Goal: Communication & Community: Answer question/provide support

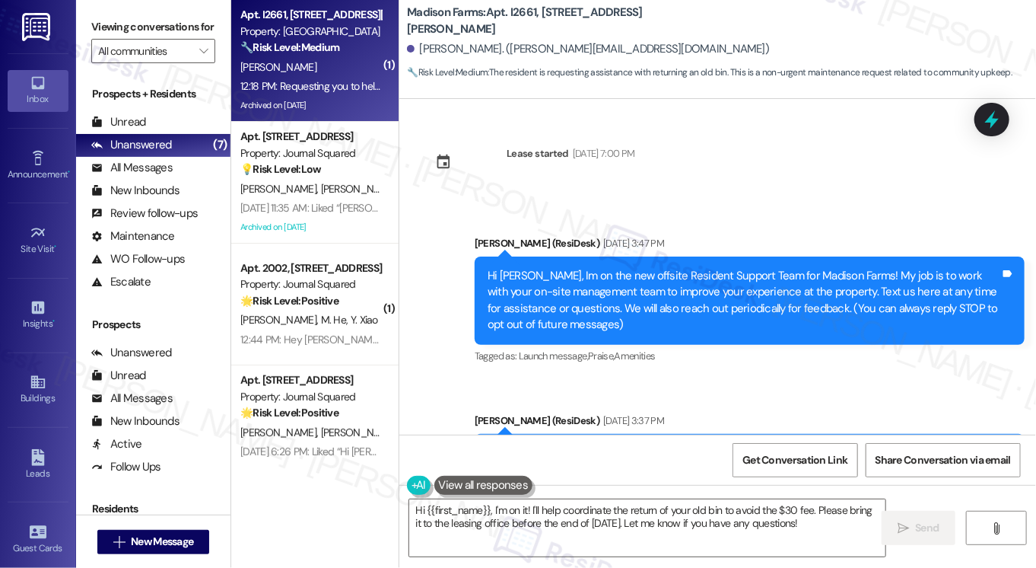
scroll to position [2817, 0]
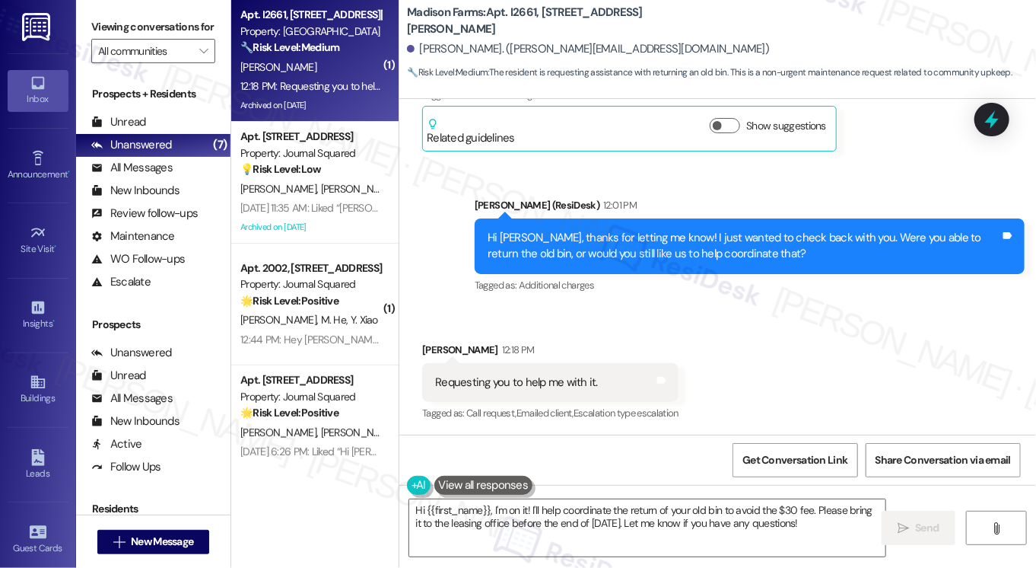
click at [514, 374] on div "Requesting you to help me with it." at bounding box center [516, 382] width 163 height 16
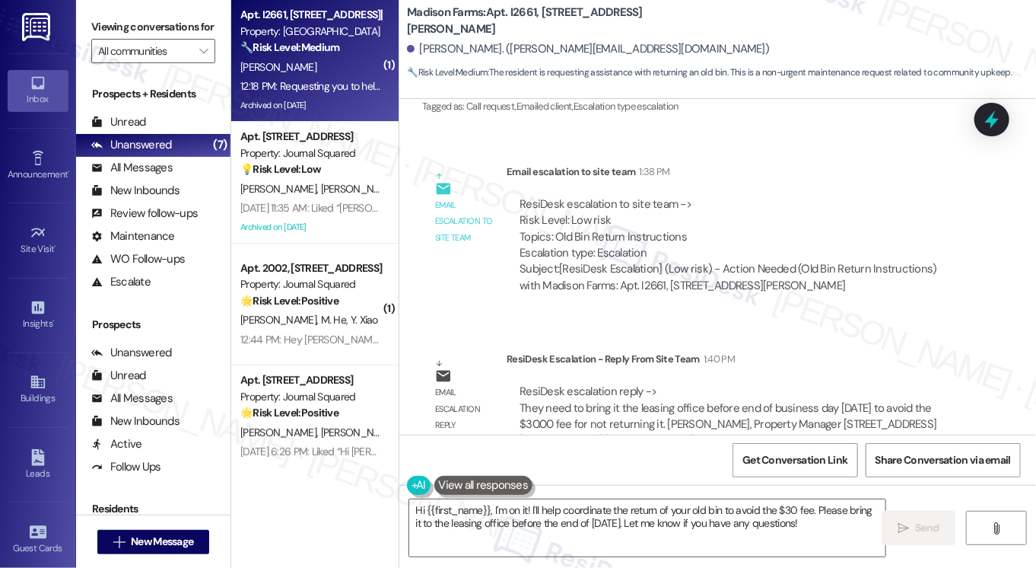
scroll to position [3305, 0]
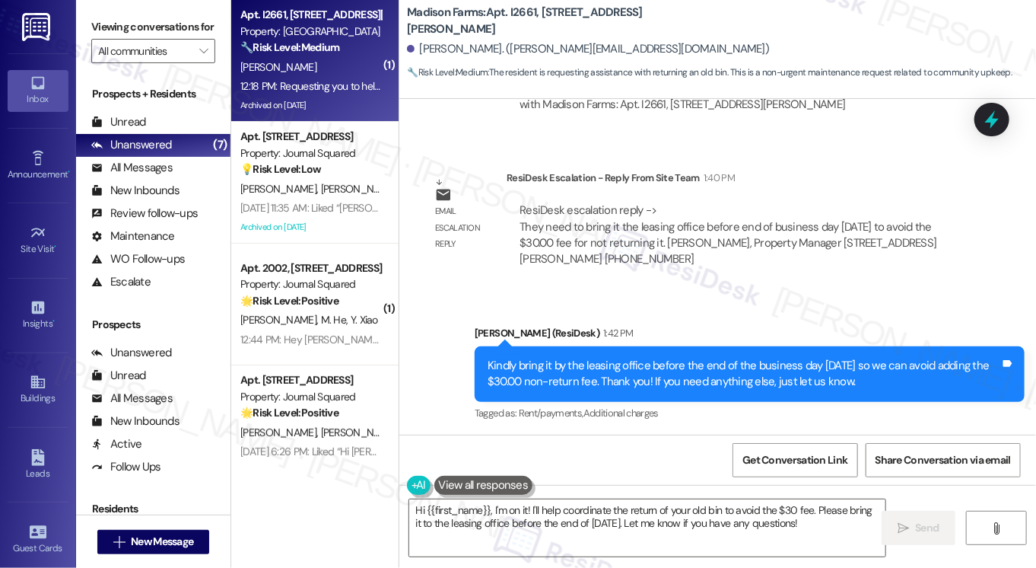
click at [600, 367] on div "Kindly bring it by the leasing office before the end of the business day [DATE]…" at bounding box center [744, 374] width 513 height 33
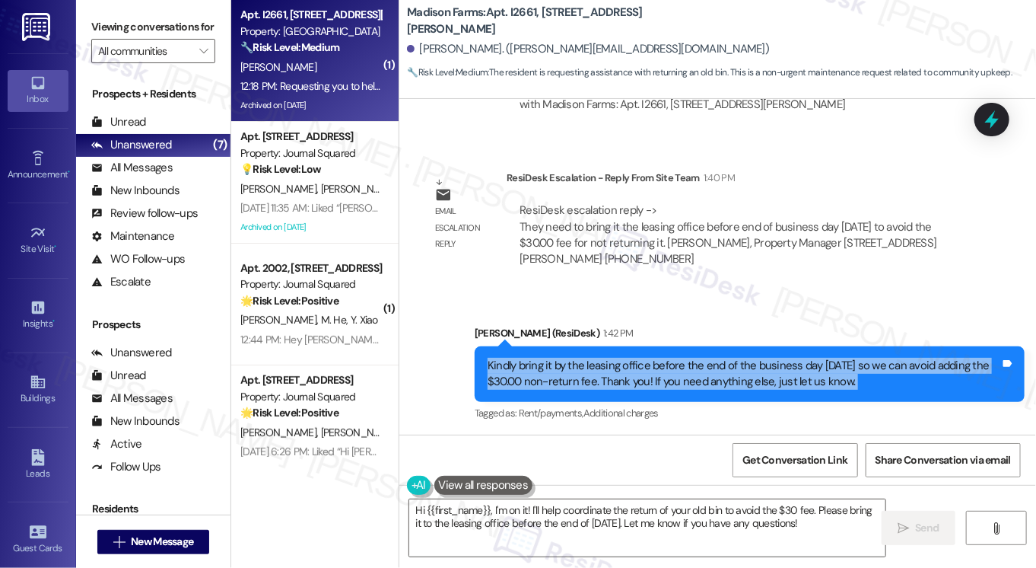
click at [600, 367] on div "Kindly bring it by the leasing office before the end of the business day [DATE]…" at bounding box center [744, 374] width 513 height 33
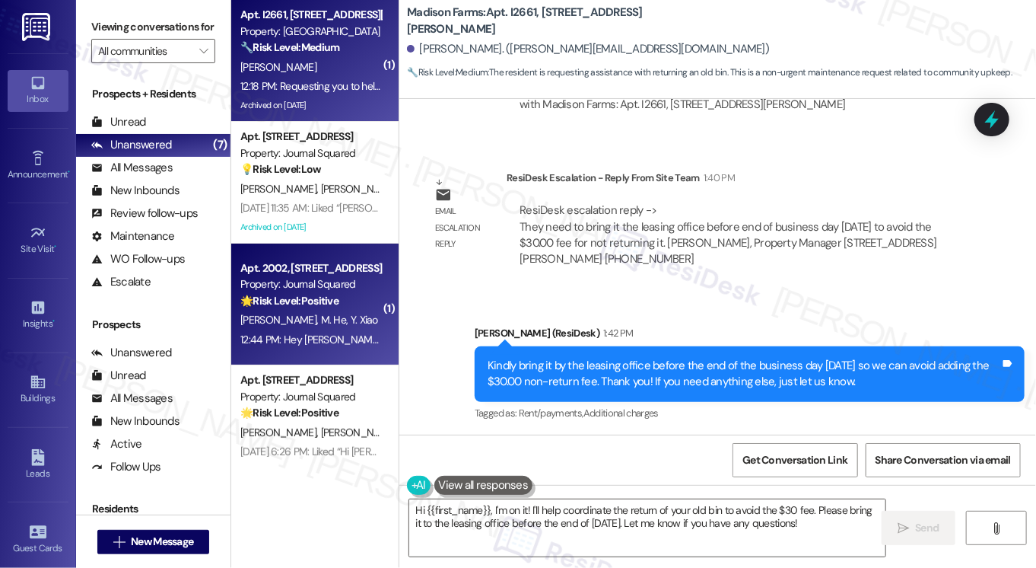
click at [332, 316] on div "[PERSON_NAME] He [PERSON_NAME]" at bounding box center [311, 319] width 144 height 19
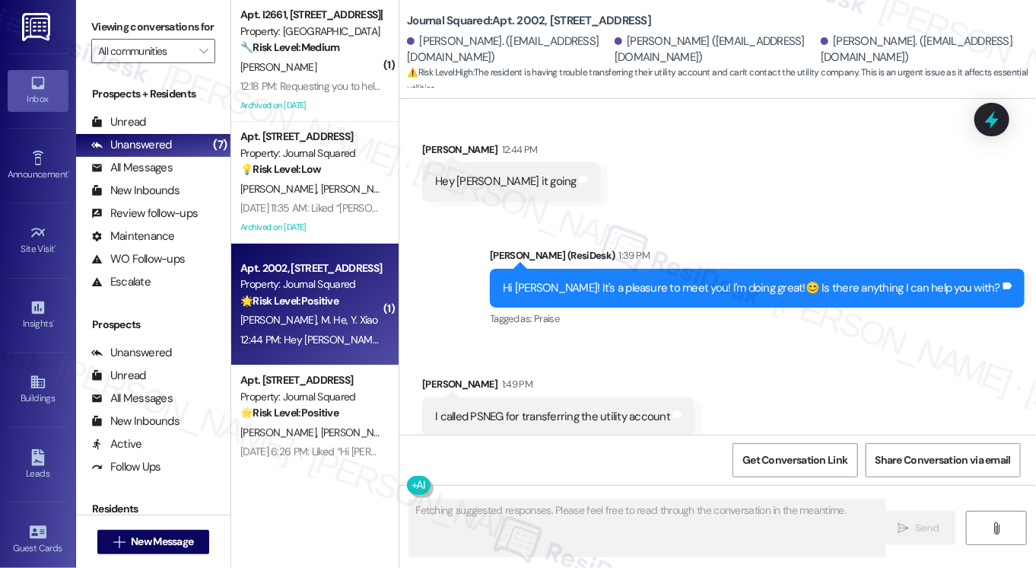
scroll to position [245, 0]
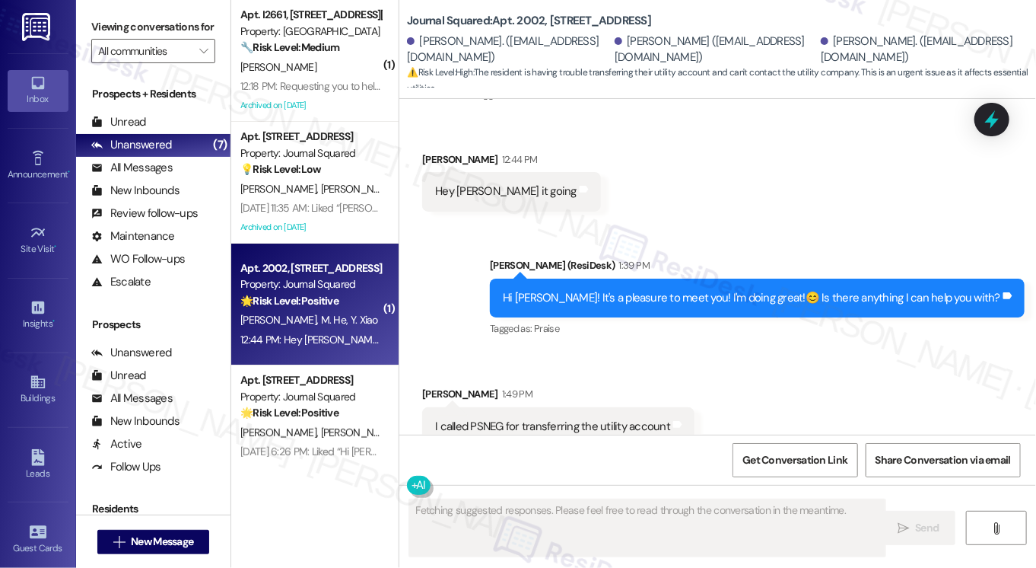
click at [603, 299] on div "Hi [PERSON_NAME]! It's a pleasure to meet you! I'm doing great!😊 Is there anyth…" at bounding box center [752, 298] width 498 height 16
click at [603, 298] on div "Hi [PERSON_NAME]! It's a pleasure to meet you! I'm doing great!😊 Is there anyth…" at bounding box center [752, 298] width 498 height 16
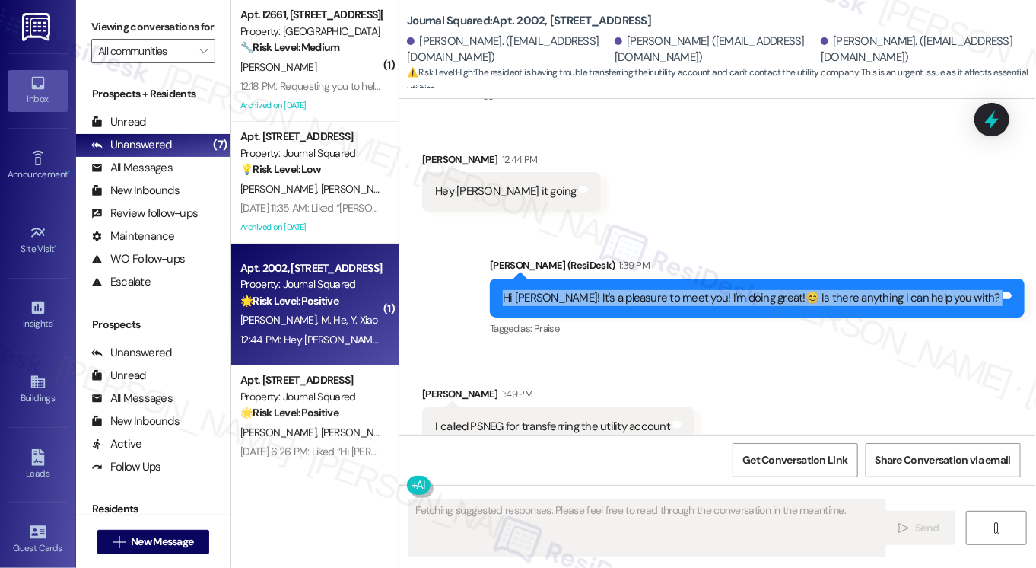
click at [603, 298] on div "Hi [PERSON_NAME]! It's a pleasure to meet you! I'm doing great!😊 Is there anyth…" at bounding box center [752, 298] width 498 height 16
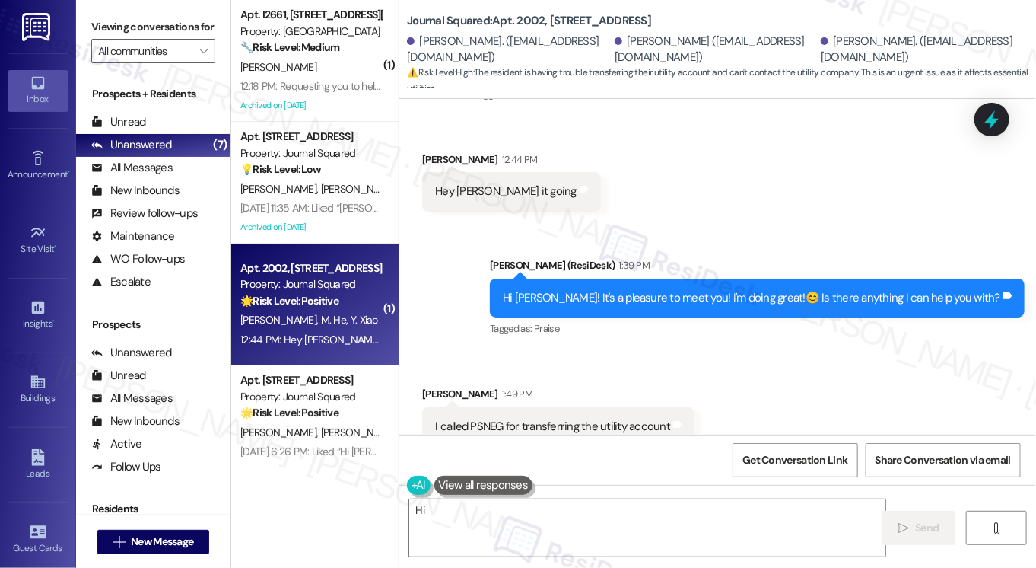
click at [744, 247] on div "Sent via SMS [PERSON_NAME] (ResiDesk) 1:39 PM Hi [PERSON_NAME]! It's a pleasure…" at bounding box center [758, 299] width 558 height 106
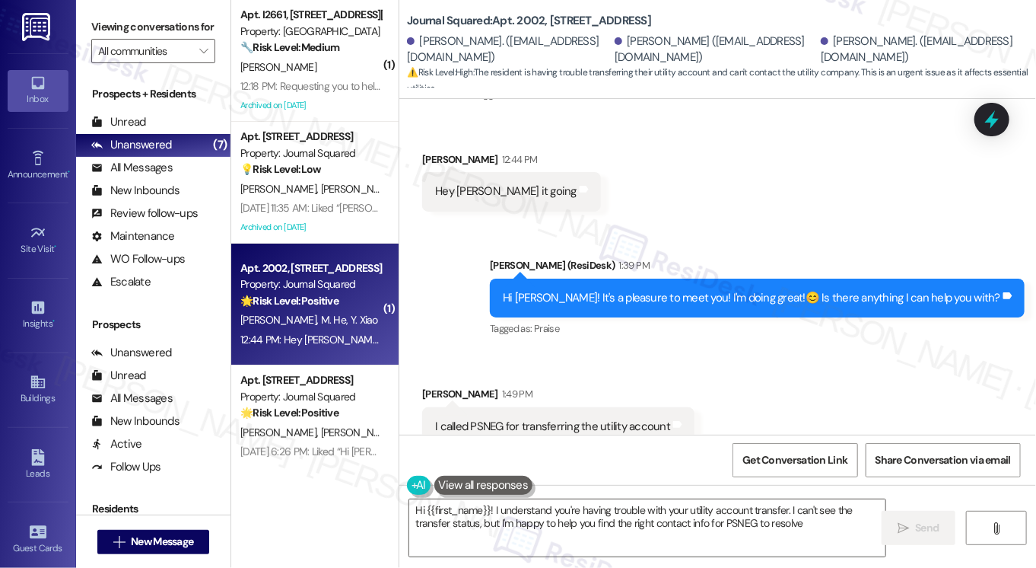
click at [733, 296] on div "Hi [PERSON_NAME]! It's a pleasure to meet you! I'm doing great!😊 Is there anyth…" at bounding box center [752, 298] width 498 height 16
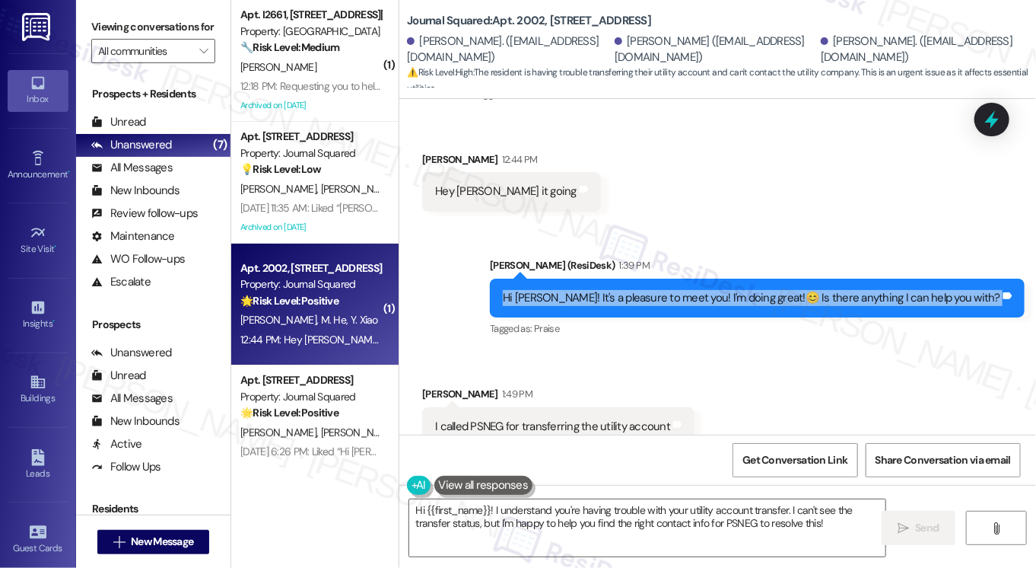
click at [733, 296] on div "Hi [PERSON_NAME]! It's a pleasure to meet you! I'm doing great!😊 Is there anyth…" at bounding box center [752, 298] width 498 height 16
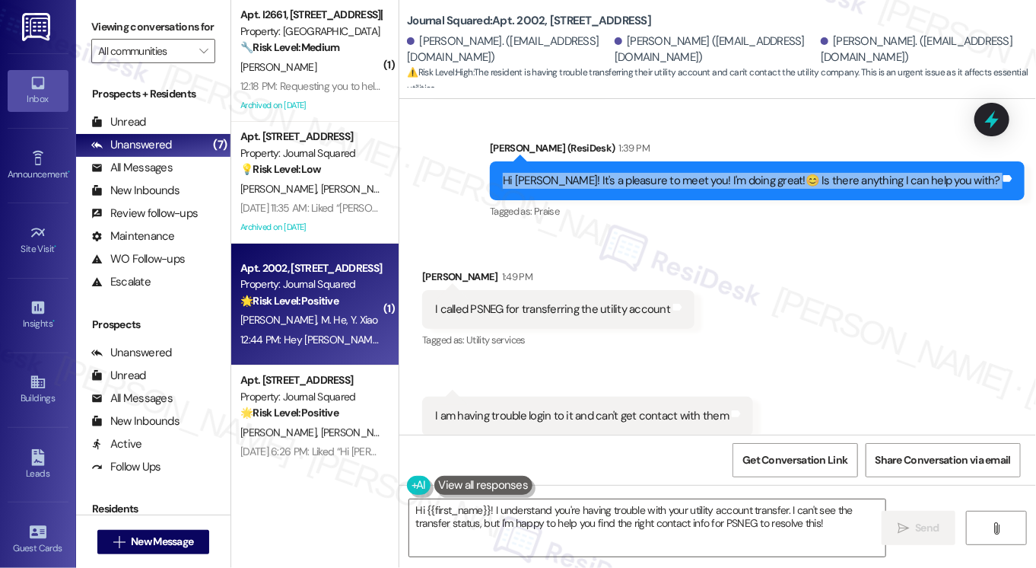
scroll to position [473, 0]
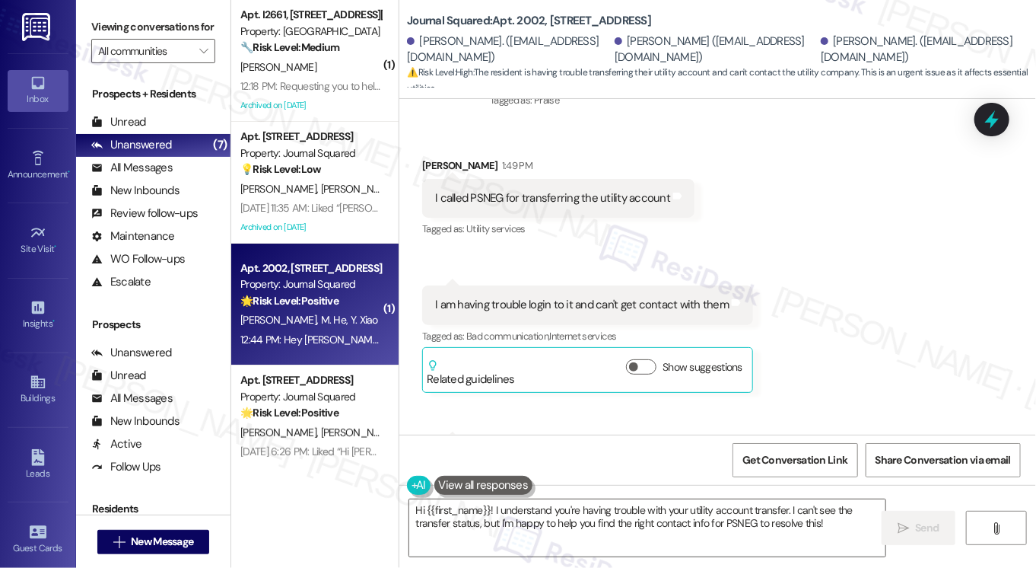
click at [604, 183] on div "I called PSNEG for transferring the utility account Tags and notes" at bounding box center [558, 198] width 272 height 39
click at [518, 308] on div "I am having trouble login to it and can't get contact with them" at bounding box center [582, 305] width 294 height 16
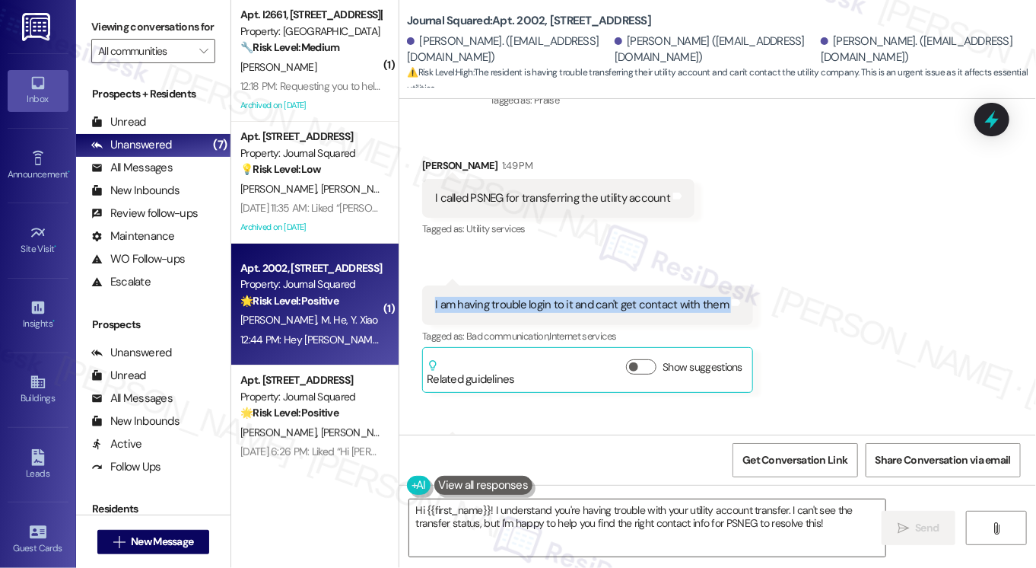
click at [518, 308] on div "I am having trouble login to it and can't get contact with them" at bounding box center [582, 305] width 294 height 16
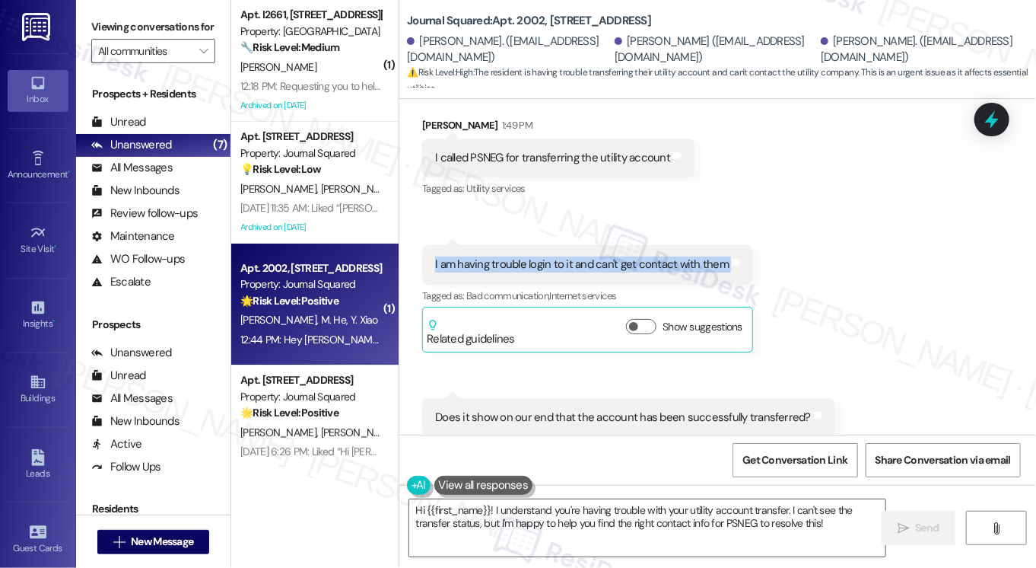
scroll to position [550, 0]
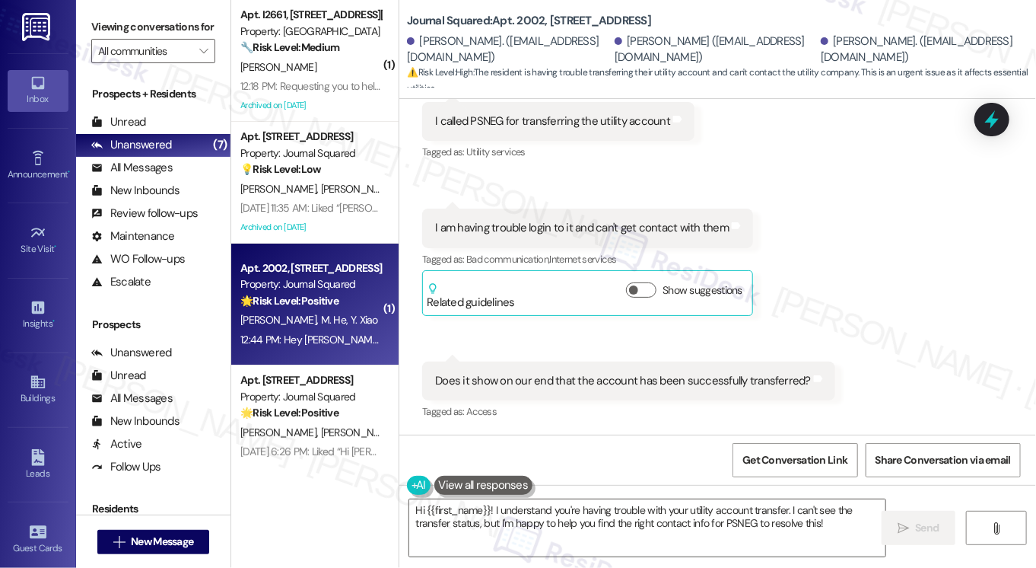
click at [507, 364] on div "Does it show on our end that the account has been successfully transferred? Tag…" at bounding box center [628, 380] width 413 height 39
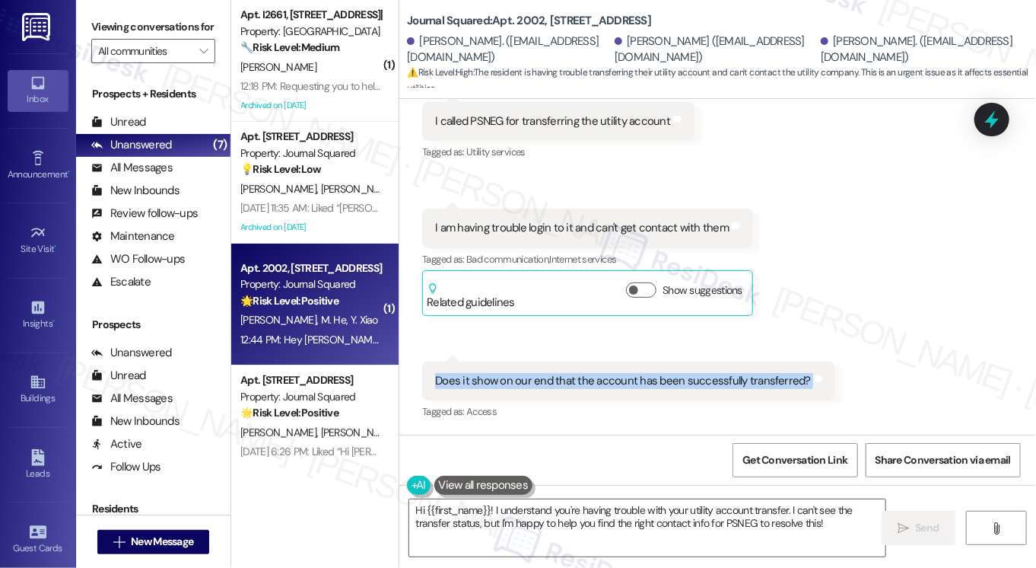
click at [507, 364] on div "Does it show on our end that the account has been successfully transferred? Tag…" at bounding box center [628, 380] width 413 height 39
click at [654, 378] on div "Does it show on our end that the account has been successfully transferred?" at bounding box center [623, 381] width 376 height 16
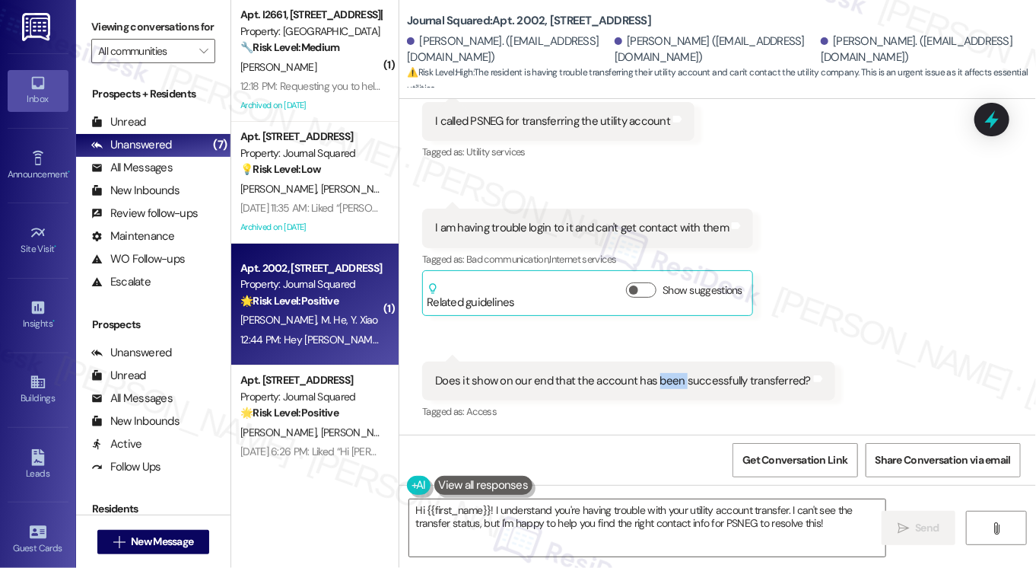
click at [654, 378] on div "Does it show on our end that the account has been successfully transferred?" at bounding box center [623, 381] width 376 height 16
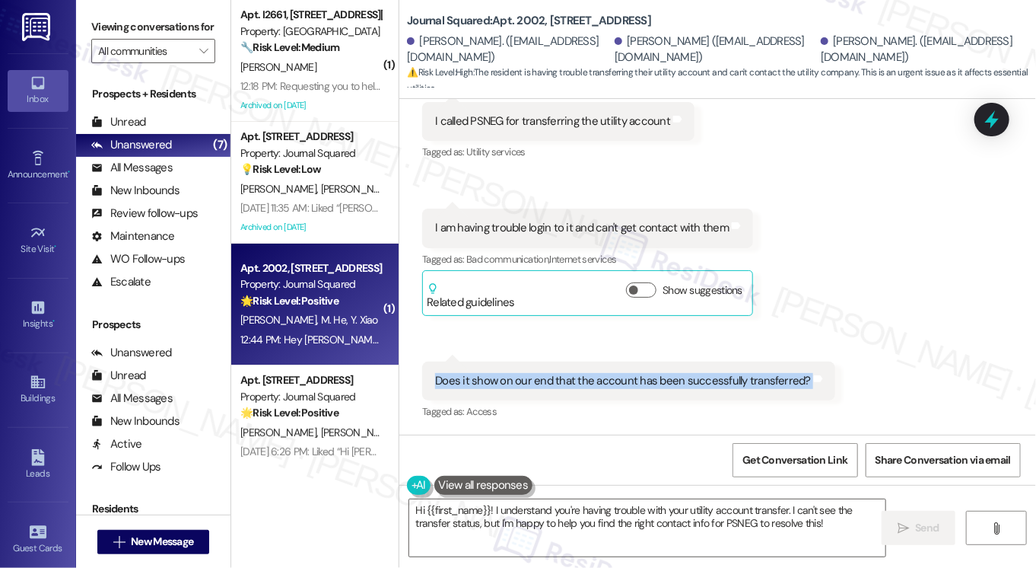
click at [655, 380] on div "Does it show on our end that the account has been successfully transferred?" at bounding box center [623, 381] width 376 height 16
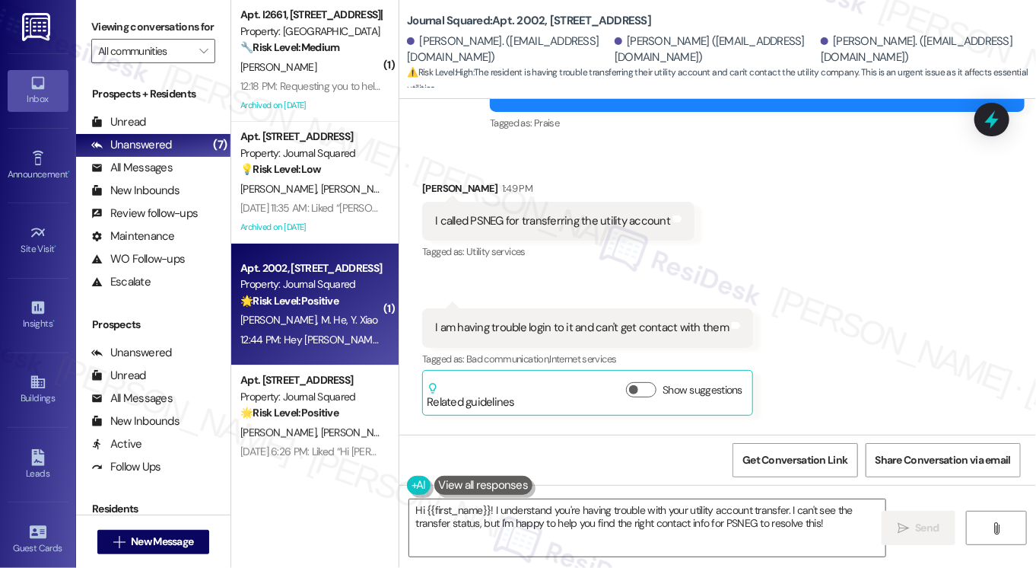
scroll to position [322, 0]
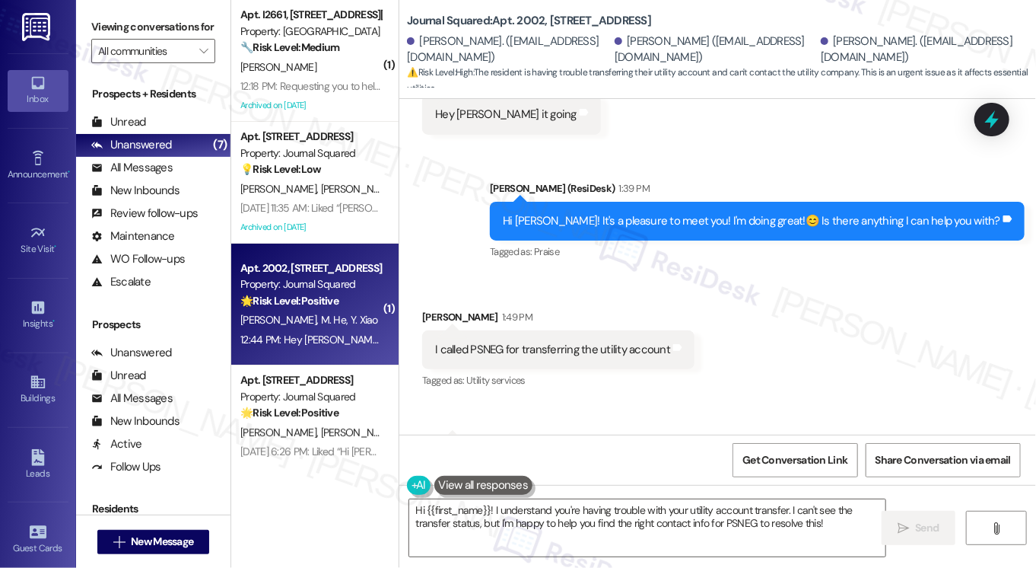
click at [473, 345] on div "I called PSNEG for transferring the utility account" at bounding box center [552, 350] width 235 height 16
click at [107, 30] on label "Viewing conversations for" at bounding box center [153, 27] width 124 height 24
click at [444, 27] on b "Journal Squared: Apt. 2002, [STREET_ADDRESS]" at bounding box center [529, 21] width 244 height 16
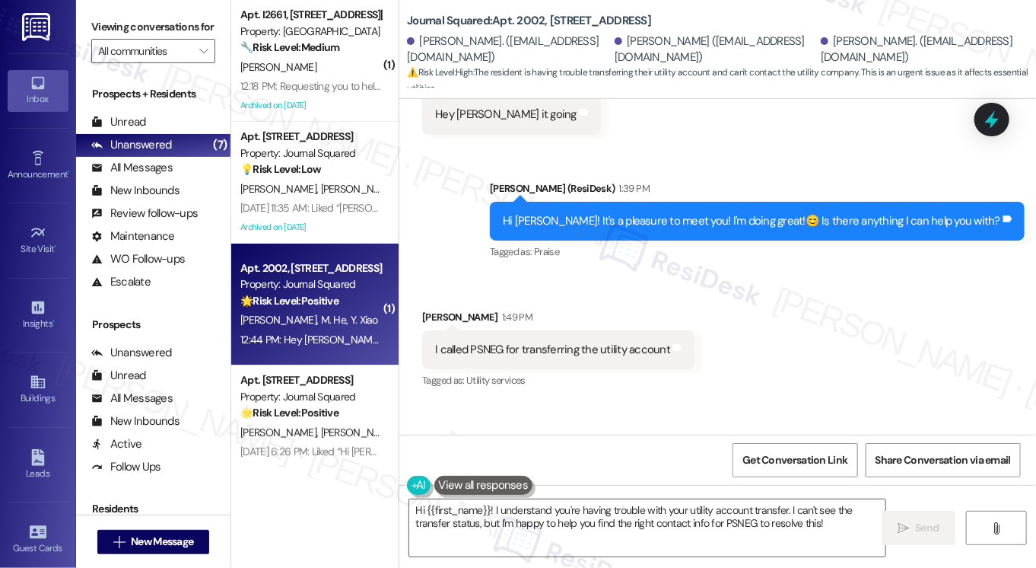
drag, startPoint x: 105, startPoint y: 39, endPoint x: 126, endPoint y: 42, distance: 20.8
click at [106, 39] on label "Viewing conversations for" at bounding box center [153, 27] width 124 height 24
click at [559, 11] on div "Journal Squared: Apt. 2002, [STREET_ADDRESS]" at bounding box center [559, 20] width 304 height 19
click at [97, 37] on label "Viewing conversations for" at bounding box center [153, 27] width 124 height 24
click at [482, 348] on div "I called PSNEG for transferring the utility account" at bounding box center [552, 350] width 235 height 16
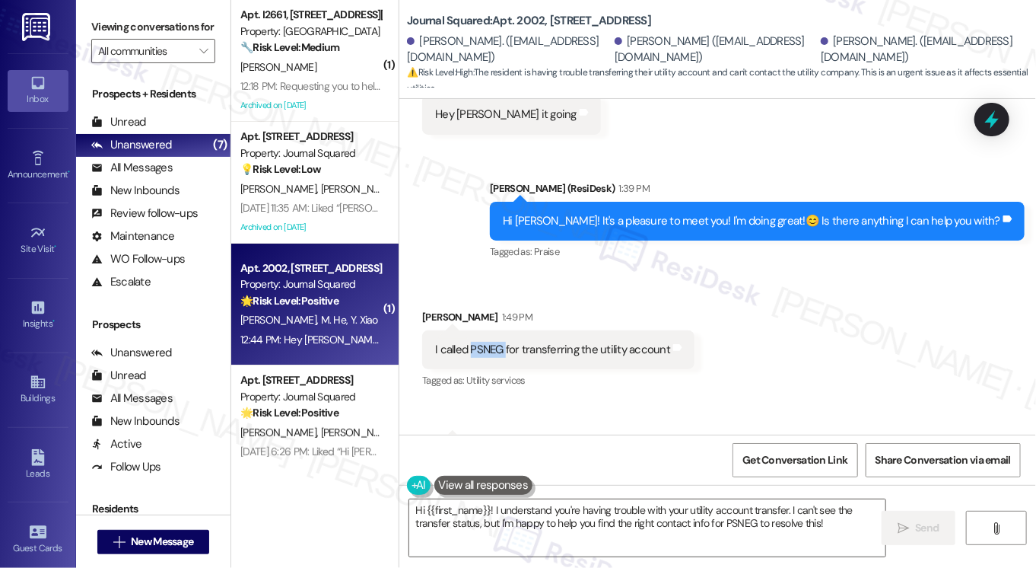
click at [482, 348] on div "I called PSNEG for transferring the utility account" at bounding box center [552, 350] width 235 height 16
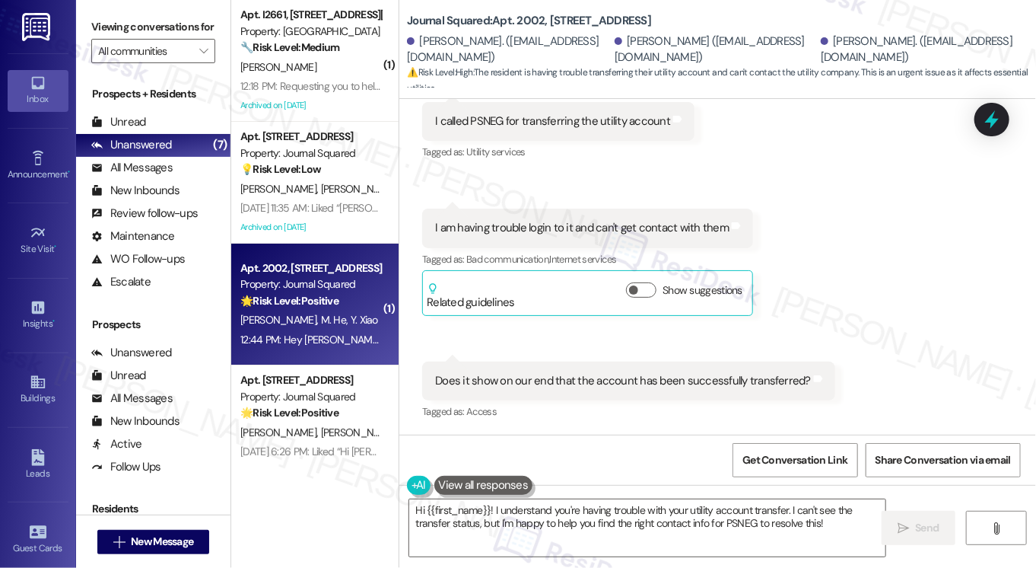
click at [523, 230] on div "I am having trouble login to it and can't get contact with them" at bounding box center [582, 228] width 294 height 16
click at [94, 17] on label "Viewing conversations for" at bounding box center [153, 27] width 124 height 24
click at [91, 33] on label "Viewing conversations for" at bounding box center [153, 27] width 124 height 24
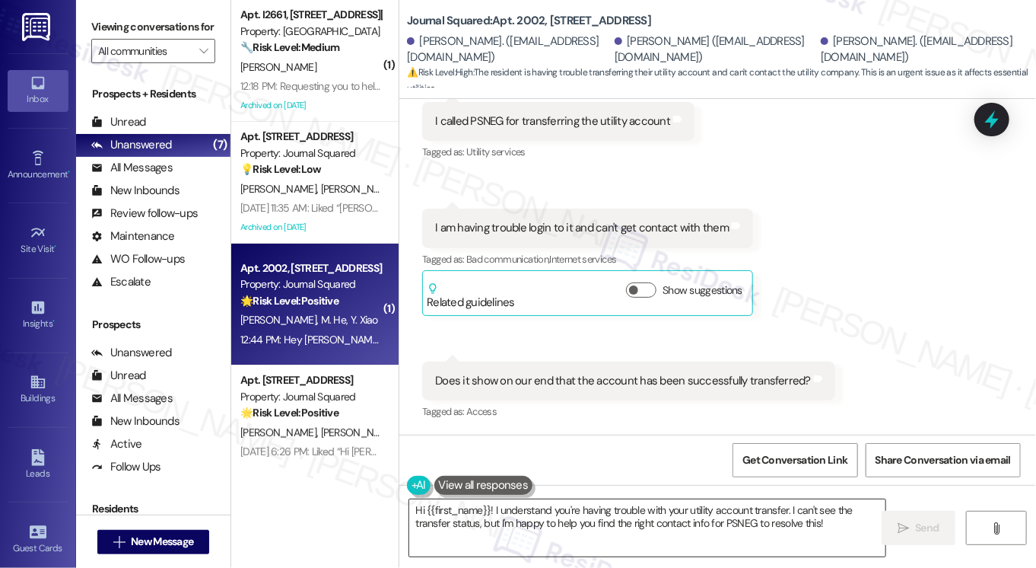
click at [764, 523] on textarea "Hi {{first_name}}! I understand you're having trouble with your utility account…" at bounding box center [647, 527] width 476 height 57
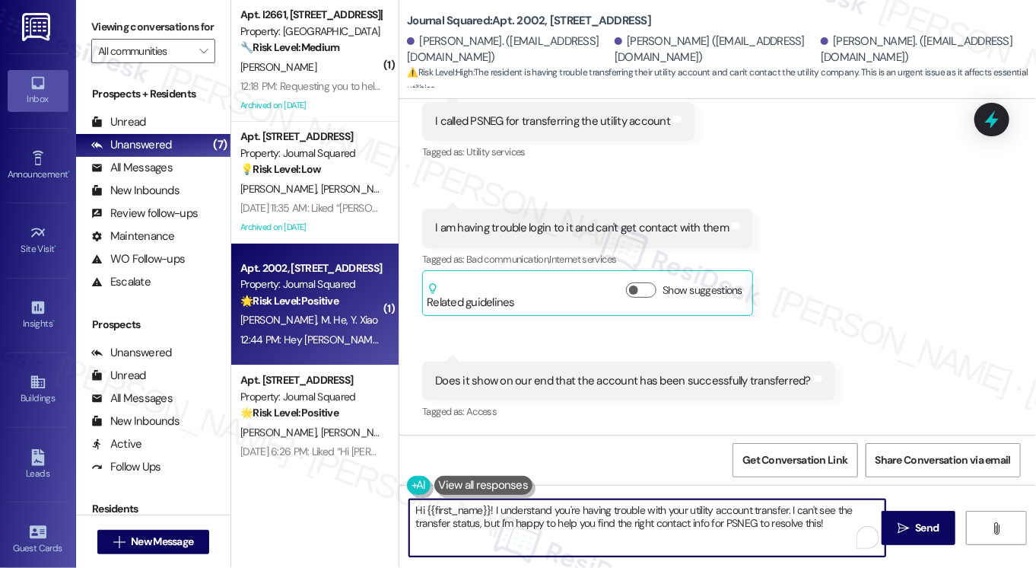
click at [764, 523] on textarea "Hi {{first_name}}! I understand you're having trouble with your utility account…" at bounding box center [647, 527] width 476 height 57
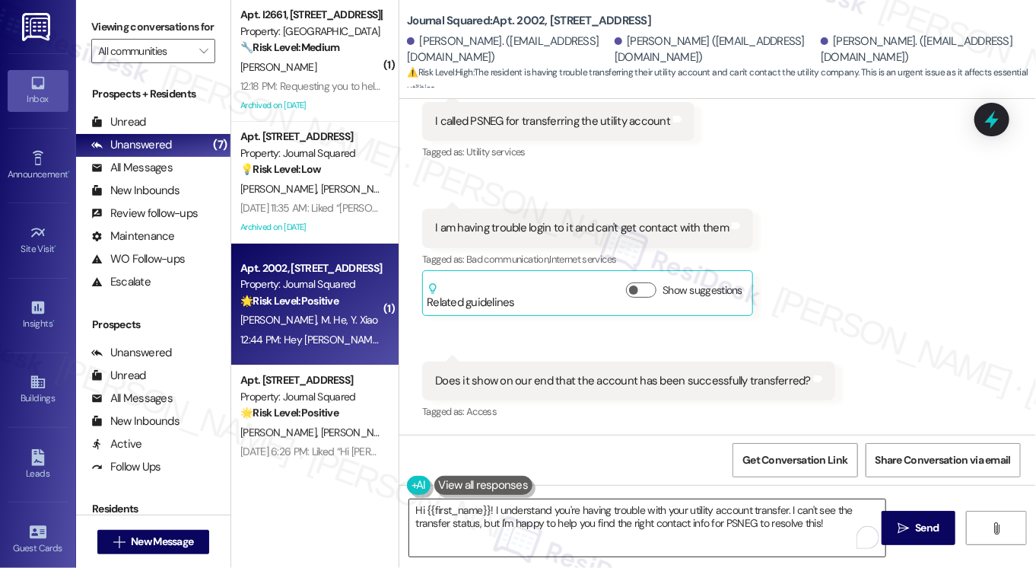
click at [857, 535] on div at bounding box center [868, 537] width 23 height 23
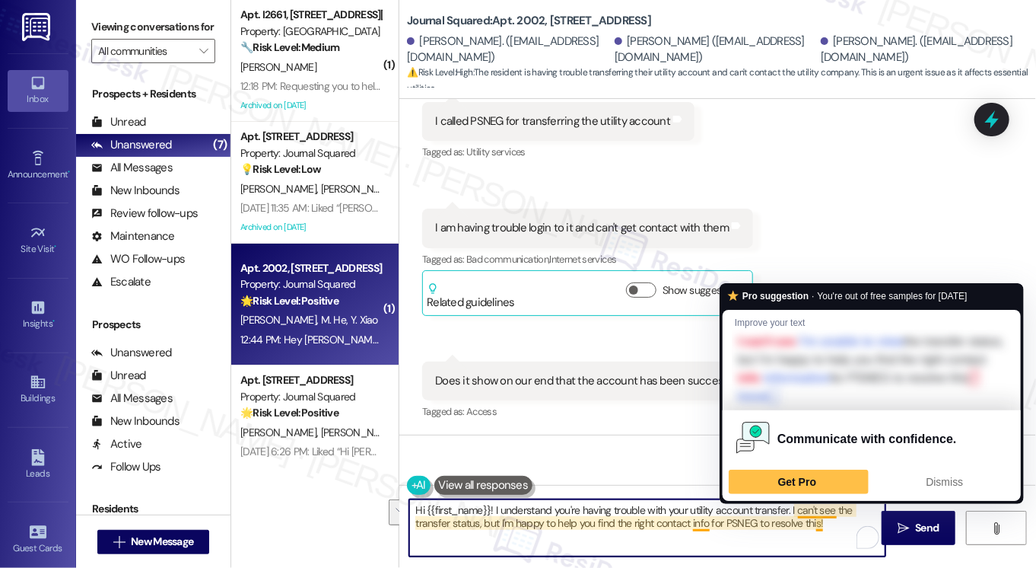
drag, startPoint x: 832, startPoint y: 518, endPoint x: 791, endPoint y: 506, distance: 42.9
click at [791, 506] on textarea "Hi {{first_name}}! I understand you're having trouble with your utility account…" at bounding box center [647, 527] width 476 height 57
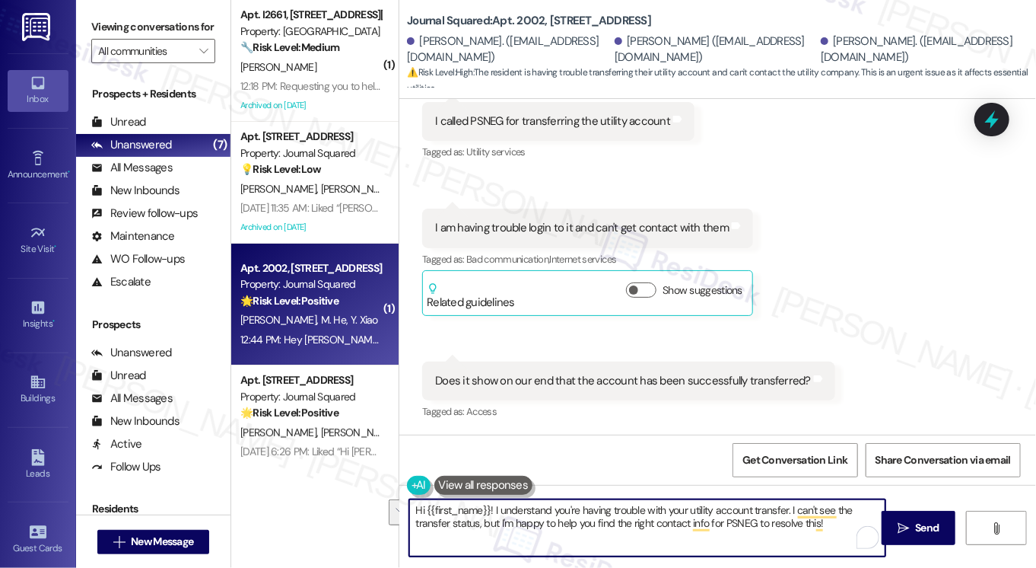
click at [485, 519] on textarea "Hi {{first_name}}! I understand you're having trouble with your utility account…" at bounding box center [647, 527] width 476 height 57
click at [723, 507] on textarea "Hi {{first_name}}! I understand you're having trouble with your utility account…" at bounding box center [647, 527] width 476 height 57
drag, startPoint x: 549, startPoint y: 508, endPoint x: 352, endPoint y: 486, distance: 197.5
click at [352, 486] on div "( 1 ) Apt. I2661, [STREET_ADDRESS][PERSON_NAME] Property: [GEOGRAPHIC_DATA] 🔧 R…" at bounding box center [633, 284] width 805 height 568
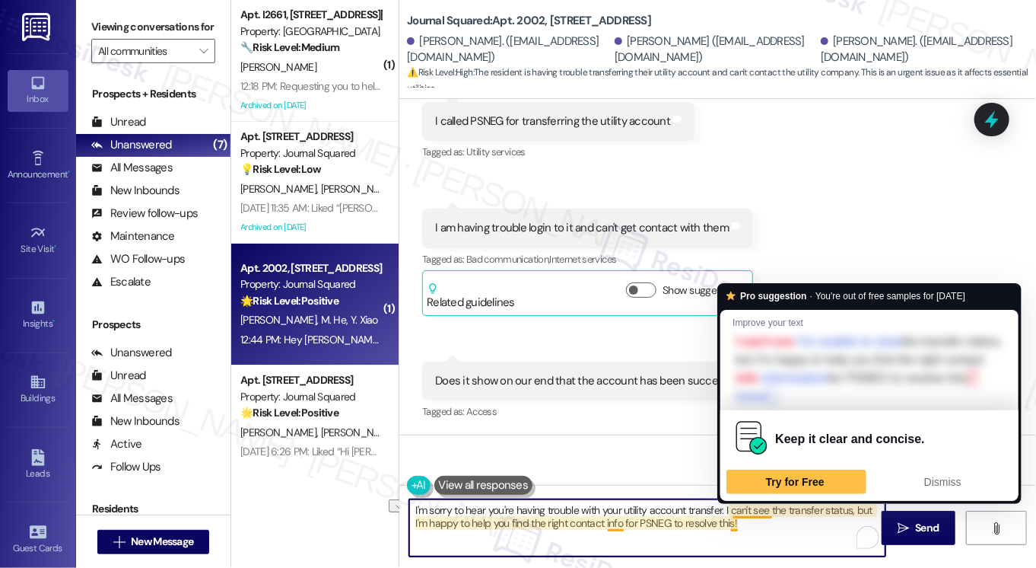
drag, startPoint x: 730, startPoint y: 508, endPoint x: 768, endPoint y: 507, distance: 38.8
click at [768, 507] on textarea "I'm sorry to hear you're having trouble with your utility account transfer. I c…" at bounding box center [647, 527] width 476 height 57
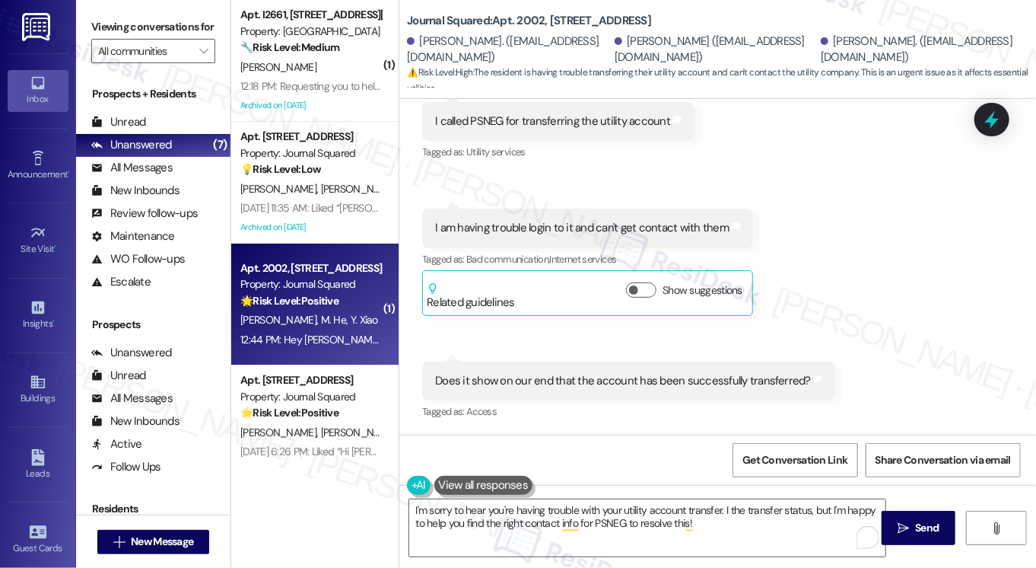
click at [103, 17] on label "Viewing conversations for" at bounding box center [153, 27] width 124 height 24
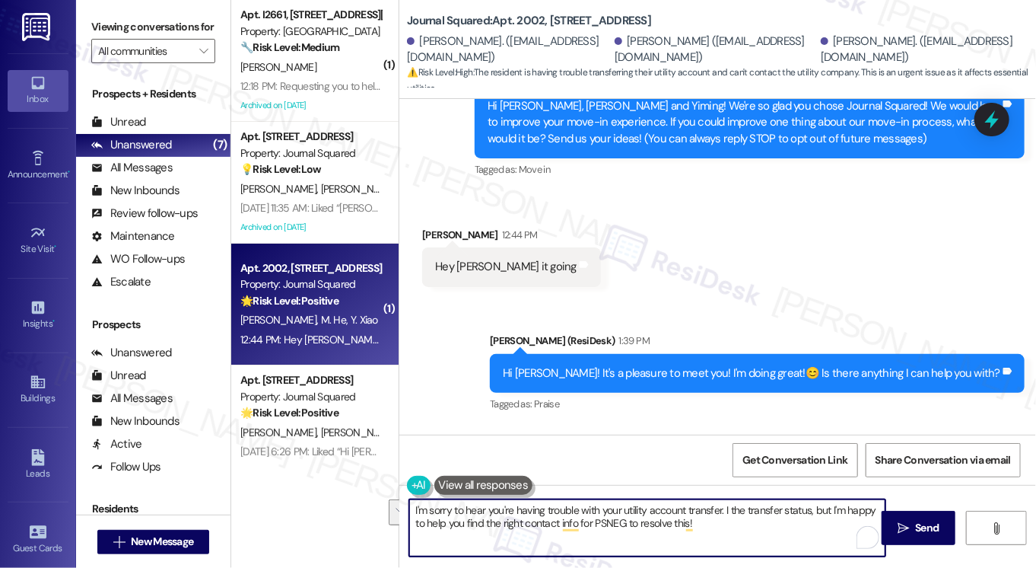
drag, startPoint x: 733, startPoint y: 524, endPoint x: 725, endPoint y: 503, distance: 22.9
click at [725, 503] on textarea "I'm sorry to hear you're having trouble with your utility account transfer. I t…" at bounding box center [647, 527] width 476 height 57
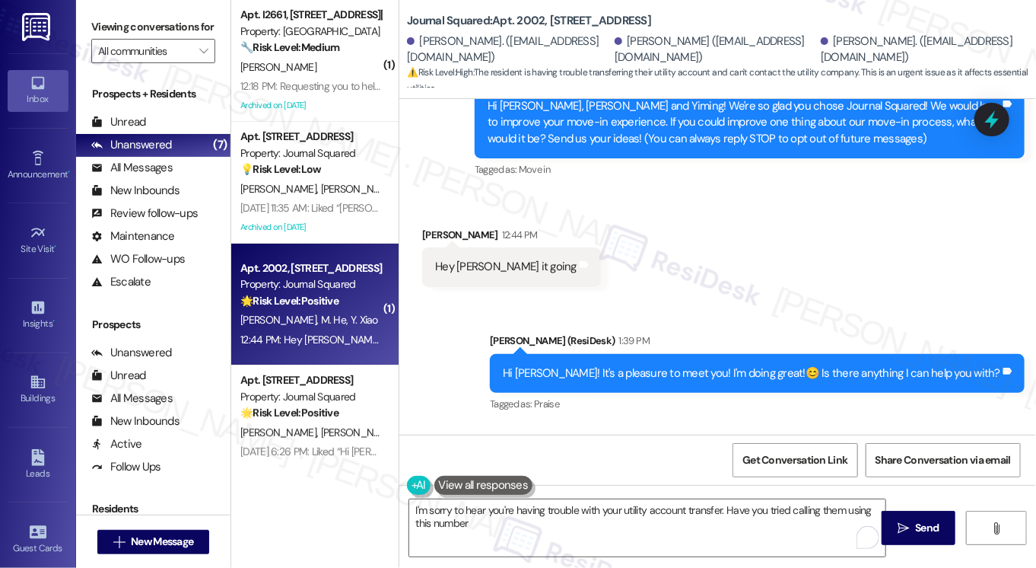
click at [114, 27] on label "Viewing conversations for" at bounding box center [153, 27] width 124 height 24
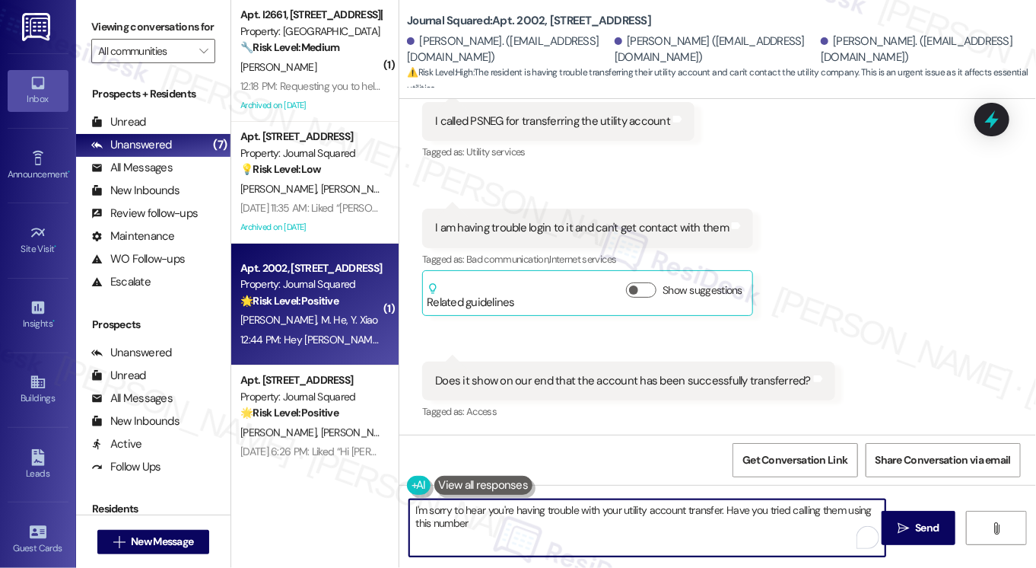
click at [721, 509] on textarea "I'm sorry to hear you're having trouble with your utility account transfer. Hav…" at bounding box center [647, 527] width 476 height 57
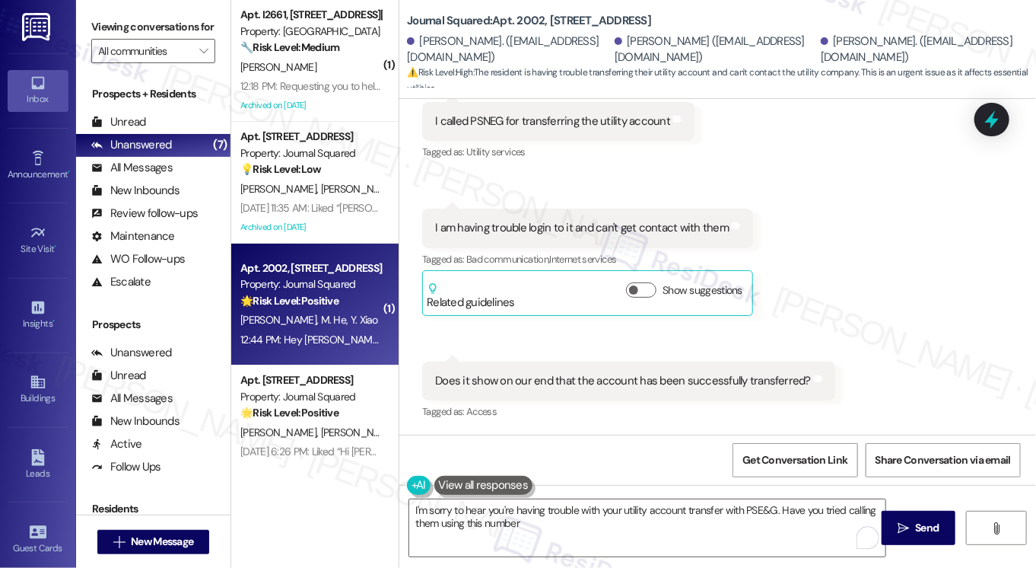
click at [116, 39] on label "Viewing conversations for" at bounding box center [153, 27] width 124 height 24
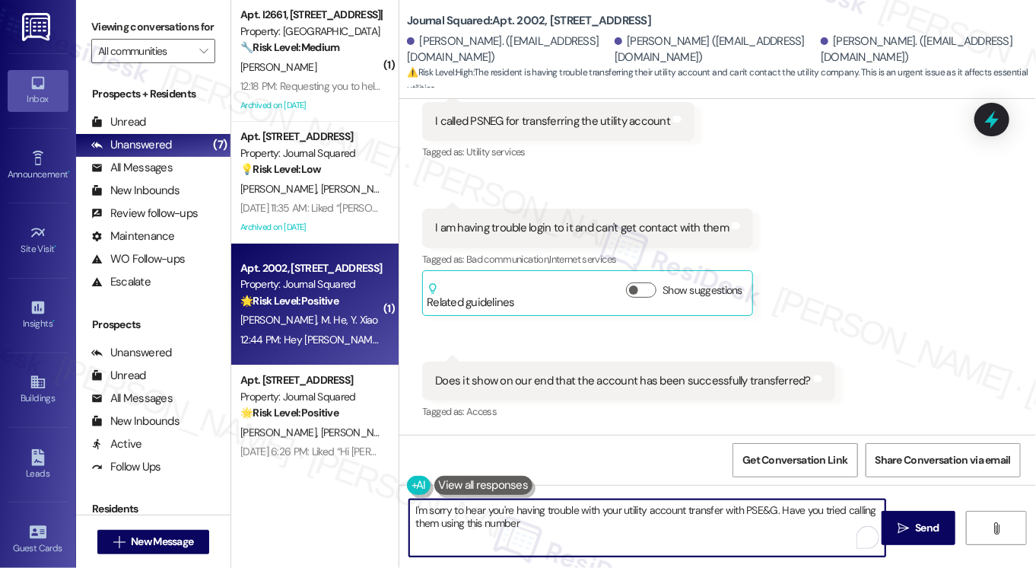
click at [548, 526] on textarea "I'm sorry to hear you're having trouble with your utility account transfer with…" at bounding box center [647, 527] width 476 height 57
type textarea "I'm sorry to hear you're having trouble with your utility account transfer with…"
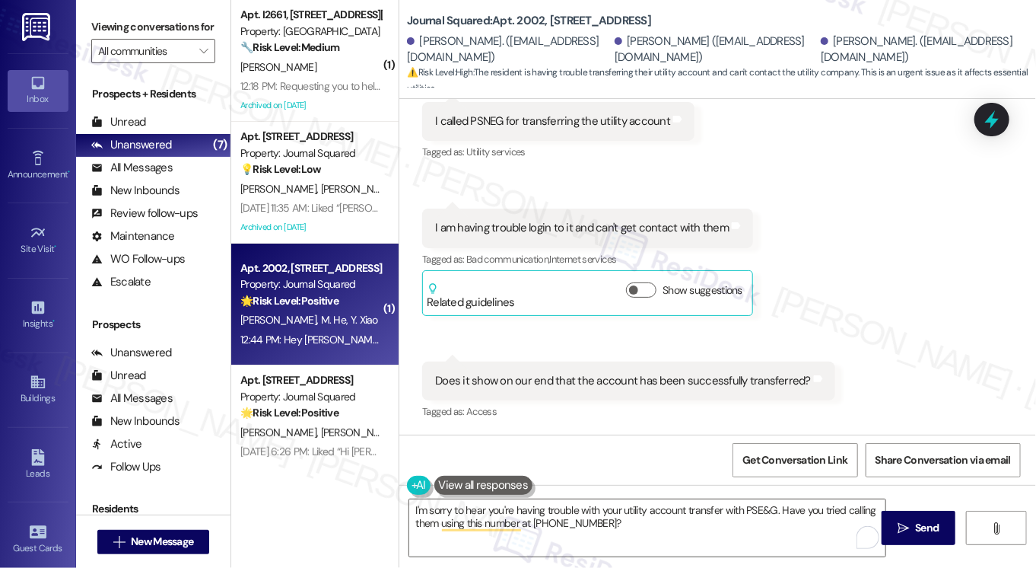
click at [93, 23] on label "Viewing conversations for" at bounding box center [153, 27] width 124 height 24
click at [108, 34] on label "Viewing conversations for" at bounding box center [153, 27] width 124 height 24
click at [103, 27] on label "Viewing conversations for" at bounding box center [153, 27] width 124 height 24
click at [1029, 279] on div "Received via SMS [PERSON_NAME] 1:49 PM I called PSNEG for transferring the util…" at bounding box center [717, 240] width 637 height 388
click at [110, 39] on label "Viewing conversations for" at bounding box center [153, 27] width 124 height 24
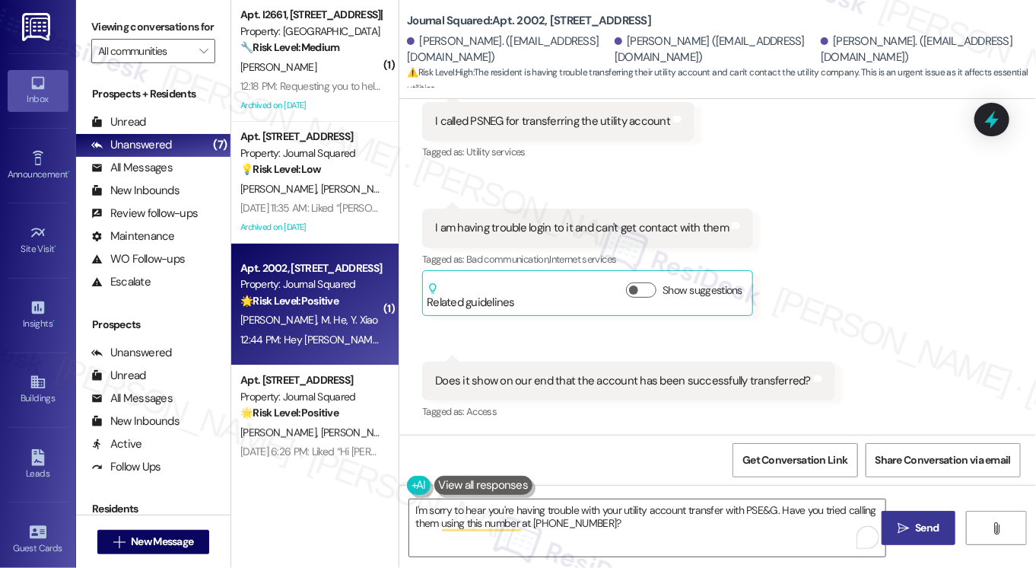
click at [916, 536] on button " Send" at bounding box center [919, 528] width 74 height 34
click at [107, 31] on label "Viewing conversations for" at bounding box center [153, 27] width 124 height 24
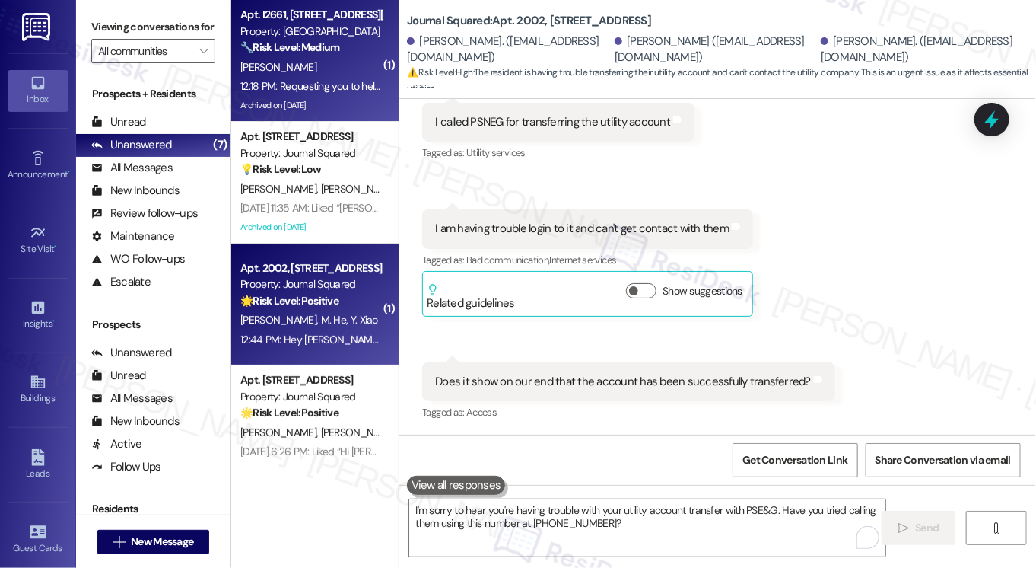
click at [327, 70] on div "[PERSON_NAME]" at bounding box center [311, 67] width 144 height 19
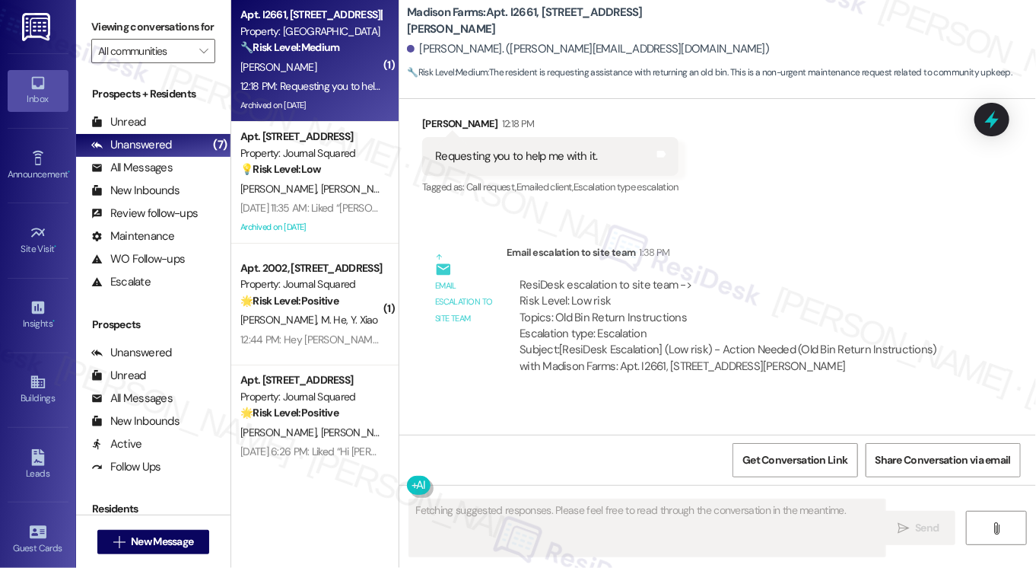
scroll to position [3305, 0]
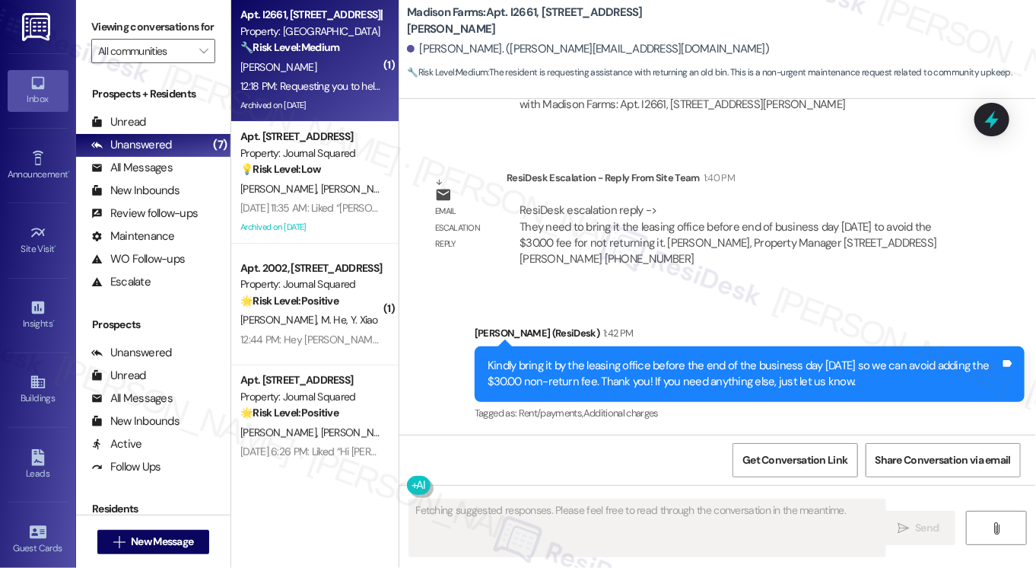
click at [577, 361] on div "Kindly bring it by the leasing office before the end of the business day [DATE]…" at bounding box center [744, 374] width 513 height 33
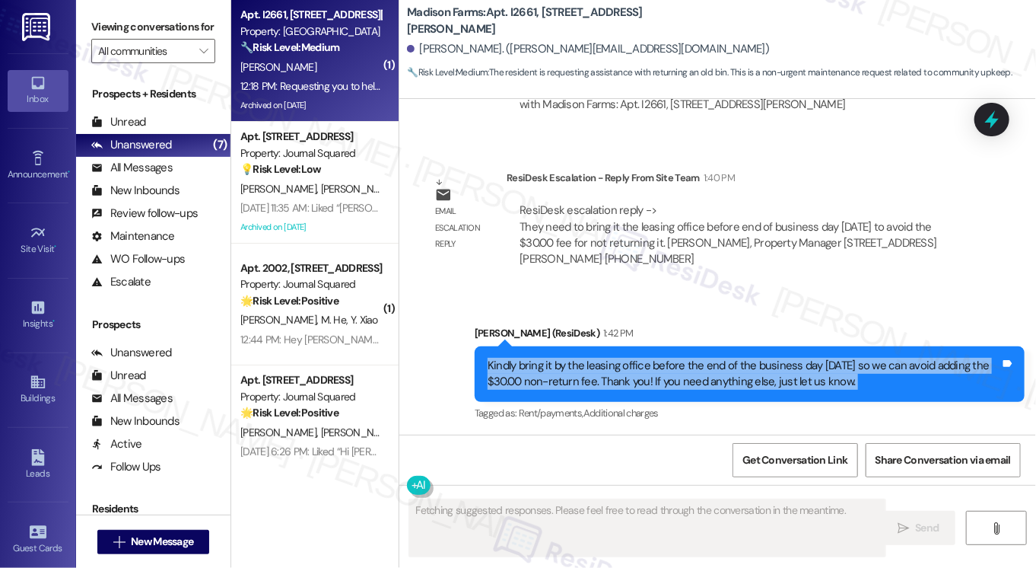
click at [577, 361] on div "Kindly bring it by the leasing office before the end of the business day [DATE]…" at bounding box center [744, 374] width 513 height 33
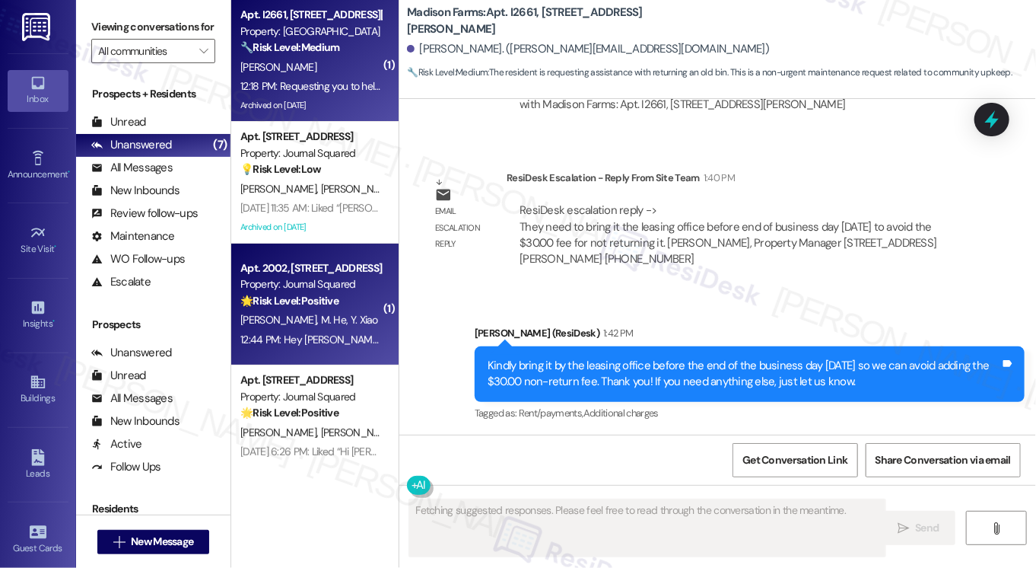
click at [348, 345] on div "12:44 PM: Hey [PERSON_NAME] it going 12:44 PM: Hey [PERSON_NAME] it going" at bounding box center [327, 339] width 174 height 14
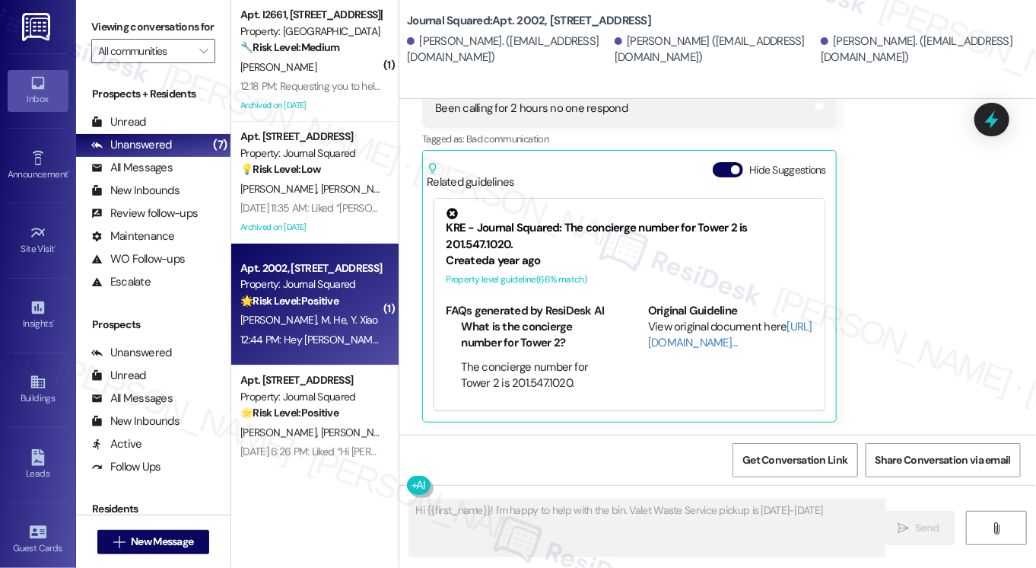
scroll to position [1096, 0]
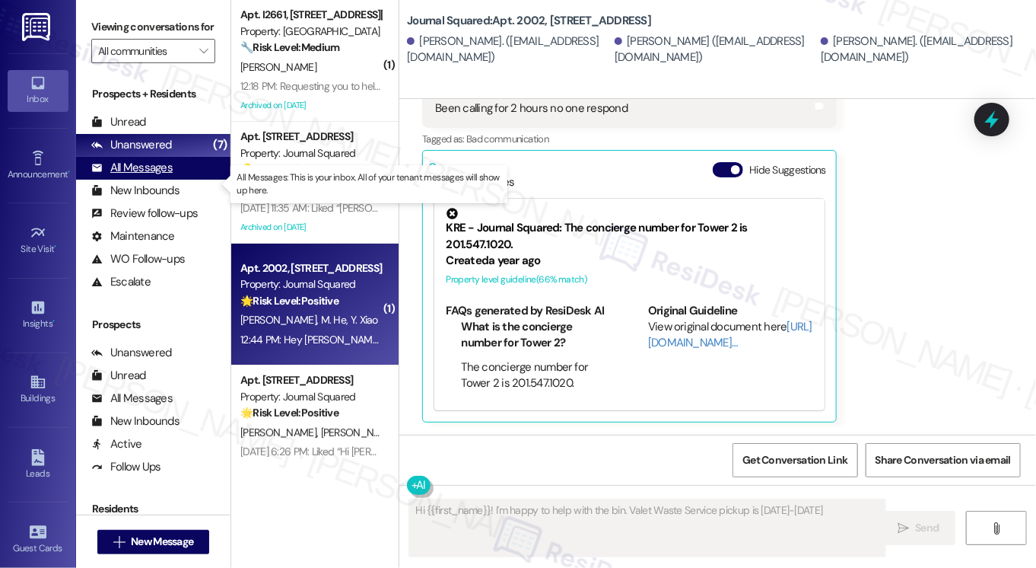
click at [174, 180] on div "All Messages (undefined)" at bounding box center [153, 168] width 154 height 23
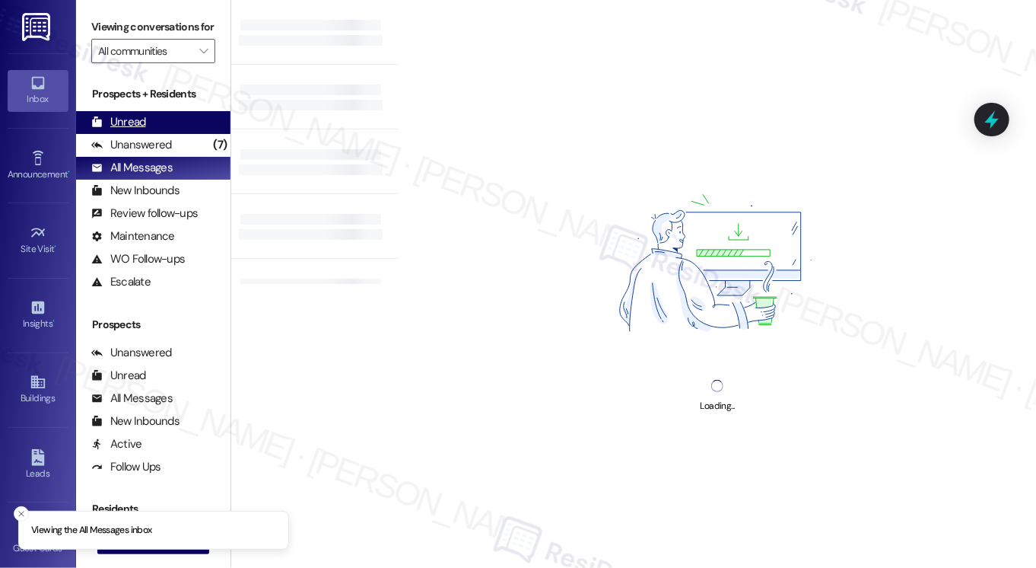
click at [154, 134] on div "Unread (0)" at bounding box center [153, 122] width 154 height 23
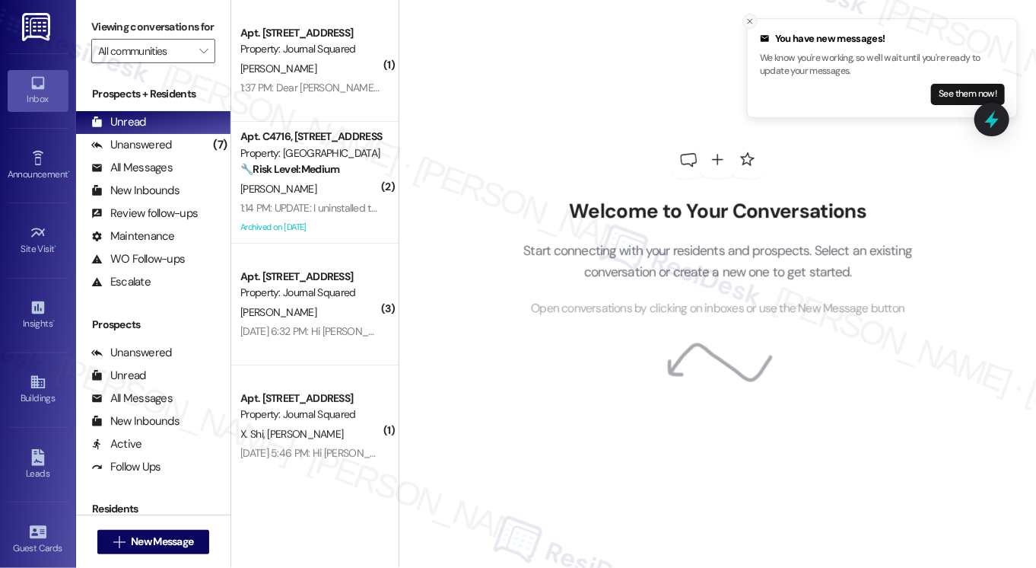
click at [749, 23] on icon "Close toast" at bounding box center [750, 21] width 9 height 9
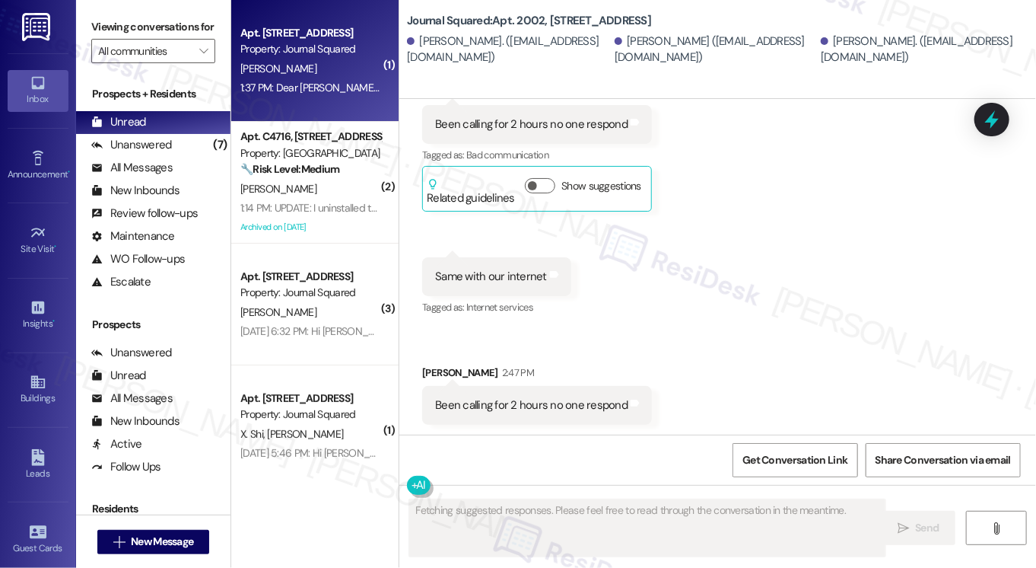
click at [320, 78] on div "1:37 PM: Dear [PERSON_NAME], This is [PERSON_NAME] from Apt 901. I sincerely ap…" at bounding box center [311, 87] width 144 height 19
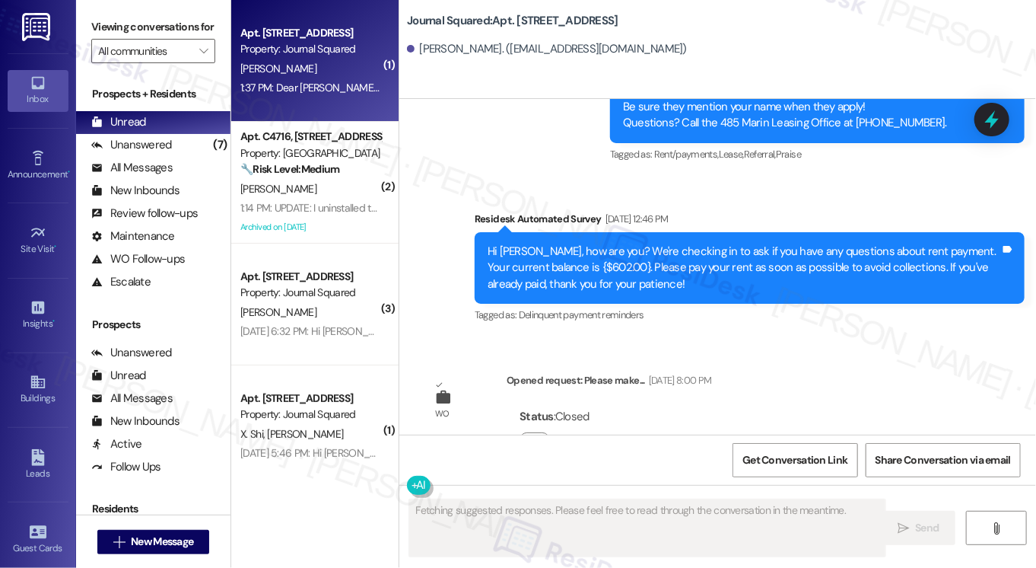
scroll to position [13879, 0]
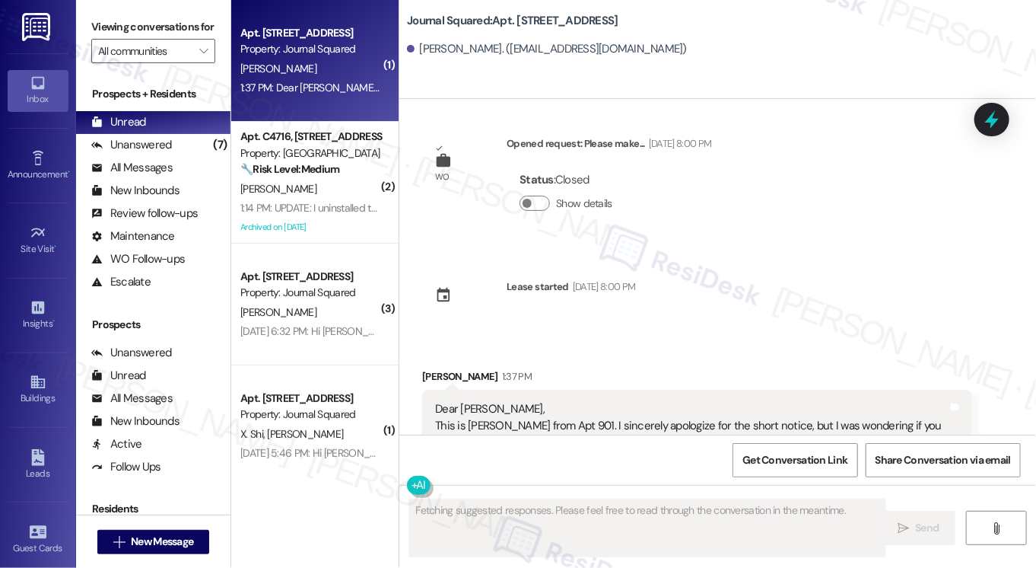
click at [487, 401] on div "Dear [PERSON_NAME], This is [PERSON_NAME] from Apt 901. I sincerely apologize f…" at bounding box center [691, 491] width 513 height 180
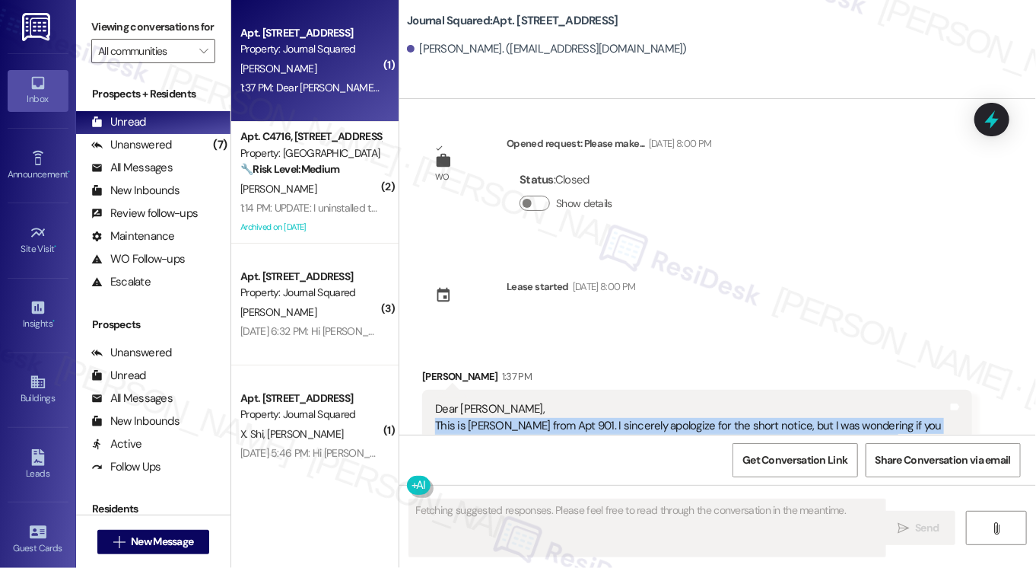
click at [487, 401] on div "Dear [PERSON_NAME], This is [PERSON_NAME] from Apt 901. I sincerely apologize f…" at bounding box center [691, 491] width 513 height 180
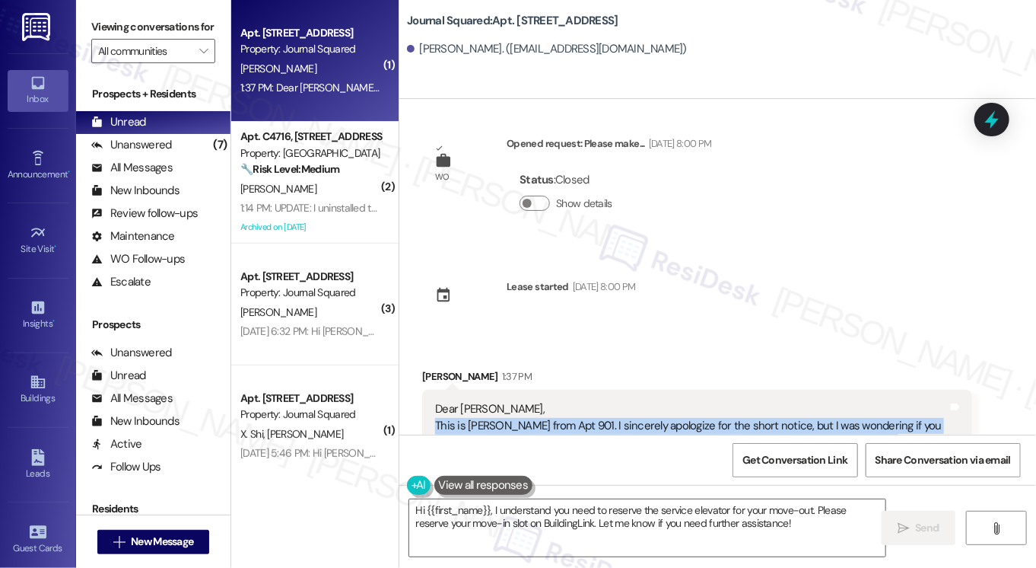
drag, startPoint x: 552, startPoint y: 361, endPoint x: 420, endPoint y: 249, distance: 173.2
click at [422, 390] on div "Dear [PERSON_NAME], This is [PERSON_NAME] from Apt 901. I sincerely apologize f…" at bounding box center [697, 491] width 550 height 202
copy div "This is [PERSON_NAME] from Apt 901. I sincerely apologize for the short notice,…"
click at [76, 17] on div "Viewing conversations for All communities " at bounding box center [153, 39] width 154 height 78
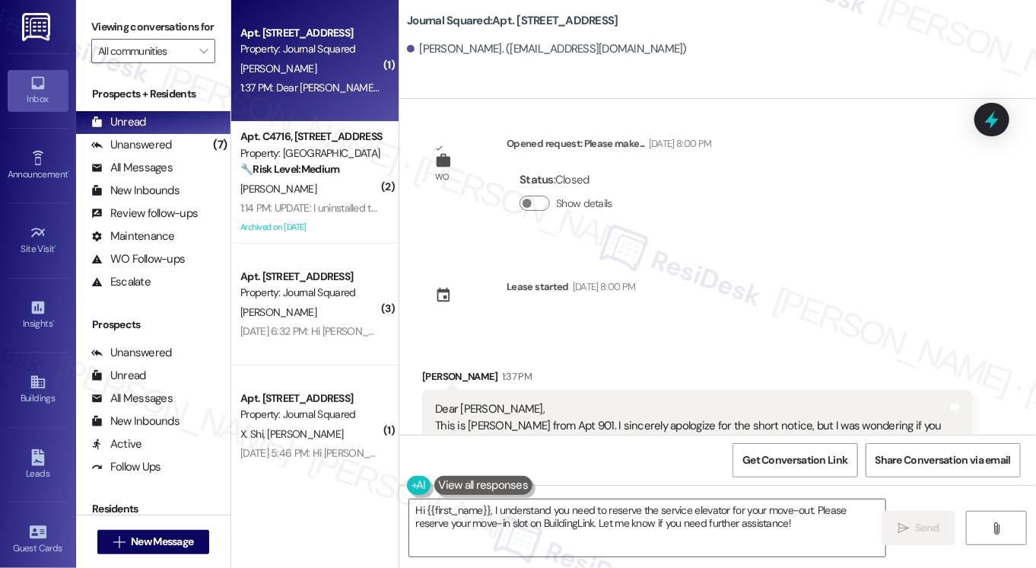
click at [429, 390] on div "Dear [PERSON_NAME], This is [PERSON_NAME] from Apt 901. I sincerely apologize f…" at bounding box center [697, 491] width 550 height 202
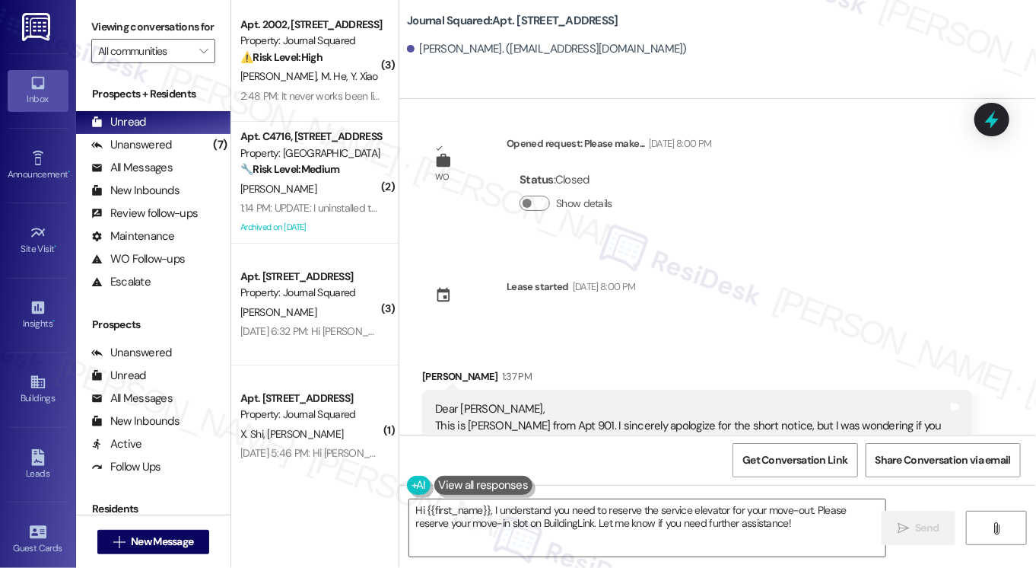
drag, startPoint x: 700, startPoint y: 392, endPoint x: 453, endPoint y: 334, distance: 253.2
click at [453, 401] on div "Dear [PERSON_NAME], This is [PERSON_NAME] from Apt 901. I sincerely apologize f…" at bounding box center [691, 491] width 513 height 180
drag, startPoint x: 118, startPoint y: 34, endPoint x: 141, endPoint y: 34, distance: 22.8
click at [118, 34] on label "Viewing conversations for" at bounding box center [153, 27] width 124 height 24
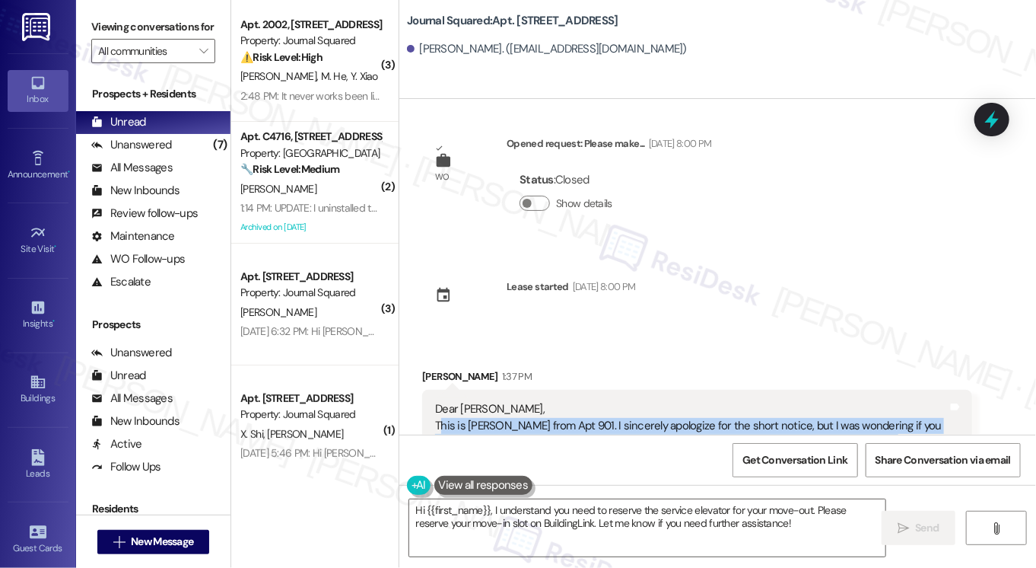
drag, startPoint x: 435, startPoint y: 252, endPoint x: 764, endPoint y: 337, distance: 339.6
click at [764, 401] on div "Dear [PERSON_NAME], This is [PERSON_NAME] from Apt 901. I sincerely apologize f…" at bounding box center [691, 491] width 513 height 180
click at [587, 401] on div "Dear [PERSON_NAME], This is [PERSON_NAME] from Apt 901. I sincerely apologize f…" at bounding box center [691, 491] width 513 height 180
drag, startPoint x: 432, startPoint y: 256, endPoint x: 758, endPoint y: 386, distance: 350.7
click at [758, 401] on div "Dear [PERSON_NAME], This is [PERSON_NAME] from Apt 901. I sincerely apologize f…" at bounding box center [691, 491] width 513 height 180
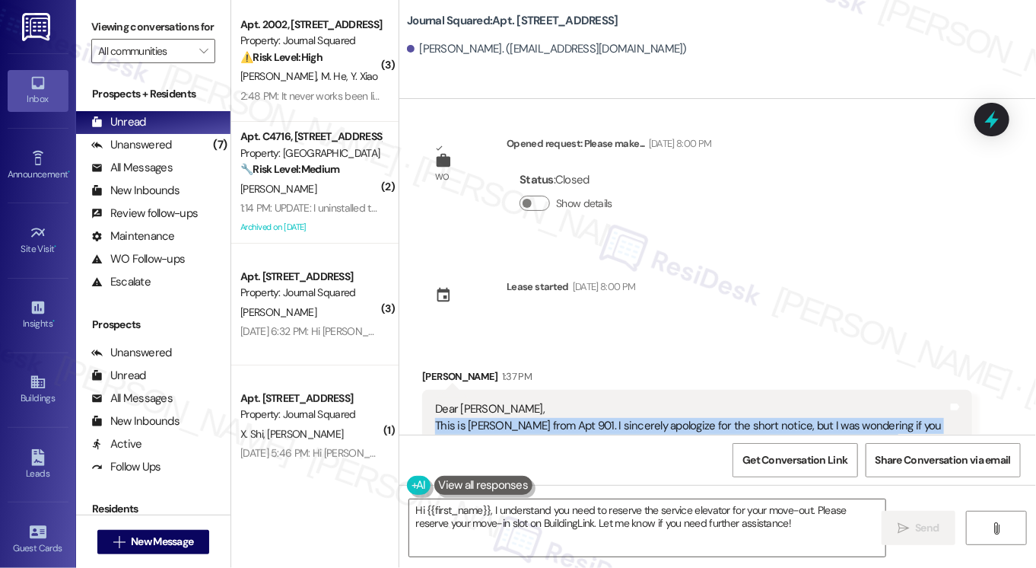
copy div "This is [PERSON_NAME] from Apt 901. I sincerely apologize for the short notice,…"
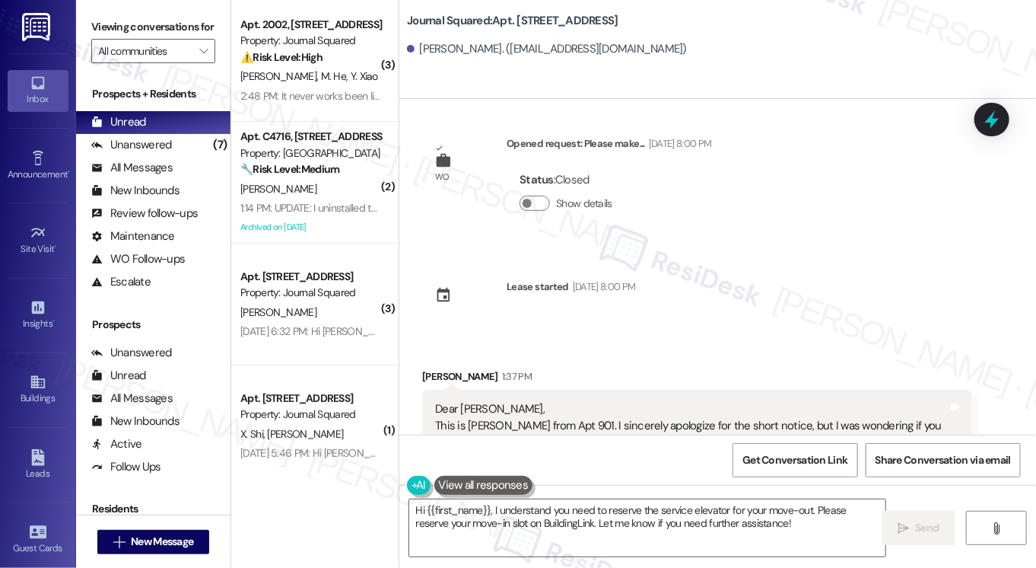
click at [110, 33] on label "Viewing conversations for" at bounding box center [153, 27] width 124 height 24
drag, startPoint x: 126, startPoint y: 25, endPoint x: 154, endPoint y: 23, distance: 29.0
click at [126, 25] on label "Viewing conversations for" at bounding box center [153, 27] width 124 height 24
drag, startPoint x: 534, startPoint y: 24, endPoint x: 560, endPoint y: 24, distance: 25.9
click at [545, 24] on b "Journal Squared: Apt. [STREET_ADDRESS]" at bounding box center [512, 21] width 211 height 16
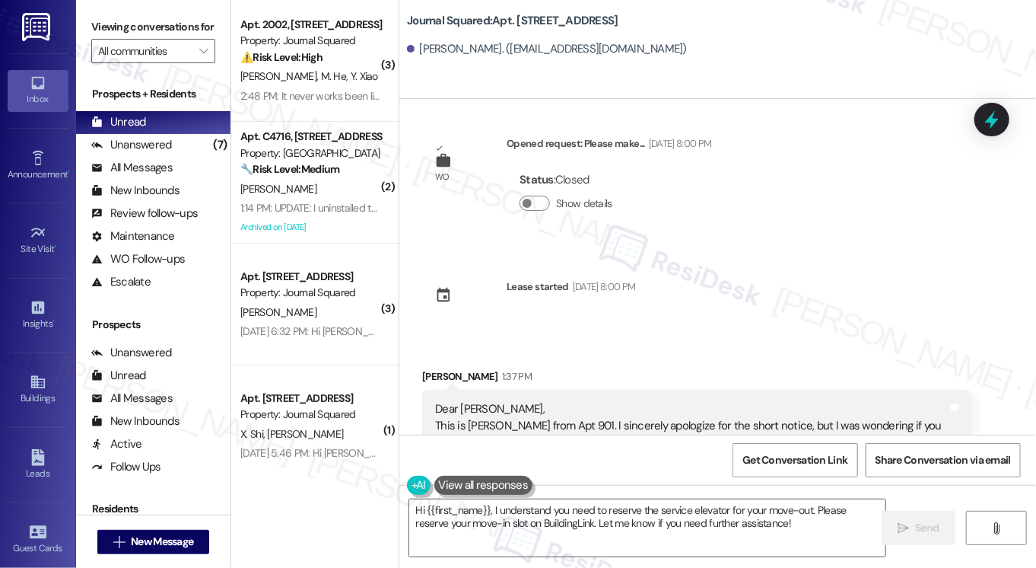
drag, startPoint x: 113, startPoint y: 26, endPoint x: 143, endPoint y: 30, distance: 30.7
click at [113, 26] on label "Viewing conversations for" at bounding box center [153, 27] width 124 height 24
click at [633, 401] on div "Dear [PERSON_NAME], This is [PERSON_NAME] from Apt 901. I sincerely apologize f…" at bounding box center [691, 491] width 513 height 180
drag, startPoint x: 660, startPoint y: 270, endPoint x: 711, endPoint y: 270, distance: 51.0
click at [711, 401] on div "Dear [PERSON_NAME], This is [PERSON_NAME] from Apt 901. I sincerely apologize f…" at bounding box center [691, 491] width 513 height 180
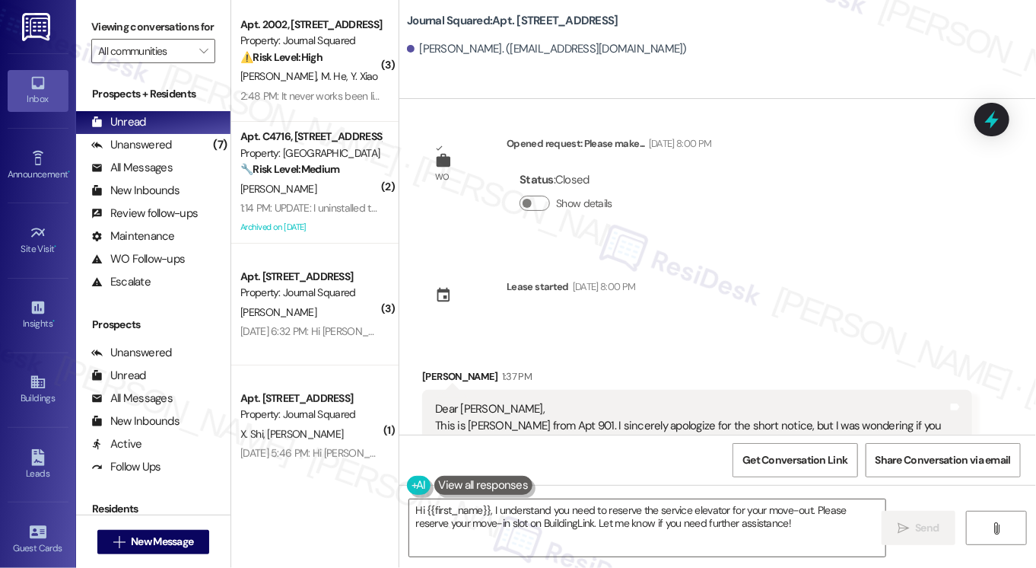
click at [418, 17] on b "Journal Squared: Apt. [STREET_ADDRESS]" at bounding box center [512, 21] width 211 height 16
copy b "Journal"
click at [100, 27] on label "Viewing conversations for" at bounding box center [153, 27] width 124 height 24
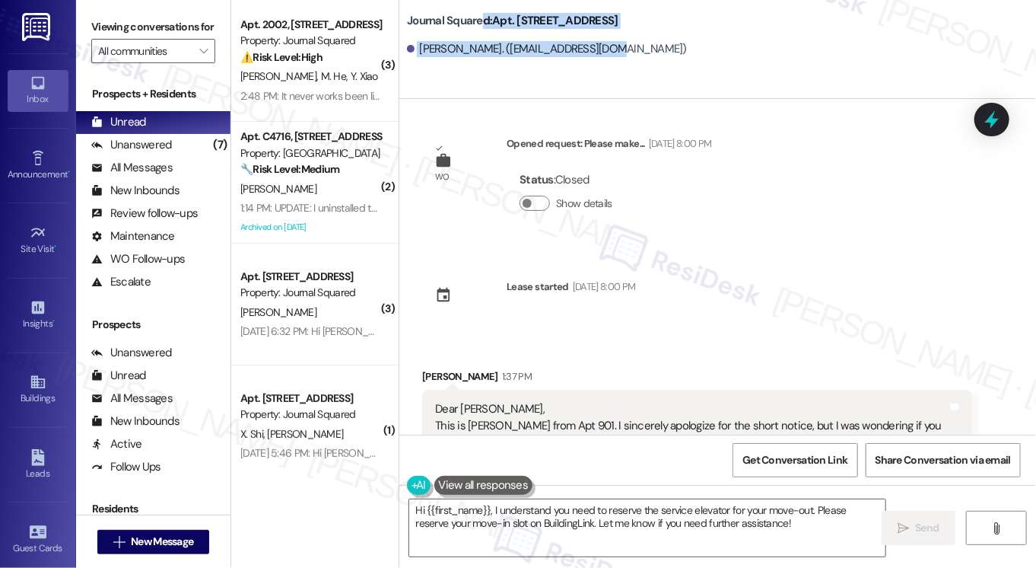
drag, startPoint x: 644, startPoint y: 30, endPoint x: 479, endPoint y: 30, distance: 165.1
click at [479, 30] on div "Journal Squared: Apt. [STREET_ADDRESS][GEOGRAPHIC_DATA][PERSON_NAME]. ([EMAIL_A…" at bounding box center [721, 34] width 629 height 61
click at [552, 21] on b "Journal Squared: Apt. [STREET_ADDRESS]" at bounding box center [512, 21] width 211 height 16
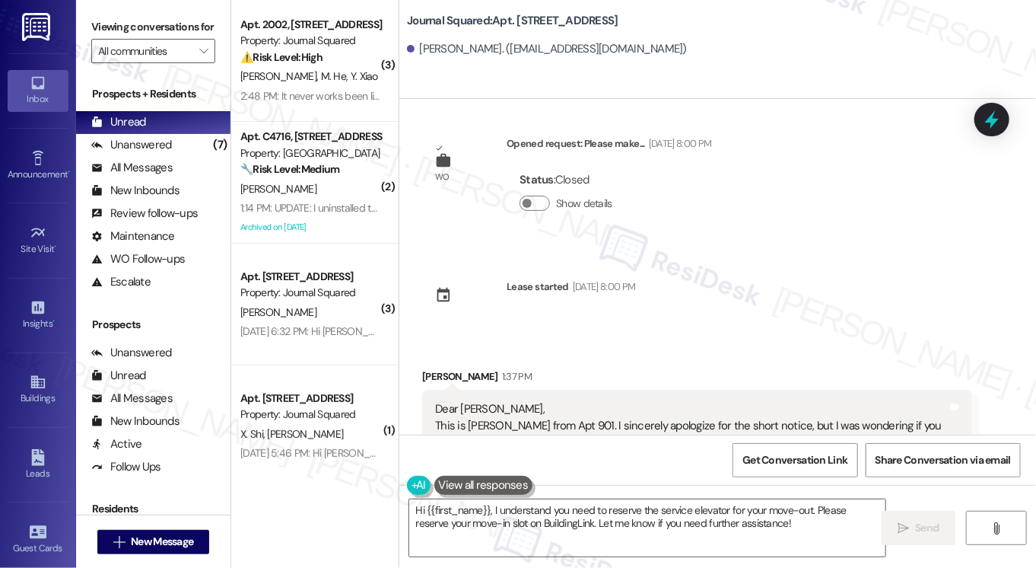
drag, startPoint x: 635, startPoint y: 15, endPoint x: 505, endPoint y: 22, distance: 130.3
click at [505, 22] on div "Journal Squared: Apt. [STREET_ADDRESS]" at bounding box center [559, 20] width 304 height 19
click at [529, 17] on b "Journal Squared: Apt. [STREET_ADDRESS]" at bounding box center [512, 21] width 211 height 16
click at [104, 21] on label "Viewing conversations for" at bounding box center [153, 27] width 124 height 24
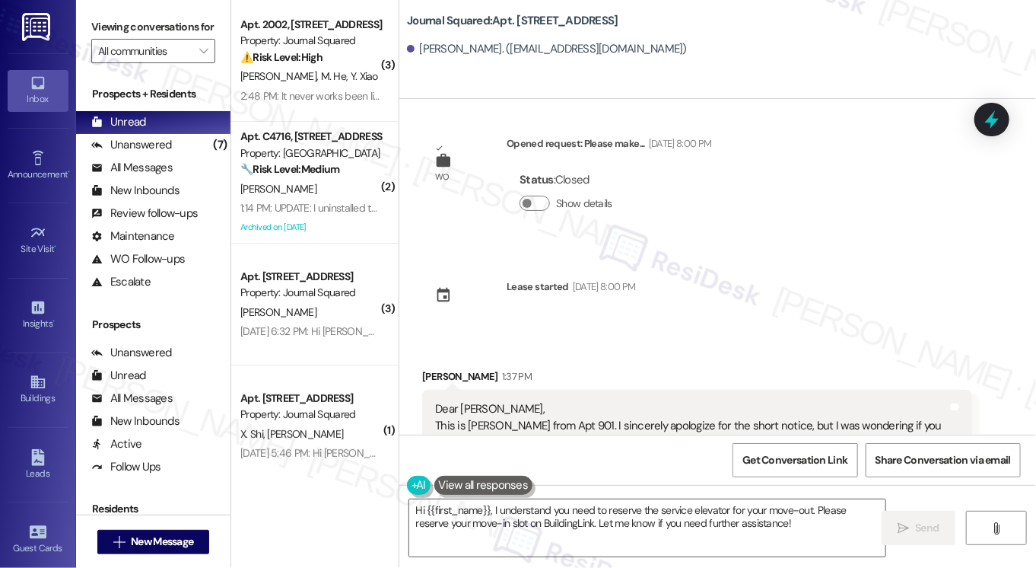
click at [102, 36] on label "Viewing conversations for" at bounding box center [153, 27] width 124 height 24
click at [102, 18] on label "Viewing conversations for" at bounding box center [153, 27] width 124 height 24
click at [524, 21] on b "Journal Squared: Apt. [STREET_ADDRESS]" at bounding box center [512, 21] width 211 height 16
copy b "4105"
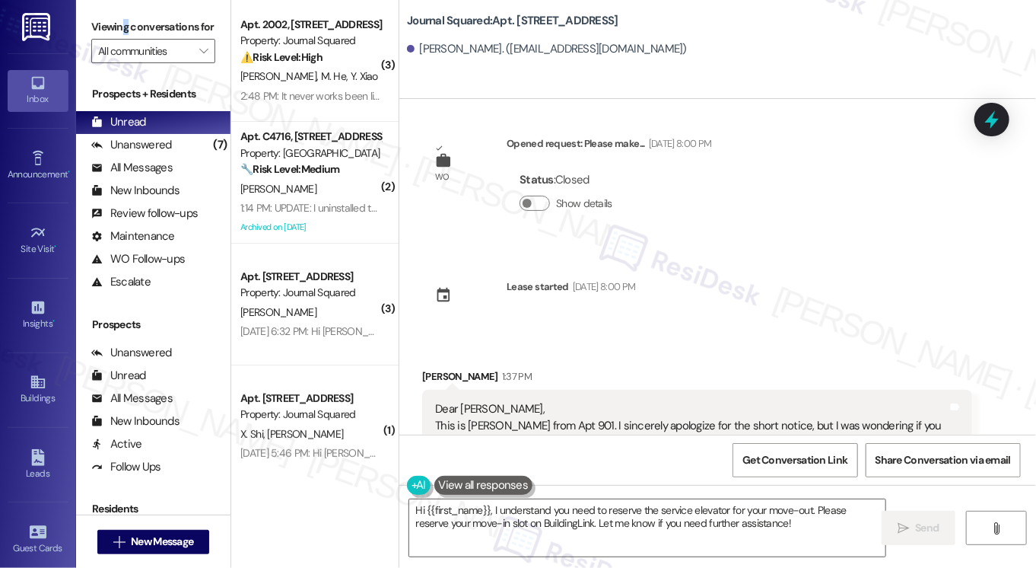
click at [124, 22] on label "Viewing conversations for" at bounding box center [153, 27] width 124 height 24
click at [126, 39] on label "Viewing conversations for" at bounding box center [153, 27] width 124 height 24
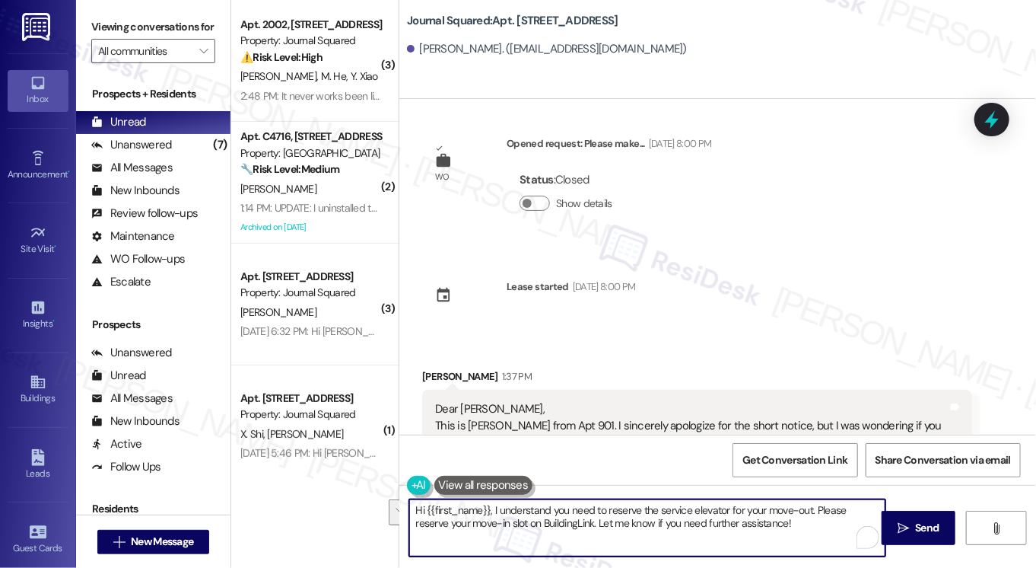
drag, startPoint x: 776, startPoint y: 521, endPoint x: 815, endPoint y: 498, distance: 45.4
click at [815, 498] on div "Hi {{first_name}}, I understand you need to reserve the service elevator for yo…" at bounding box center [648, 527] width 478 height 59
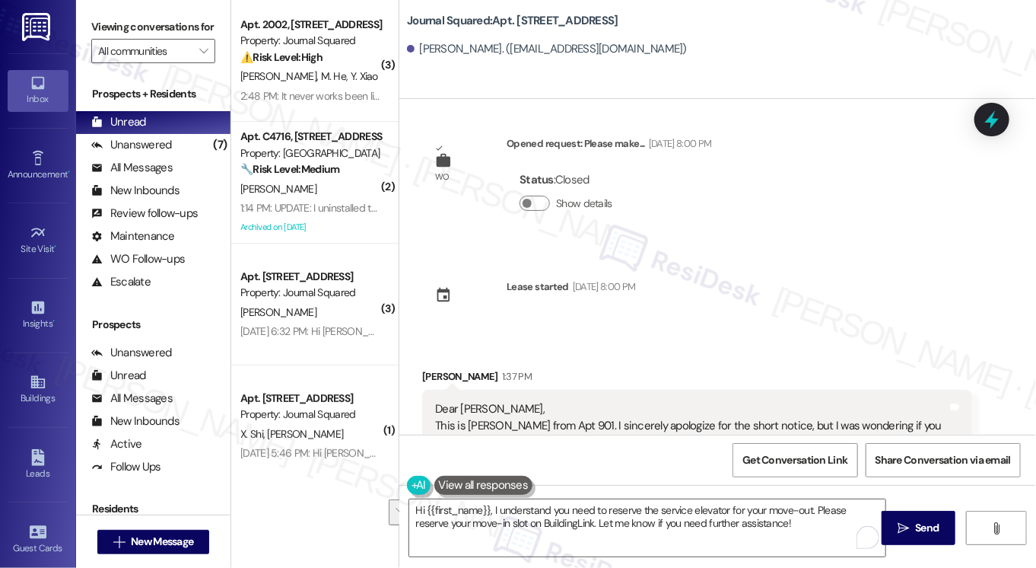
click at [122, 21] on label "Viewing conversations for" at bounding box center [153, 27] width 124 height 24
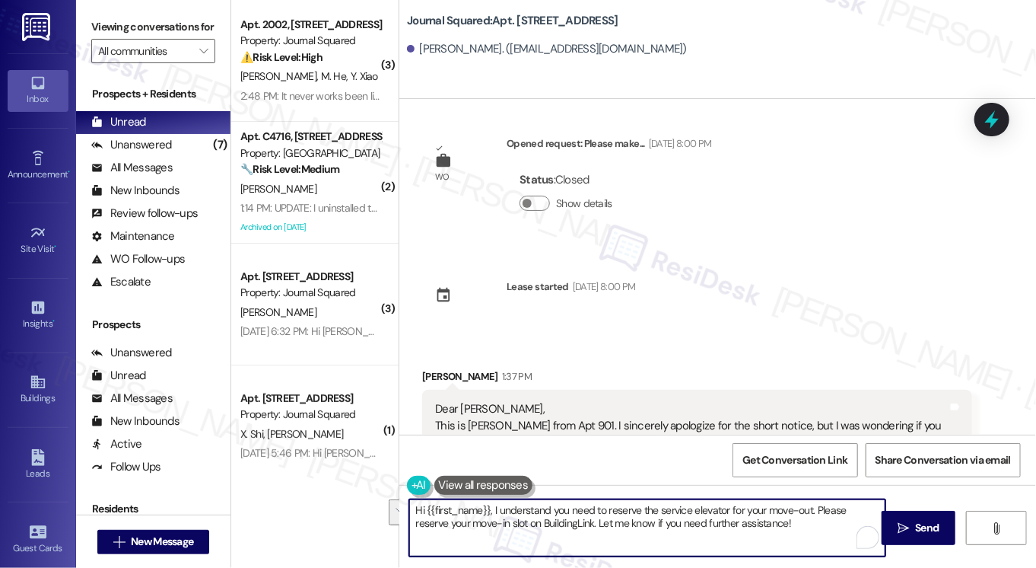
drag, startPoint x: 784, startPoint y: 524, endPoint x: 816, endPoint y: 507, distance: 36.1
click at [816, 507] on textarea "Hi {{first_name}}, I understand you need to reserve the service elevator for yo…" at bounding box center [647, 527] width 476 height 57
paste textarea "need to see the front desk concierge before the start of their reservation to c…"
click at [810, 506] on textarea "Hi {{first_name}}, I understand you need to reserve the service elevator for yo…" at bounding box center [647, 527] width 476 height 57
click at [815, 507] on textarea "Hi {{first_name}}, I understand you need to reserve the service elevator for yo…" at bounding box center [647, 527] width 476 height 57
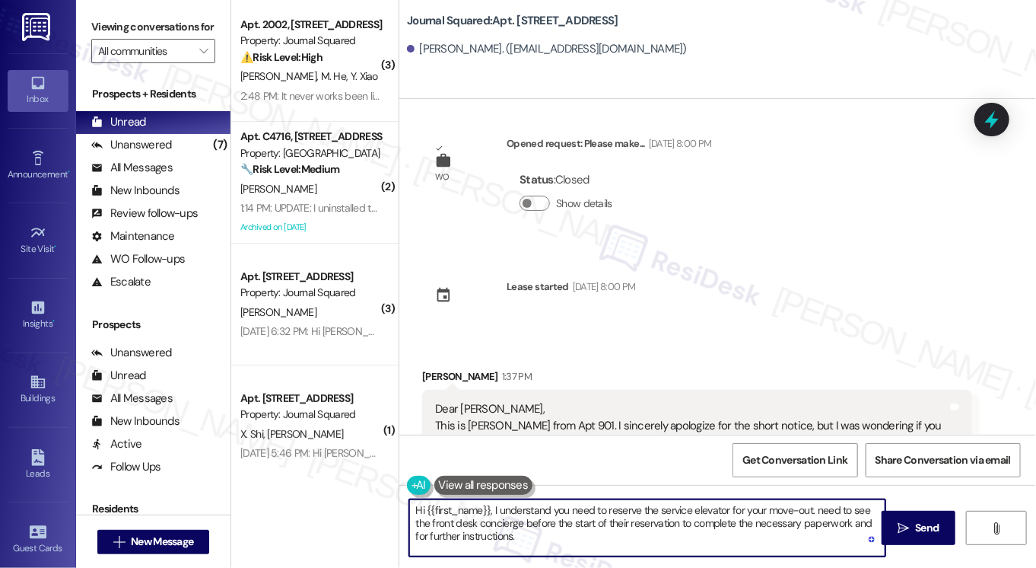
click at [816, 507] on textarea "Hi {{first_name}}, I understand you need to reserve the service elevator for yo…" at bounding box center [647, 527] width 476 height 57
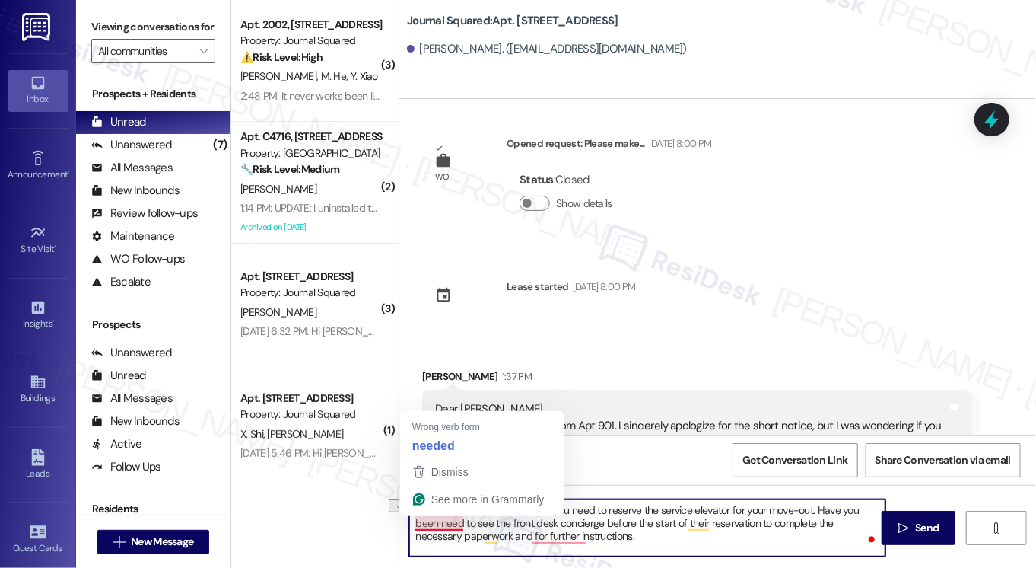
drag, startPoint x: 492, startPoint y: 522, endPoint x: 437, endPoint y: 525, distance: 55.6
click at [437, 525] on textarea "Hi {{first_name}}, I understand you need to reserve the service elevator for yo…" at bounding box center [647, 527] width 476 height 57
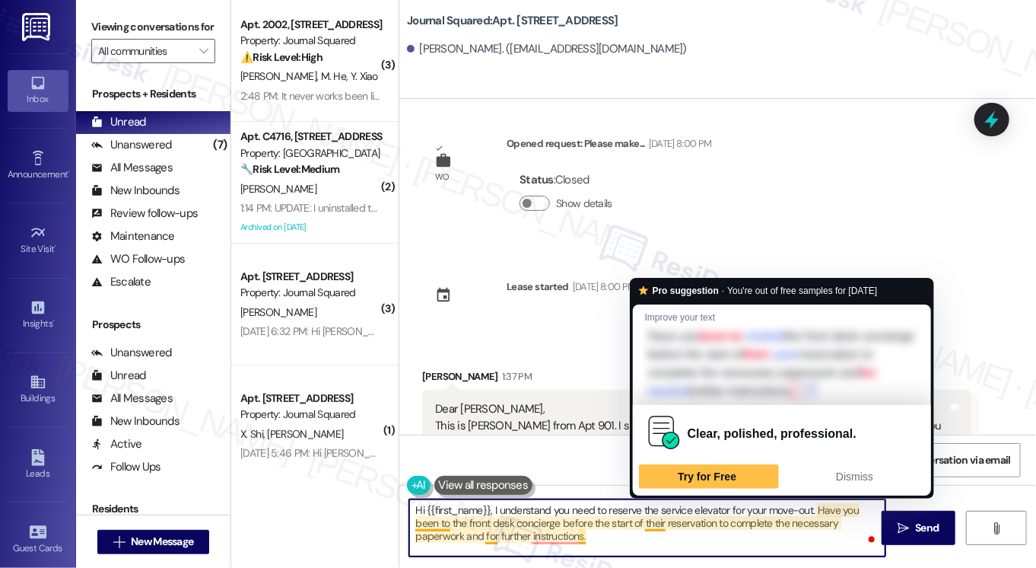
click at [595, 536] on textarea "Hi {{first_name}}, I understand you need to reserve the service elevator for yo…" at bounding box center [647, 527] width 476 height 57
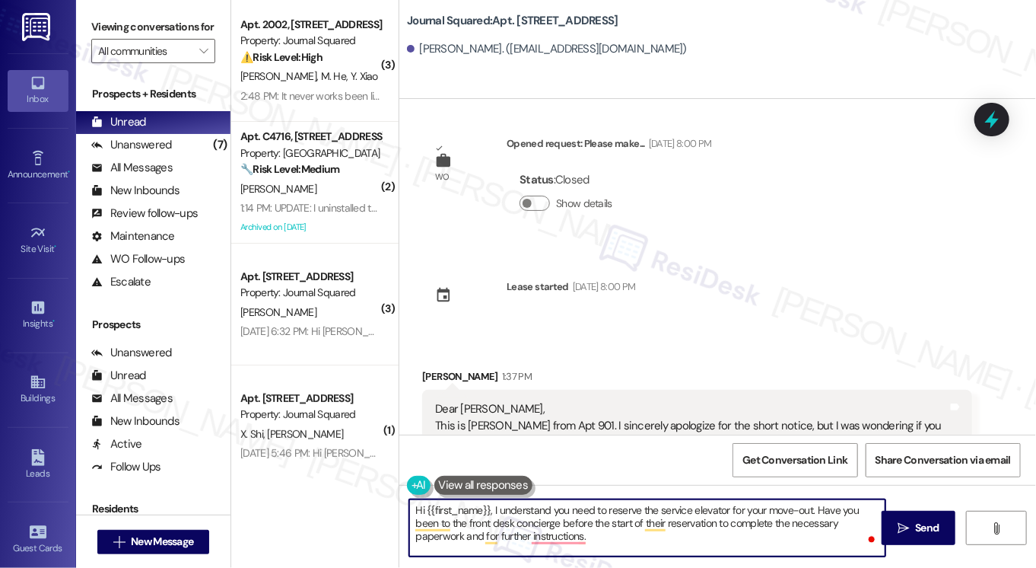
click at [555, 523] on textarea "Hi {{first_name}}, I understand you need to reserve the service elevator for yo…" at bounding box center [647, 527] width 476 height 57
drag, startPoint x: 563, startPoint y: 523, endPoint x: 728, endPoint y: 521, distance: 165.1
click at [728, 521] on textarea "Hi {{first_name}}, I understand you need to reserve the service elevator for yo…" at bounding box center [647, 527] width 476 height 57
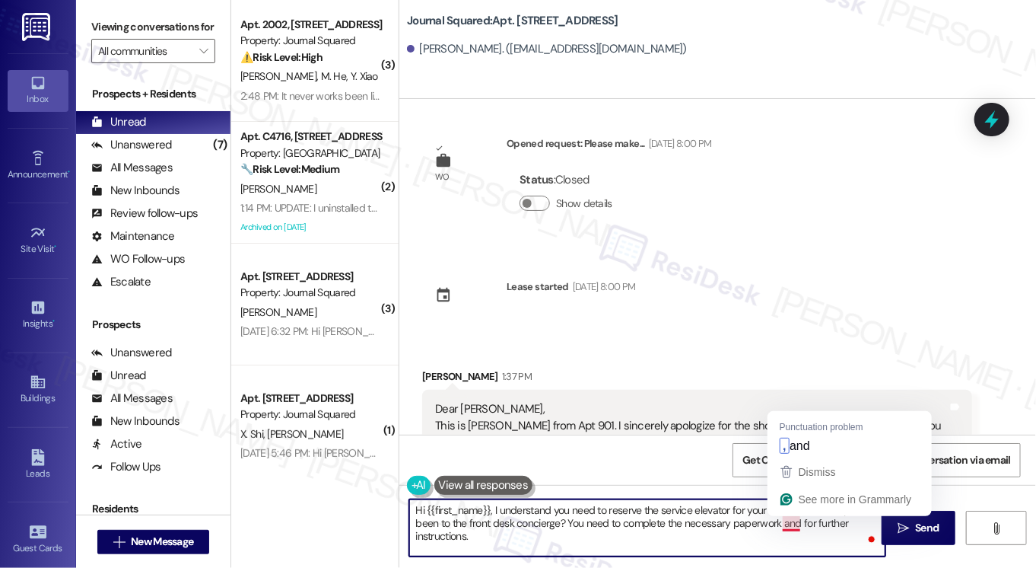
type textarea "Hi {{first_name}}, I understand you need to reserve the service elevator for yo…"
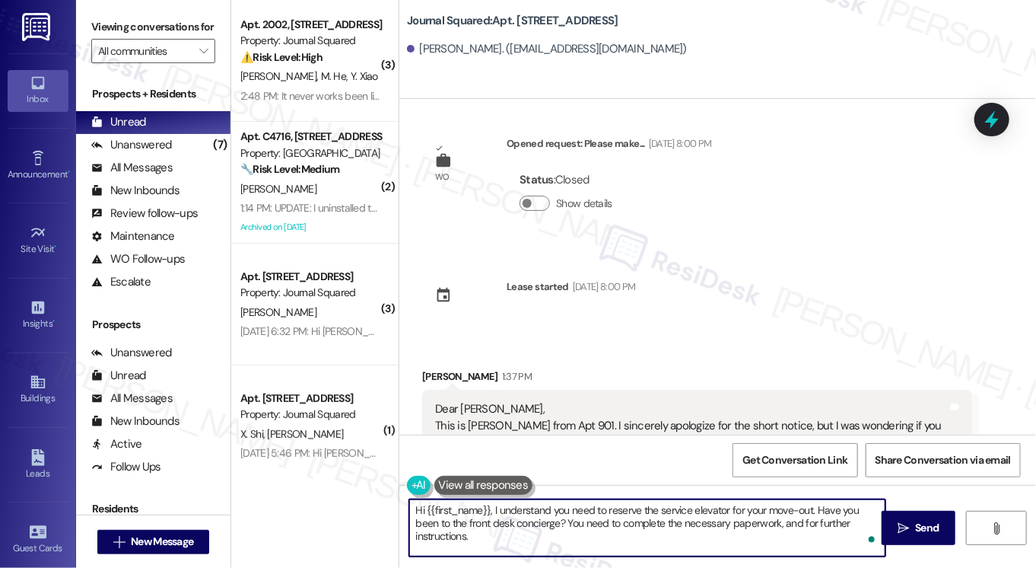
click at [437, 526] on textarea "Hi {{first_name}}, I understand you need to reserve the service elevator for yo…" at bounding box center [647, 527] width 476 height 57
click at [438, 526] on textarea "Hi {{first_name}}, I understand you need to reserve the service elevator for yo…" at bounding box center [647, 527] width 476 height 57
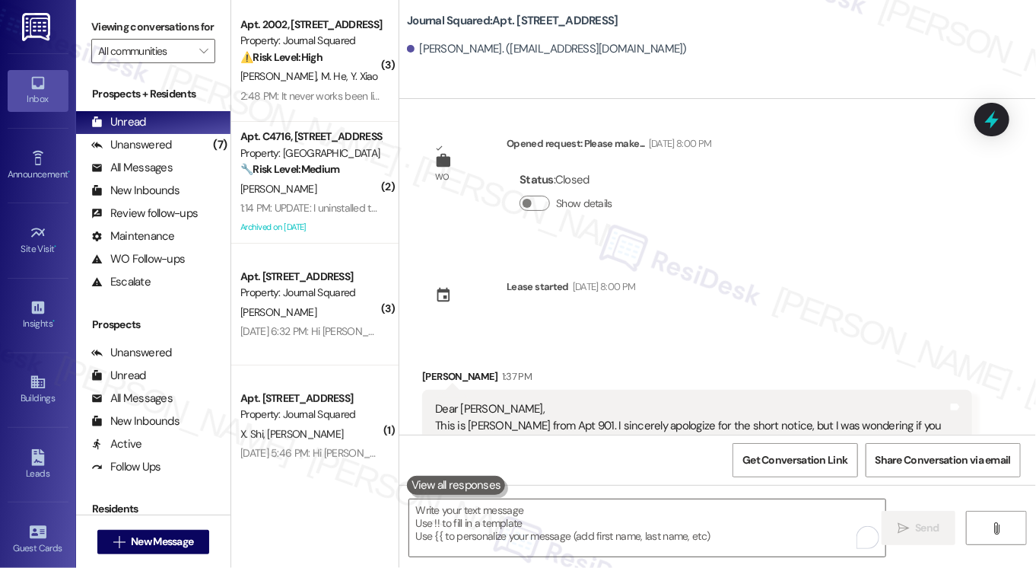
click at [113, 21] on label "Viewing conversations for" at bounding box center [153, 27] width 124 height 24
click at [86, 33] on div "Viewing conversations for All communities " at bounding box center [153, 39] width 154 height 78
click at [546, 535] on textarea "To enrich screen reader interactions, please activate Accessibility in Grammarl…" at bounding box center [647, 527] width 476 height 57
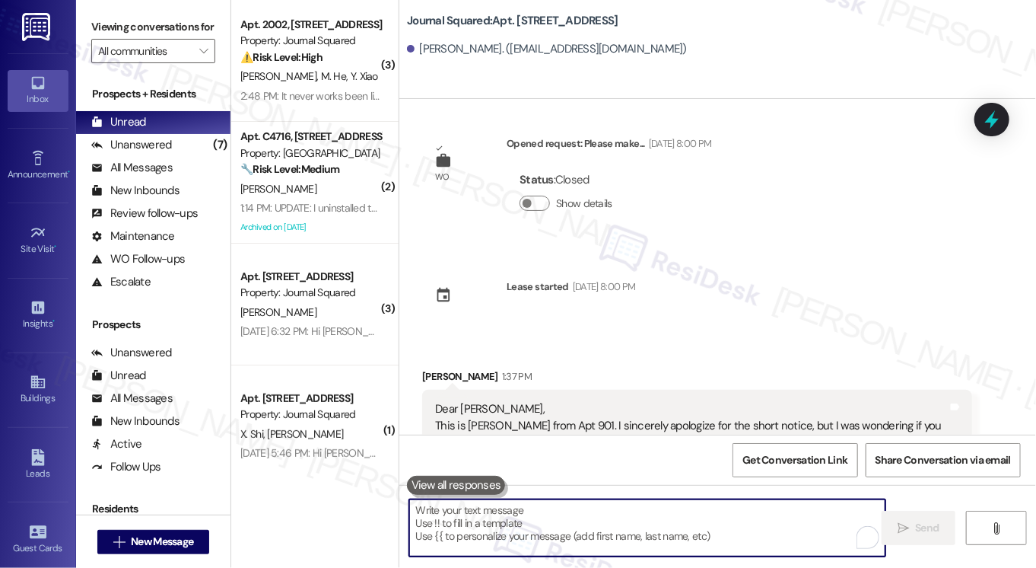
paste textarea "Hi {{first_name}}, I understand you need to reserve the service elevator for yo…"
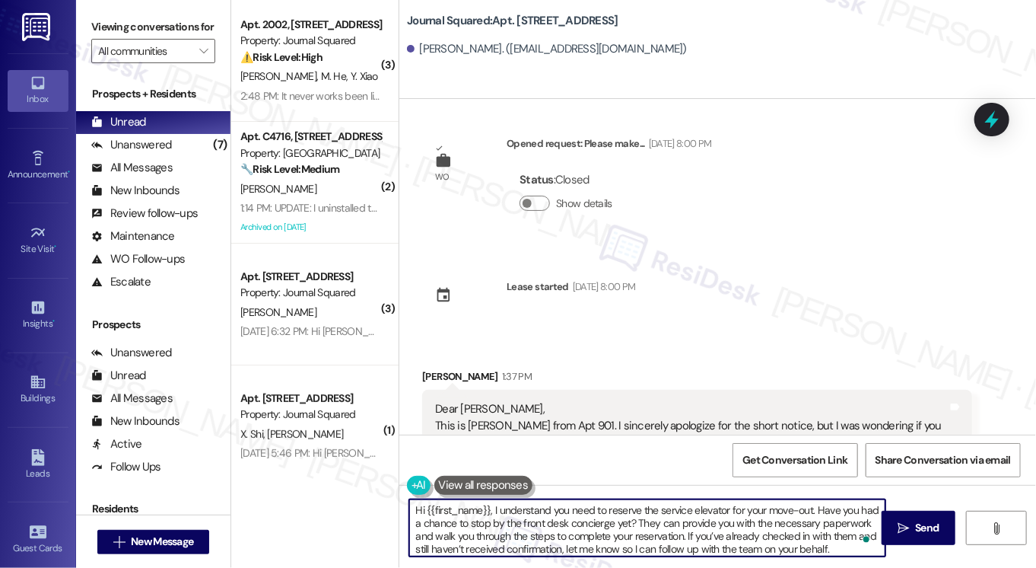
scroll to position [3, 0]
drag, startPoint x: 837, startPoint y: 542, endPoint x: 641, endPoint y: 541, distance: 196.3
click at [641, 541] on textarea "Hi {{first_name}}, I understand you need to reserve the service elevator for yo…" at bounding box center [647, 527] width 476 height 57
click at [835, 538] on textarea "Hi {{first_name}}, I understand you need to reserve the service elevator for yo…" at bounding box center [647, 527] width 476 height 57
click at [810, 504] on textarea "Hi {{first_name}}, I understand you need to reserve the service elevator for yo…" at bounding box center [647, 527] width 476 height 57
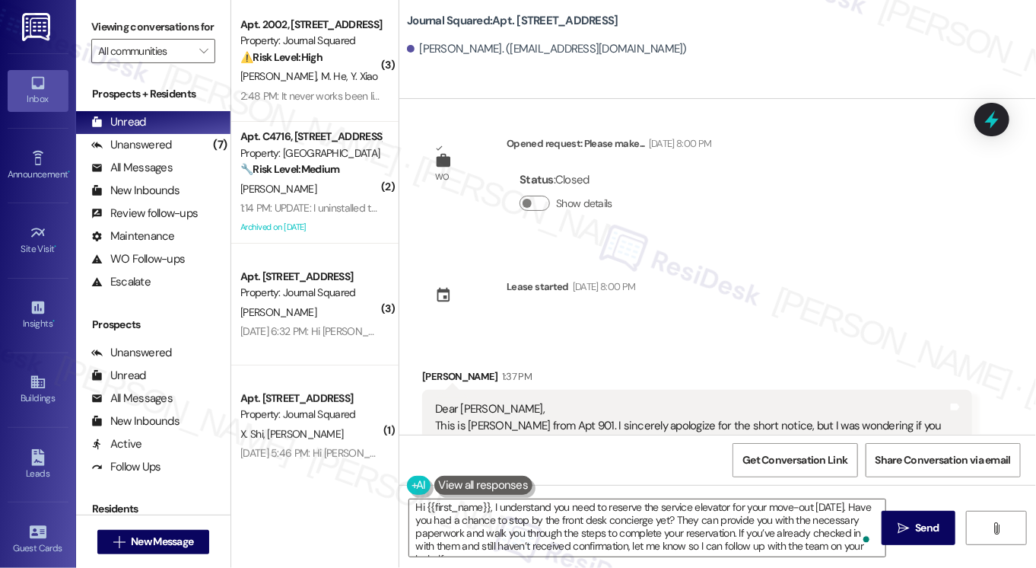
click at [729, 401] on div "Dear [PERSON_NAME], This is [PERSON_NAME] from Apt 901. I sincerely apologize f…" at bounding box center [691, 491] width 513 height 180
click at [727, 401] on div "Dear [PERSON_NAME], This is [PERSON_NAME] from Apt 901. I sincerely apologize f…" at bounding box center [691, 491] width 513 height 180
click at [115, 32] on label "Viewing conversations for" at bounding box center [153, 27] width 124 height 24
drag, startPoint x: 119, startPoint y: 40, endPoint x: 197, endPoint y: 67, distance: 82.3
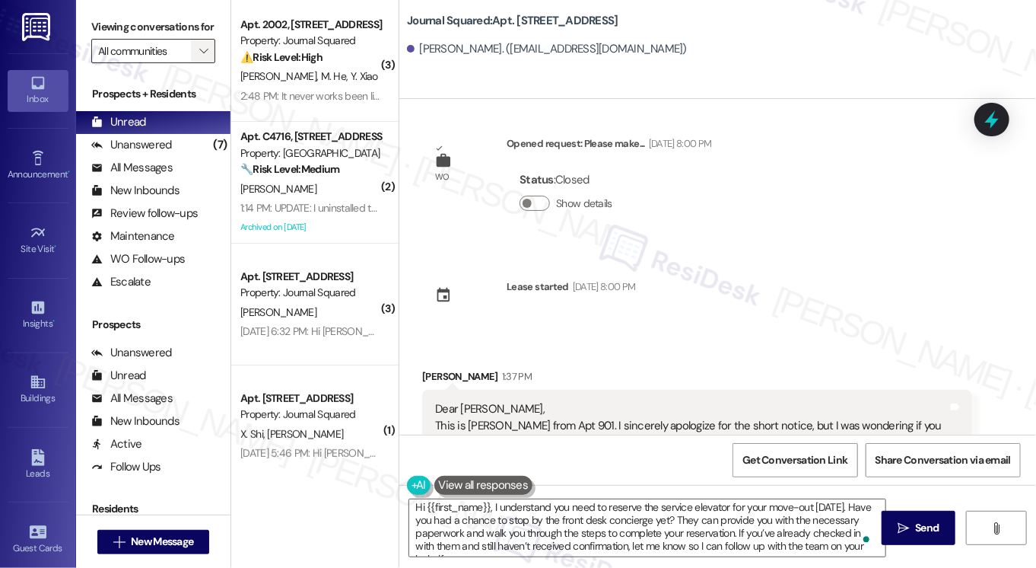
click at [119, 39] on label "Viewing conversations for" at bounding box center [153, 27] width 124 height 24
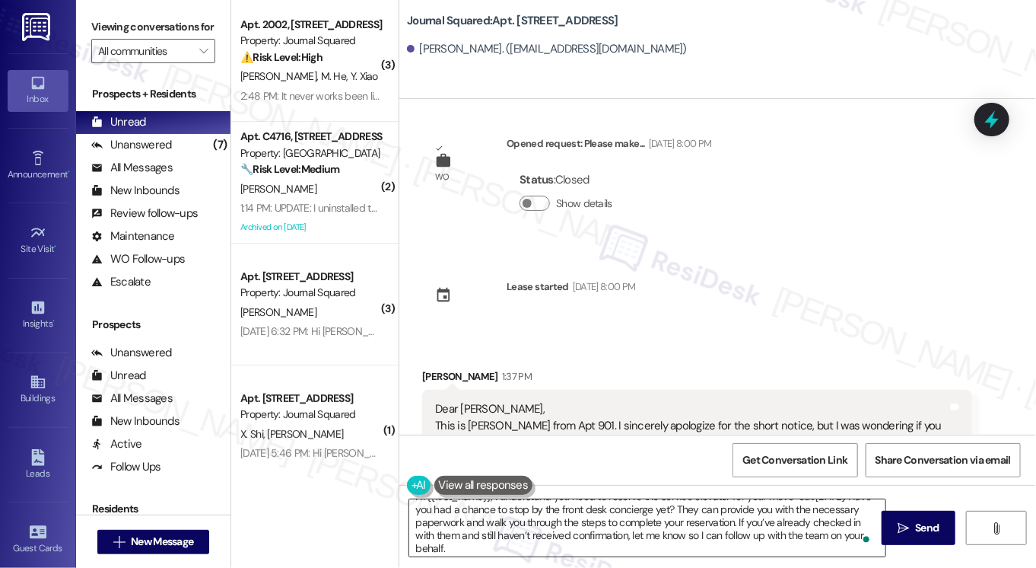
scroll to position [16, 0]
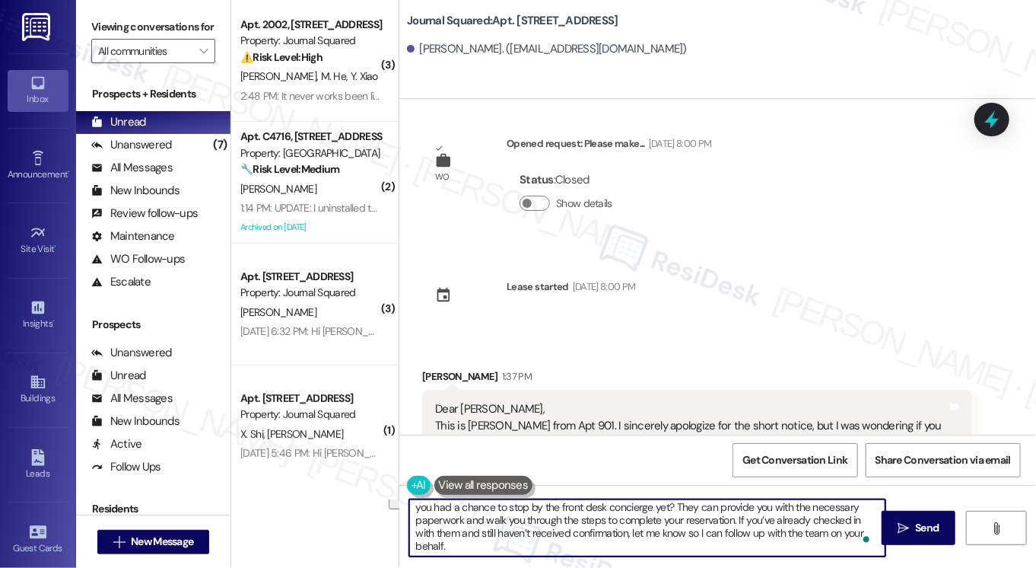
drag, startPoint x: 733, startPoint y: 530, endPoint x: 774, endPoint y: 550, distance: 45.6
click at [774, 550] on textarea "Hi {{first_name}}, I understand you need to reserve the service elevator for yo…" at bounding box center [647, 527] width 476 height 57
drag, startPoint x: 676, startPoint y: 541, endPoint x: 707, endPoint y: 536, distance: 30.8
click at [676, 541] on textarea "Hi {{first_name}}, I understand you need to reserve the service elevator for yo…" at bounding box center [647, 527] width 476 height 57
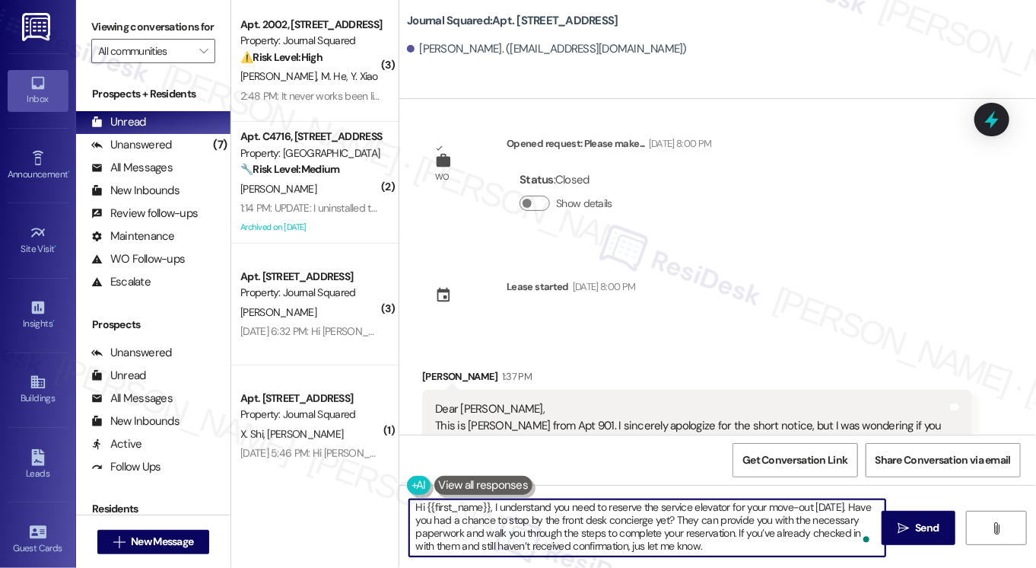
type textarea "Hi {{first_name}}, I understand you need to reserve the service elevator for yo…"
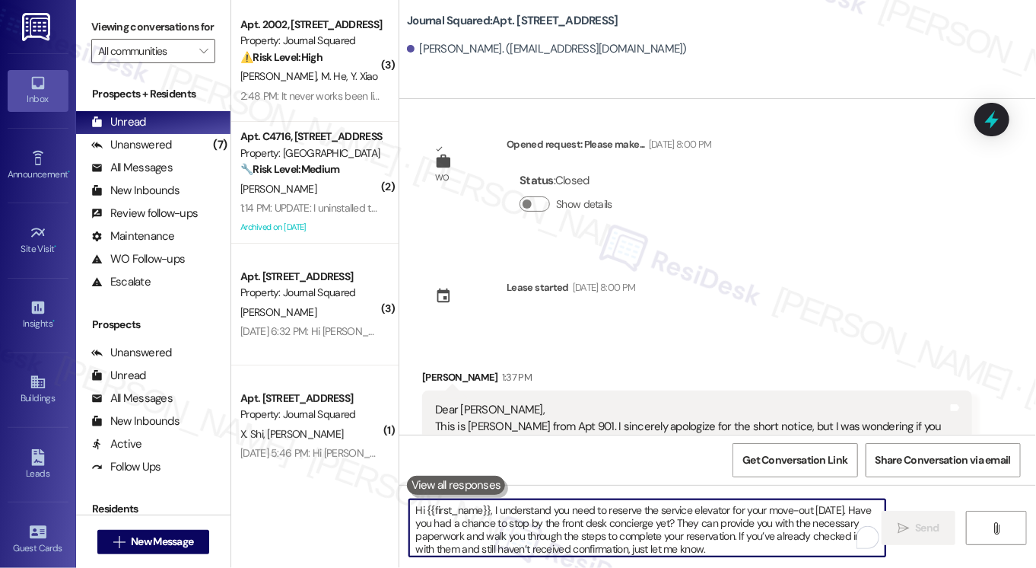
scroll to position [14034, 0]
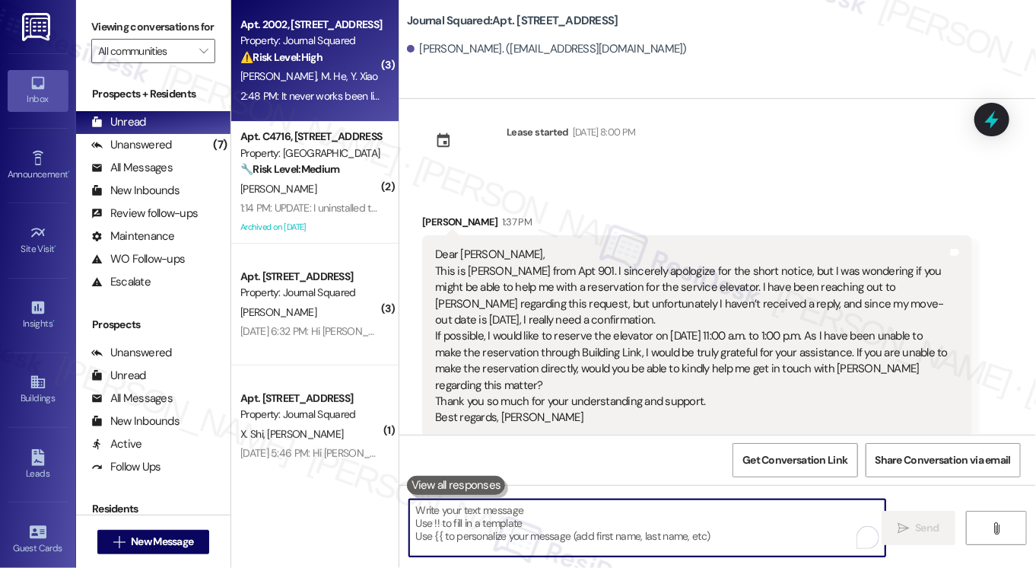
click at [326, 78] on div "[PERSON_NAME] He [PERSON_NAME]" at bounding box center [311, 76] width 144 height 19
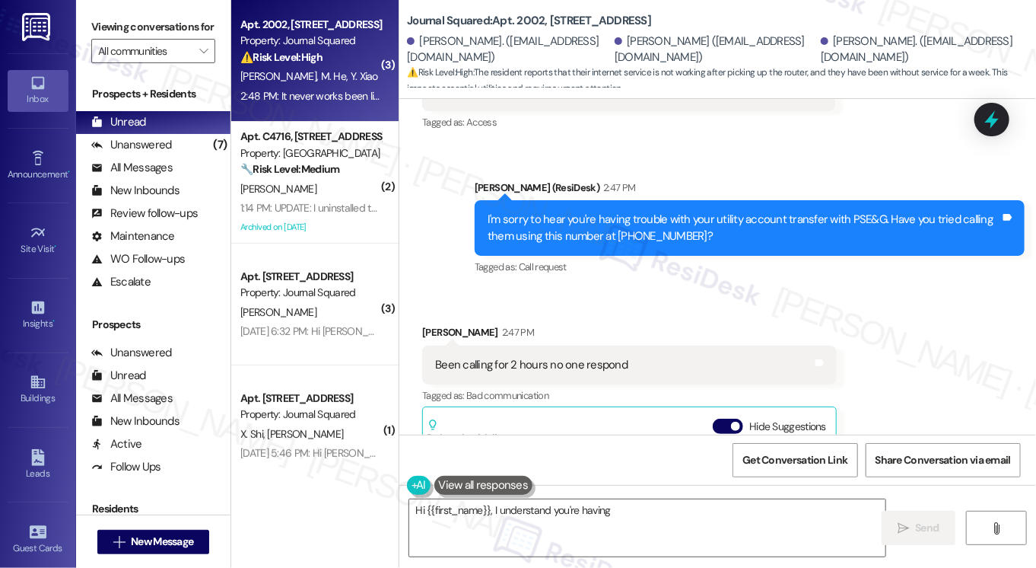
scroll to position [838, 0]
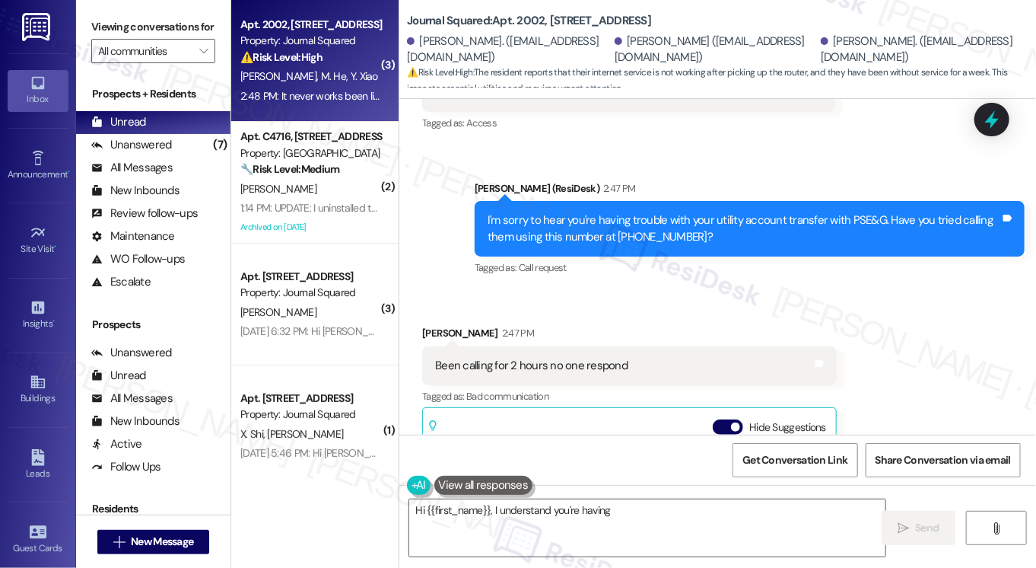
click at [597, 231] on div "I'm sorry to hear you're having trouble with your utility account transfer with…" at bounding box center [744, 228] width 513 height 33
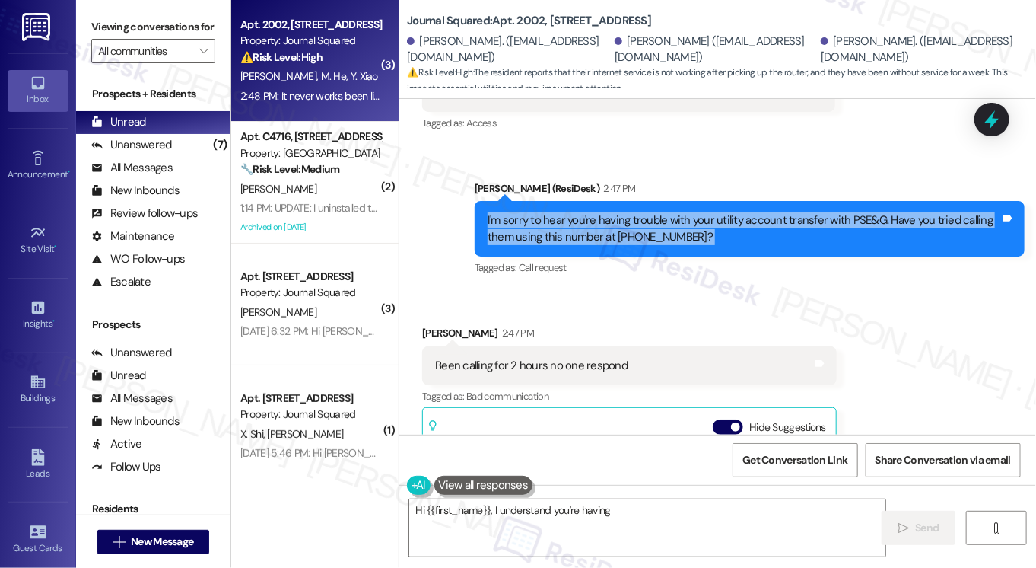
click at [597, 231] on div "I'm sorry to hear you're having trouble with your utility account transfer with…" at bounding box center [744, 228] width 513 height 33
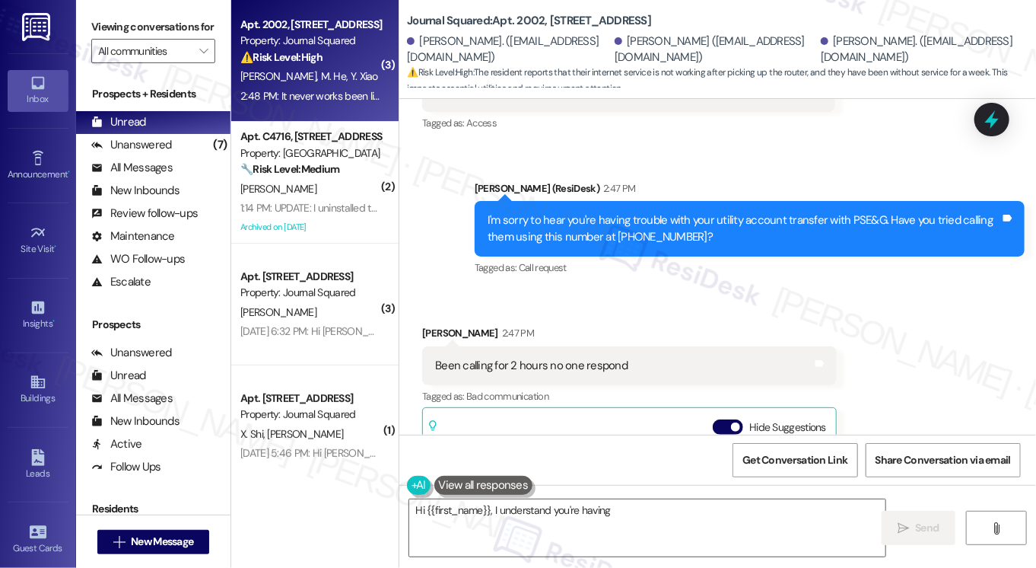
click at [544, 358] on div "Been calling for 2 hours no one respond" at bounding box center [531, 366] width 192 height 16
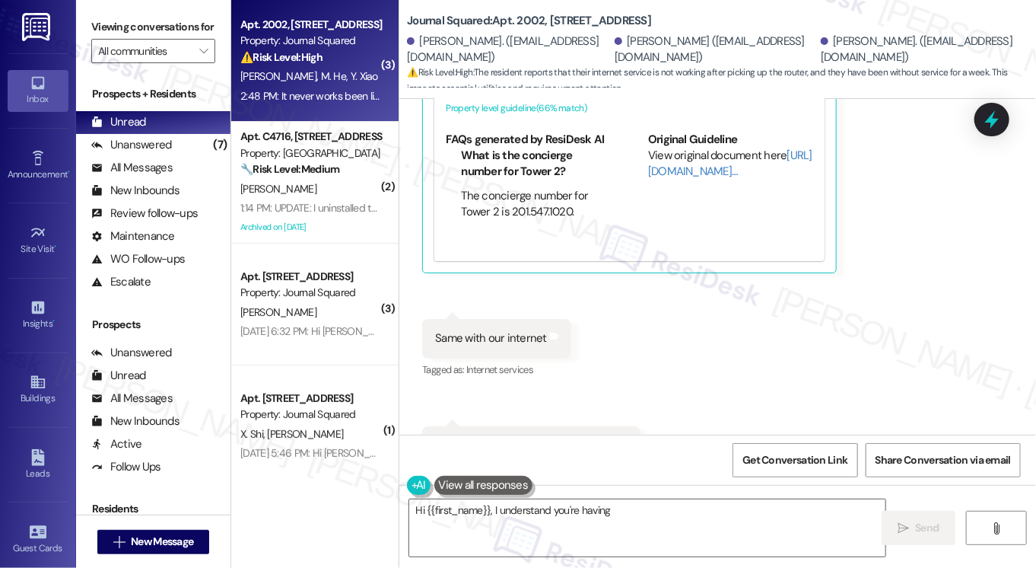
scroll to position [1371, 0]
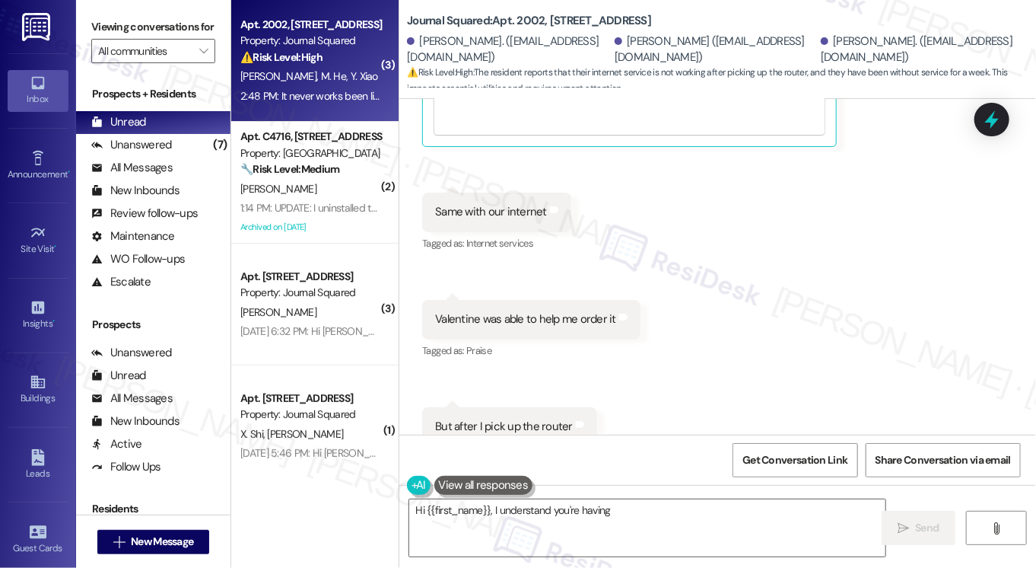
click at [511, 320] on div "Valentine was able to help me order it" at bounding box center [525, 319] width 181 height 16
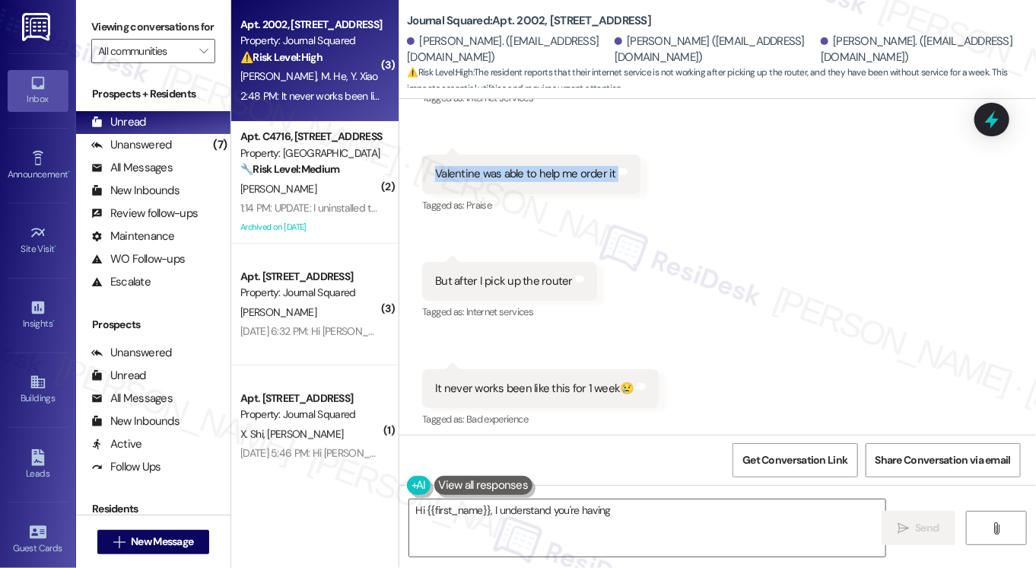
scroll to position [1523, 0]
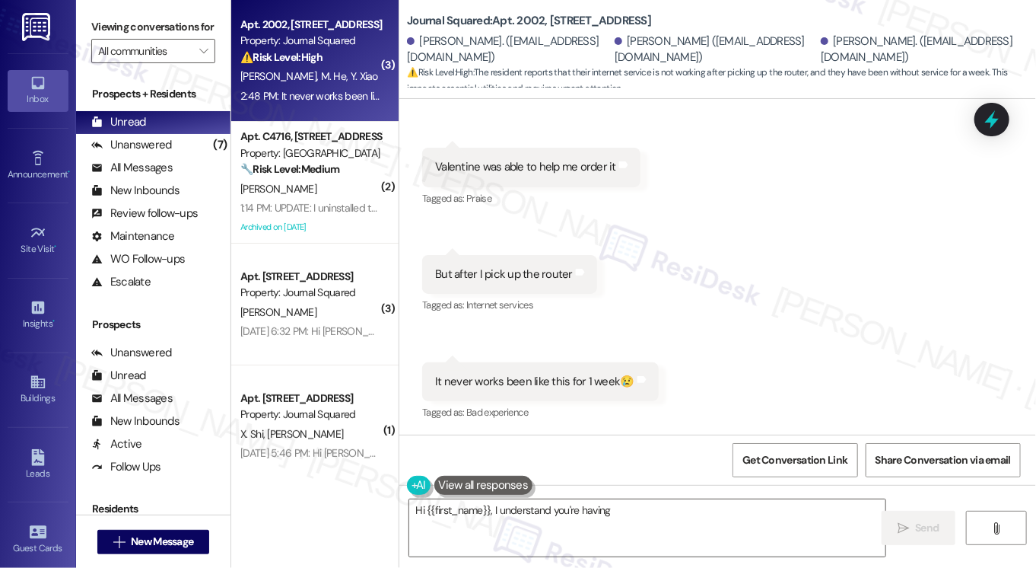
click at [122, 17] on label "Viewing conversations for" at bounding box center [153, 27] width 124 height 24
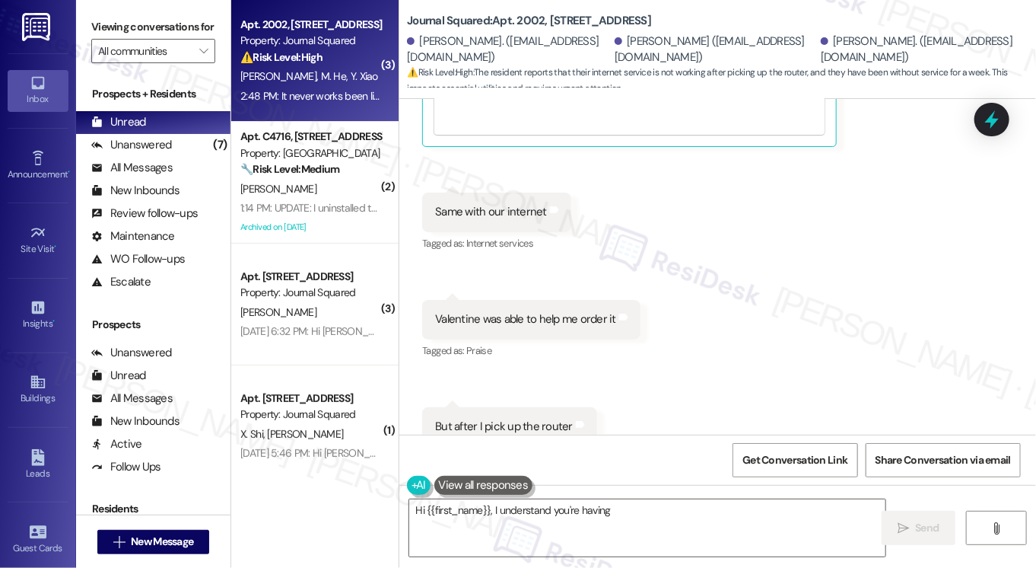
click at [107, 27] on label "Viewing conversations for" at bounding box center [153, 27] width 124 height 24
click at [577, 518] on textarea "Hi {{first_name}}, I understand you're having trouble with your internet after …" at bounding box center [647, 527] width 476 height 57
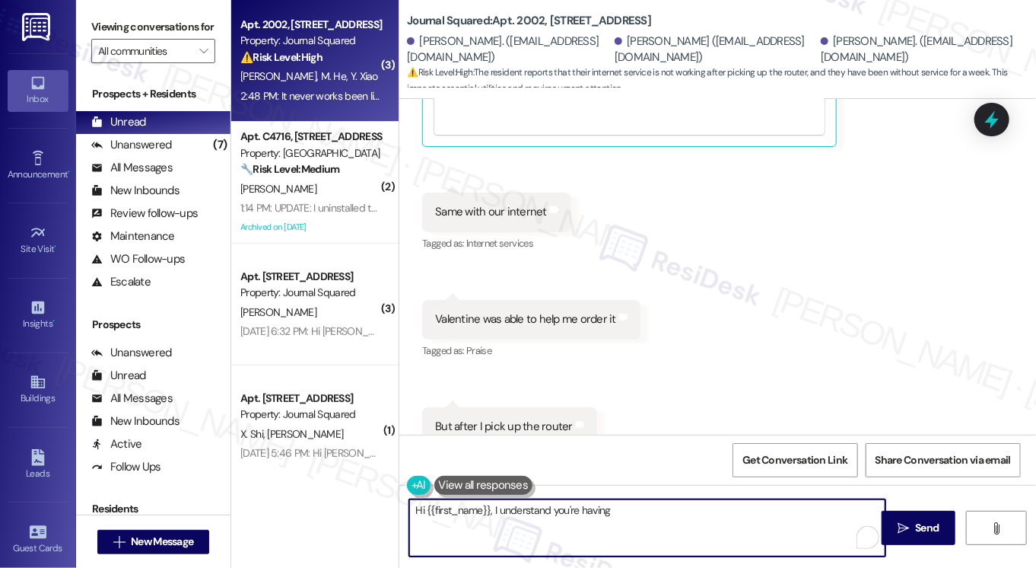
click at [577, 518] on textarea "Hi {{first_name}}, I understand you're having trouble with your internet after …" at bounding box center [647, 527] width 476 height 57
click at [679, 514] on textarea "Hi {{first_name}}, I understand you're having trouble with your internet after …" at bounding box center [647, 527] width 476 height 57
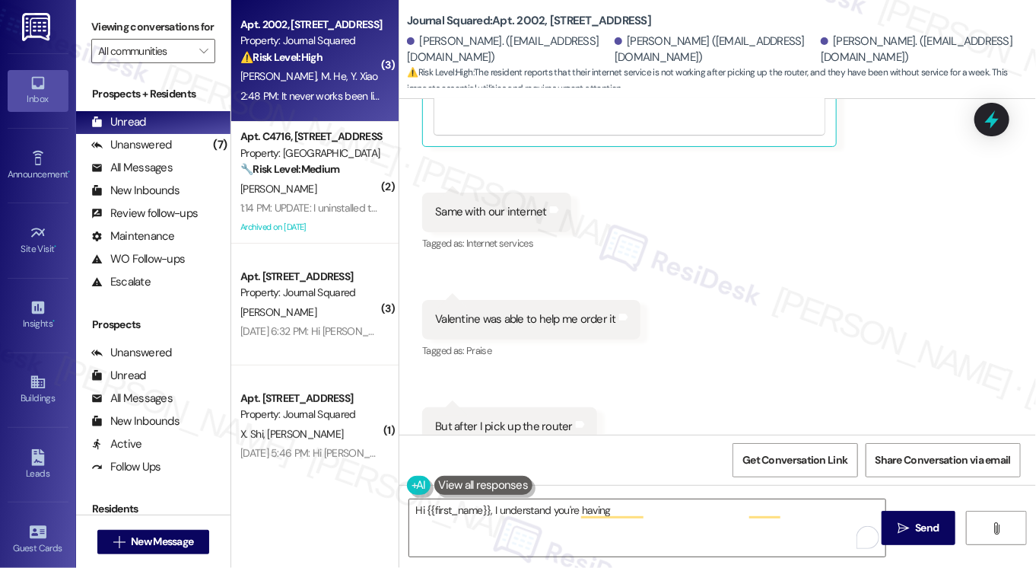
click at [99, 21] on label "Viewing conversations for" at bounding box center [153, 27] width 124 height 24
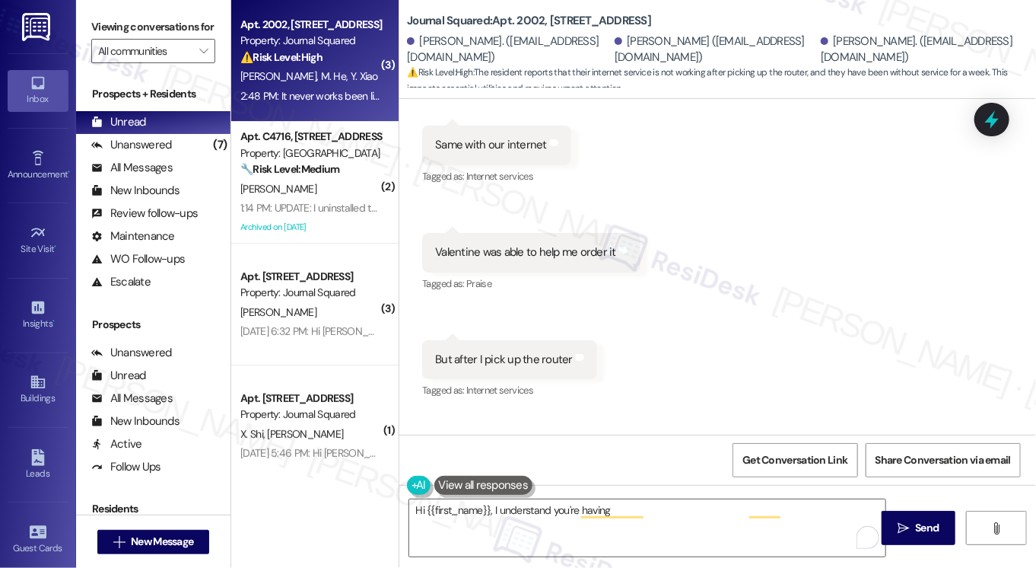
scroll to position [1524, 0]
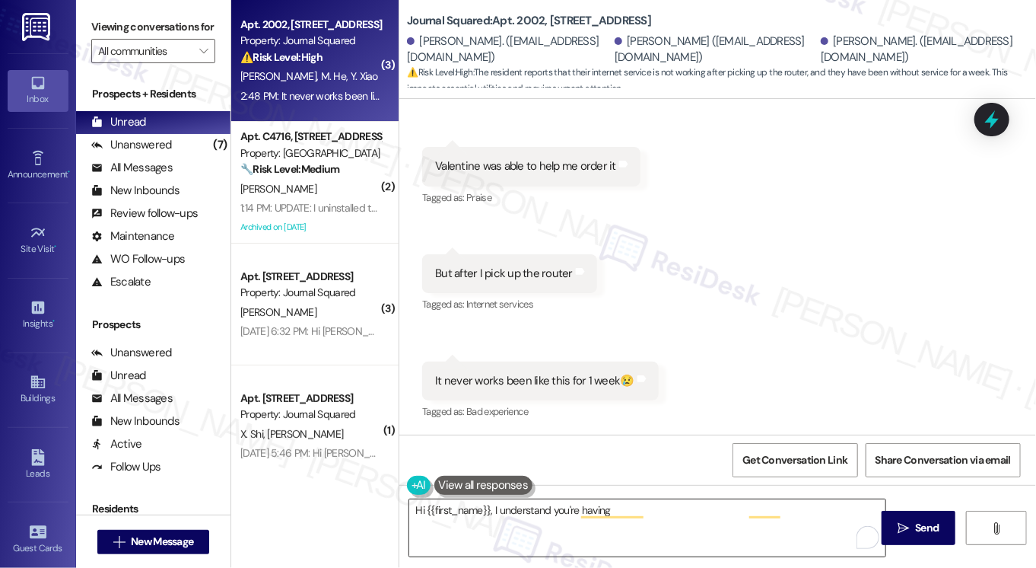
click at [819, 527] on textarea "Hi {{first_name}}, I understand you're having trouble with your internet after …" at bounding box center [647, 527] width 476 height 57
click at [553, 382] on div "It never works been like this for 1 week😢" at bounding box center [534, 381] width 199 height 16
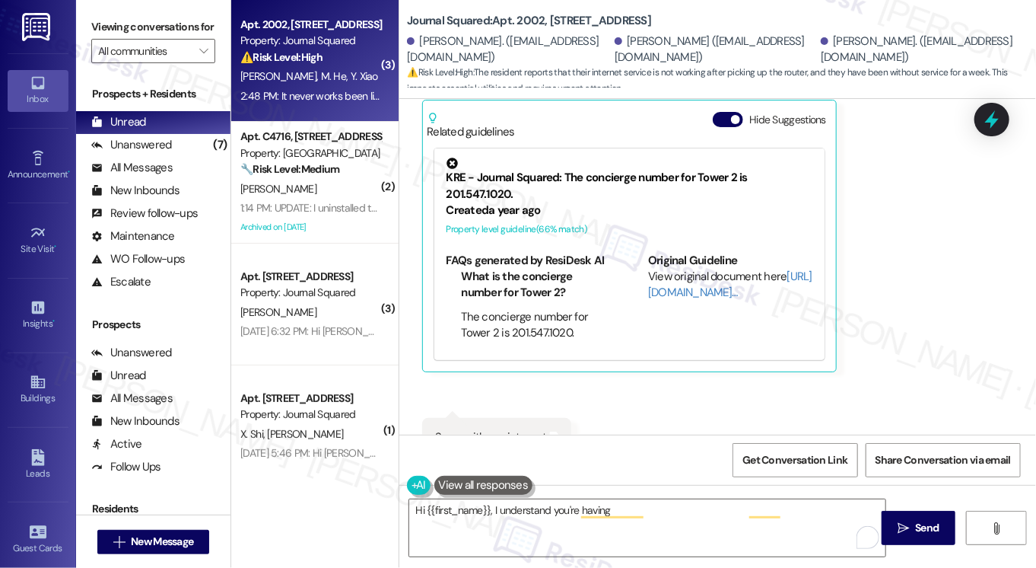
scroll to position [1067, 0]
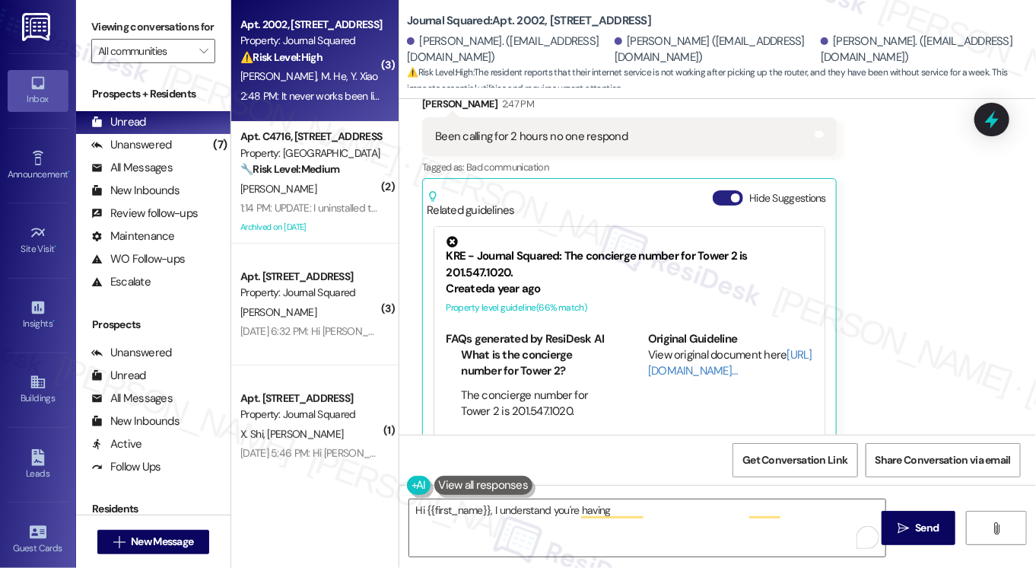
click at [727, 191] on button "Hide Suggestions" at bounding box center [728, 197] width 30 height 15
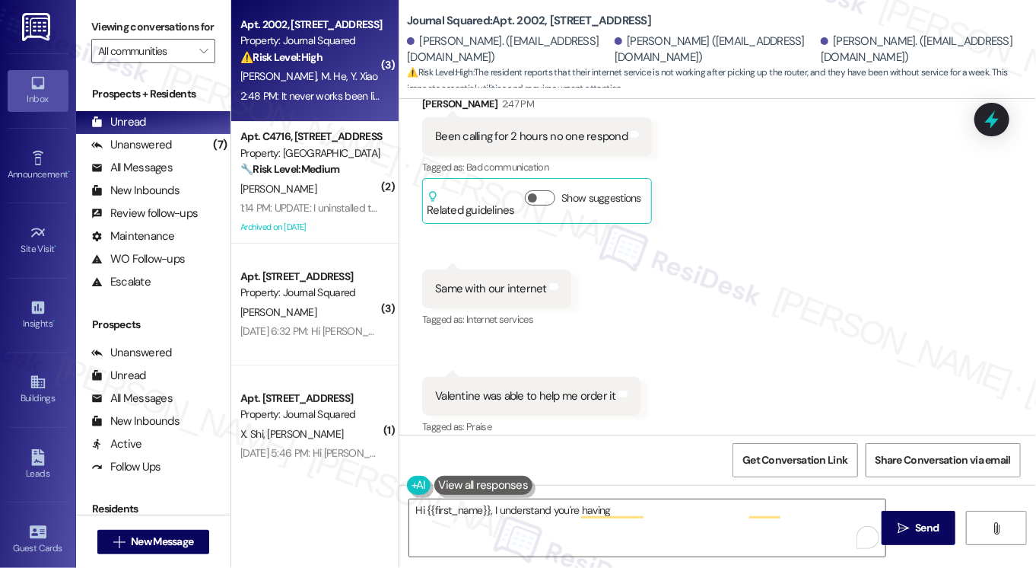
scroll to position [839, 0]
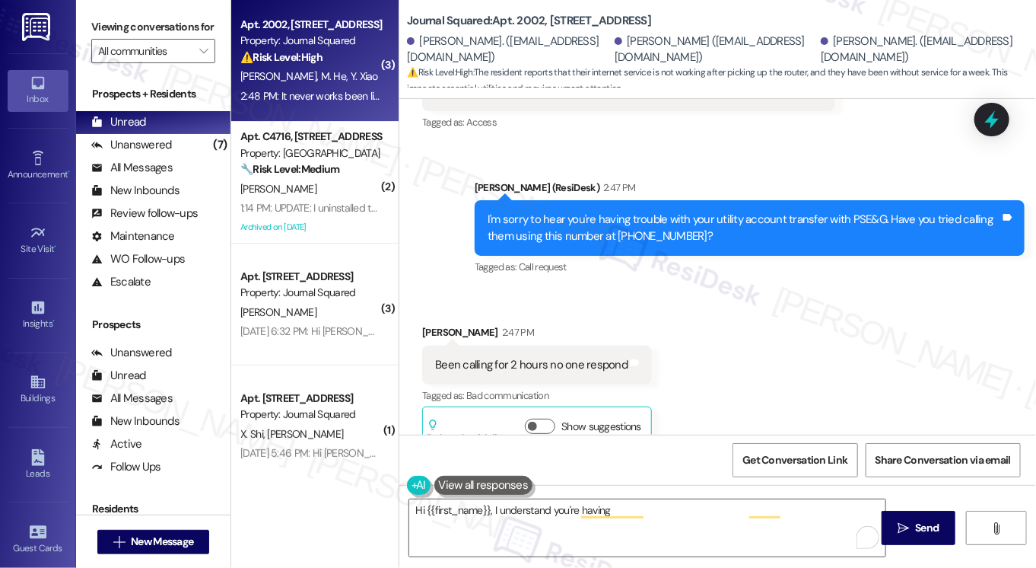
click at [531, 372] on div "Been calling for 2 hours no one respond" at bounding box center [531, 365] width 192 height 16
click at [531, 374] on div "Been calling for 2 hours no one respond Tags and notes" at bounding box center [537, 364] width 230 height 39
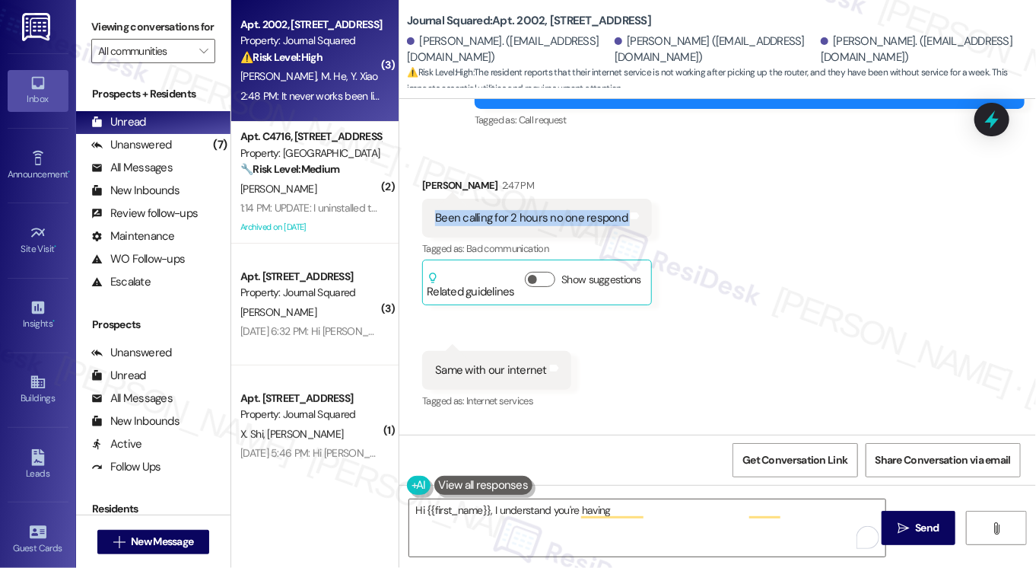
scroll to position [991, 0]
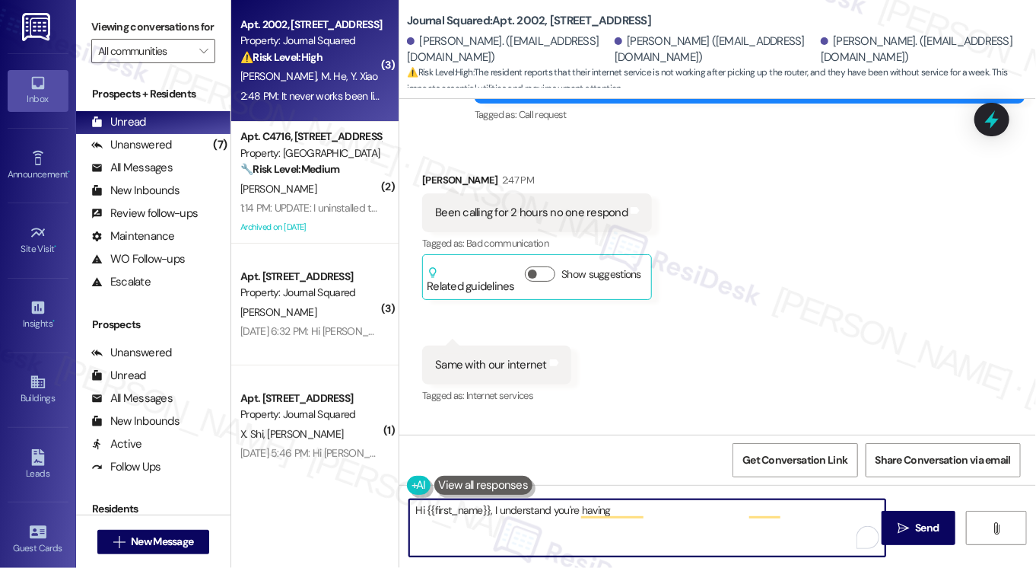
click at [538, 514] on textarea "Hi {{first_name}}, I understand you're having trouble with your internet after …" at bounding box center [647, 527] width 476 height 57
click at [492, 200] on div "Been calling for 2 hours no one respond Tags and notes" at bounding box center [537, 212] width 230 height 39
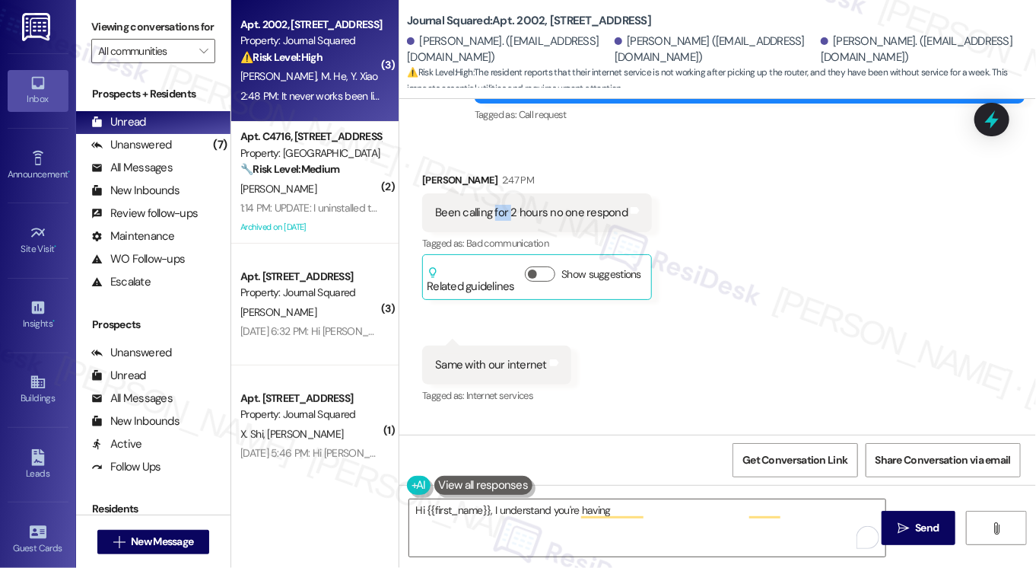
click at [492, 200] on div "Been calling for 2 hours no one respond Tags and notes" at bounding box center [537, 212] width 230 height 39
copy div "Been calling for 2 hours no one respond Tags and notes"
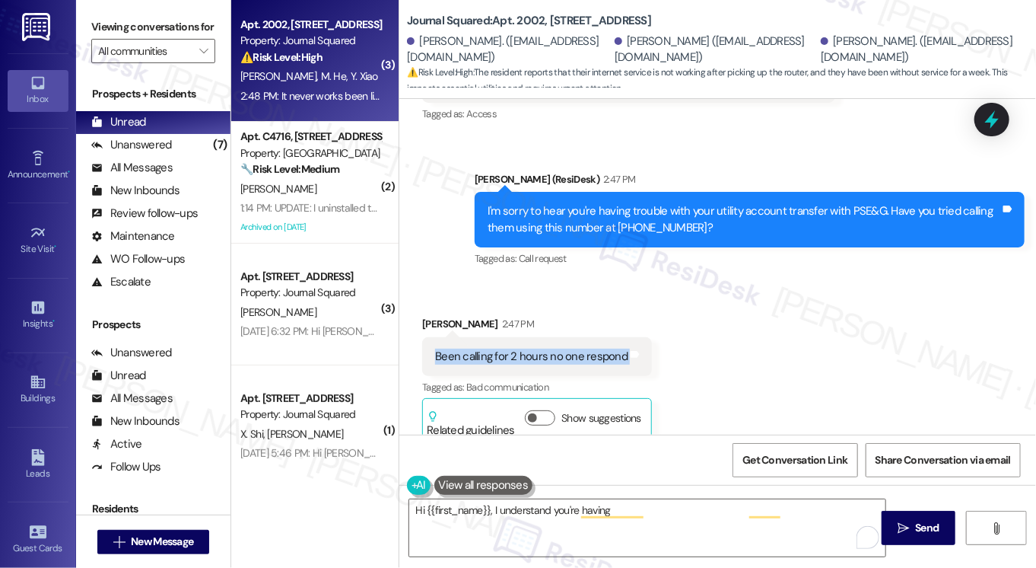
scroll to position [839, 0]
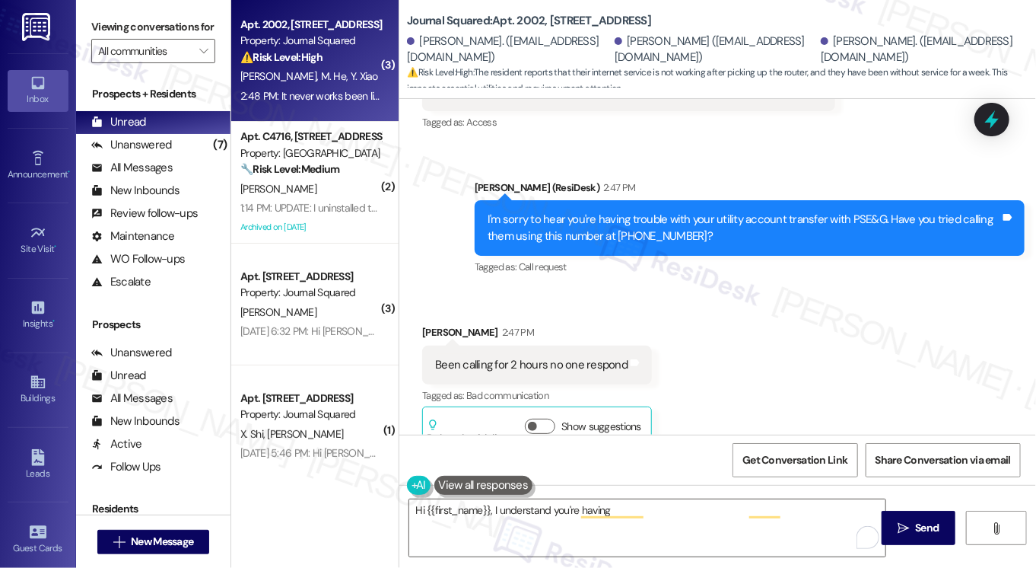
click at [691, 198] on div "[PERSON_NAME] (ResiDesk) 2:47 PM" at bounding box center [750, 190] width 550 height 21
click at [682, 224] on div "I'm sorry to hear you're having trouble with your utility account transfer with…" at bounding box center [744, 228] width 513 height 33
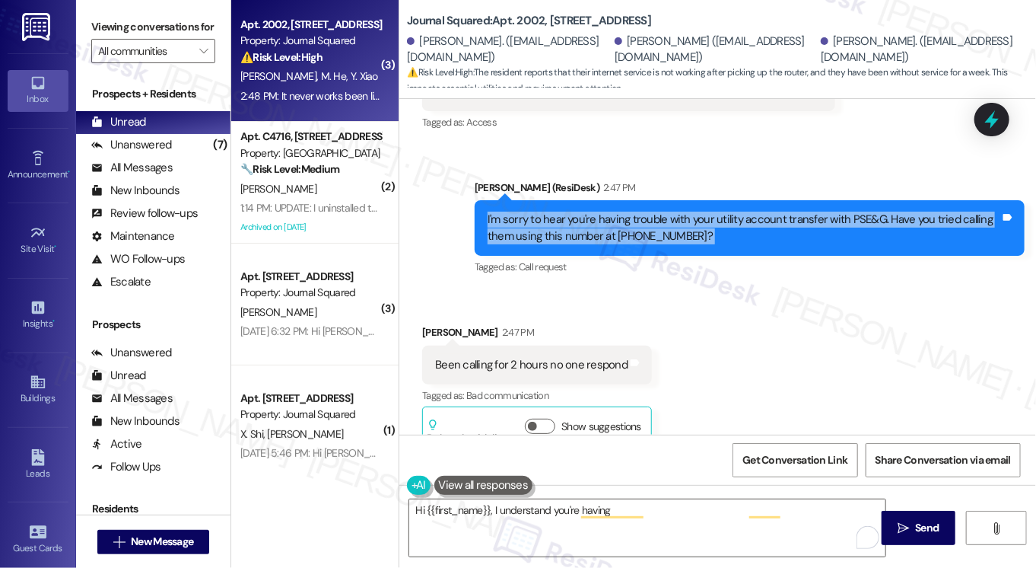
click at [682, 225] on div "I'm sorry to hear you're having trouble with your utility account transfer with…" at bounding box center [744, 228] width 513 height 33
copy div "I'm sorry to hear you're having trouble with your utility account transfer with…"
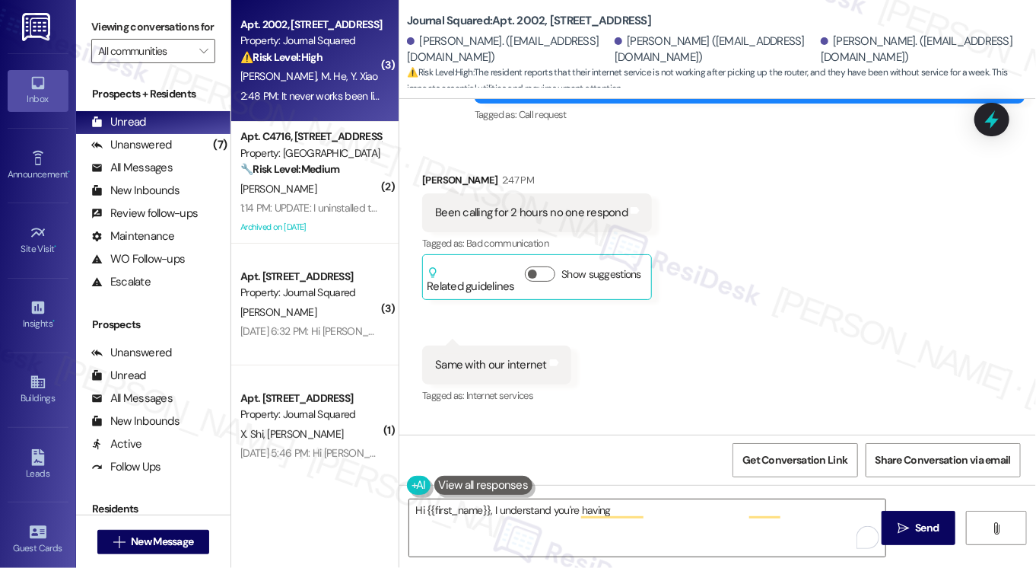
click at [525, 218] on div "Been calling for 2 hours no one respond" at bounding box center [531, 213] width 192 height 16
click at [523, 218] on div "Been calling for 2 hours no one respond" at bounding box center [531, 213] width 192 height 16
copy div "hours"
click at [443, 197] on div "Been calling for 2 hours no one respond Tags and notes" at bounding box center [537, 212] width 230 height 39
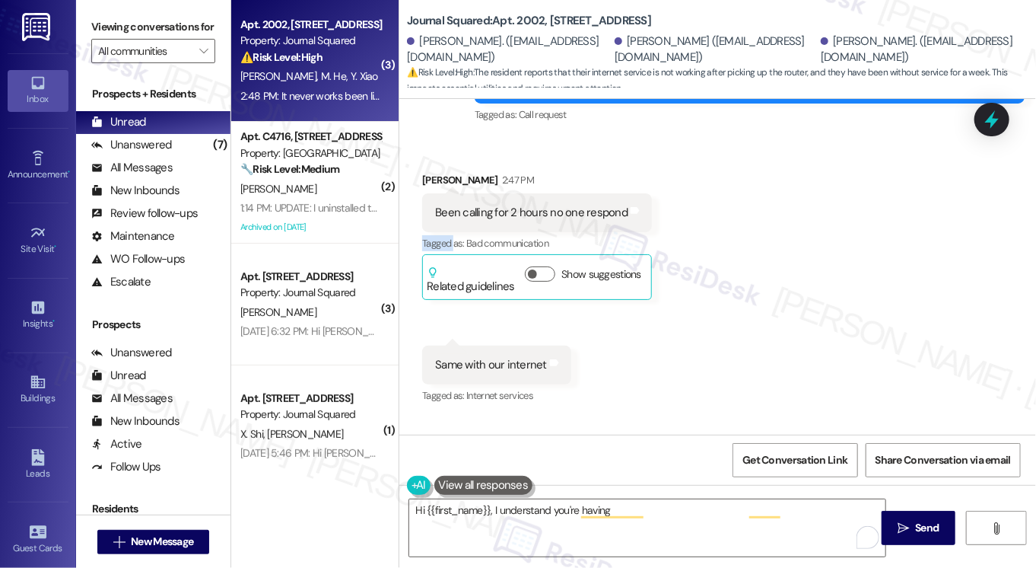
click at [443, 197] on div "Been calling for 2 hours no one respond Tags and notes" at bounding box center [537, 212] width 230 height 39
click at [486, 205] on div "Been calling for 2 hours no one respond" at bounding box center [531, 213] width 192 height 16
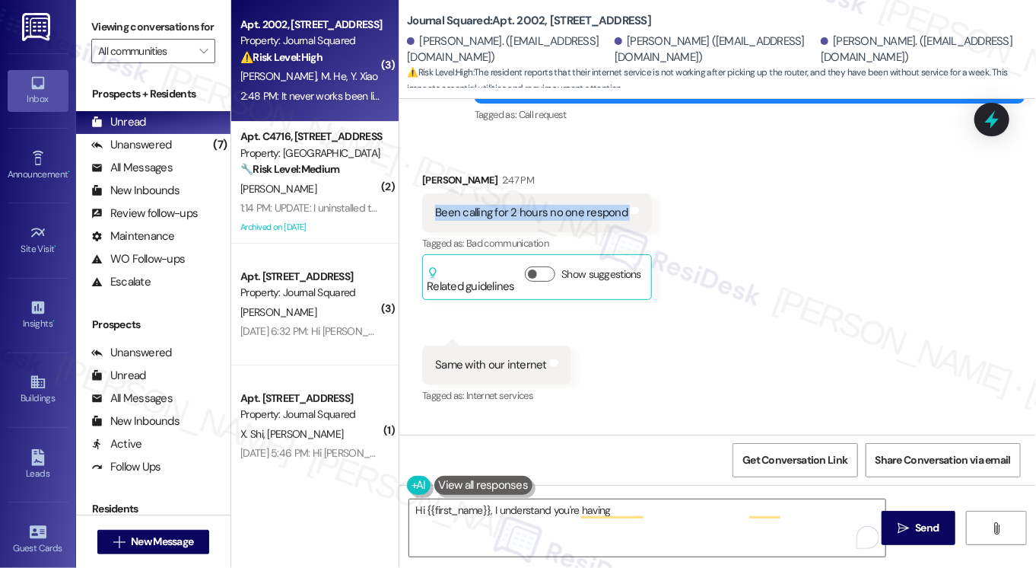
copy div "Been calling for 2 hours no one respond Tags and notes"
drag, startPoint x: 107, startPoint y: 19, endPoint x: 115, endPoint y: 21, distance: 7.8
click at [107, 19] on label "Viewing conversations for" at bounding box center [153, 27] width 124 height 24
click at [483, 364] on div "Same with our internet" at bounding box center [491, 365] width 112 height 16
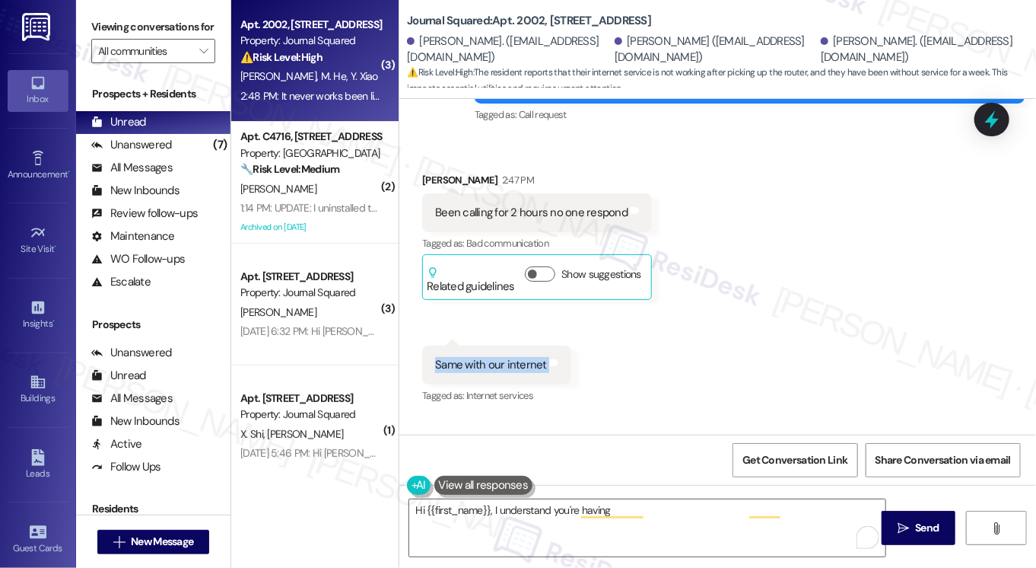
click at [483, 364] on div "Same with our internet" at bounding box center [491, 365] width 112 height 16
copy div "Same with our internet Tags and notes"
drag, startPoint x: 83, startPoint y: 12, endPoint x: 295, endPoint y: 65, distance: 218.7
click at [84, 12] on div "Viewing conversations for All communities " at bounding box center [153, 39] width 154 height 78
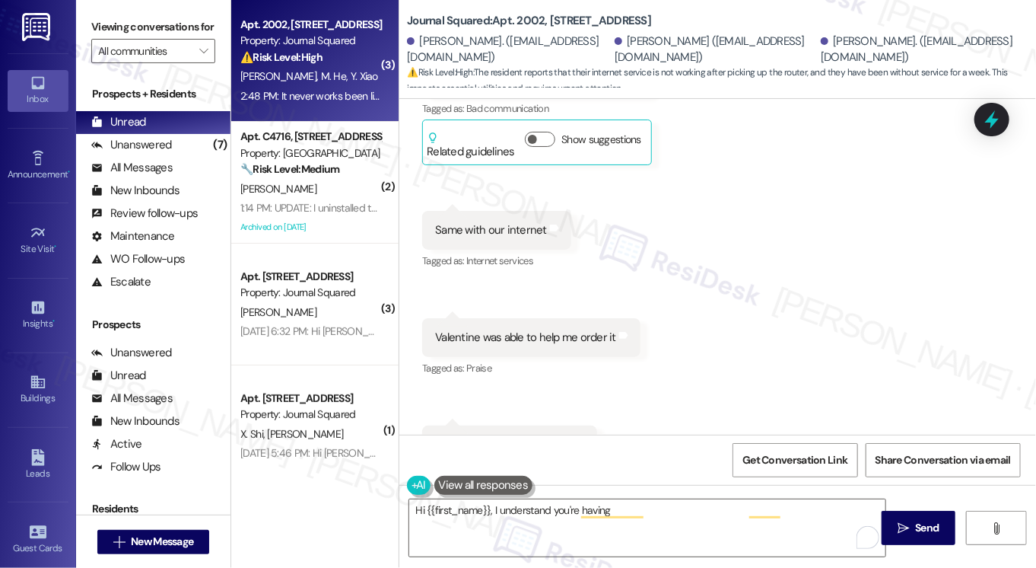
scroll to position [1296, 0]
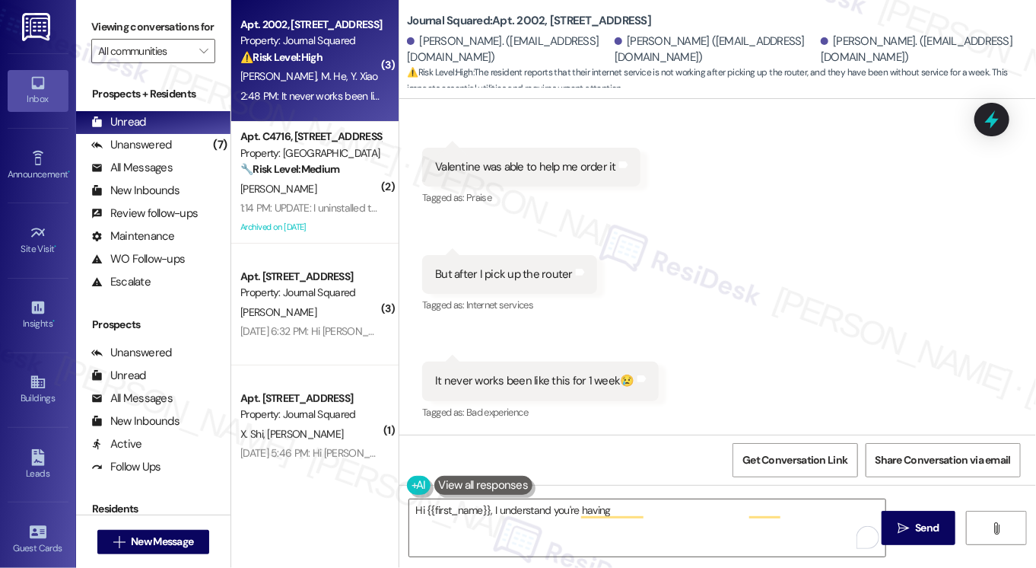
click at [495, 186] on div "Tagged as: Praise Click to highlight conversations about Praise" at bounding box center [531, 197] width 218 height 22
click at [514, 175] on div "[PERSON_NAME] was able to help me order it Tags and notes" at bounding box center [531, 167] width 218 height 39
click at [512, 175] on div "[PERSON_NAME] was able to help me order it Tags and notes" at bounding box center [531, 167] width 218 height 39
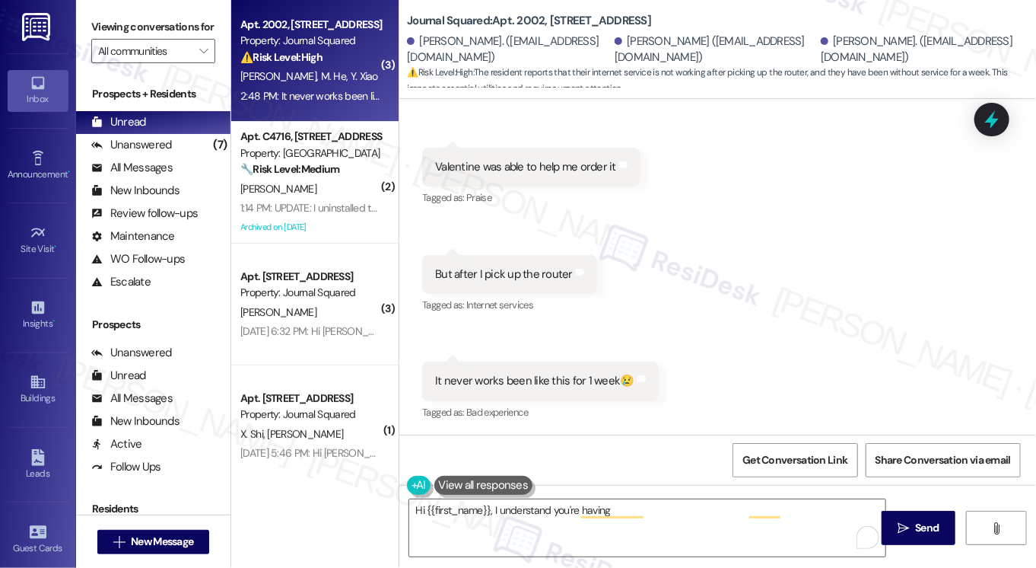
click at [529, 164] on div "Valentine was able to help me order it" at bounding box center [525, 167] width 181 height 16
click at [527, 164] on div "Valentine was able to help me order it" at bounding box center [525, 167] width 181 height 16
copy div "[PERSON_NAME] was able to help me order it Tags and notes"
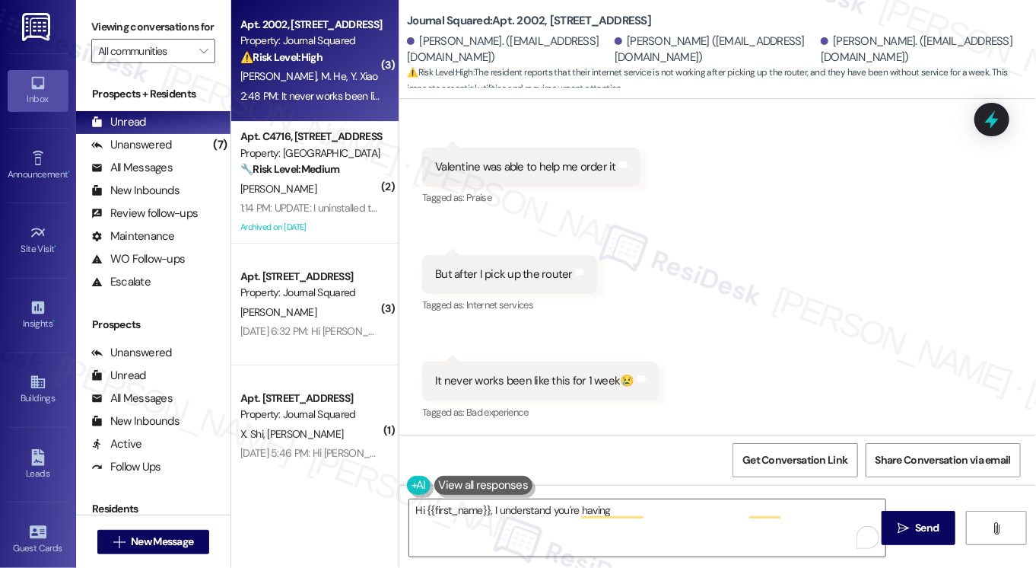
click at [101, 39] on label "Viewing conversations for" at bounding box center [153, 27] width 124 height 24
click at [491, 276] on div "But after I pick up the router" at bounding box center [504, 274] width 138 height 16
click at [94, 29] on label "Viewing conversations for" at bounding box center [153, 27] width 124 height 24
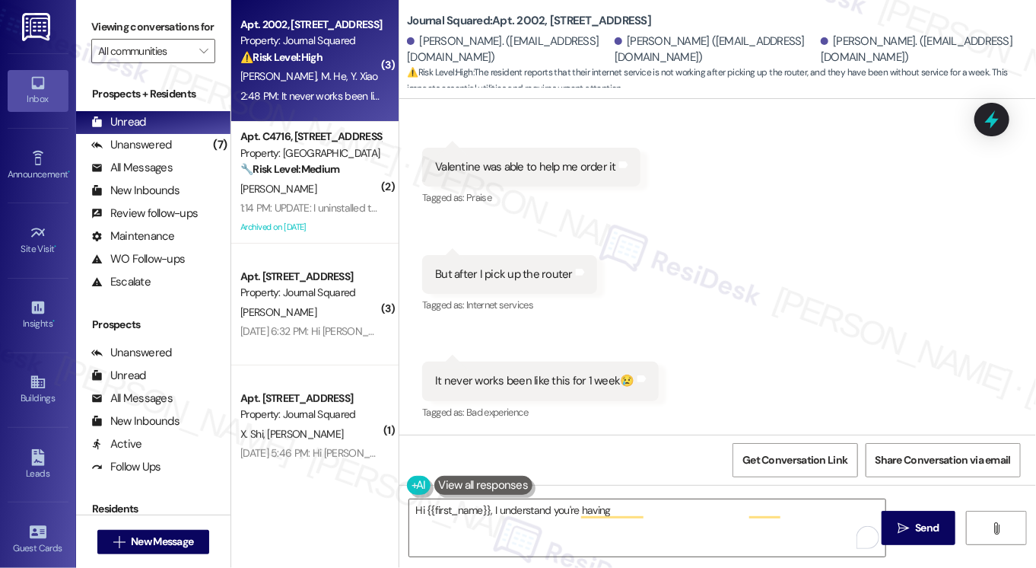
click at [517, 375] on div "It never works been like this for 1 week😢" at bounding box center [534, 381] width 199 height 16
click at [118, 13] on div "Viewing conversations for All communities " at bounding box center [153, 39] width 154 height 78
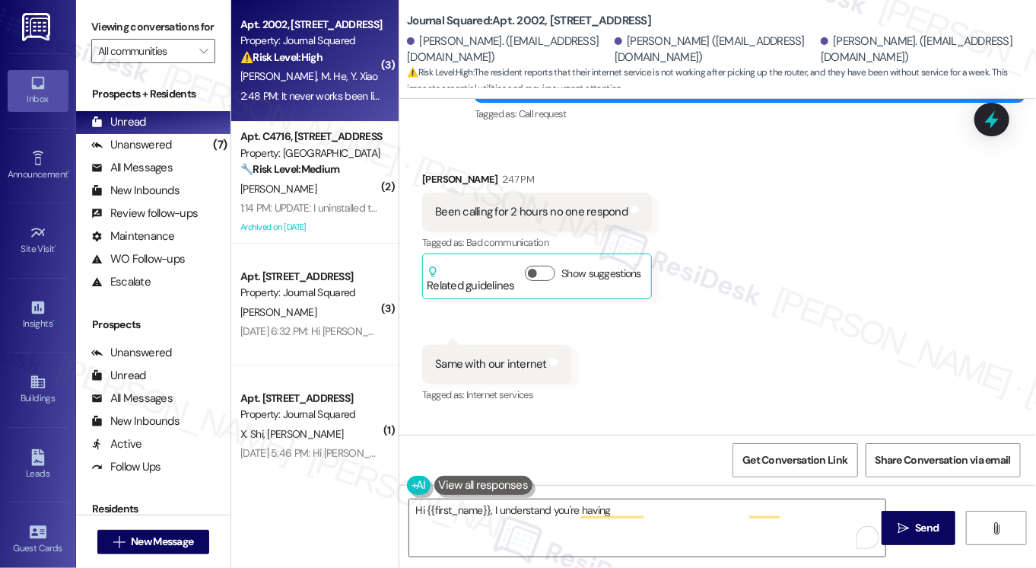
scroll to position [840, 0]
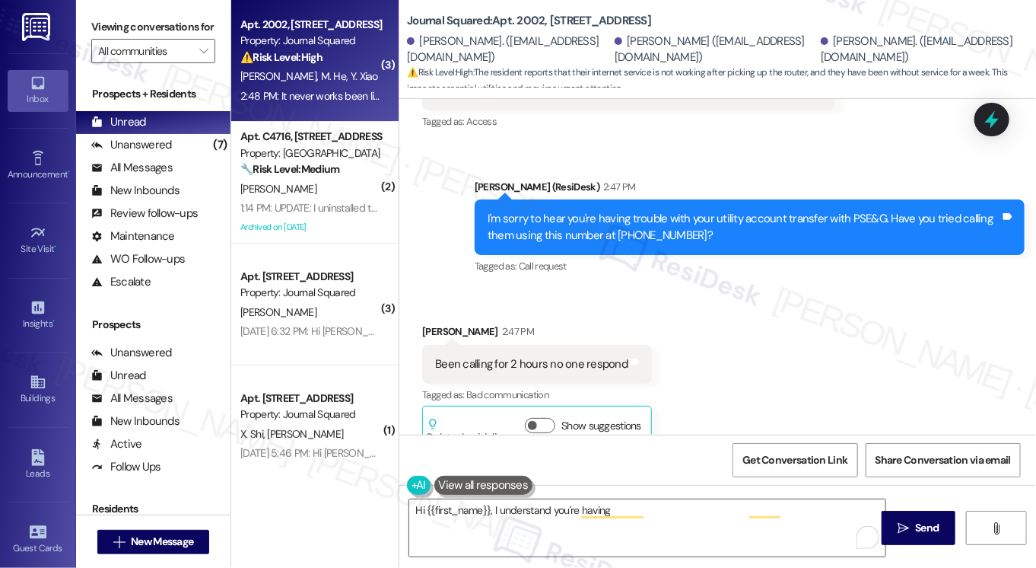
click at [566, 212] on div "I'm sorry to hear you're having trouble with your utility account transfer with…" at bounding box center [744, 227] width 513 height 33
click at [568, 212] on div "I'm sorry to hear you're having trouble with your utility account transfer with…" at bounding box center [744, 227] width 513 height 33
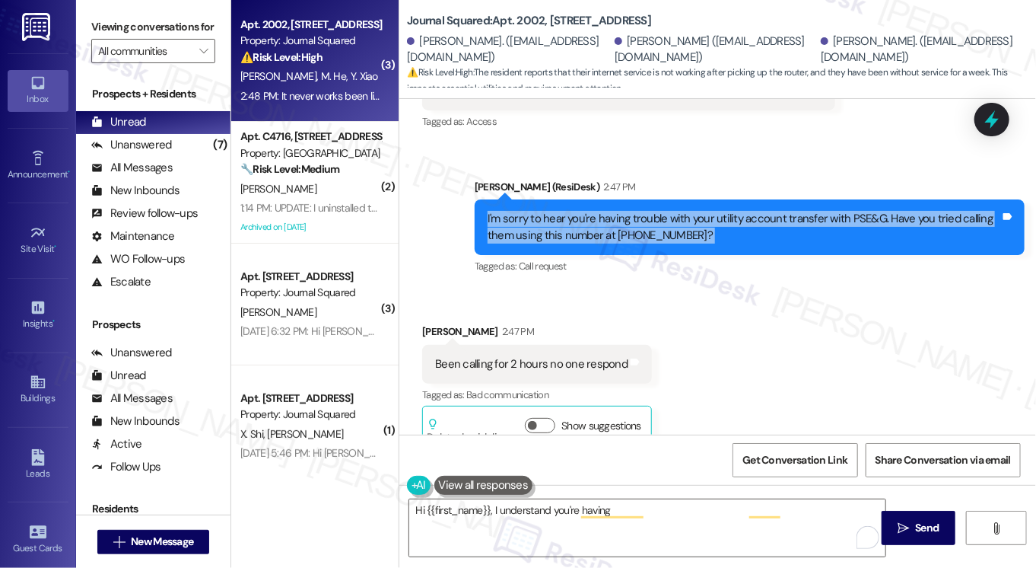
click at [568, 212] on div "I'm sorry to hear you're having trouble with your utility account transfer with…" at bounding box center [744, 227] width 513 height 33
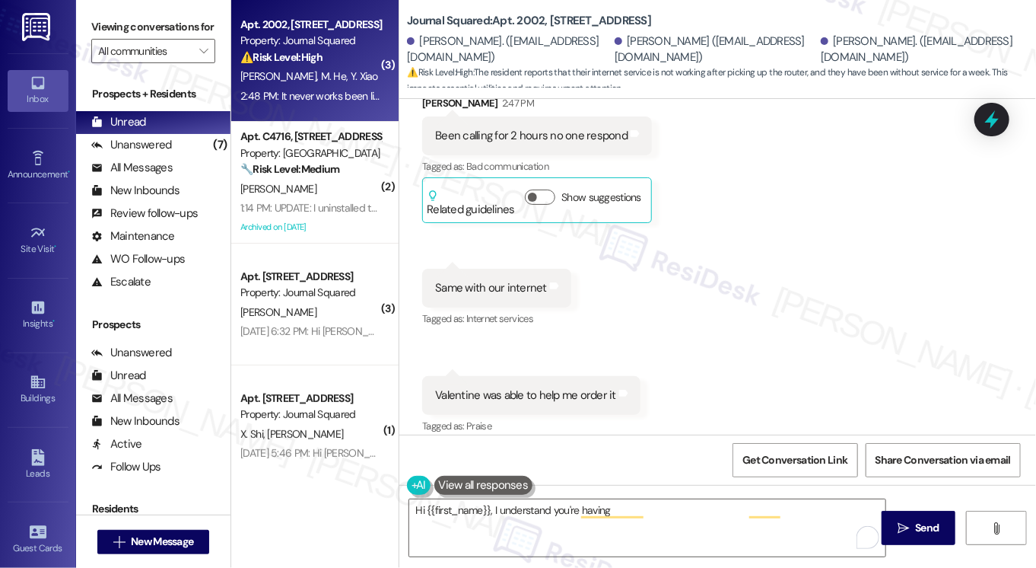
scroll to position [1068, 0]
click at [536, 199] on button "Show suggestions" at bounding box center [540, 196] width 30 height 15
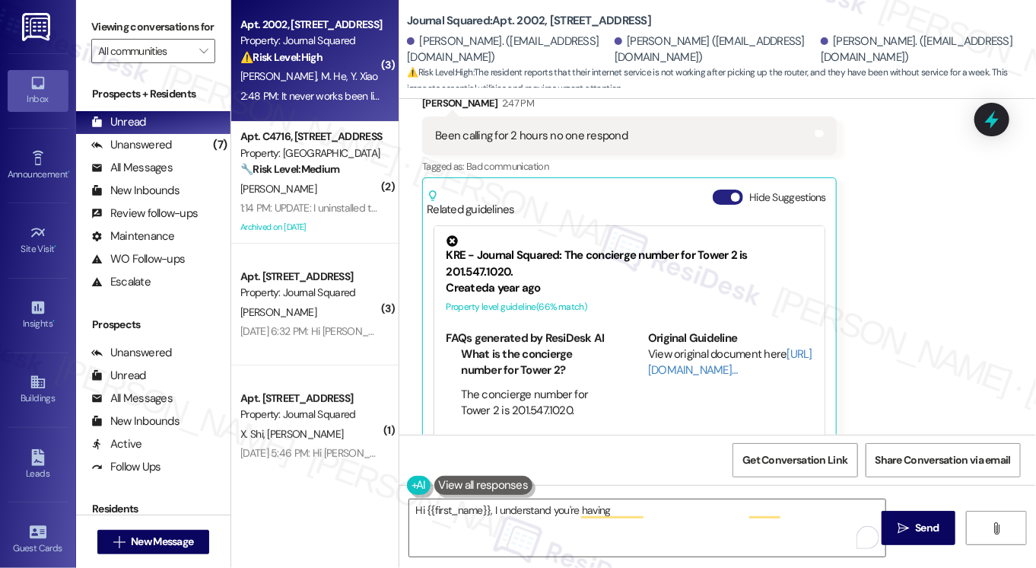
click at [721, 198] on button "Hide Suggestions" at bounding box center [728, 196] width 30 height 15
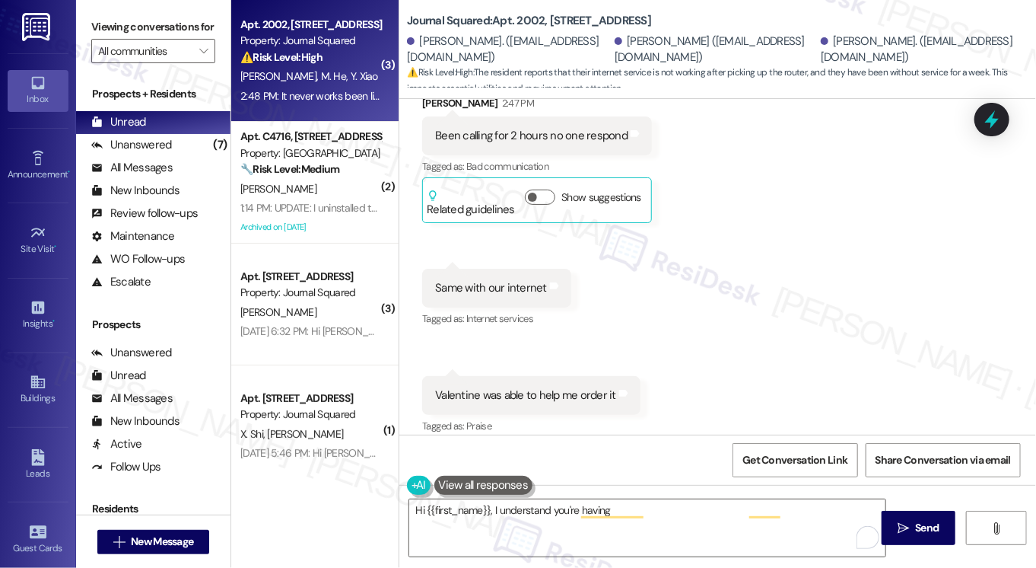
click at [968, 243] on div "Received via SMS [PERSON_NAME] 2:47 PM Been calling for 2 hours no one respond …" at bounding box center [717, 362] width 637 height 603
click at [89, 36] on div "Viewing conversations for All communities " at bounding box center [153, 39] width 154 height 78
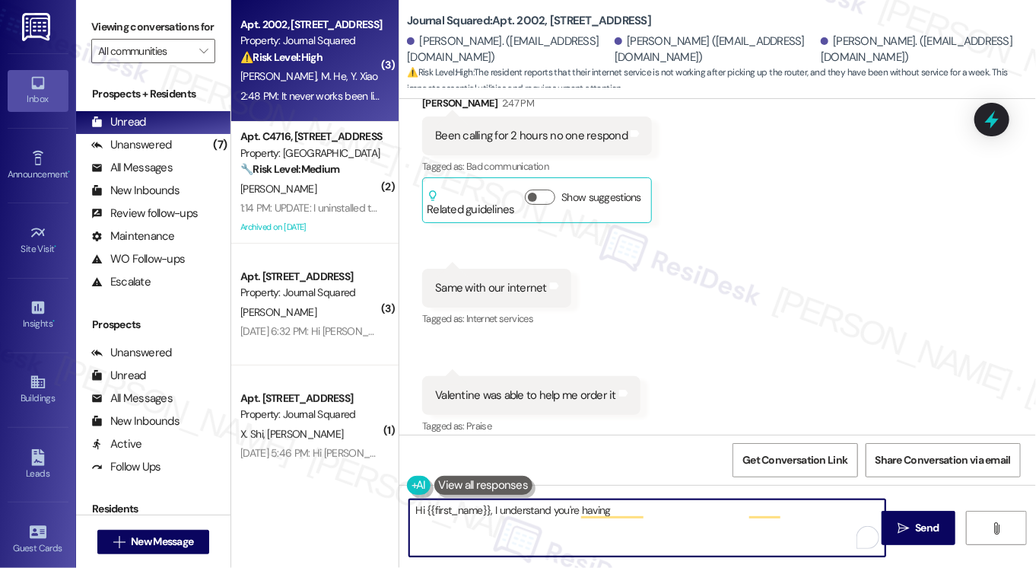
click at [609, 518] on textarea "Hi {{first_name}}, I understand you're having trouble with your internet after …" at bounding box center [647, 527] width 476 height 57
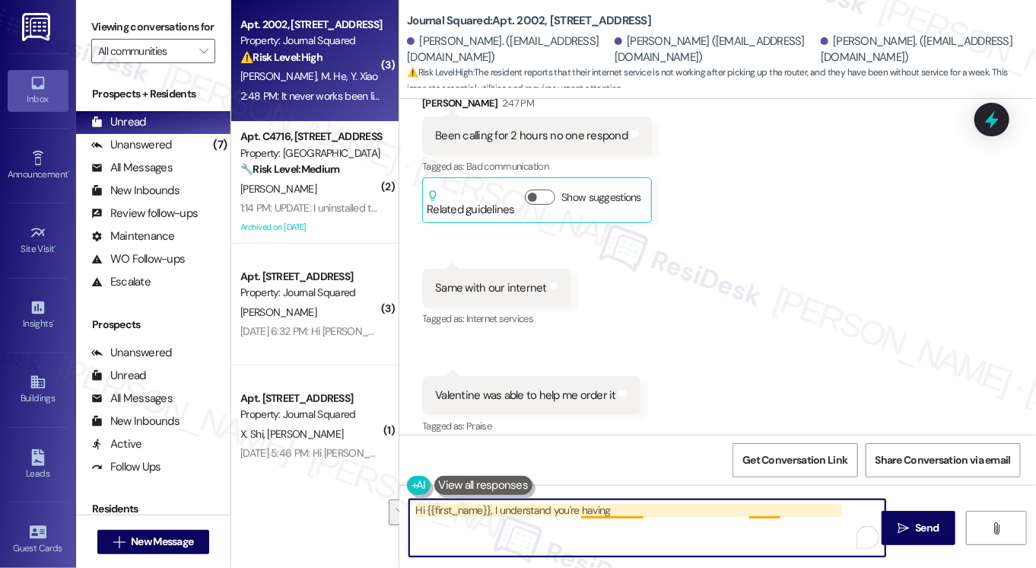
click at [640, 514] on textarea "Hi {{first_name}}, I understand you're having trouble with your internet after …" at bounding box center [647, 527] width 476 height 57
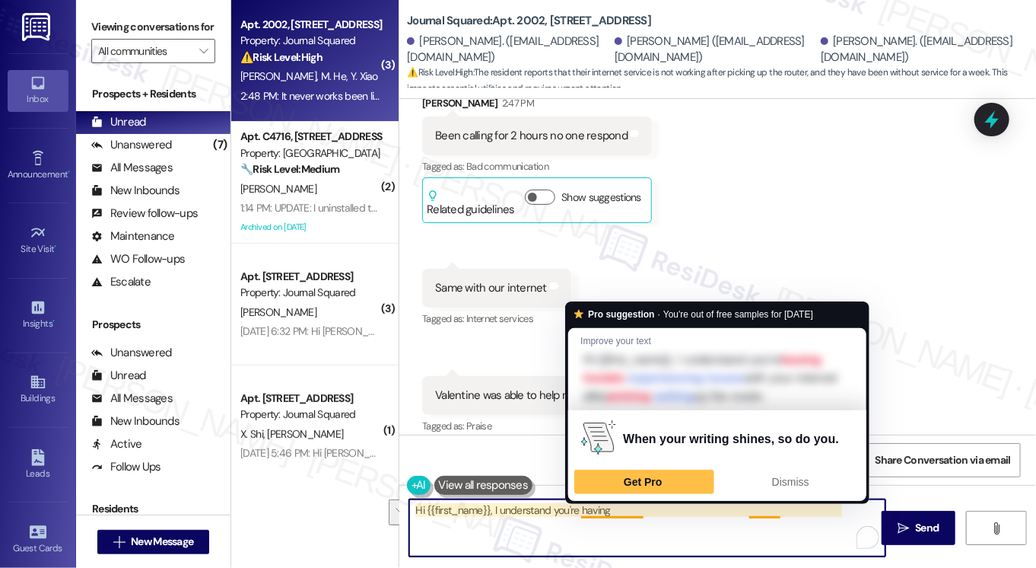
click at [640, 514] on textarea "Hi {{first_name}}, I understand you're having trouble with your internet after …" at bounding box center [647, 527] width 476 height 57
click at [641, 514] on textarea "Hi {{first_name}}, I understand you're having trouble with your internet after …" at bounding box center [647, 527] width 476 height 57
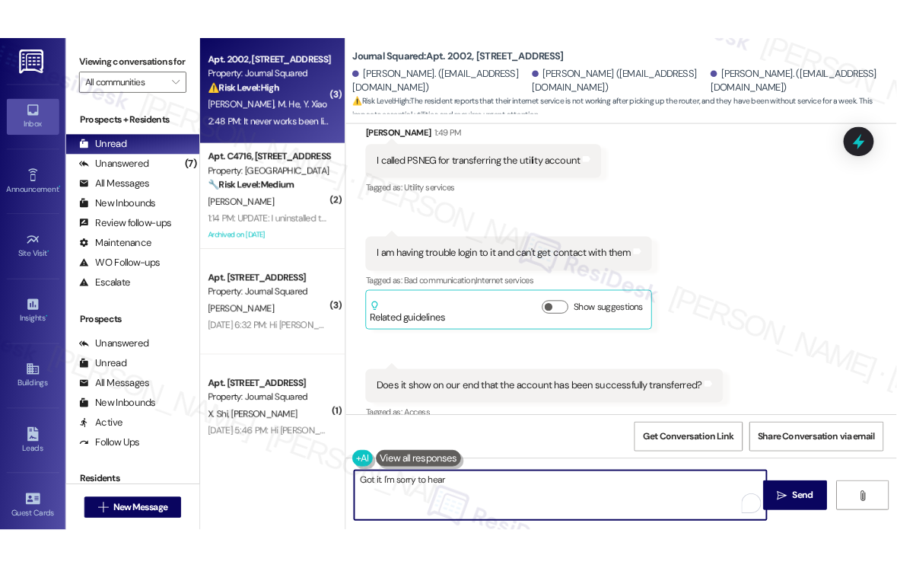
scroll to position [533, 0]
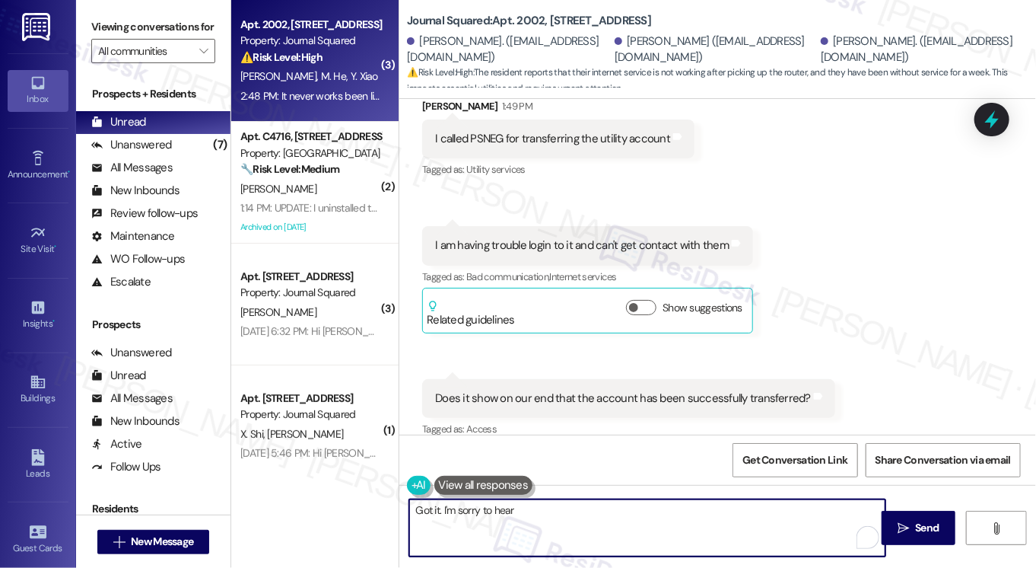
click at [561, 511] on textarea "Got it. I'm sorry to hear" at bounding box center [647, 527] width 476 height 57
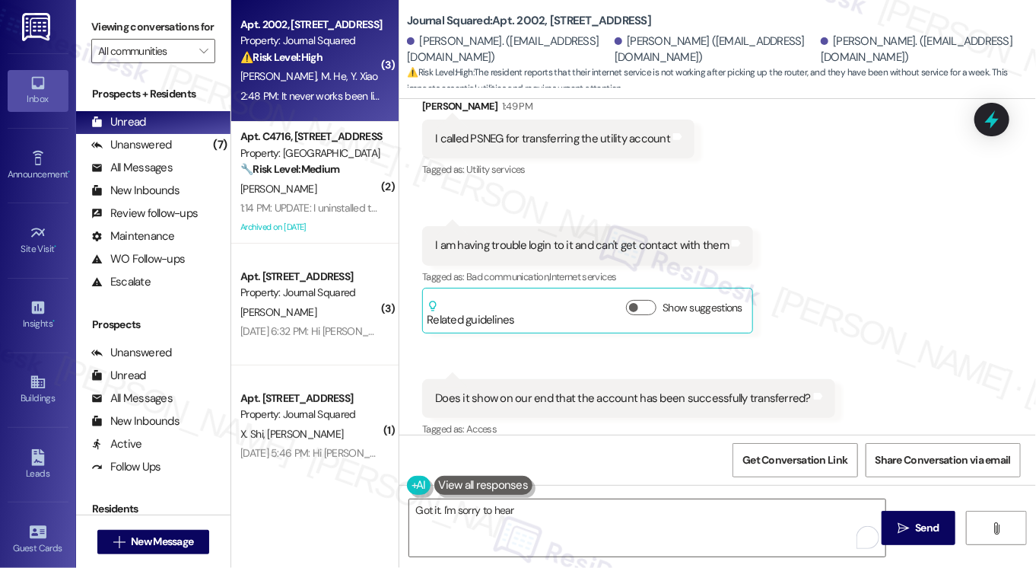
drag, startPoint x: 84, startPoint y: 24, endPoint x: 123, endPoint y: 46, distance: 45.3
click at [83, 24] on div "Viewing conversations for All communities " at bounding box center [153, 39] width 154 height 78
click at [578, 507] on textarea "Got it. I'm sorry to hear" at bounding box center [647, 527] width 476 height 57
click at [119, 37] on label "Viewing conversations for" at bounding box center [153, 27] width 124 height 24
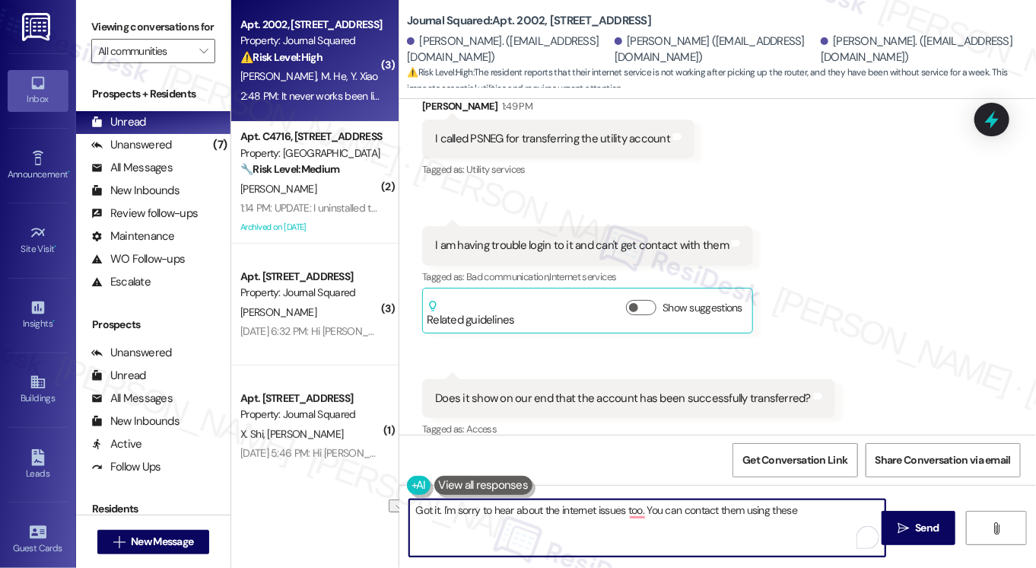
drag, startPoint x: 814, startPoint y: 509, endPoint x: 665, endPoint y: 510, distance: 149.1
click at [647, 511] on textarea "Got it. I'm sorry to hear about the internet issues too. You can contact them u…" at bounding box center [647, 527] width 476 height 57
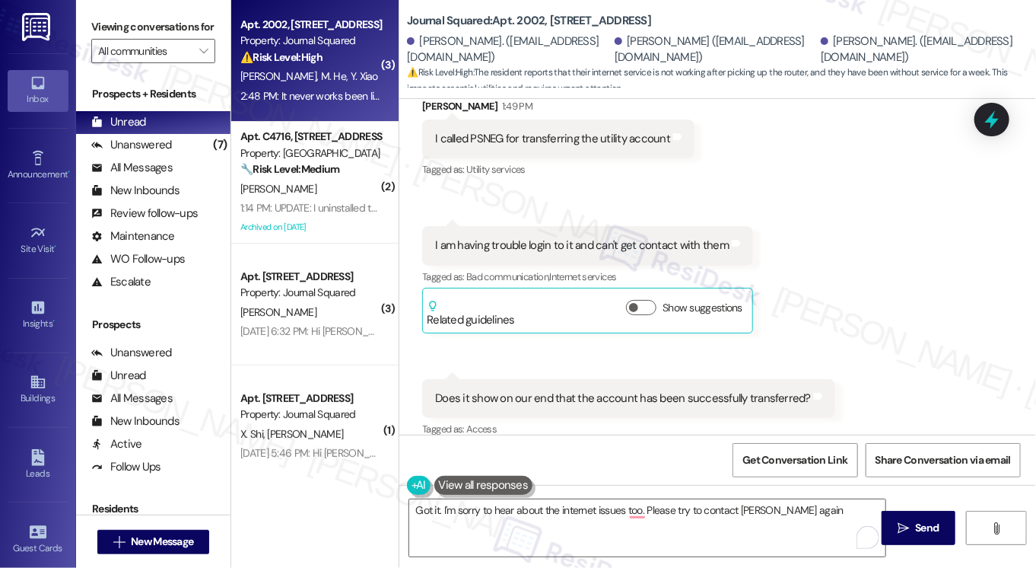
click at [115, 31] on label "Viewing conversations for" at bounding box center [153, 27] width 124 height 24
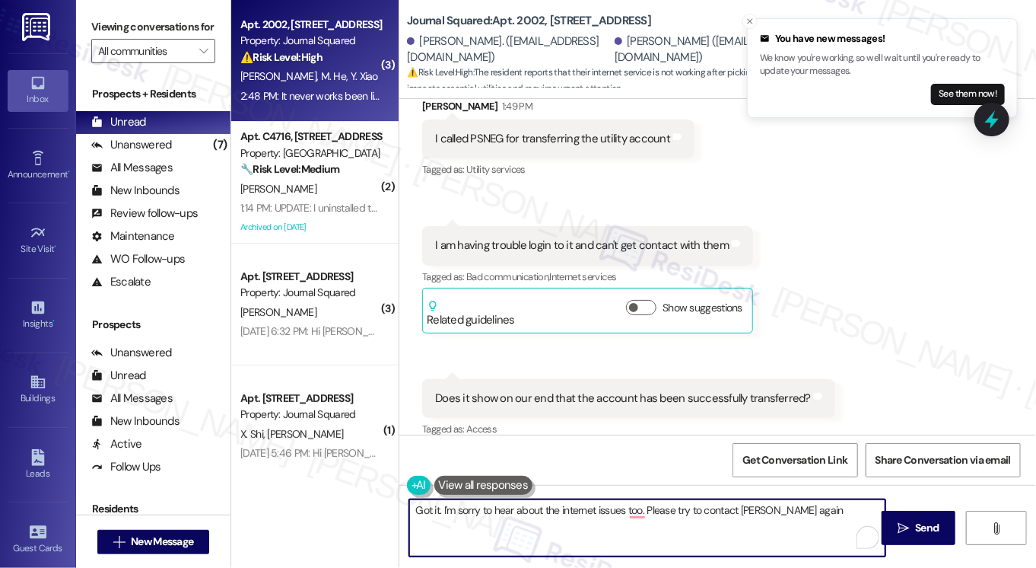
click at [821, 515] on textarea "Got it. I'm sorry to hear about the internet issues too. Please try to contact …" at bounding box center [647, 527] width 476 height 57
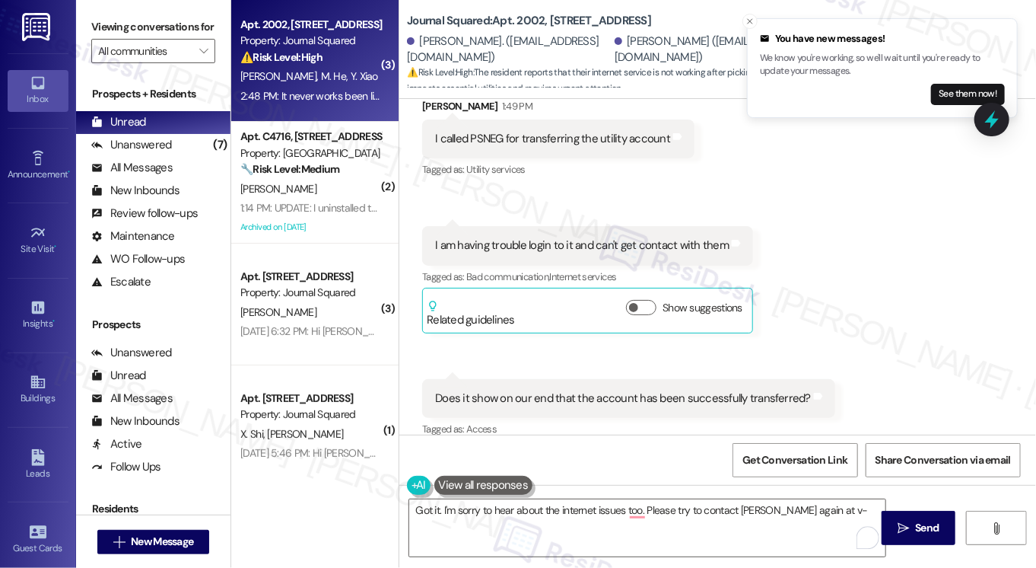
click at [118, 31] on label "Viewing conversations for" at bounding box center [153, 27] width 124 height 24
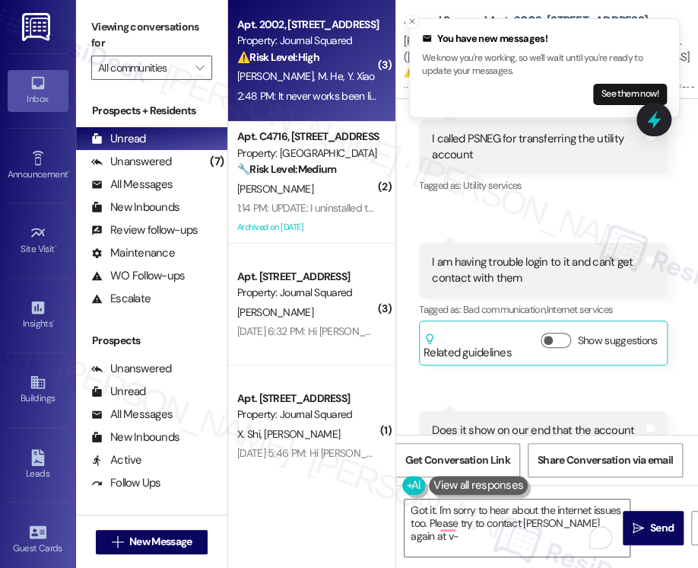
scroll to position [630, 0]
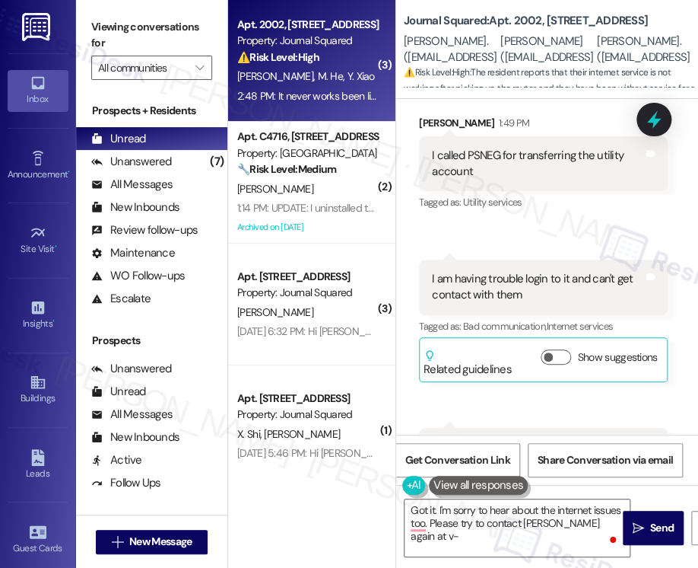
click at [520, 259] on div "I am having trouble login to it and can't get contact with them Tags and notes" at bounding box center [543, 287] width 249 height 56
click at [616, 522] on textarea "Got it. I'm sorry to hear about the internet issues too. Please try to contact …" at bounding box center [517, 527] width 225 height 57
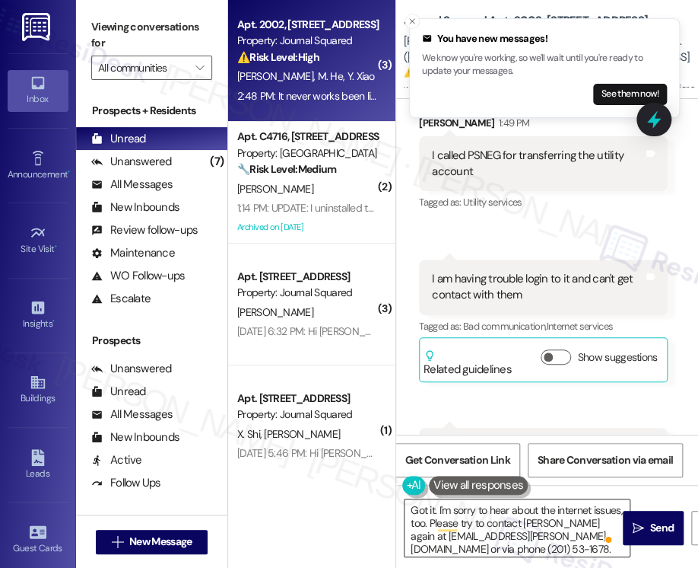
click at [530, 546] on textarea "Got it. I'm sorry to hear about the internet issues, too. Please try to contact…" at bounding box center [517, 527] width 225 height 57
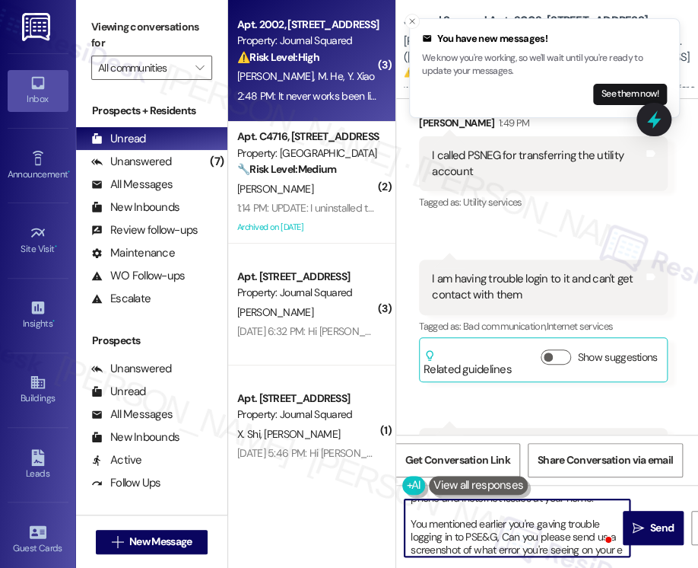
scroll to position [90, 0]
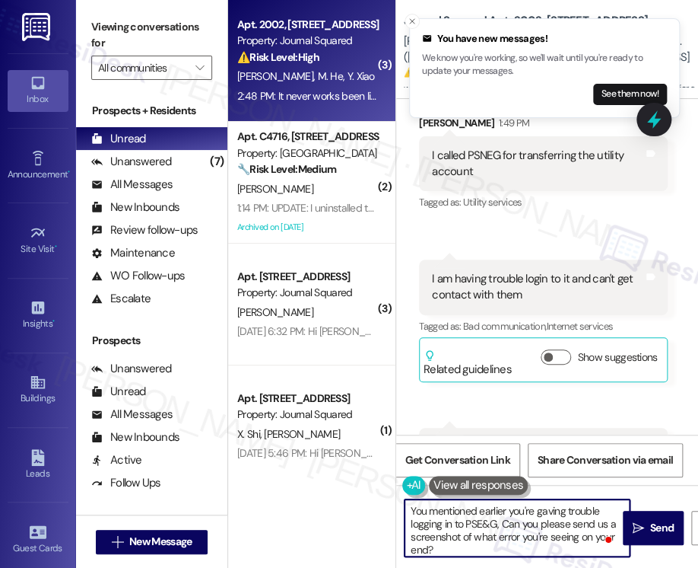
type textarea "Got it. I'm sorry to hear about the internet issues, too. Please try to contact…"
click at [541, 517] on textarea "Got it. I'm sorry to hear about the internet issues, too. Please try to contact…" at bounding box center [517, 527] width 225 height 57
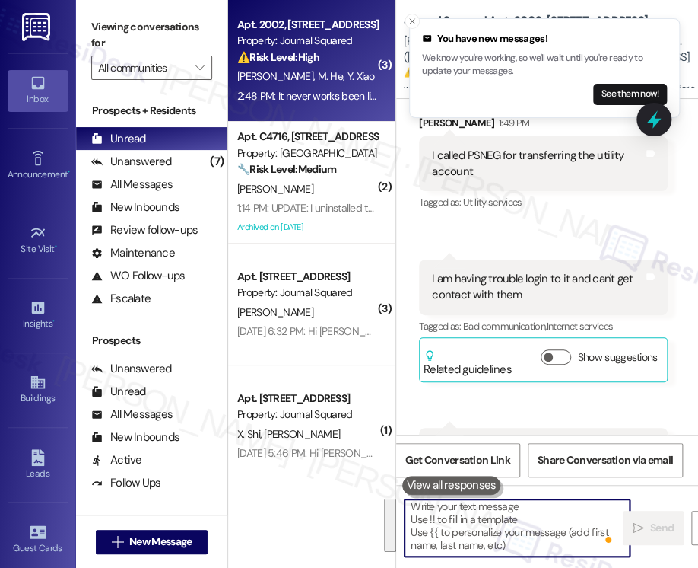
scroll to position [0, 0]
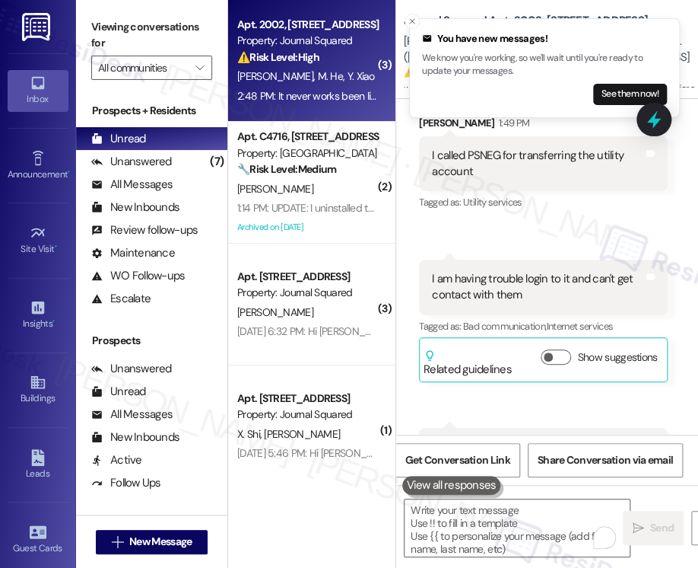
click at [122, 43] on label "Viewing conversations for" at bounding box center [151, 35] width 121 height 40
click at [495, 514] on textarea "To enrich screen reader interactions, please activate Accessibility in Grammarl…" at bounding box center [517, 527] width 225 height 57
paste textarea "Got it, and I’m really sorry to hear about the internet issues as well. Please …"
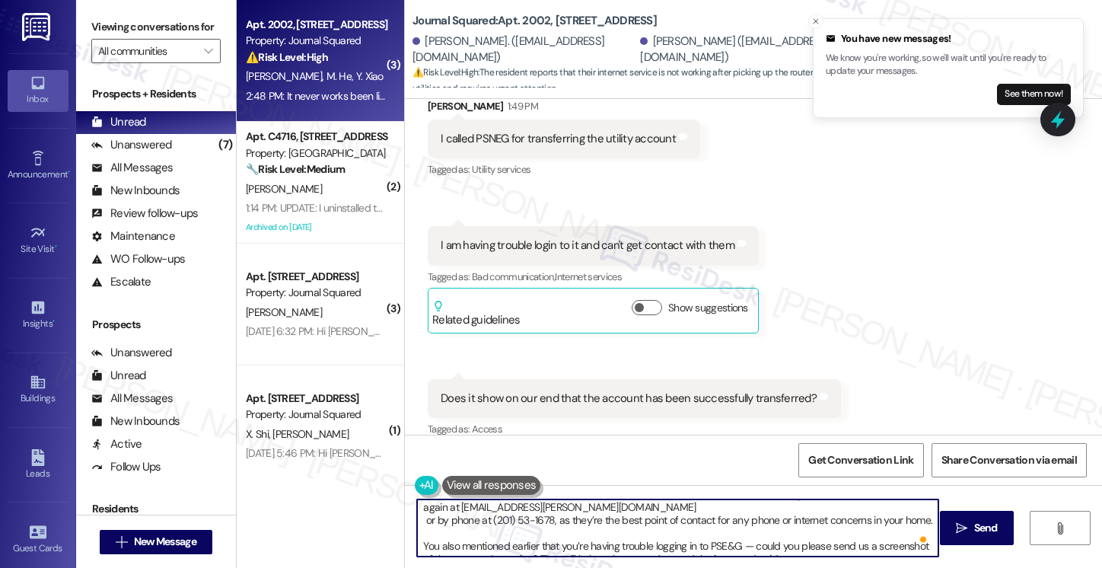
scroll to position [30, 0]
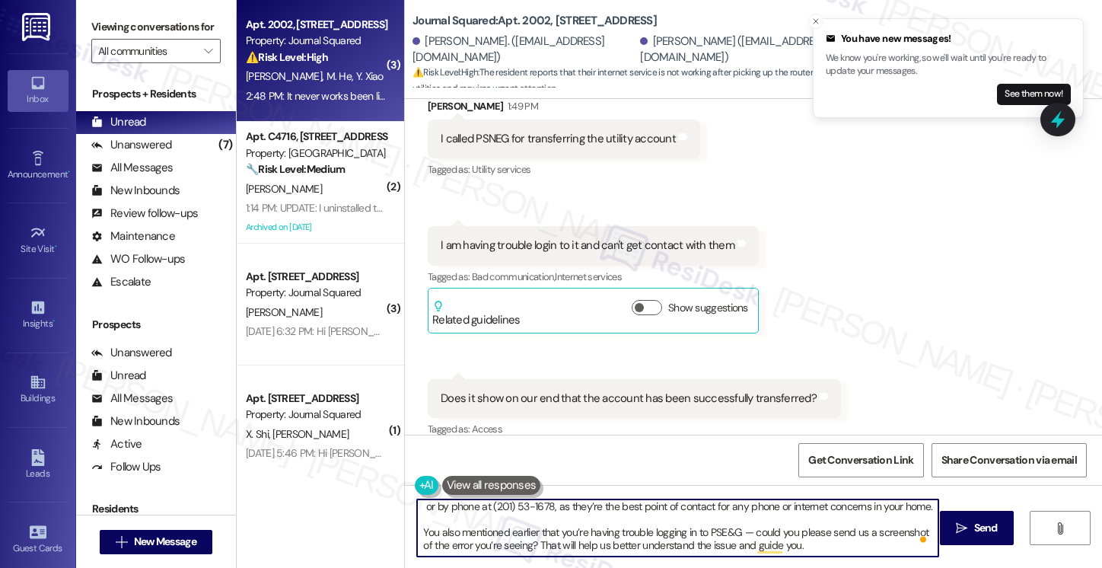
click at [749, 529] on textarea "Got it, and I’m really sorry to hear about the internet issues as well. Please …" at bounding box center [677, 527] width 521 height 57
drag, startPoint x: 746, startPoint y: 530, endPoint x: 733, endPoint y: 532, distance: 13.0
click at [733, 532] on textarea "Got it, and I’m really sorry to hear about the internet issues as well. Please …" at bounding box center [677, 527] width 521 height 57
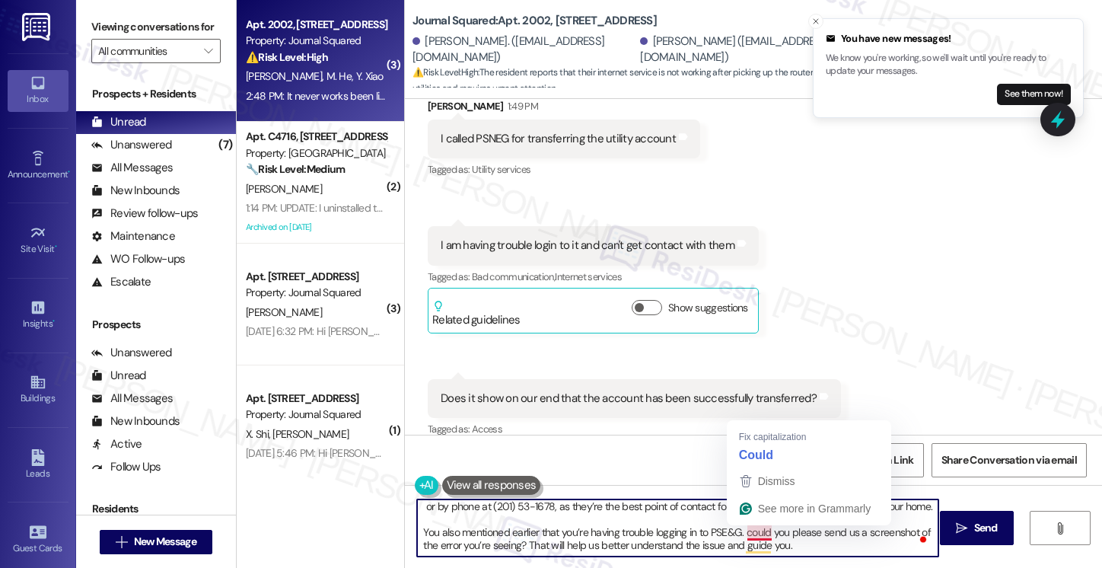
click at [759, 534] on textarea "Got it, and I’m really sorry to hear about the internet issues as well. Please …" at bounding box center [677, 527] width 521 height 57
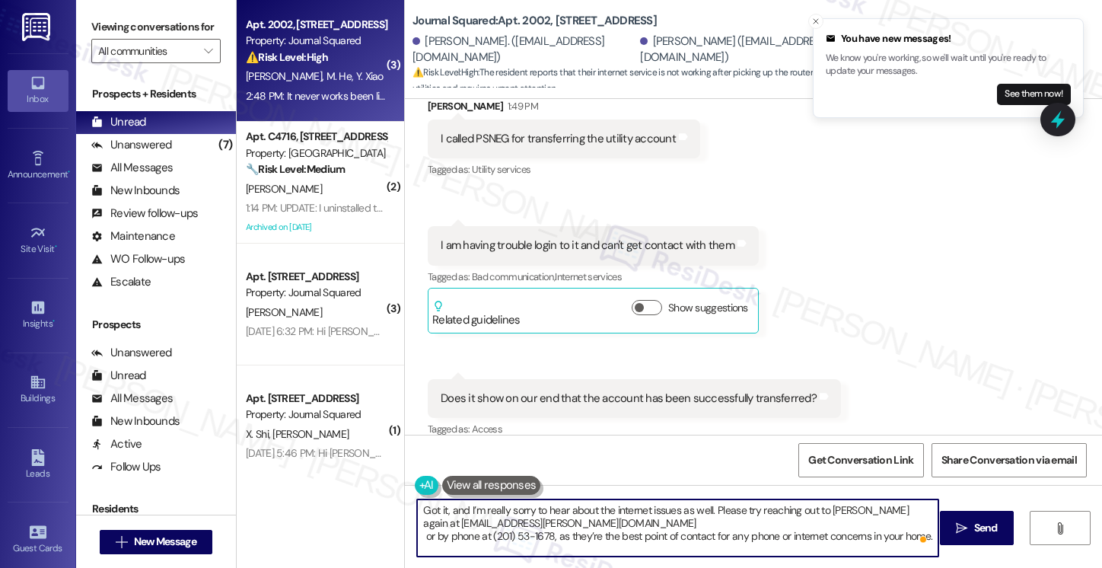
click at [676, 526] on textarea "Got it, and I’m really sorry to hear about the internet issues as well. Please …" at bounding box center [677, 527] width 521 height 57
click at [420, 533] on textarea "Got it, and I’m really sorry to hear about the internet issues as well. Please …" at bounding box center [677, 527] width 521 height 57
click at [417, 535] on textarea "Got it, and I’m really sorry to hear about the internet issues as well. Please …" at bounding box center [677, 527] width 521 height 57
click at [640, 511] on textarea "Got it, and I’m really sorry to hear about the internet issues as well. Please …" at bounding box center [677, 527] width 521 height 57
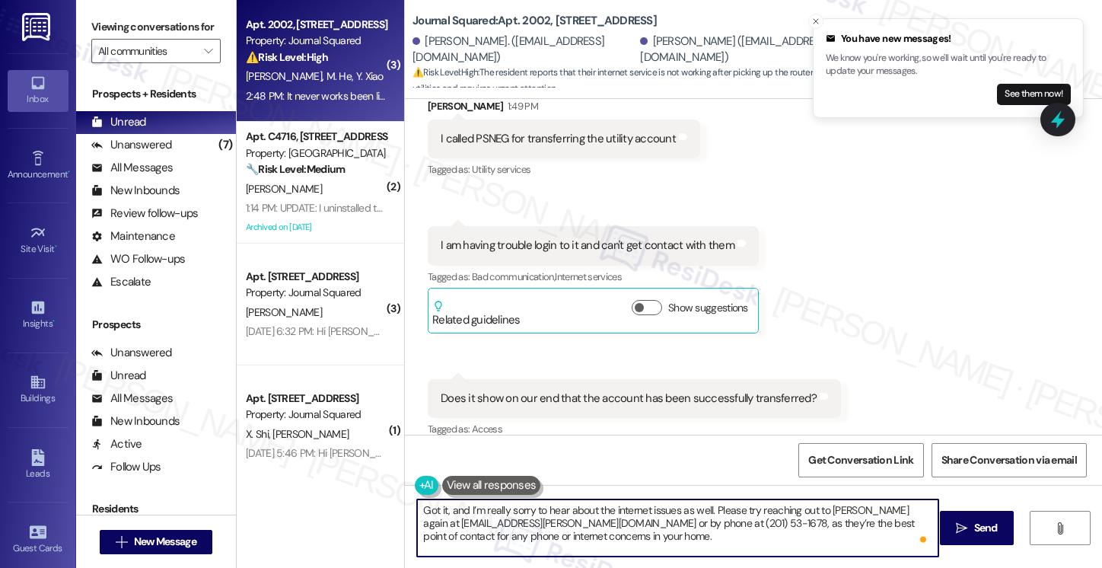
click at [640, 511] on textarea "Got it, and I’m really sorry to hear about the internet issues as well. Please …" at bounding box center [677, 527] width 521 height 57
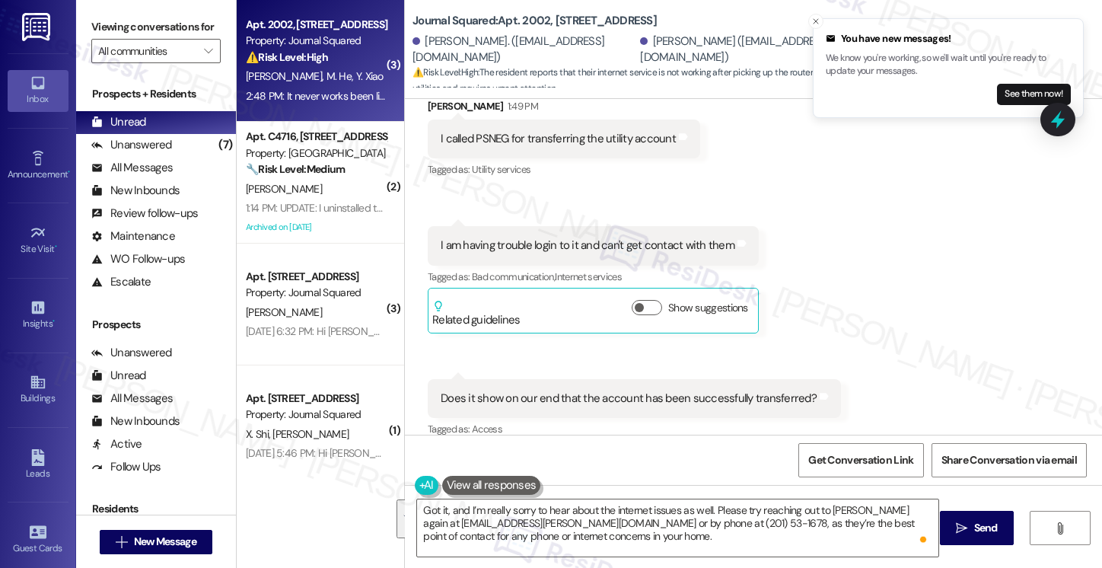
click at [118, 17] on label "Viewing conversations for" at bounding box center [155, 27] width 129 height 24
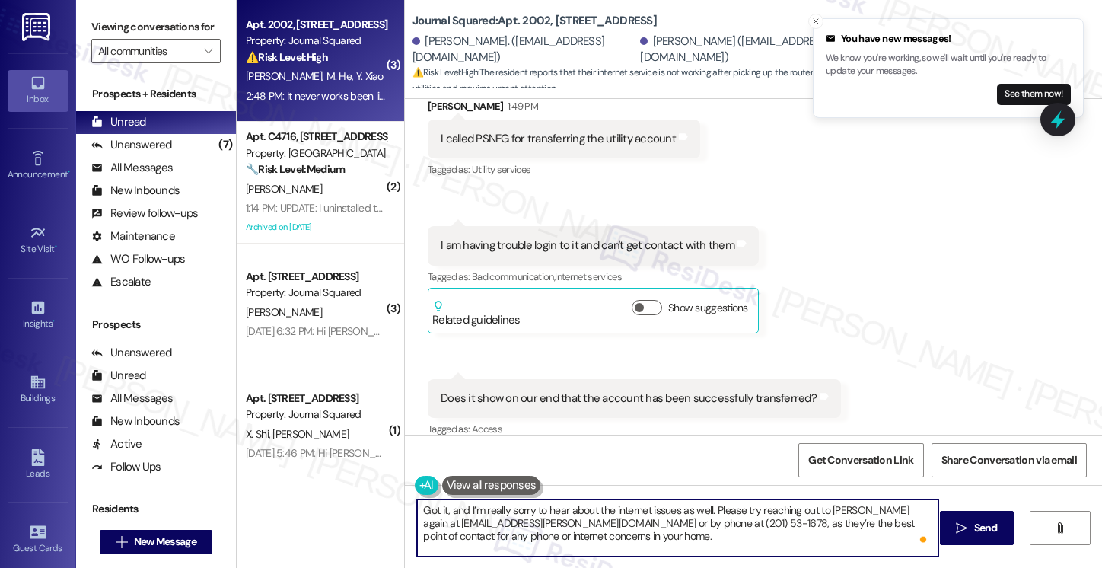
drag, startPoint x: 624, startPoint y: 520, endPoint x: 660, endPoint y: 519, distance: 35.8
click at [624, 520] on textarea "Got it, and I’m really sorry to hear about the internet issues as well. Please …" at bounding box center [677, 527] width 521 height 57
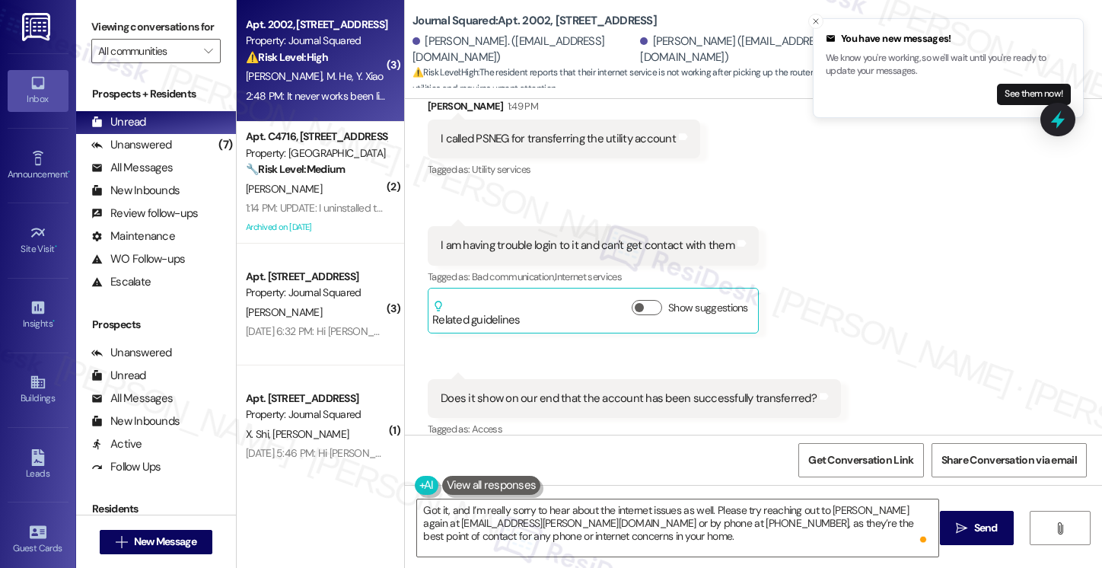
click at [112, 39] on label "Viewing conversations for" at bounding box center [155, 27] width 129 height 24
click at [615, 536] on textarea "Got it, and I’m really sorry to hear about the internet issues as well. Please …" at bounding box center [677, 527] width 521 height 57
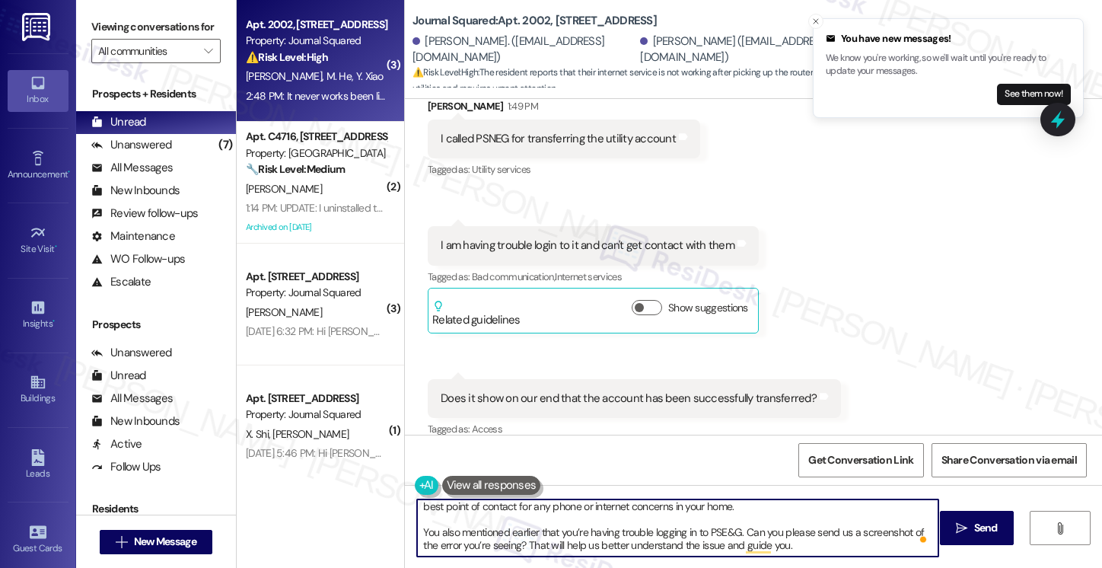
drag, startPoint x: 609, startPoint y: 530, endPoint x: 533, endPoint y: 523, distance: 75.6
click at [533, 523] on textarea "Got it, and I’m really sorry to hear about the internet issues as well. Please …" at bounding box center [677, 527] width 521 height 57
drag, startPoint x: 800, startPoint y: 547, endPoint x: 520, endPoint y: 546, distance: 280.0
click at [520, 546] on textarea "Got it, and I’m really sorry to hear about the internet issues as well. Please …" at bounding box center [677, 527] width 521 height 57
click at [815, 541] on textarea "Got it, and I’m really sorry to hear about the internet issues as well. Please …" at bounding box center [677, 527] width 521 height 57
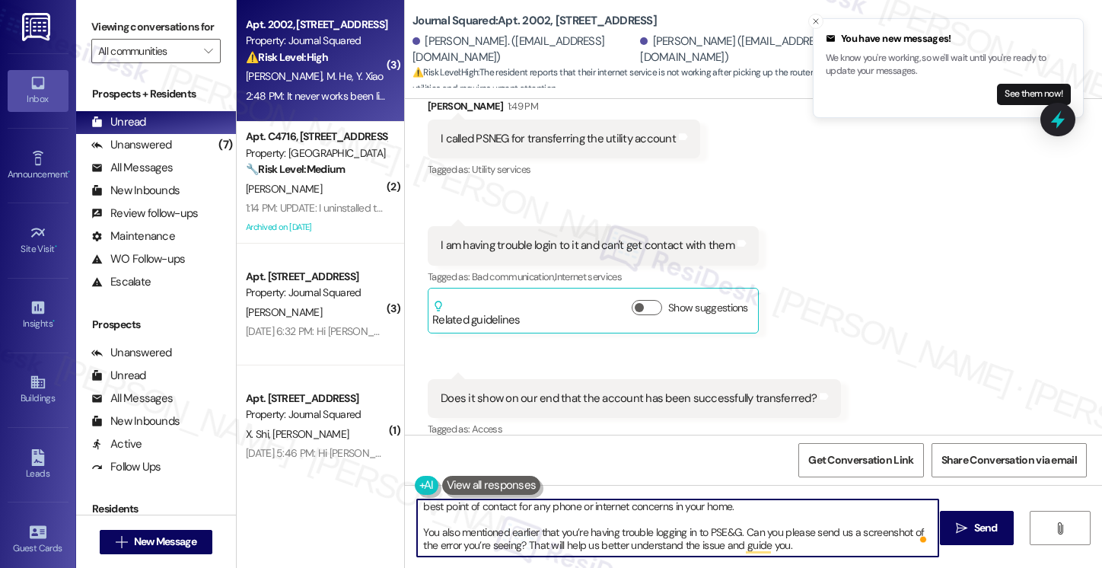
drag, startPoint x: 805, startPoint y: 544, endPoint x: 521, endPoint y: 548, distance: 283.8
click at [521, 548] on textarea "Got it, and I’m really sorry to hear about the internet issues as well. Please …" at bounding box center [677, 527] width 521 height 57
click at [639, 553] on textarea "Got it, and I’m really sorry to hear about the internet issues as well. Please …" at bounding box center [677, 527] width 521 height 57
click at [594, 544] on textarea "Got it, and I’m really sorry to hear about the internet issues as well. Please …" at bounding box center [677, 527] width 521 height 57
click at [585, 544] on textarea "Got it, and I’m really sorry to hear about the internet issues as well. Please …" at bounding box center [677, 527] width 521 height 57
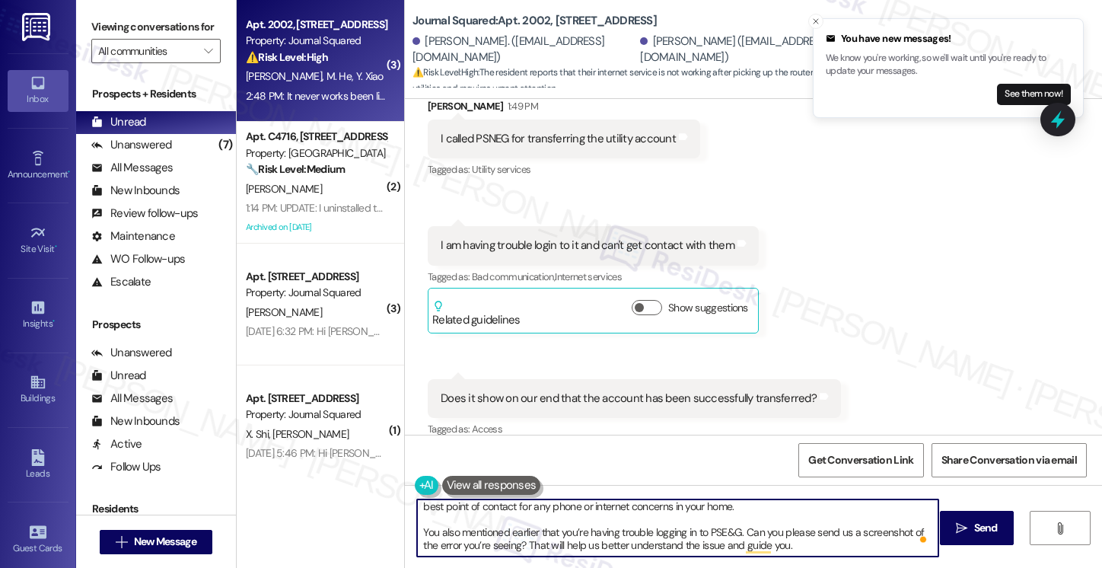
click at [585, 544] on textarea "Got it, and I’m really sorry to hear about the internet issues as well. Please …" at bounding box center [677, 527] width 521 height 57
drag, startPoint x: 797, startPoint y: 543, endPoint x: 521, endPoint y: 544, distance: 276.2
click at [521, 544] on textarea "Got it, and I’m really sorry to hear about the internet issues as well. Please …" at bounding box center [677, 527] width 521 height 57
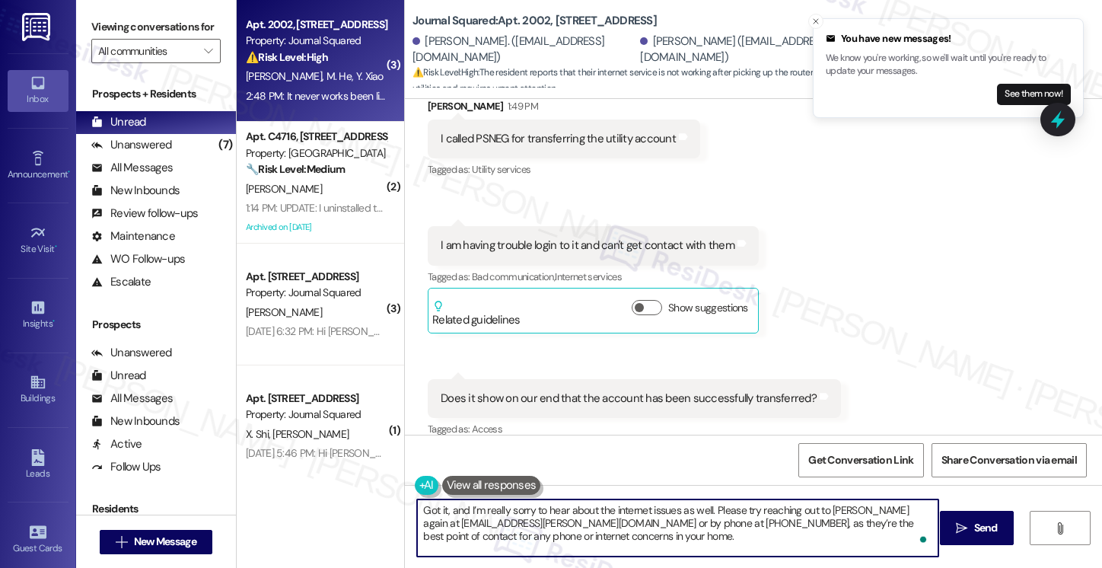
click at [691, 520] on textarea "Got it, and I’m really sorry to hear about the internet issues as well. Please …" at bounding box center [677, 527] width 521 height 57
type textarea "Got it, and I’m really sorry to hear about the internet issues as well. Please …"
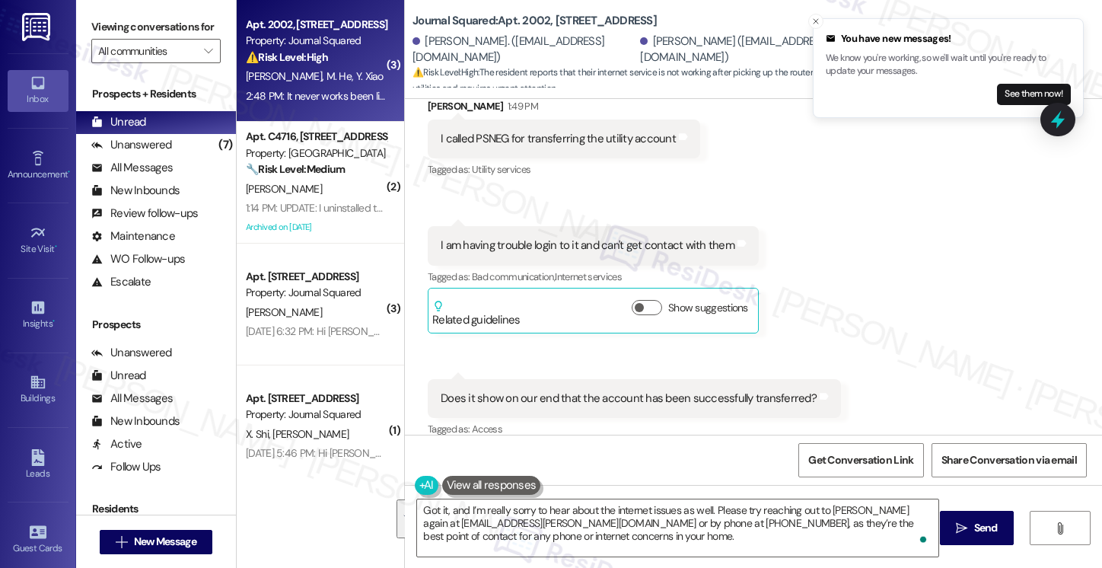
click at [111, 27] on label "Viewing conversations for" at bounding box center [155, 27] width 129 height 24
click at [565, 518] on textarea "Got it, and I’m really sorry to hear about the internet issues as well. Please …" at bounding box center [677, 527] width 521 height 57
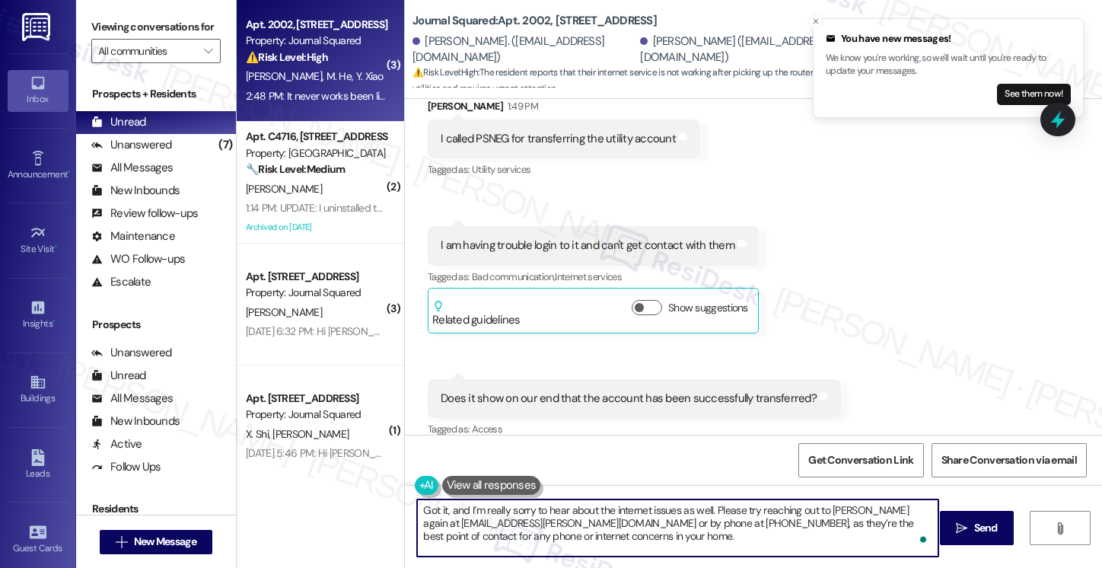
click at [565, 518] on textarea "Got it, and I’m really sorry to hear about the internet issues as well. Please …" at bounding box center [677, 527] width 521 height 57
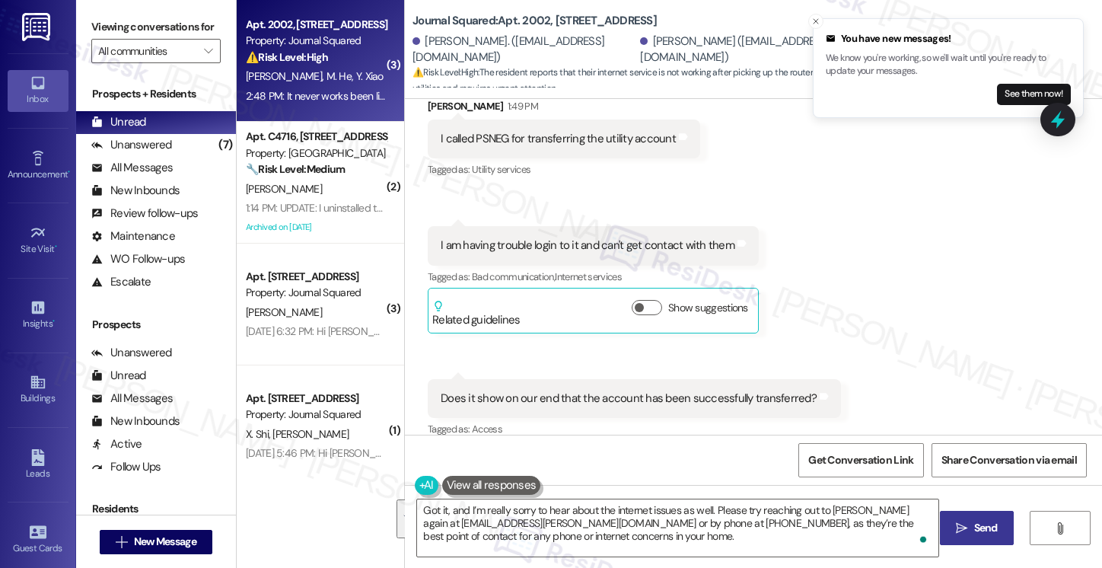
click at [976, 532] on span "Send" at bounding box center [986, 528] width 24 height 16
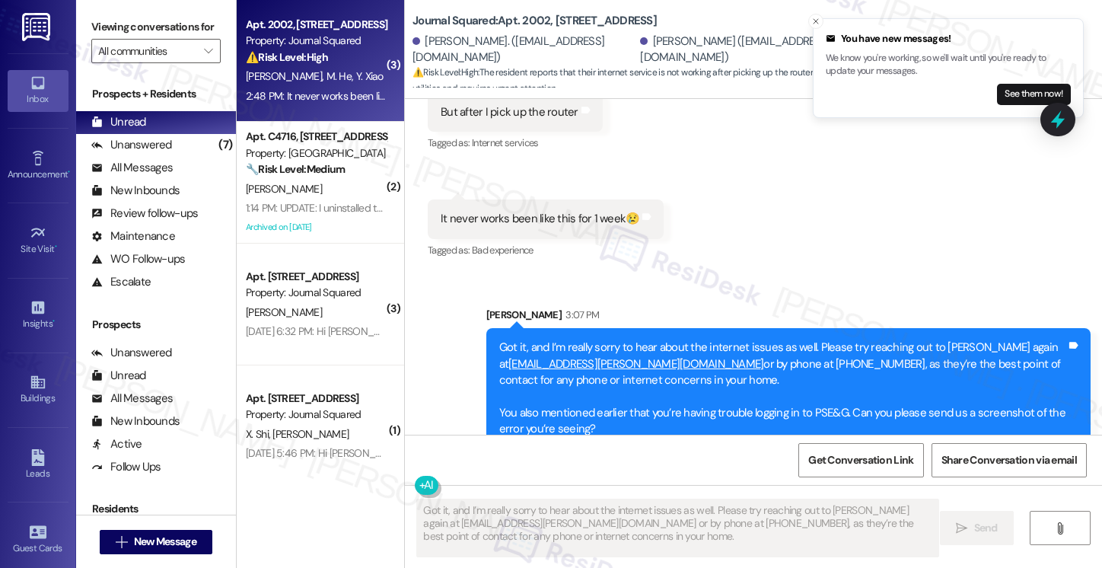
scroll to position [1484, 0]
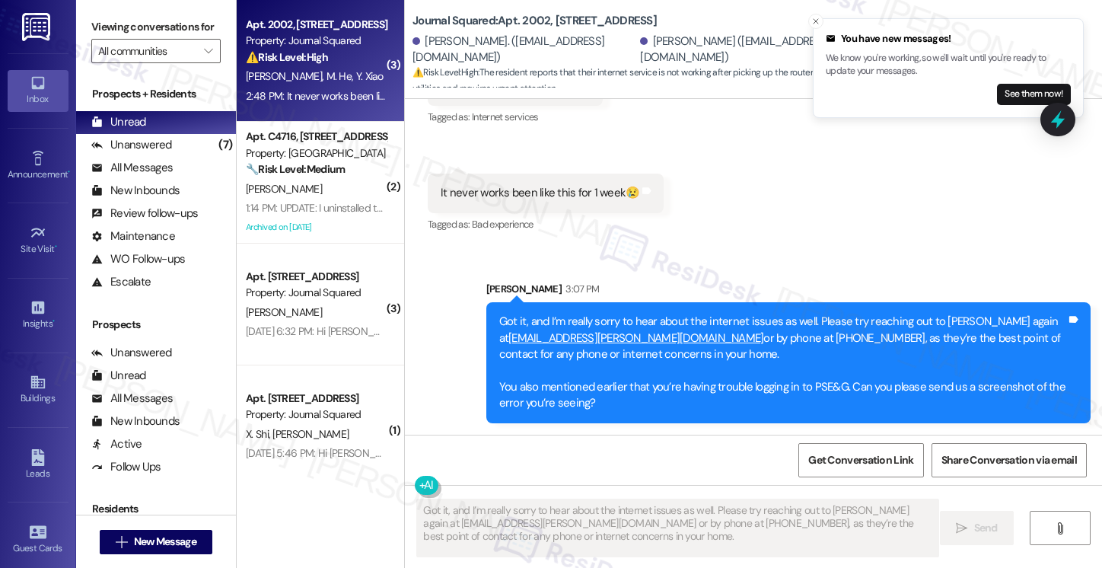
click at [647, 319] on div "Got it, and I’m really sorry to hear about the internet issues as well. Please …" at bounding box center [782, 362] width 567 height 98
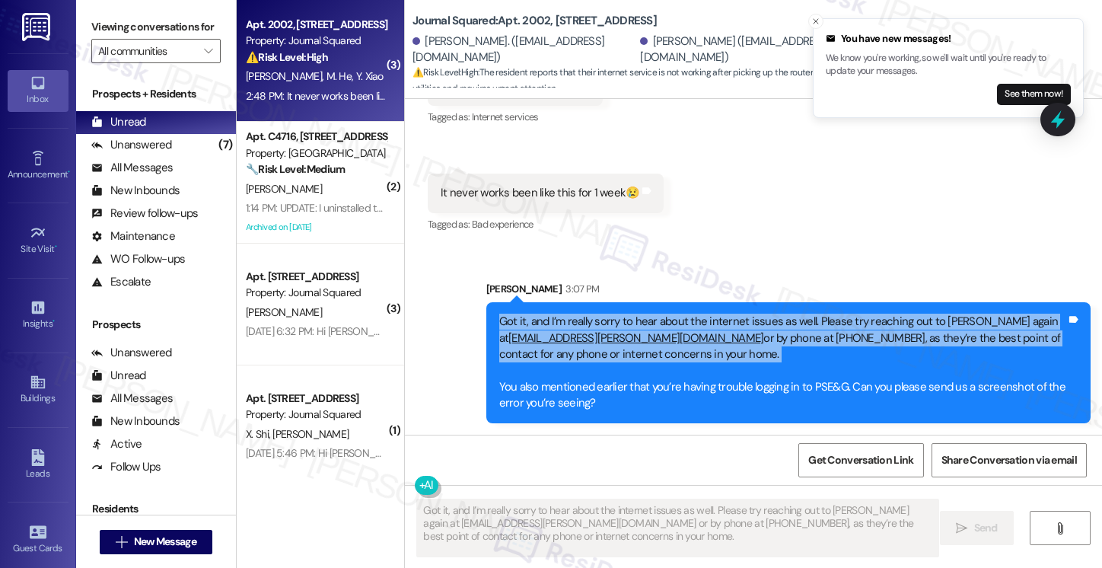
click at [647, 319] on div "Got it, and I’m really sorry to hear about the internet issues as well. Please …" at bounding box center [782, 362] width 567 height 98
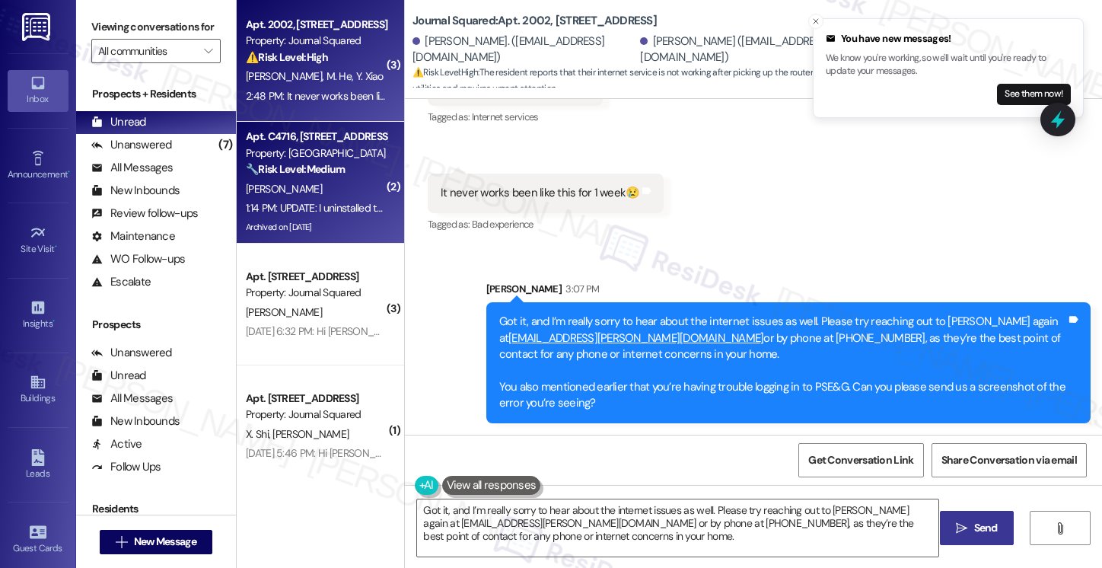
click at [332, 188] on div "[PERSON_NAME]" at bounding box center [316, 189] width 144 height 19
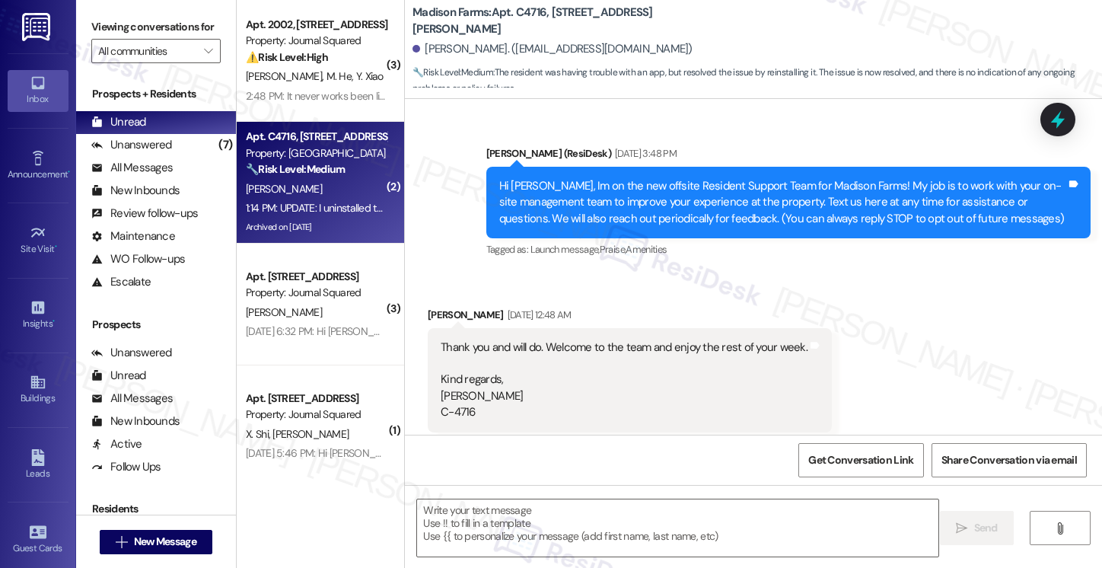
scroll to position [6024, 0]
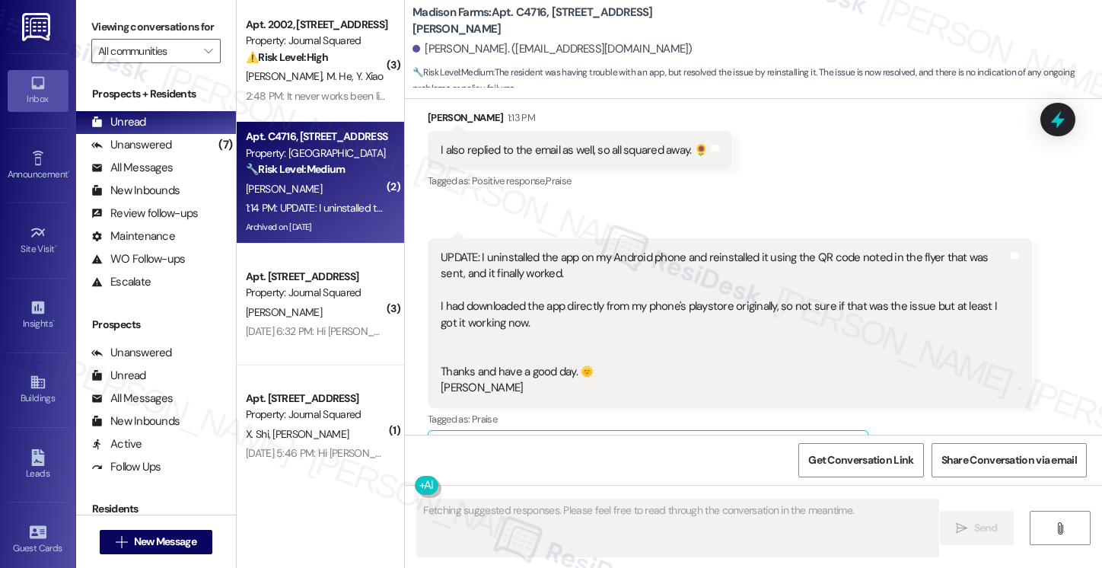
click at [548, 250] on div "UPDATE: I uninstalled the app on my Android phone and reinstalled it using the …" at bounding box center [724, 323] width 567 height 147
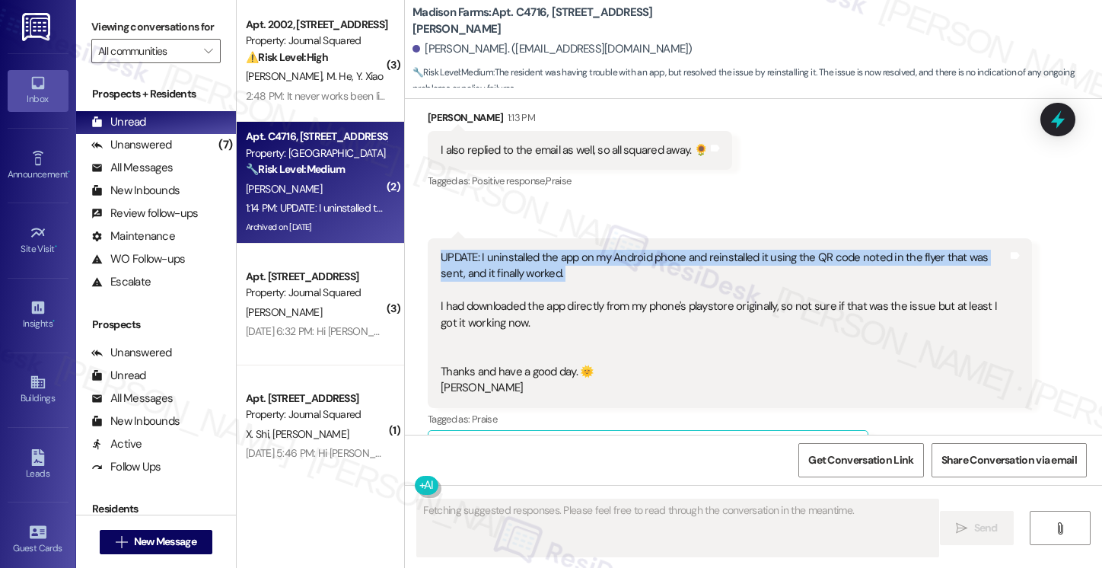
click at [548, 250] on div "UPDATE: I uninstalled the app on my Android phone and reinstalled it using the …" at bounding box center [724, 323] width 567 height 147
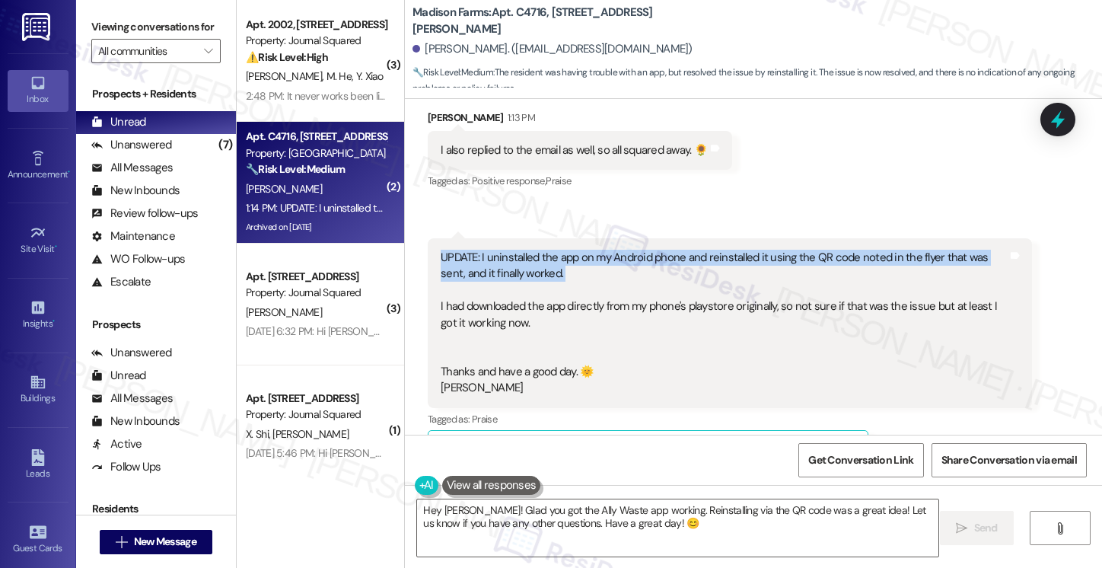
click at [480, 250] on div "UPDATE: I uninstalled the app on my Android phone and reinstalled it using the …" at bounding box center [724, 323] width 567 height 147
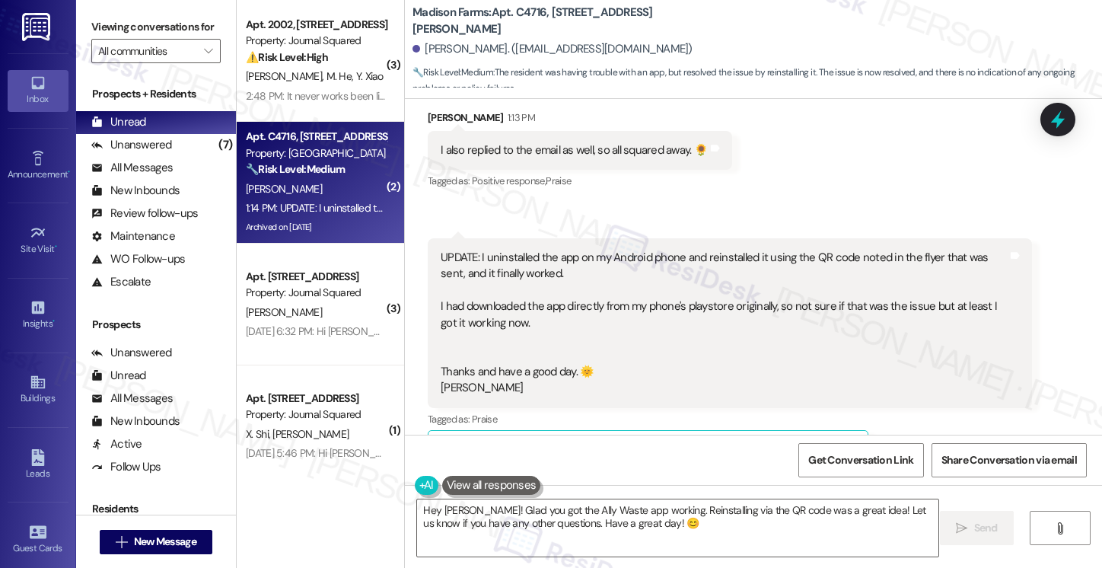
click at [518, 275] on div "UPDATE: I uninstalled the app on my Android phone and reinstalled it using the …" at bounding box center [724, 323] width 567 height 147
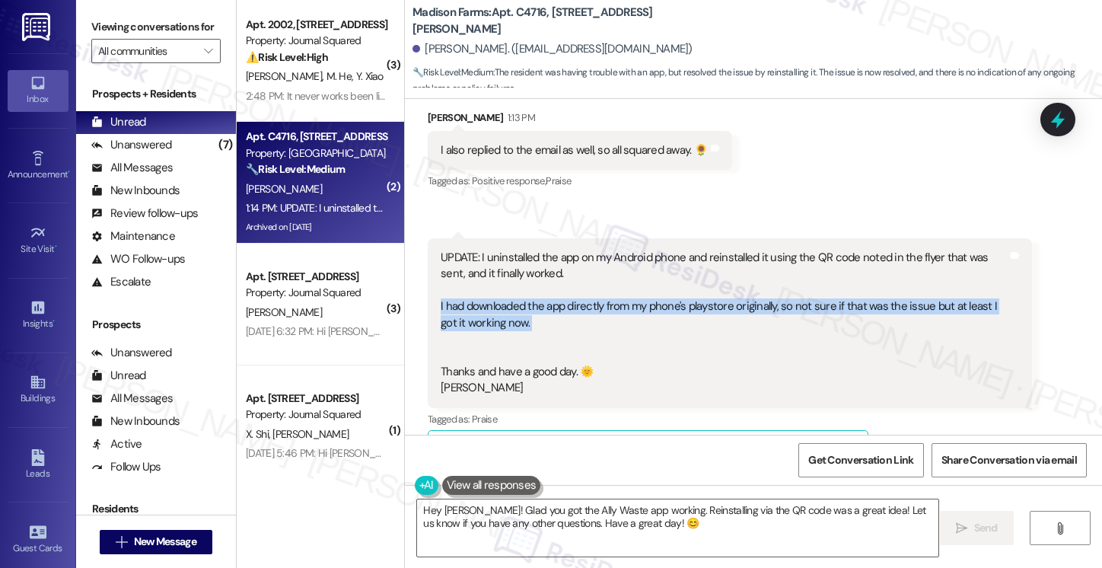
click at [518, 275] on div "UPDATE: I uninstalled the app on my Android phone and reinstalled it using the …" at bounding box center [724, 323] width 567 height 147
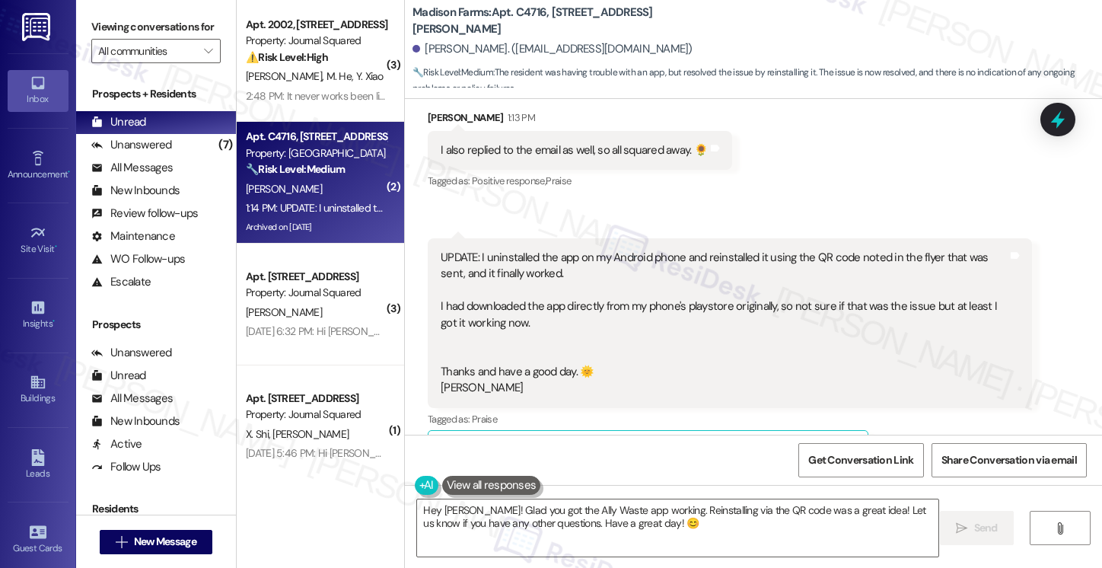
click at [568, 250] on div "UPDATE: I uninstalled the app on my Android phone and reinstalled it using the …" at bounding box center [724, 323] width 567 height 147
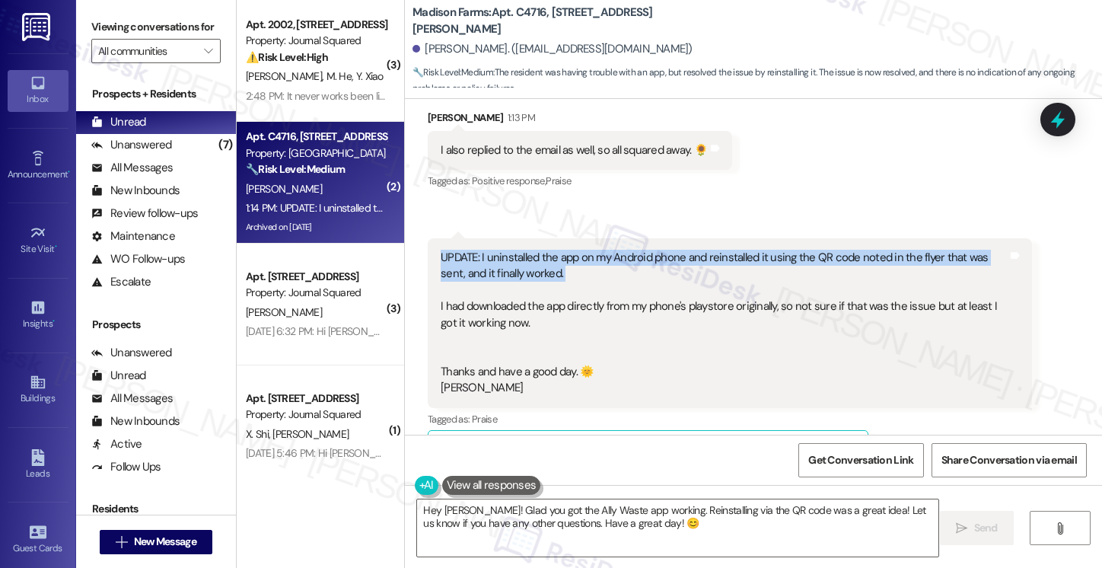
click at [568, 250] on div "UPDATE: I uninstalled the app on my Android phone and reinstalled it using the …" at bounding box center [724, 323] width 567 height 147
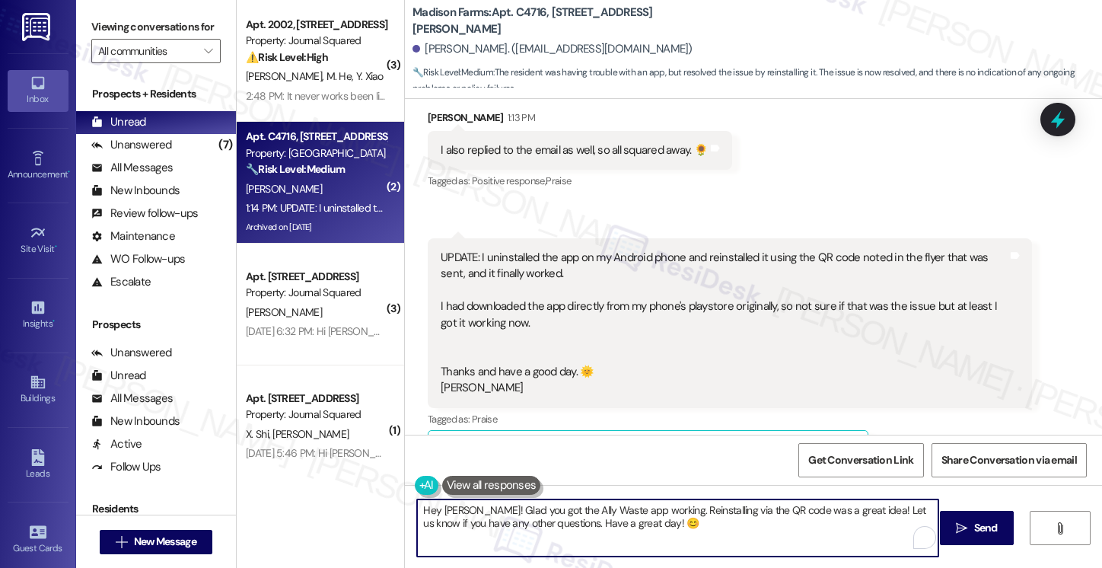
drag, startPoint x: 469, startPoint y: 511, endPoint x: 359, endPoint y: 506, distance: 110.4
click at [359, 506] on div "( 3 ) Apt. 2002, [STREET_ADDRESS] Property: Journal Squared ⚠️ Risk Level: High…" at bounding box center [669, 284] width 865 height 568
click at [423, 509] on textarea "Hey [PERSON_NAME]! Glad you got the Ally Waste app working. Reinstalling via th…" at bounding box center [677, 527] width 521 height 57
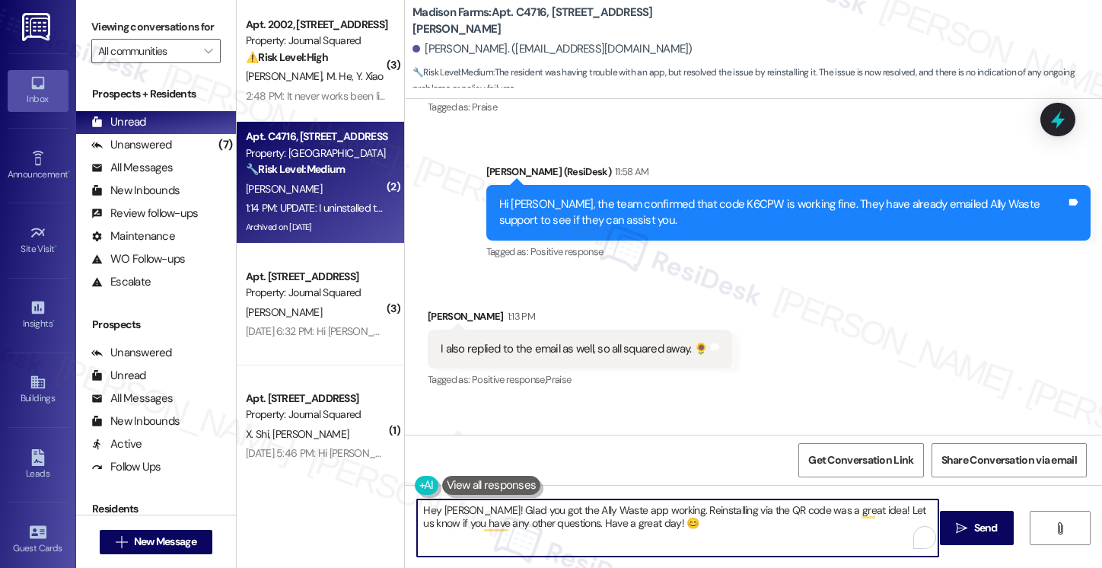
scroll to position [6024, 0]
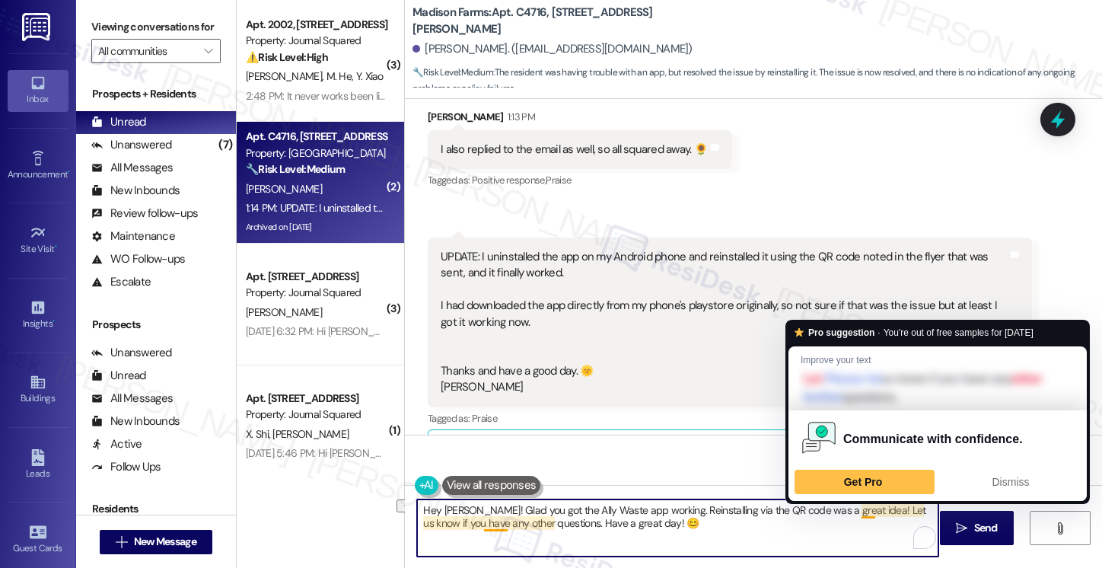
drag, startPoint x: 651, startPoint y: 512, endPoint x: 854, endPoint y: 508, distance: 202.4
click at [854, 508] on textarea "Hey [PERSON_NAME]! Glad you got the Ally Waste app working. Reinstalling via th…" at bounding box center [677, 527] width 521 height 57
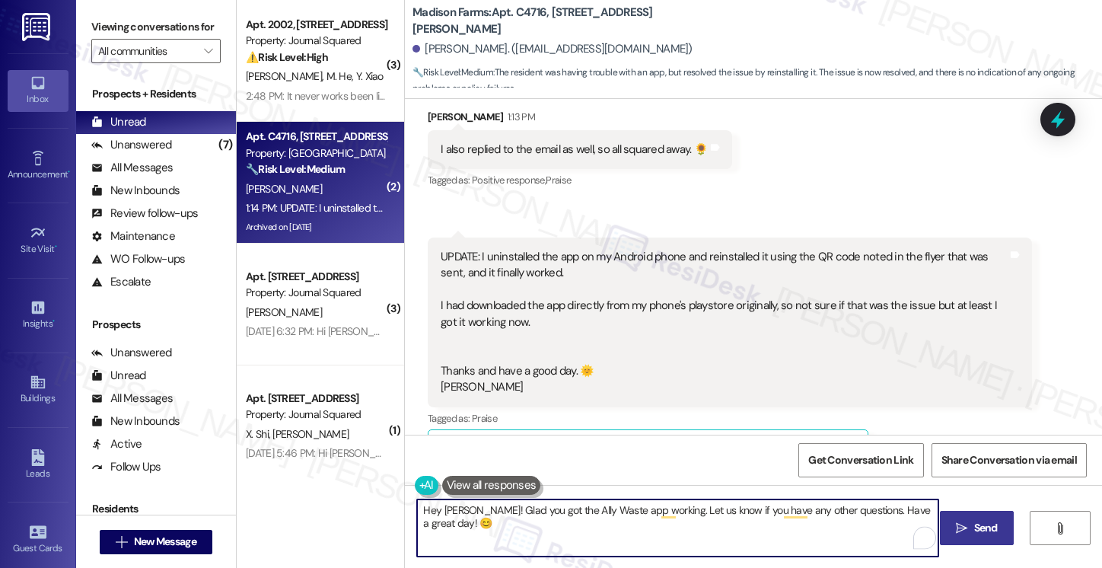
type textarea "Hey [PERSON_NAME]! Glad you got the Ally Waste app working. Let us know if you …"
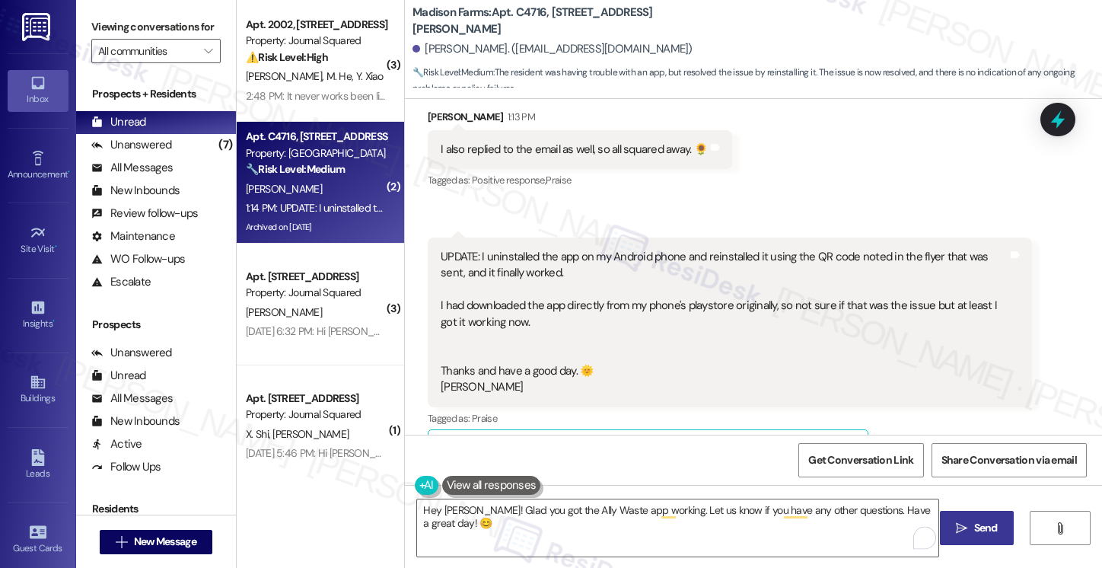
click at [950, 523] on button " Send" at bounding box center [977, 528] width 74 height 34
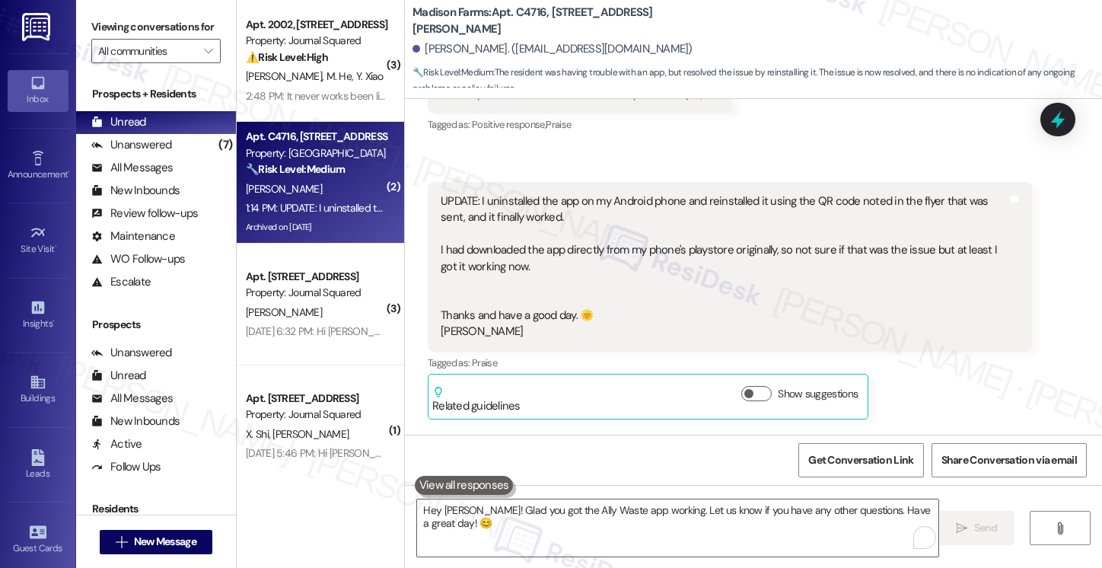
scroll to position [6130, 0]
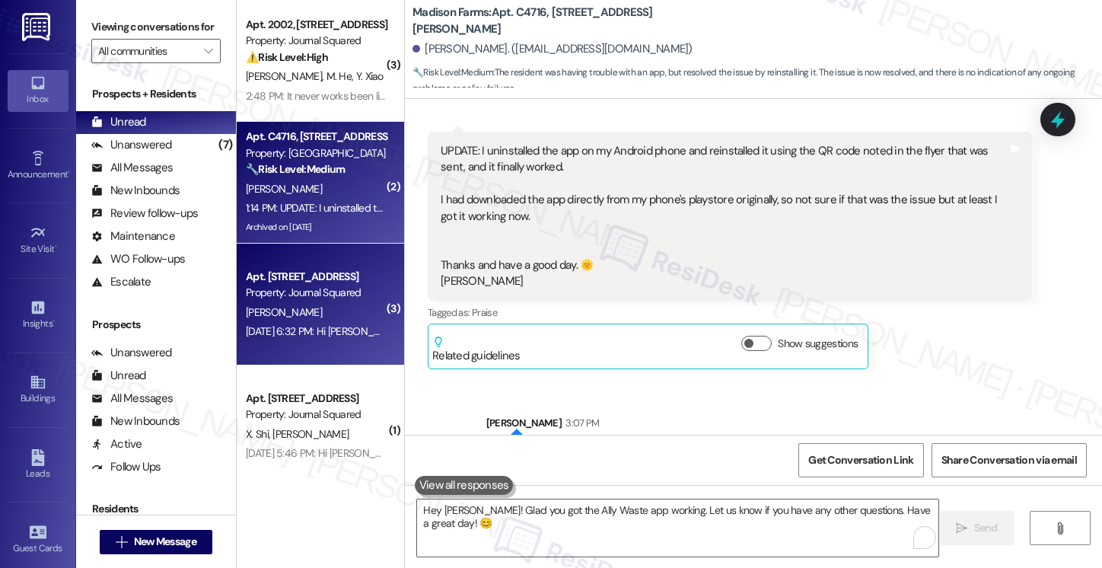
click at [340, 310] on div "[PERSON_NAME]" at bounding box center [316, 312] width 144 height 19
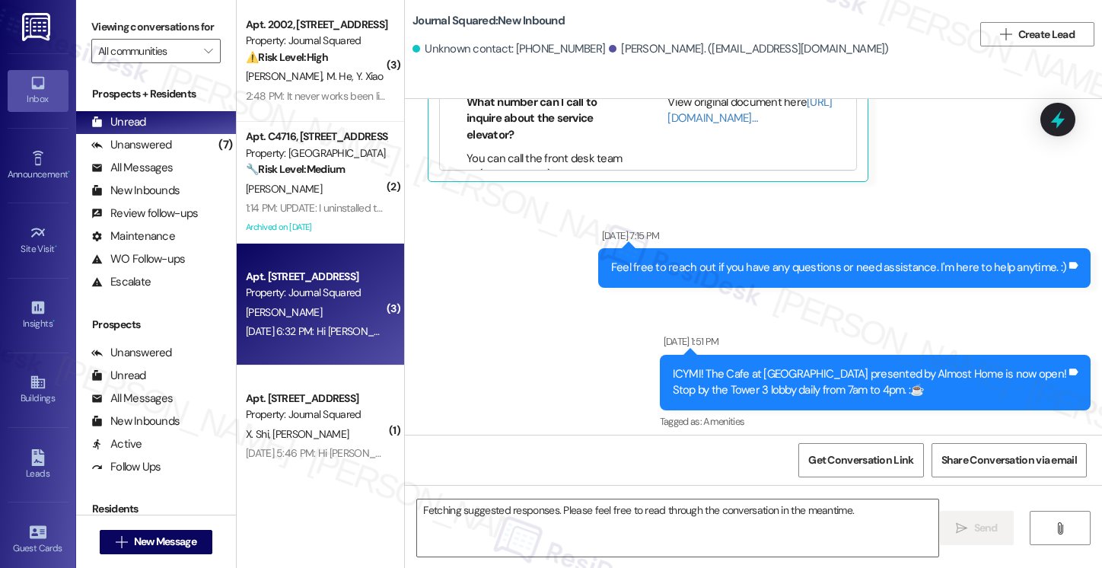
scroll to position [2097, 0]
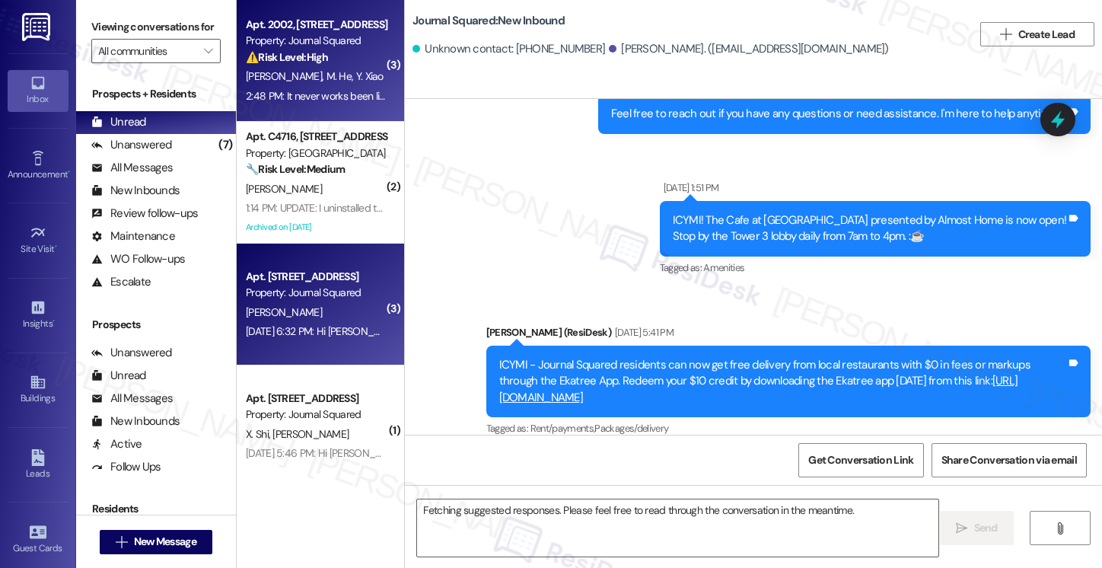
click at [305, 66] on div "Apt. 2002, [STREET_ADDRESS] Property: Journal Squared ⚠️ Risk Level: High The r…" at bounding box center [316, 41] width 144 height 52
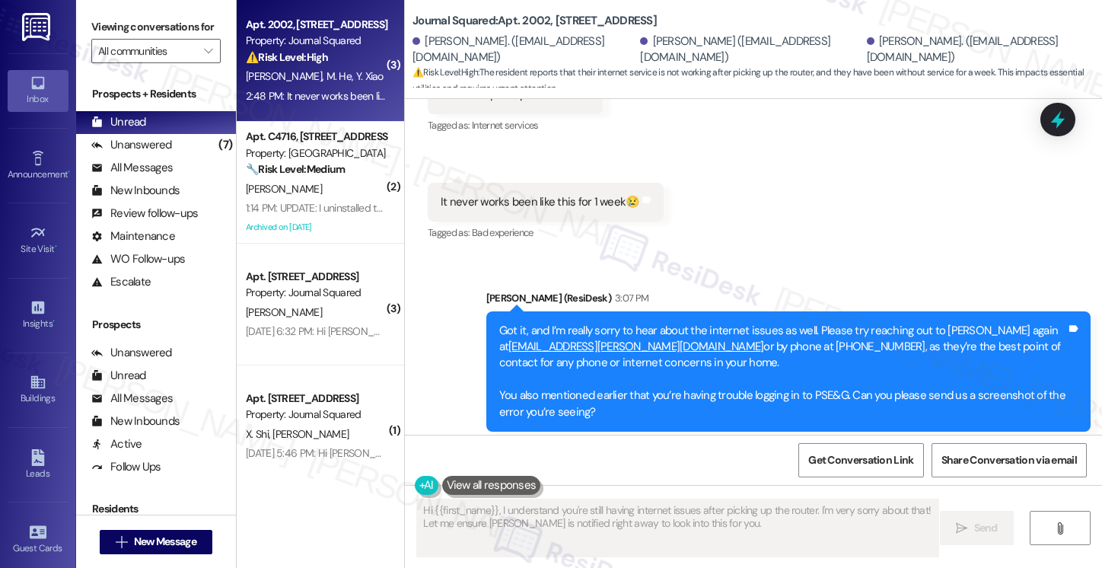
scroll to position [1734, 0]
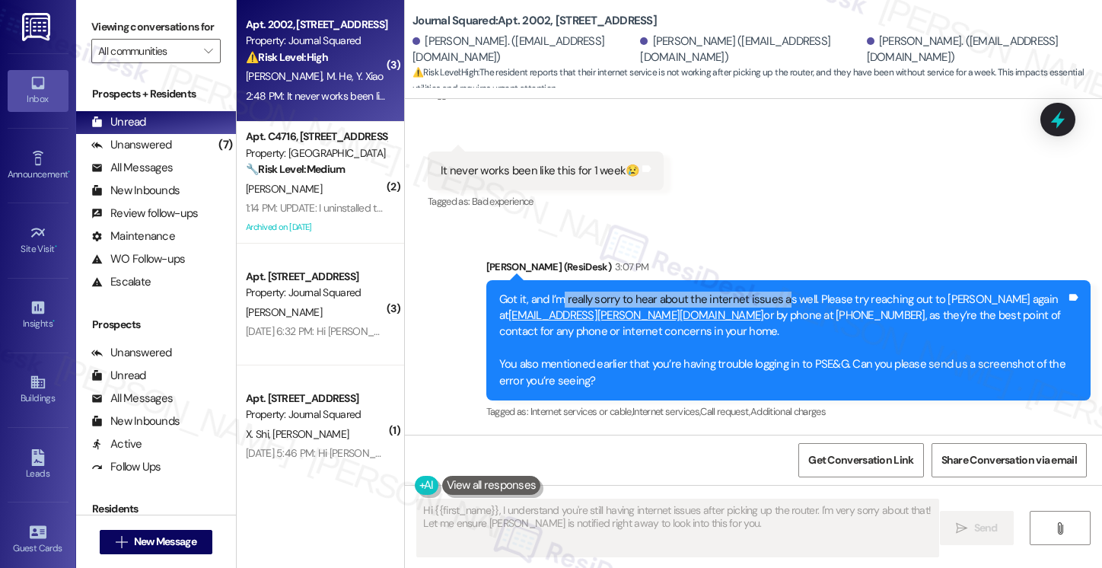
drag, startPoint x: 554, startPoint y: 296, endPoint x: 784, endPoint y: 298, distance: 229.8
click at [784, 298] on div "Got it, and I’m really sorry to hear about the internet issues as well. Please …" at bounding box center [782, 340] width 567 height 98
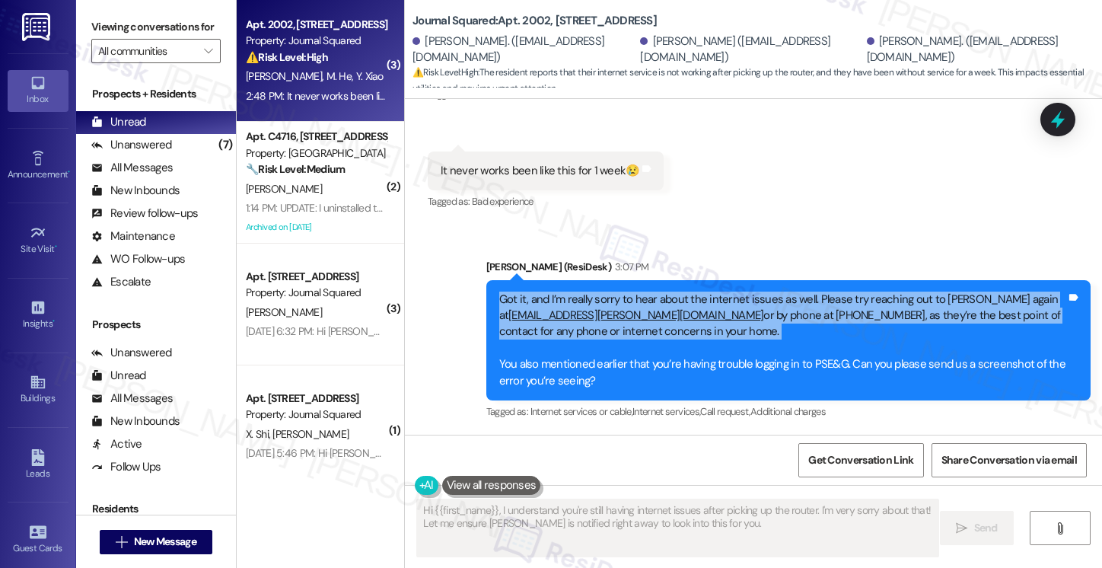
click at [784, 298] on div "Got it, and I’m really sorry to hear about the internet issues as well. Please …" at bounding box center [782, 340] width 567 height 98
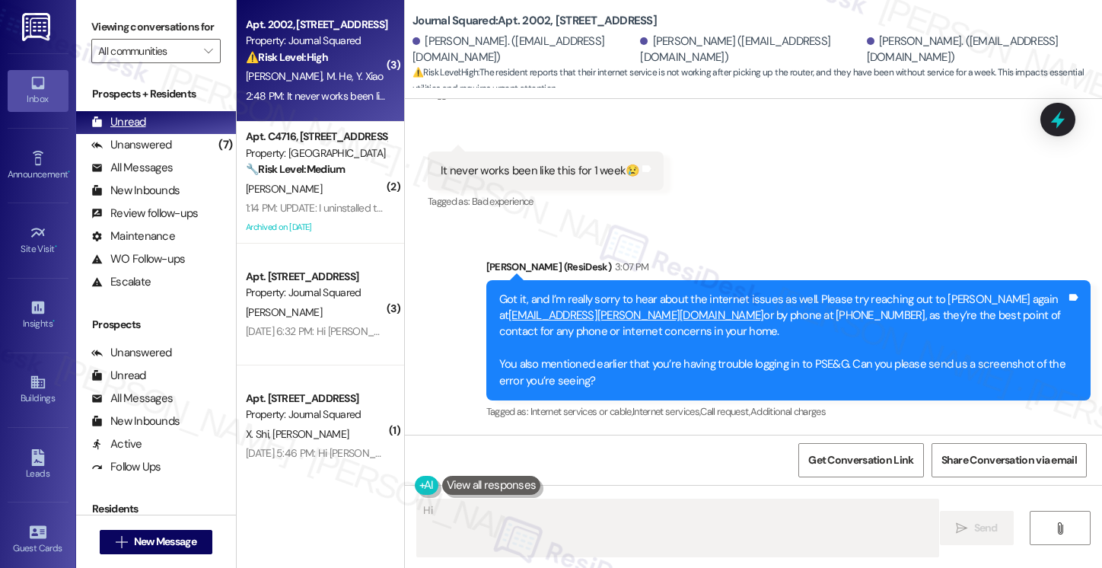
click at [213, 134] on div "Unread (0)" at bounding box center [156, 122] width 160 height 23
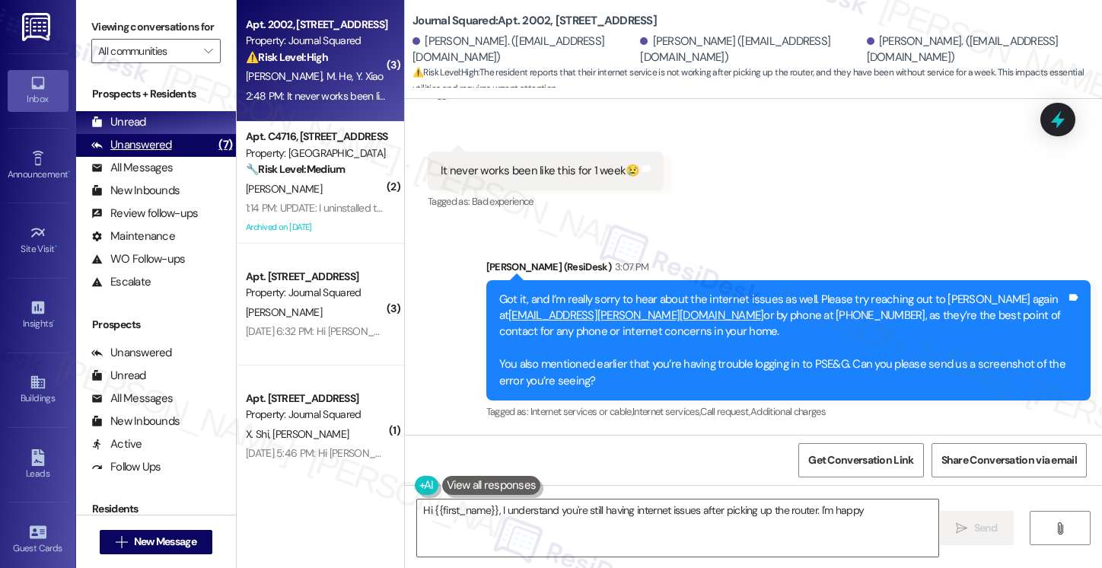
click at [198, 154] on div "Unanswered (7)" at bounding box center [156, 145] width 160 height 23
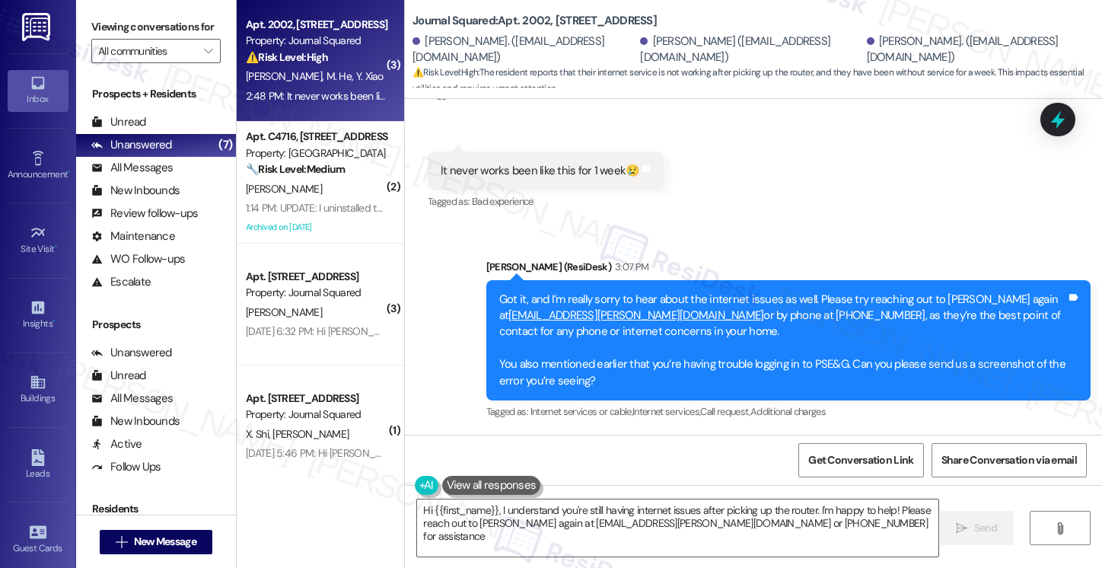
type textarea "Hi {{first_name}}, I understand you're still having internet issues after picki…"
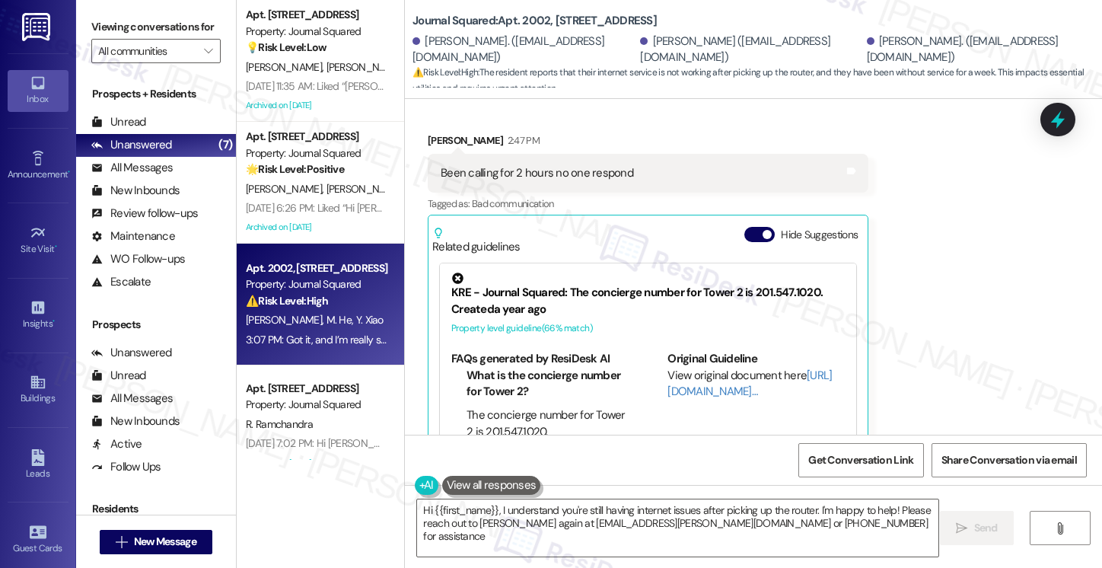
type textarea "Hi {{first_name}}, I understand you're still having internet issues after picki…"
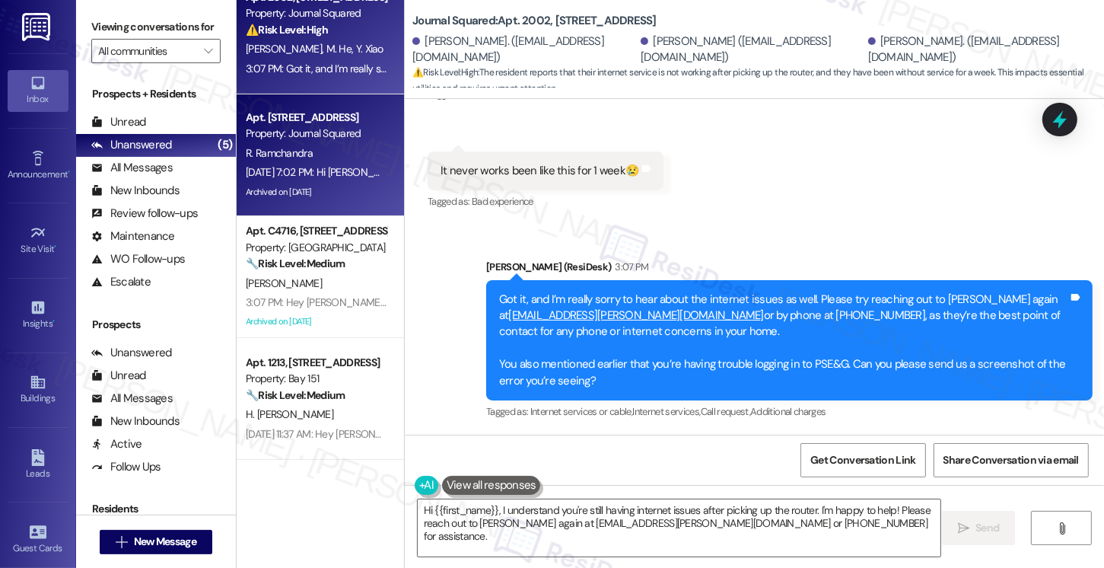
click at [321, 188] on div "Archived on [DATE]" at bounding box center [316, 192] width 144 height 19
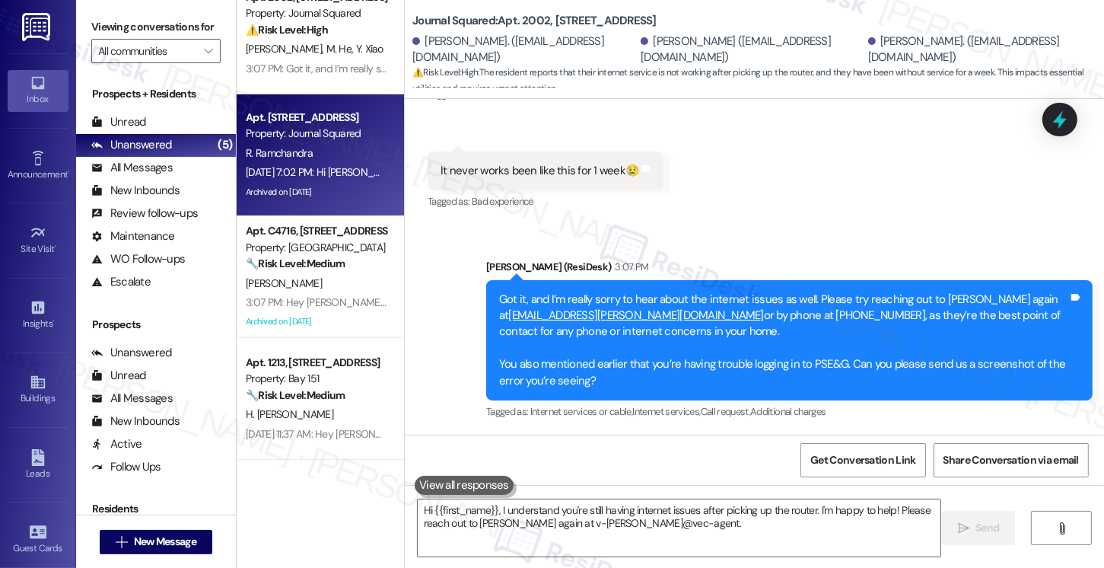
type textarea "Hi {{first_name}}, I understand you're still having internet issues after picki…"
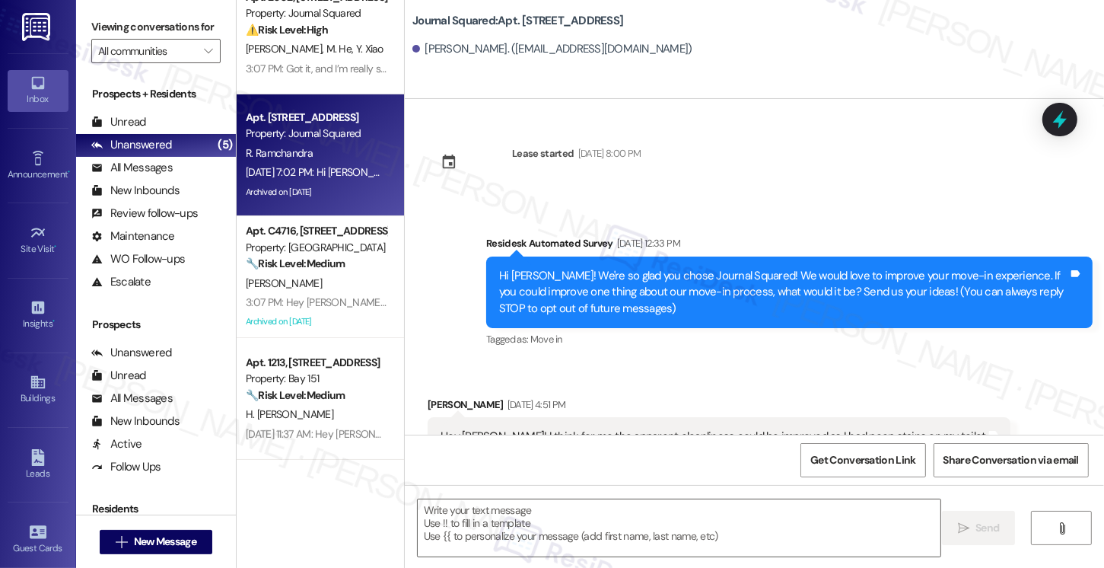
type textarea "Fetching suggested responses. Please feel free to read through the conversation…"
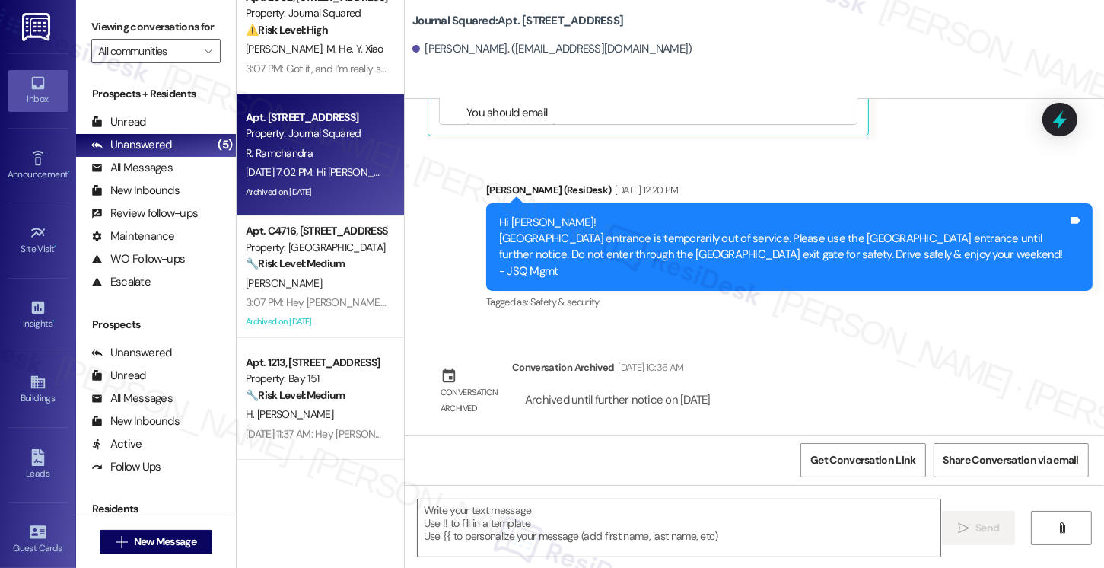
scroll to position [1939, 0]
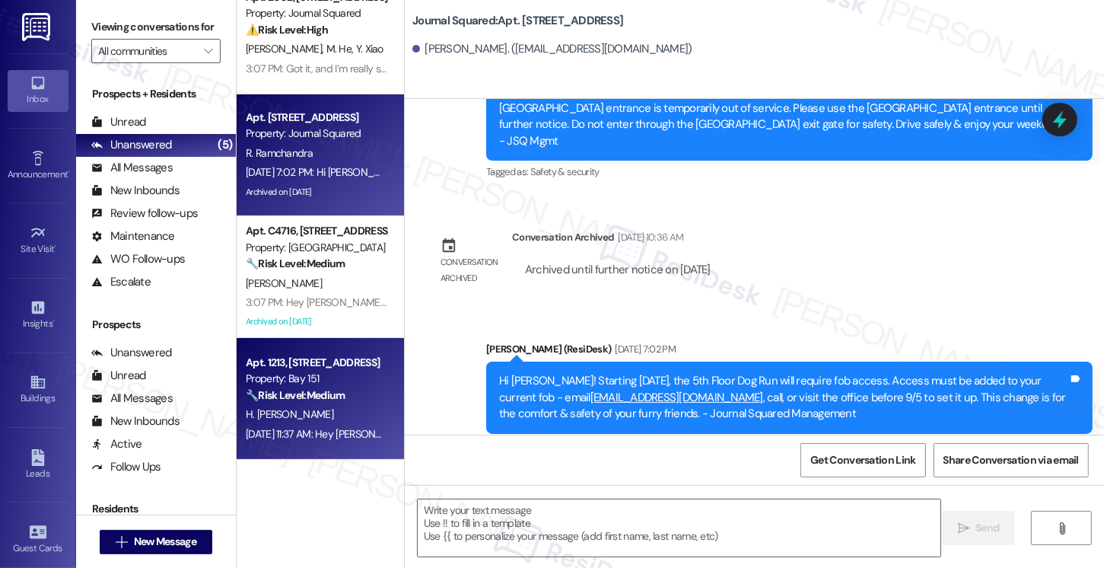
click at [336, 397] on strong "🔧 Risk Level: Medium" at bounding box center [295, 395] width 99 height 14
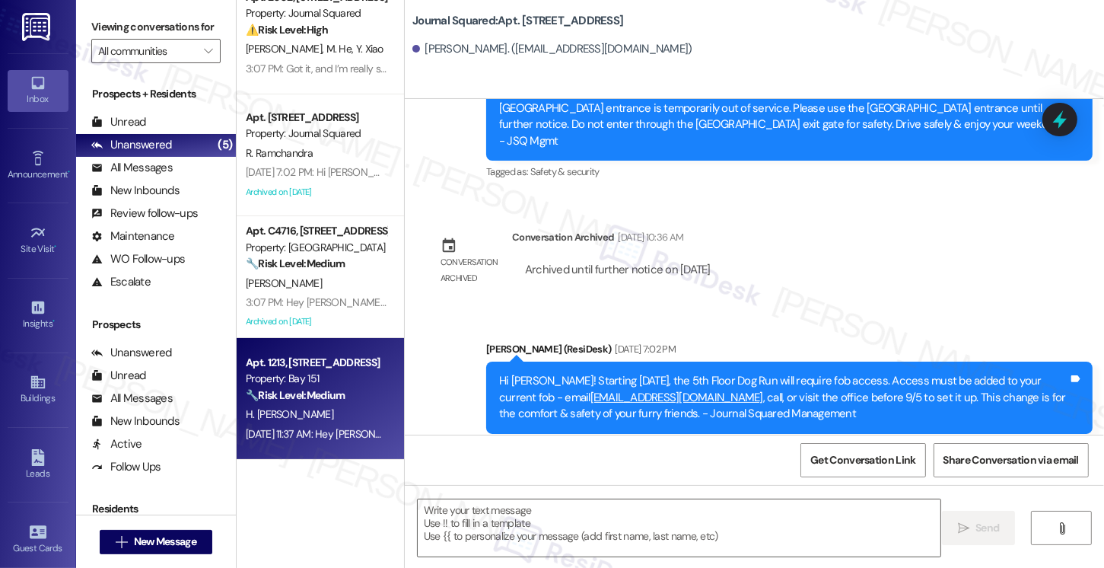
type textarea "Fetching suggested responses. Please feel free to read through the conversation…"
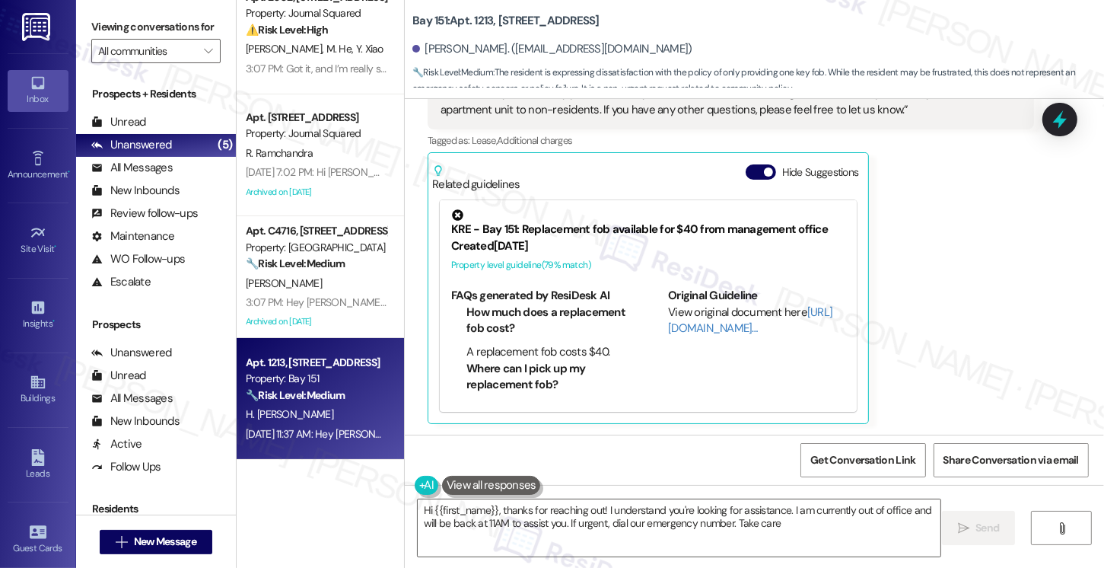
type textarea "Hi {{first_name}}, thanks for reaching out! I understand you're looking for ass…"
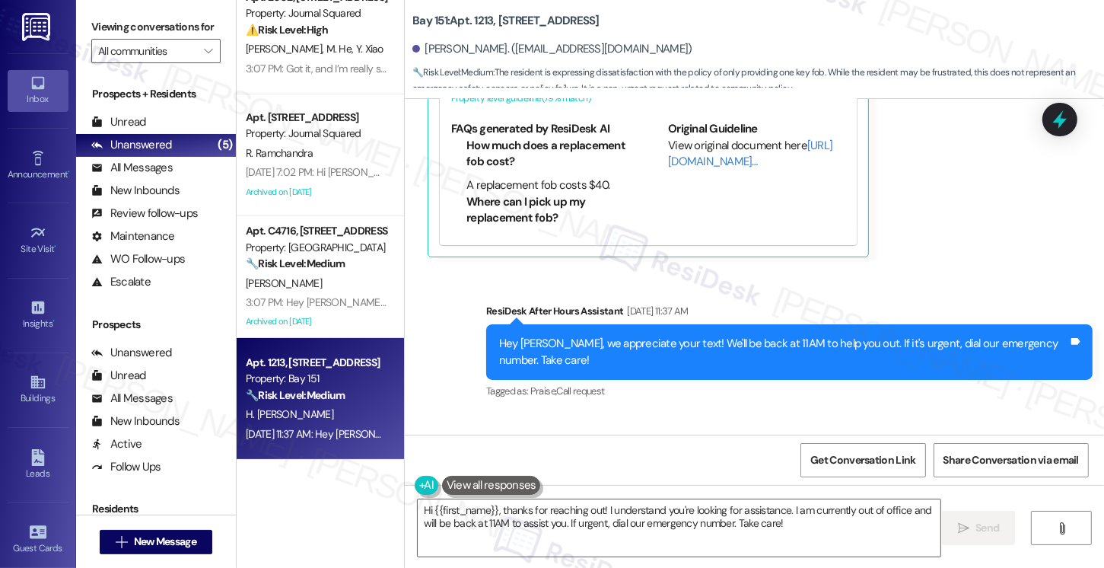
scroll to position [2755, 0]
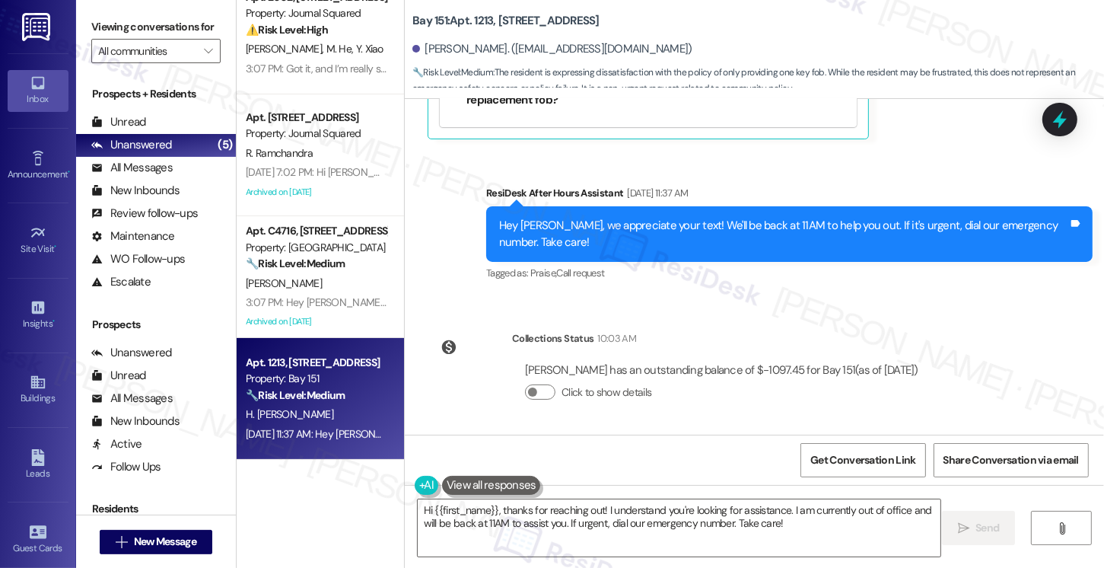
click at [568, 256] on div "Hey Hugo, we appreciate your text! We'll be back at 11AM to help you out. If it…" at bounding box center [789, 234] width 606 height 56
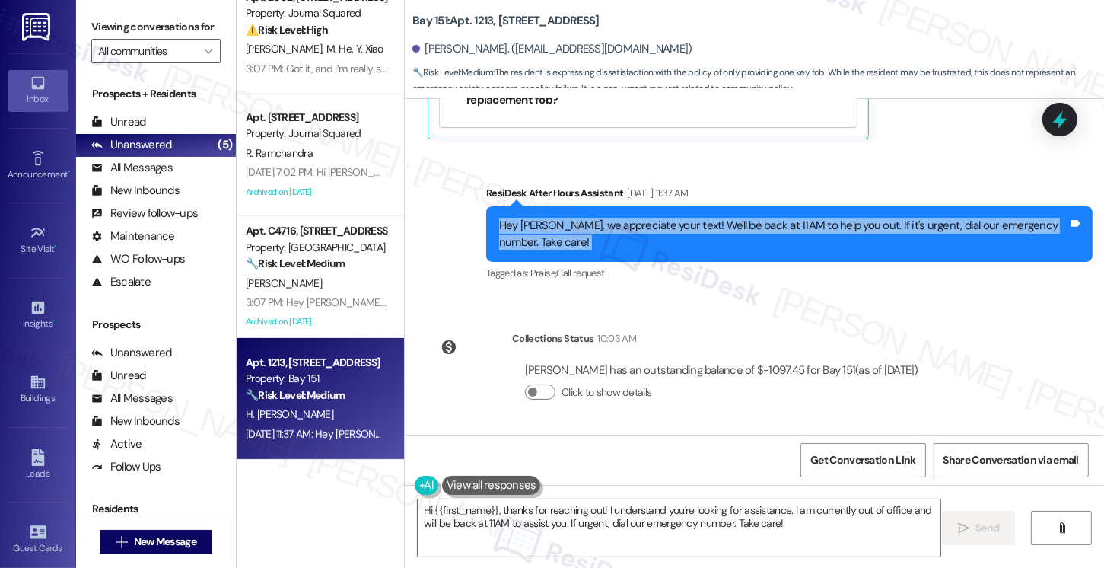
click at [568, 256] on div "Hey Hugo, we appreciate your text! We'll be back at 11AM to help you out. If it…" at bounding box center [789, 234] width 606 height 56
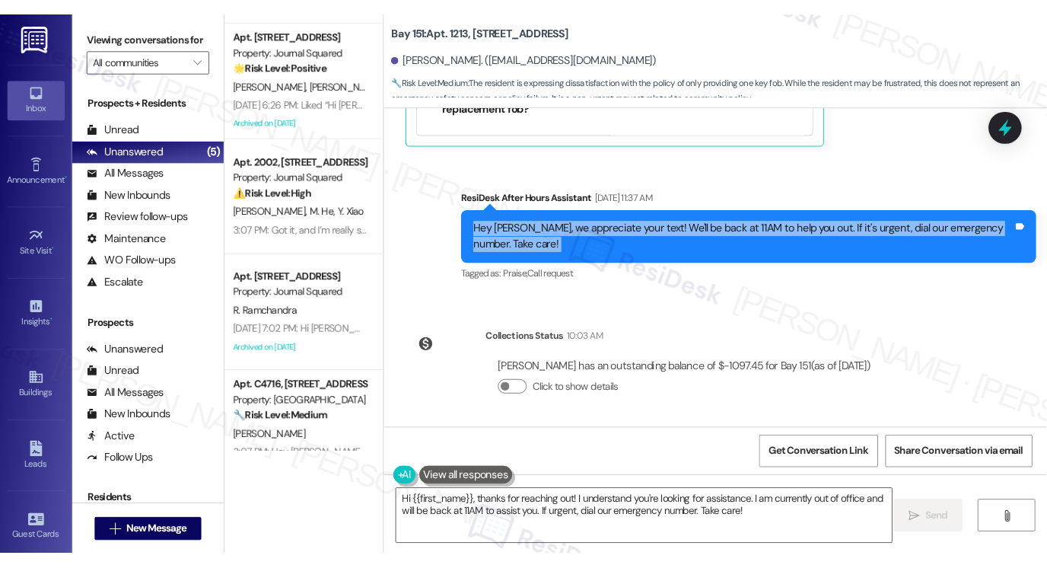
scroll to position [0, 0]
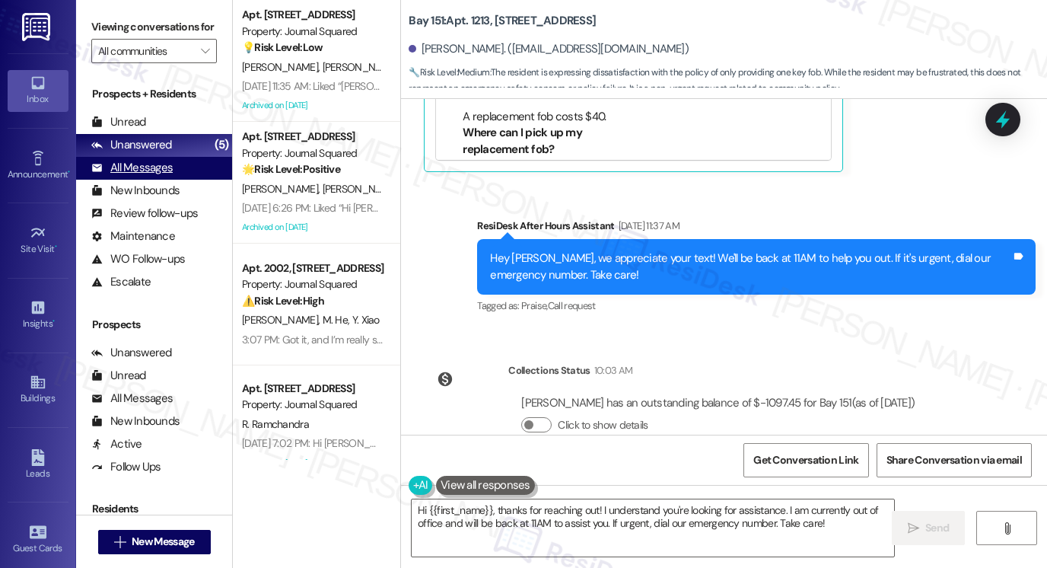
click at [162, 176] on div "All Messages" at bounding box center [131, 168] width 81 height 16
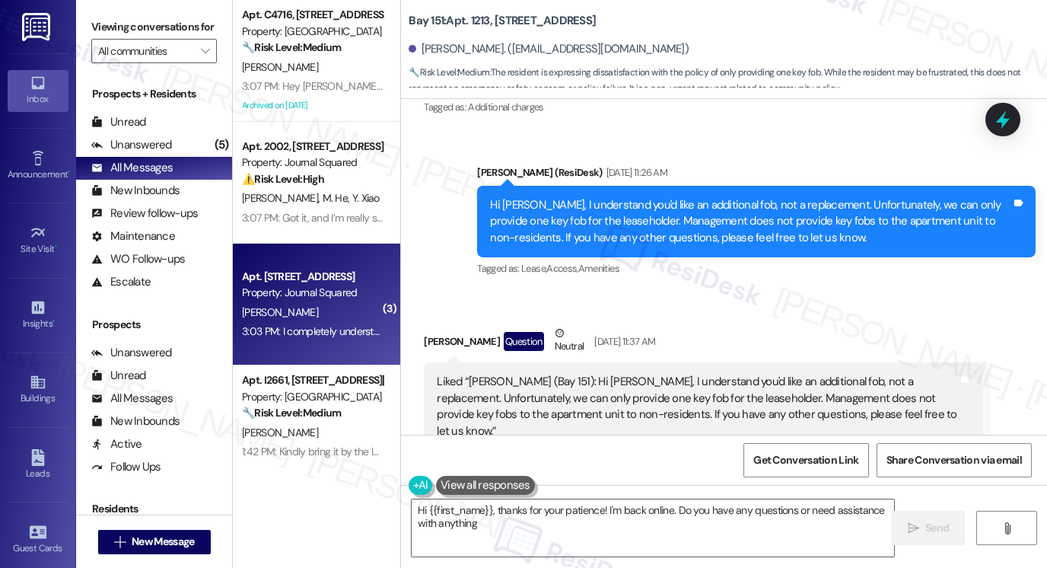
type textarea "Hi {{first_name}}, thanks for your patience! I'm back online. Do you have any q…"
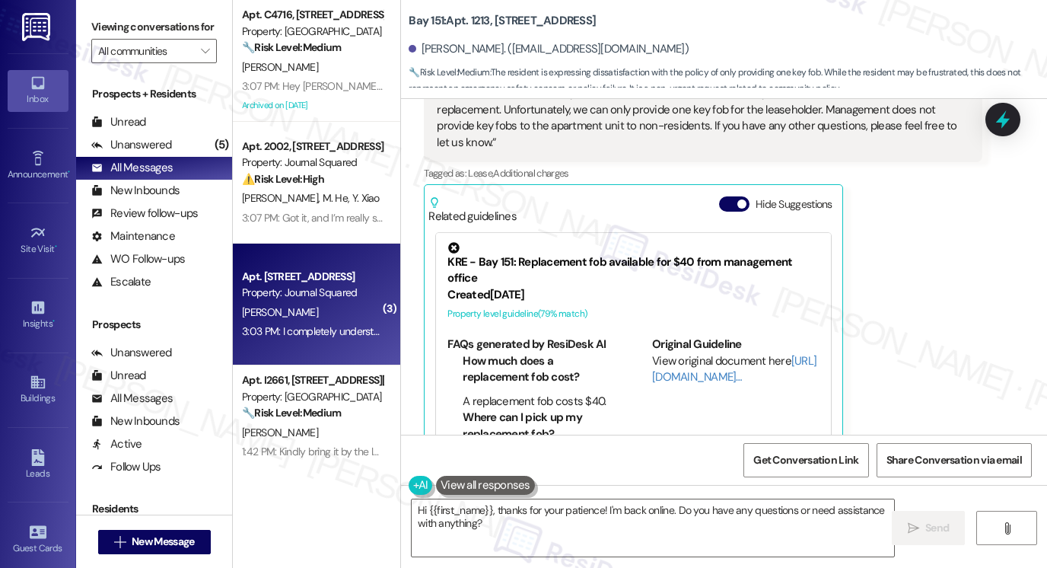
click at [339, 346] on div "Apt. 4105, 595 Pavonia Ave Property: Journal Squared W. Wang 3:03 PM: I complet…" at bounding box center [316, 304] width 167 height 122
type textarea "Hi {{first_name}}, thanks for your patience! I'm back online. Do you have any q…"
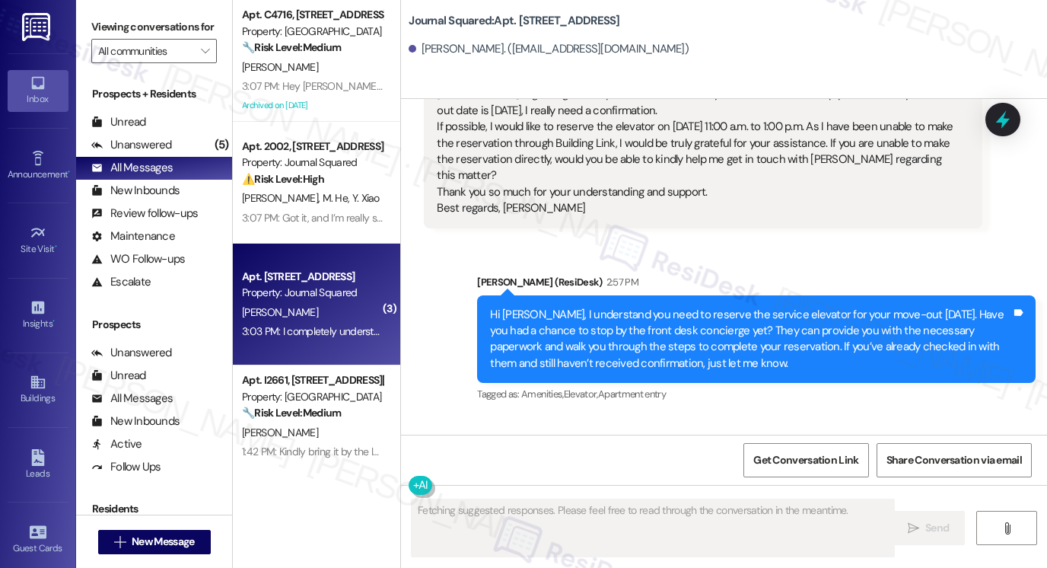
scroll to position [14169, 0]
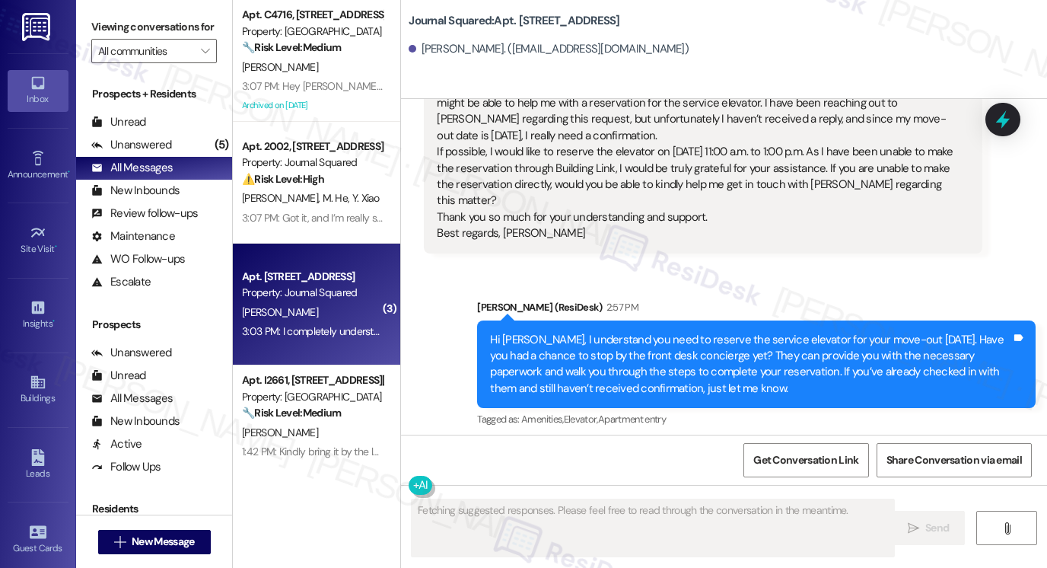
click at [560, 332] on div "Hi [PERSON_NAME], I understand you need to reserve the service elevator for you…" at bounding box center [750, 364] width 521 height 65
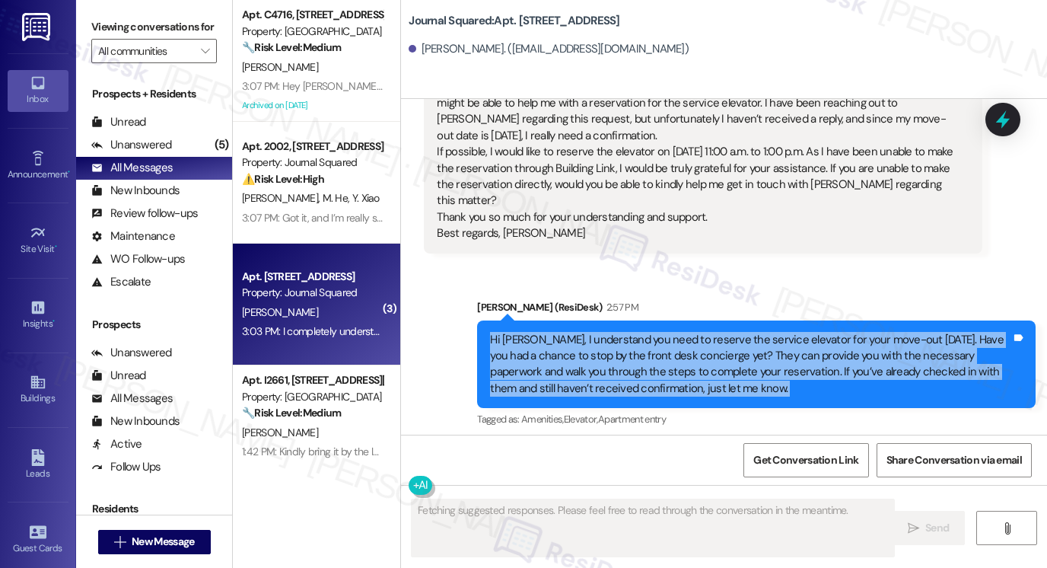
click at [560, 332] on div "Hi [PERSON_NAME], I understand you need to reserve the service elevator for you…" at bounding box center [750, 364] width 521 height 65
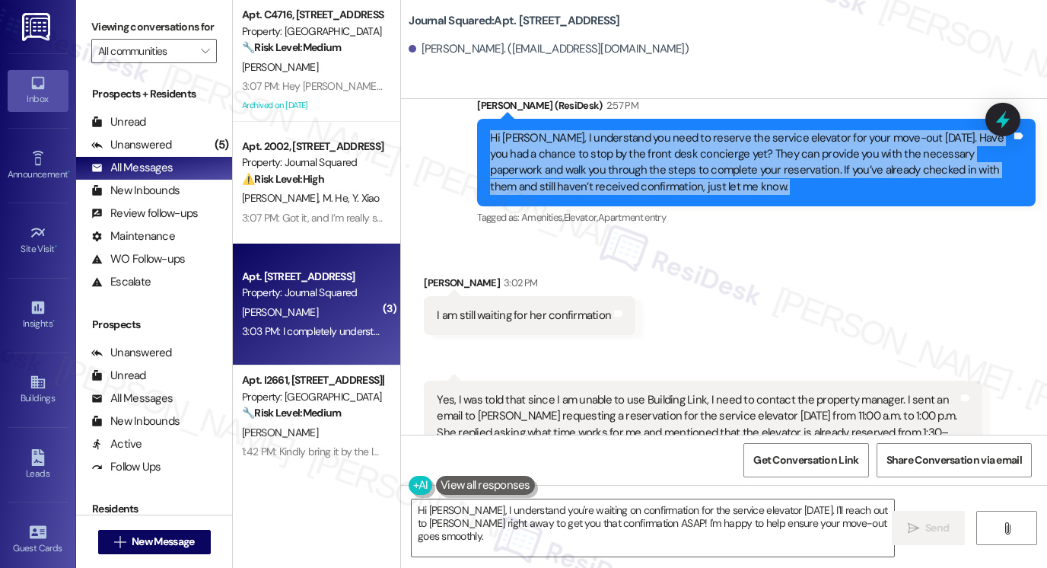
scroll to position [14397, 0]
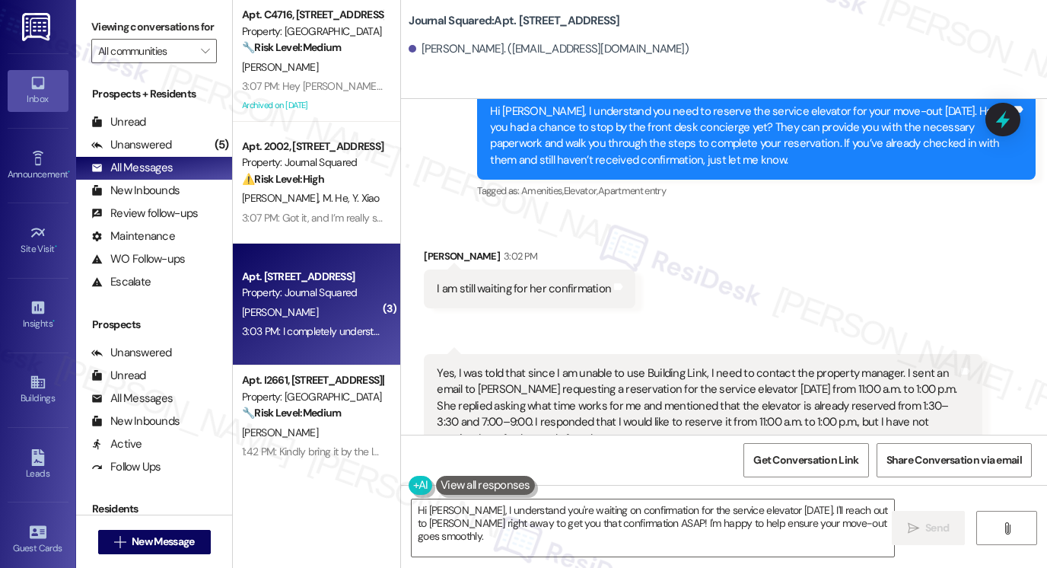
click at [499, 365] on div "Yes, I was told that since I am unable to use Building Link, I need to contact …" at bounding box center [697, 405] width 521 height 81
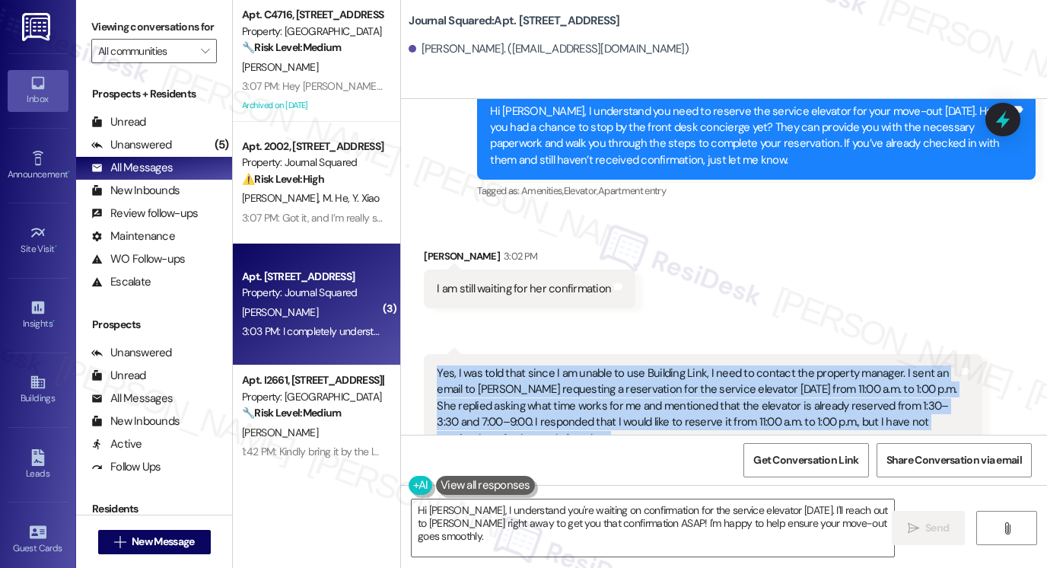
click at [499, 365] on div "Yes, I was told that since I am unable to use Building Link, I need to contact …" at bounding box center [697, 405] width 521 height 81
click at [652, 365] on div "Yes, I was told that since I am unable to use Building Link, I need to contact …" at bounding box center [697, 405] width 521 height 81
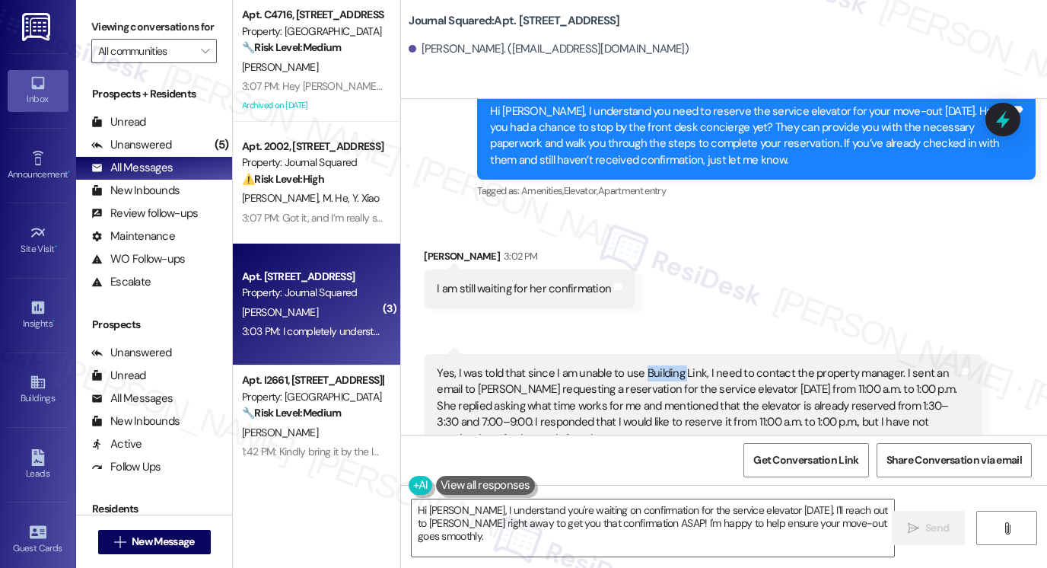
click at [652, 365] on div "Yes, I was told that since I am unable to use Building Link, I need to contact …" at bounding box center [697, 405] width 521 height 81
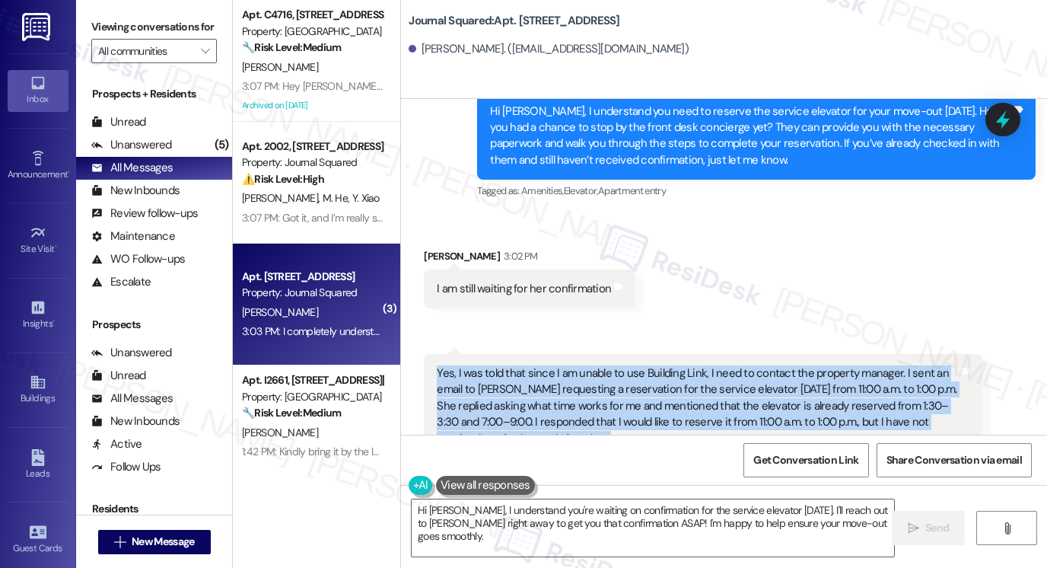
click at [652, 365] on div "Yes, I was told that since I am unable to use Building Link, I need to contact …" at bounding box center [697, 405] width 521 height 81
click at [539, 365] on div "Yes, I was told that since I am unable to use Building Link, I need to contact …" at bounding box center [697, 405] width 521 height 81
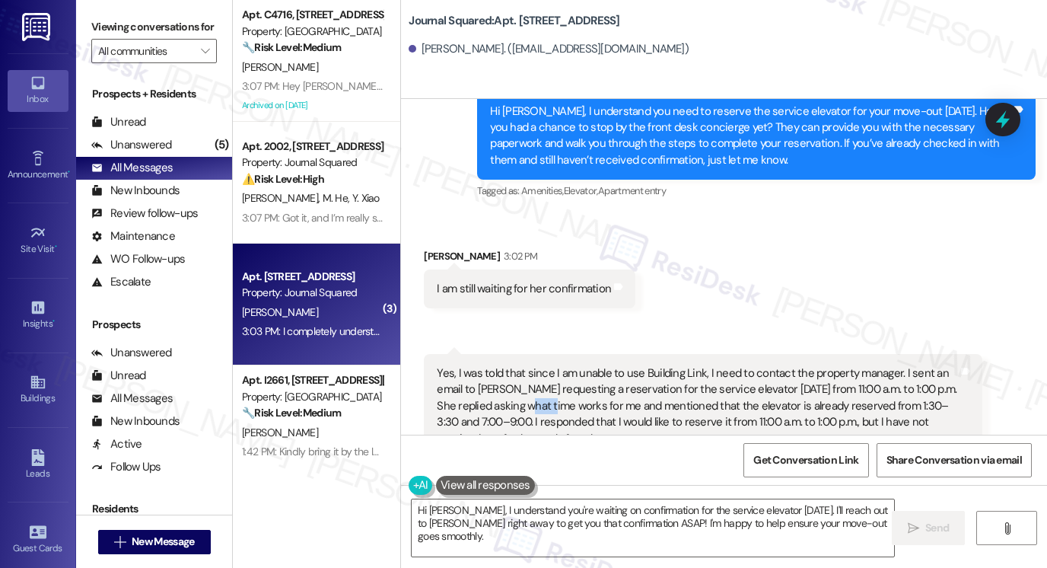
click at [539, 365] on div "Yes, I was told that since I am unable to use Building Link, I need to contact …" at bounding box center [697, 405] width 521 height 81
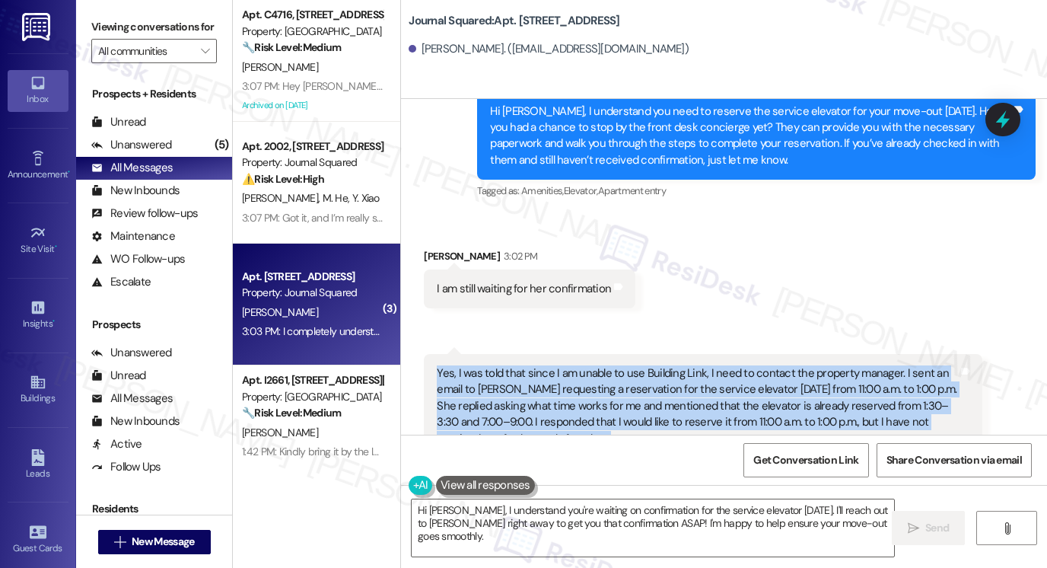
click at [539, 365] on div "Yes, I was told that since I am unable to use Building Link, I need to contact …" at bounding box center [697, 405] width 521 height 81
click at [837, 365] on div "Yes, I was told that since I am unable to use Building Link, I need to contact …" at bounding box center [697, 405] width 521 height 81
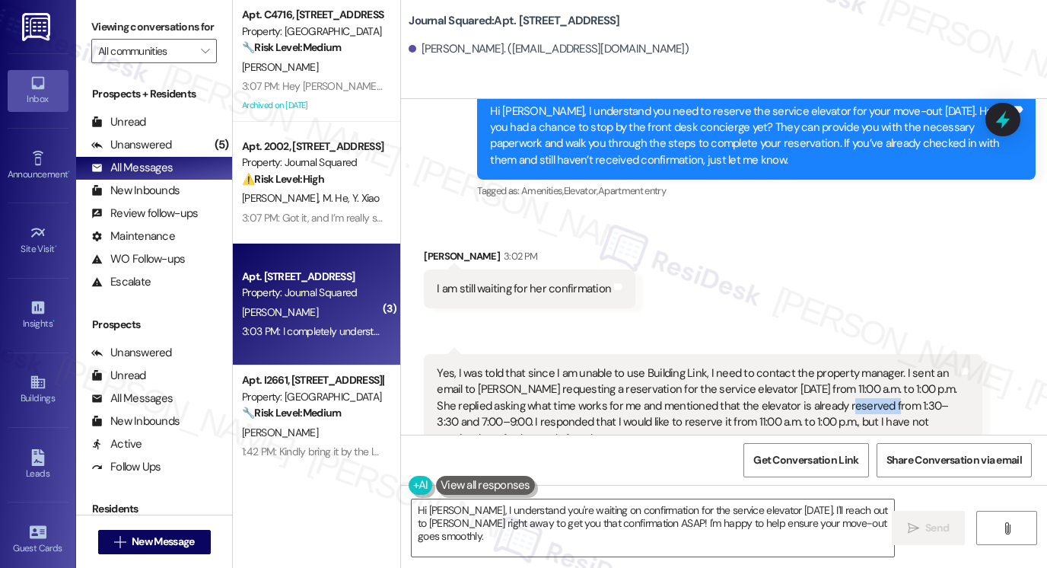
click at [838, 365] on div "Yes, I was told that since I am unable to use Building Link, I need to contact …" at bounding box center [697, 405] width 521 height 81
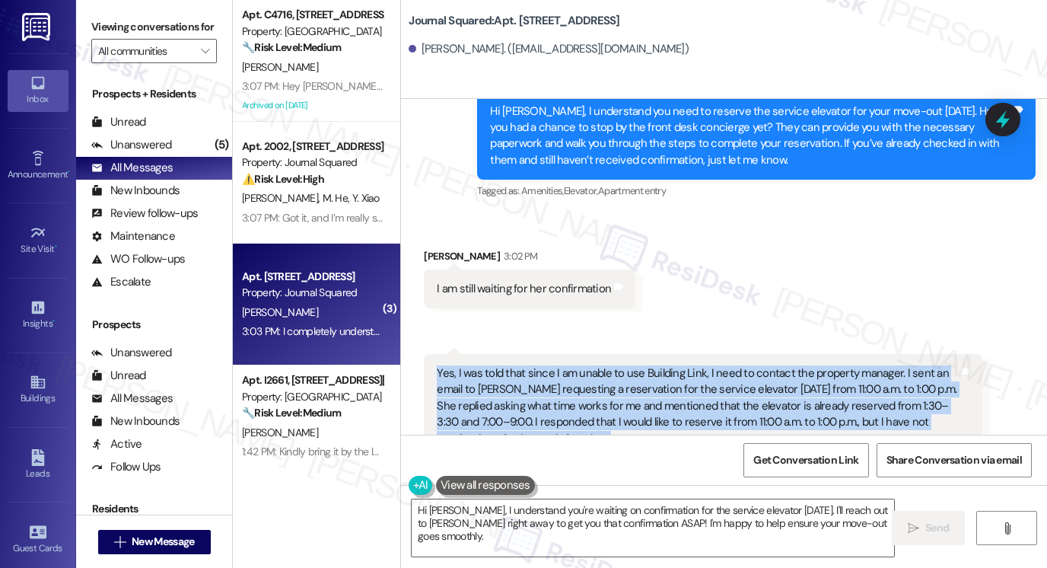
click at [838, 365] on div "Yes, I was told that since I am unable to use Building Link, I need to contact …" at bounding box center [697, 405] width 521 height 81
click at [578, 365] on div "Yes, I was told that since I am unable to use Building Link, I need to contact …" at bounding box center [697, 405] width 521 height 81
drag, startPoint x: 532, startPoint y: 272, endPoint x: 761, endPoint y: 294, distance: 230.1
click at [761, 365] on div "Yes, I was told that since I am unable to use Building Link, I need to contact …" at bounding box center [697, 405] width 521 height 81
click at [778, 365] on div "Yes, I was told that since I am unable to use Building Link, I need to contact …" at bounding box center [697, 405] width 521 height 81
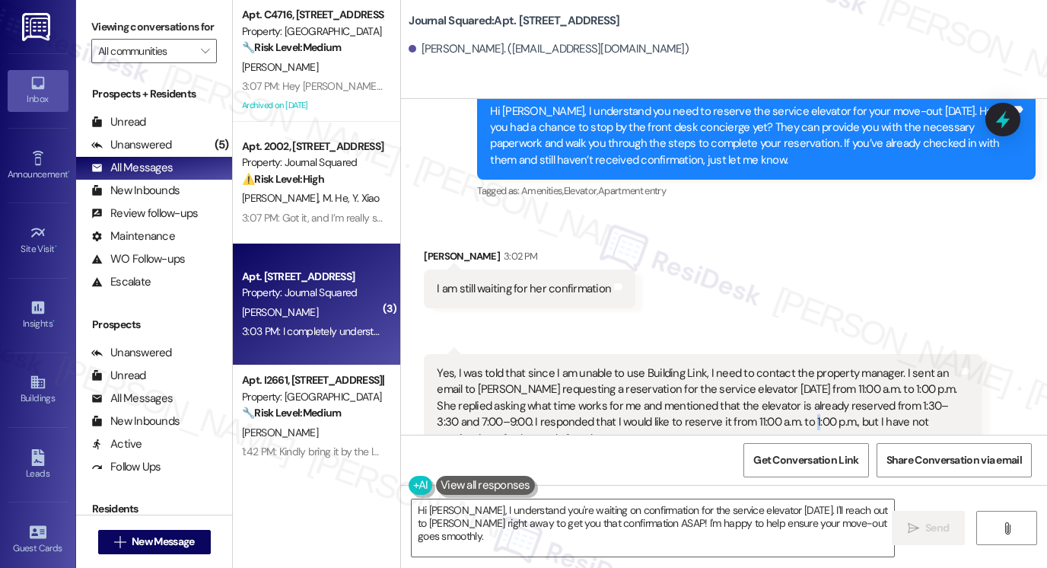
click at [778, 365] on div "Yes, I was told that since I am unable to use Building Link, I need to contact …" at bounding box center [697, 405] width 521 height 81
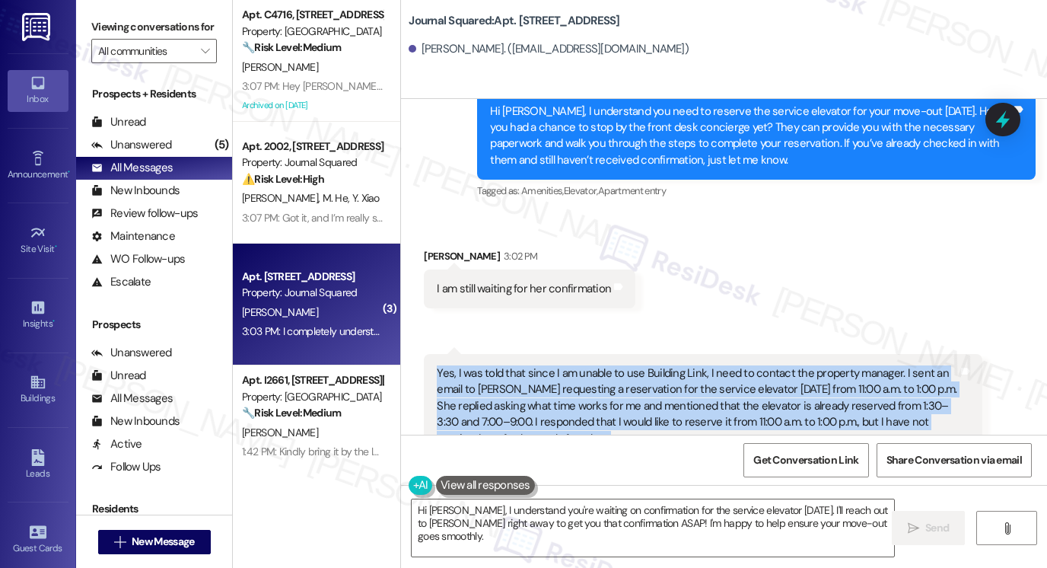
click at [778, 365] on div "Yes, I was told that since I am unable to use Building Link, I need to contact …" at bounding box center [697, 405] width 521 height 81
click at [612, 365] on div "Yes, I was told that since I am unable to use Building Link, I need to contact …" at bounding box center [697, 405] width 521 height 81
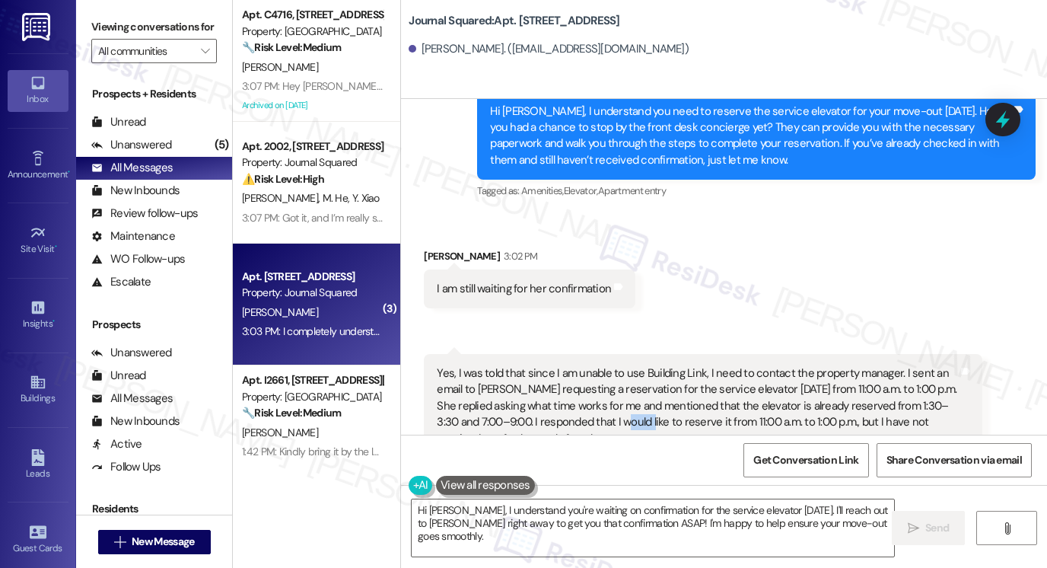
click at [612, 365] on div "Yes, I was told that since I am unable to use Building Link, I need to contact …" at bounding box center [697, 405] width 521 height 81
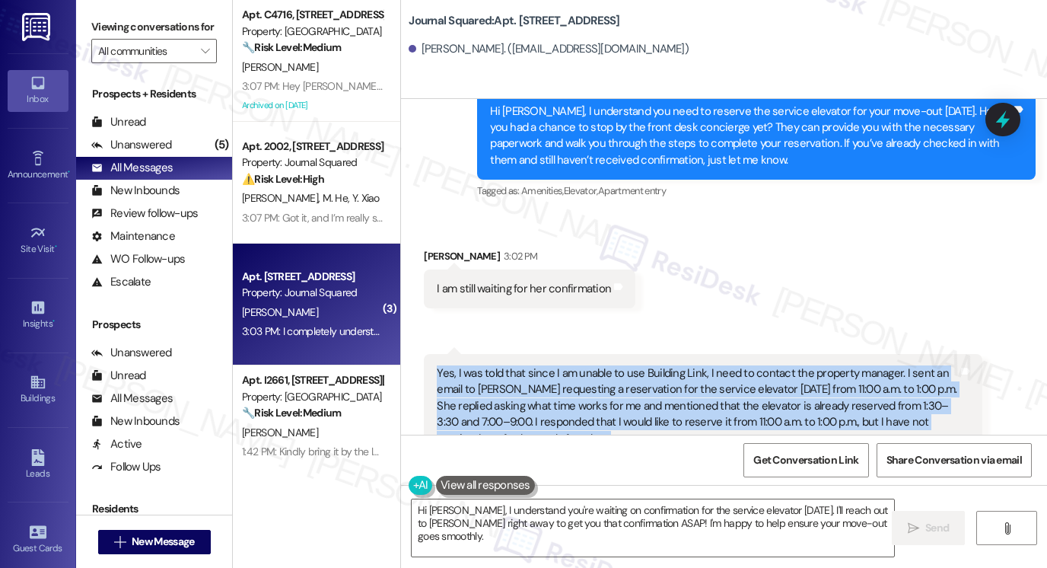
click at [612, 365] on div "Yes, I was told that since I am unable to use Building Link, I need to contact …" at bounding box center [697, 405] width 521 height 81
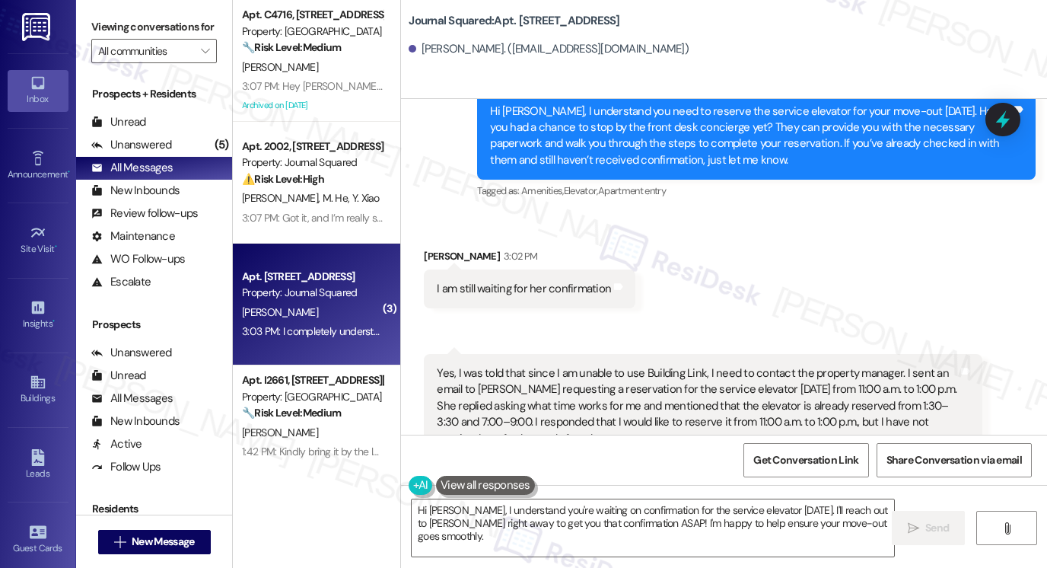
click at [555, 515] on div "I completely understand that following up again may add to her workload, but si…" at bounding box center [697, 531] width 521 height 33
click at [606, 365] on div "Yes, I was told that since I am unable to use Building Link, I need to contact …" at bounding box center [697, 405] width 521 height 81
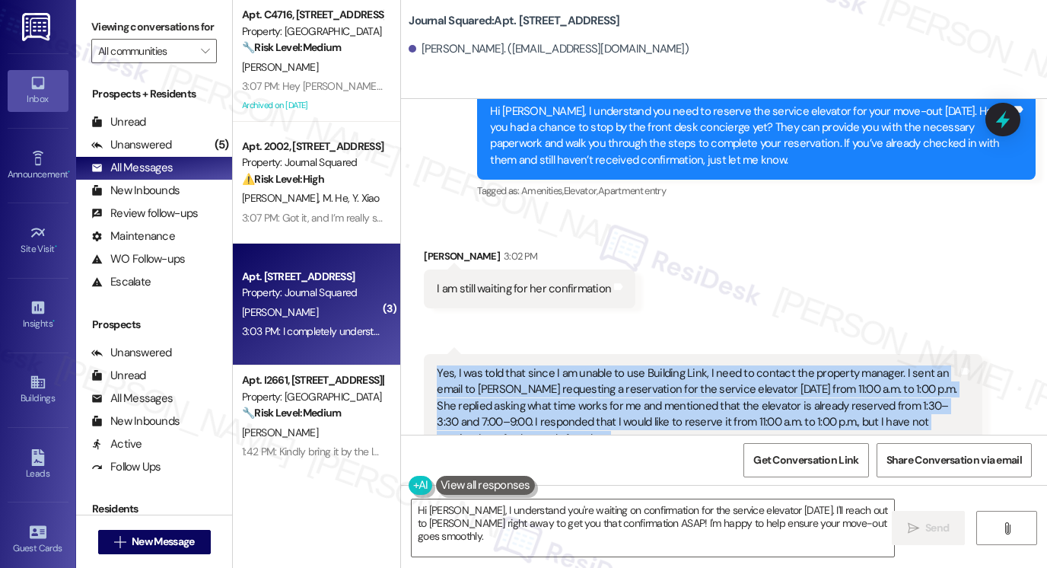
click at [606, 365] on div "Yes, I was told that since I am unable to use Building Link, I need to contact …" at bounding box center [697, 405] width 521 height 81
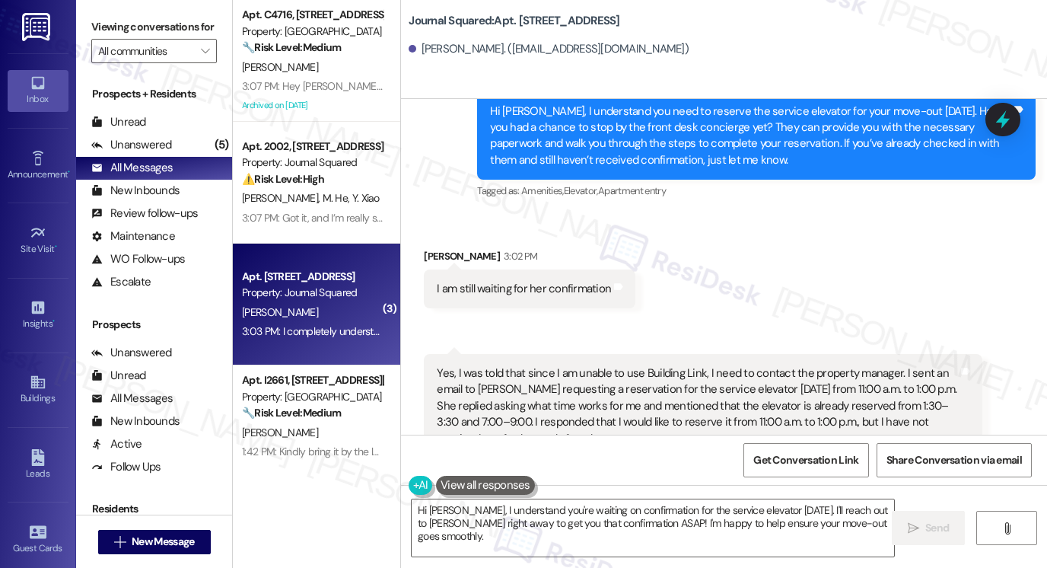
click at [540, 515] on div "I completely understand that following up again may add to her workload, but si…" at bounding box center [697, 531] width 521 height 33
click at [621, 365] on div "Yes, I was told that since I am unable to use Building Link, I need to contact …" at bounding box center [697, 405] width 521 height 81
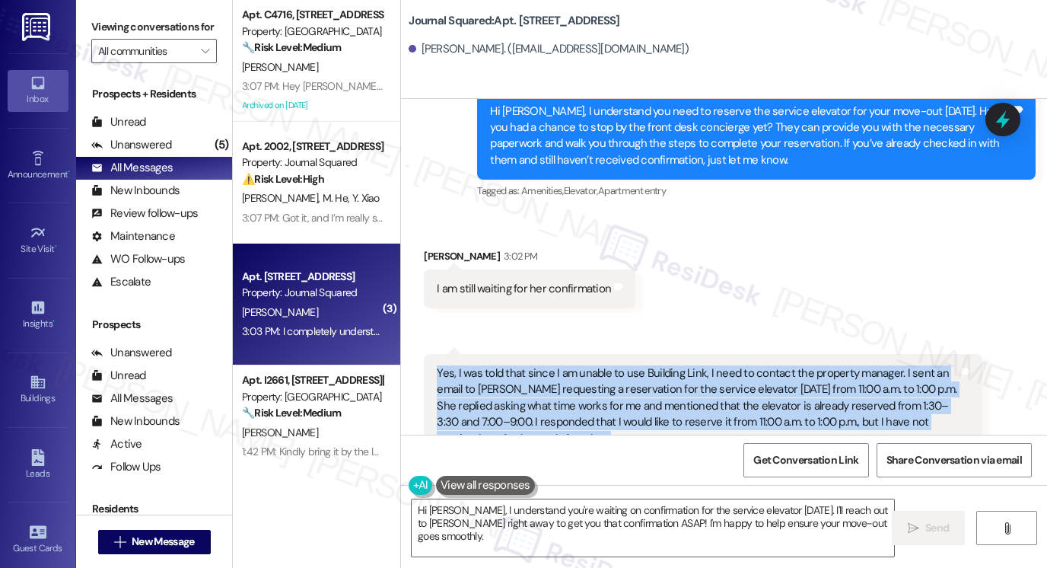
click at [621, 365] on div "Yes, I was told that since I am unable to use Building Link, I need to contact …" at bounding box center [697, 405] width 521 height 81
click at [528, 511] on textarea "Hi Wenjin, I understand you're waiting on confirmation for the service elevator…" at bounding box center [653, 527] width 482 height 57
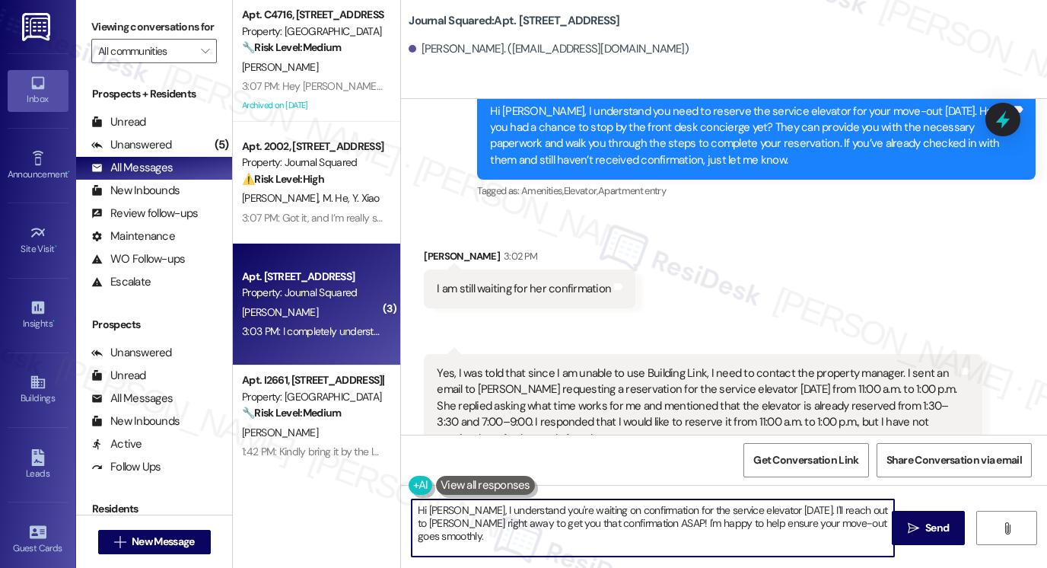
click at [528, 511] on textarea "Hi Wenjin, I understand you're waiting on confirmation for the service elevator…" at bounding box center [653, 527] width 482 height 57
click at [534, 524] on textarea "Hi Wenjin, I understand you're waiting on confirmation for the service elevator…" at bounding box center [653, 527] width 482 height 57
drag, startPoint x: 569, startPoint y: 553, endPoint x: 441, endPoint y: 508, distance: 135.5
click at [437, 508] on textarea "Hi Wenjin, I understand you're waiting on confirmation for the service elevator…" at bounding box center [653, 527] width 482 height 57
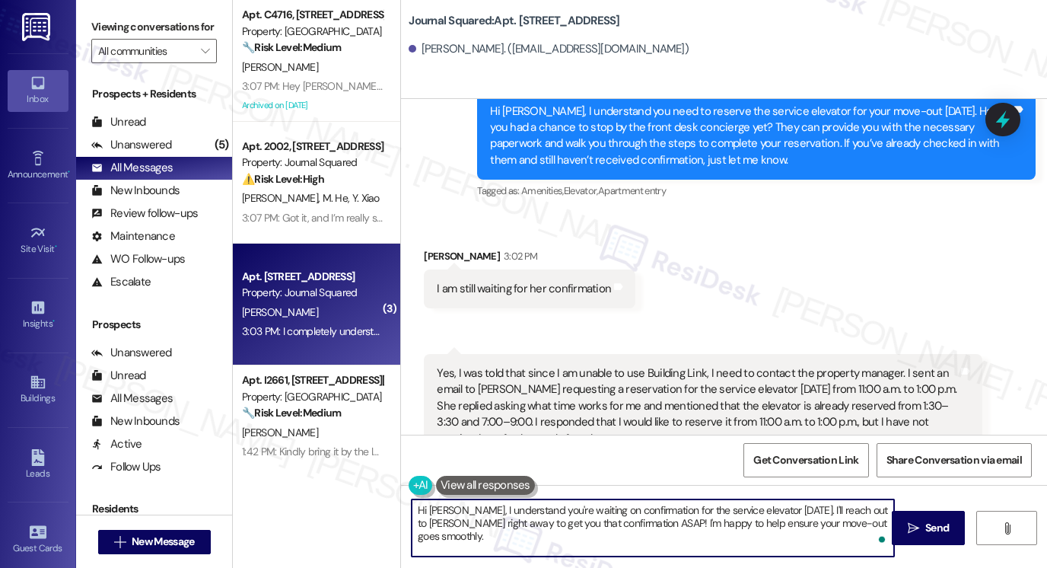
click at [450, 510] on textarea "Hi Wenjin, I understand you're waiting on confirmation for the service elevator…" at bounding box center [653, 527] width 482 height 57
click at [646, 522] on textarea "Hi Wenjin, I understand you're waiting on confirmation for the service elevator…" at bounding box center [653, 527] width 482 height 57
drag, startPoint x: 457, startPoint y: 510, endPoint x: 398, endPoint y: 501, distance: 59.9
click at [403, 501] on div "Hi Wenjin, I understand you're waiting on confirmation for the service elevator…" at bounding box center [645, 527] width 484 height 59
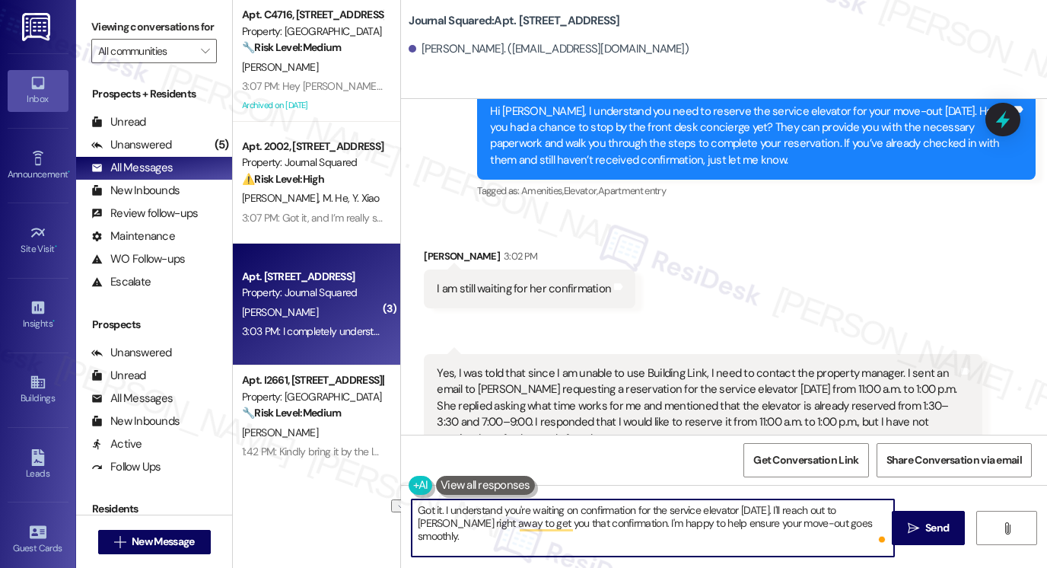
drag, startPoint x: 781, startPoint y: 506, endPoint x: 441, endPoint y: 506, distance: 339.3
click at [441, 506] on textarea "Got it. I understand you're waiting on confirmation for the service elevator to…" at bounding box center [653, 527] width 482 height 57
drag, startPoint x: 606, startPoint y: 509, endPoint x: 837, endPoint y: 508, distance: 230.5
click at [837, 508] on textarea "Got it. Thanks for the update. I'll reach out to Ms. Gonzalez right away to get…" at bounding box center [653, 527] width 482 height 57
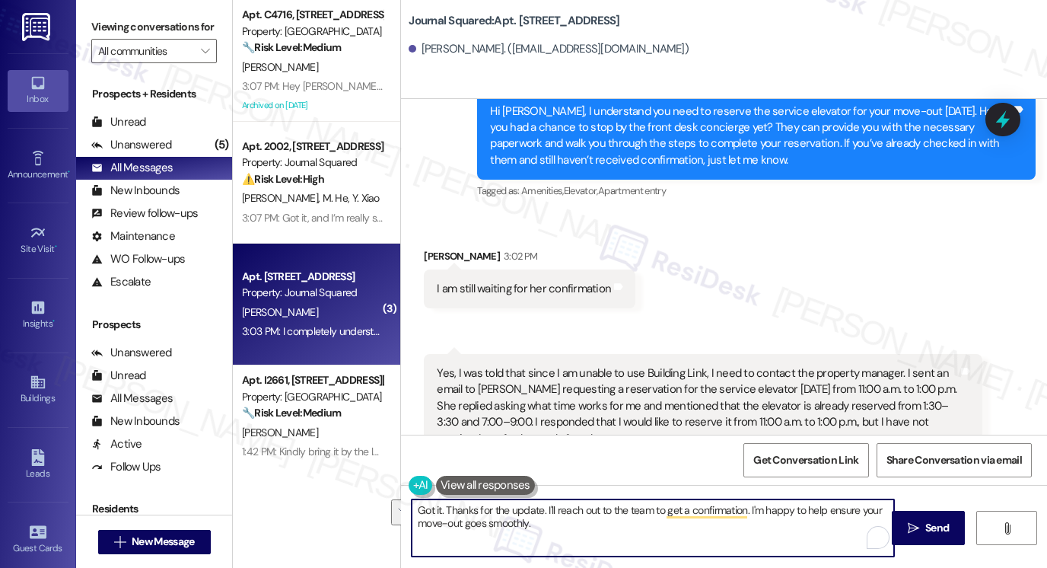
drag, startPoint x: 553, startPoint y: 524, endPoint x: 746, endPoint y: 511, distance: 193.0
click at [746, 511] on textarea "Got it. Thanks for the update. I'll reach out to the team to get a confirmation…" at bounding box center [653, 527] width 482 height 57
click at [758, 502] on textarea "Got it. Thanks for the update. I'll reach out to the team to get a confirmation…" at bounding box center [653, 527] width 482 height 57
drag, startPoint x: 749, startPoint y: 508, endPoint x: 774, endPoint y: 532, distance: 33.9
click at [774, 532] on textarea "Got it. Thanks for the update. I'll reach out to the team to get a confirmation…" at bounding box center [653, 527] width 482 height 57
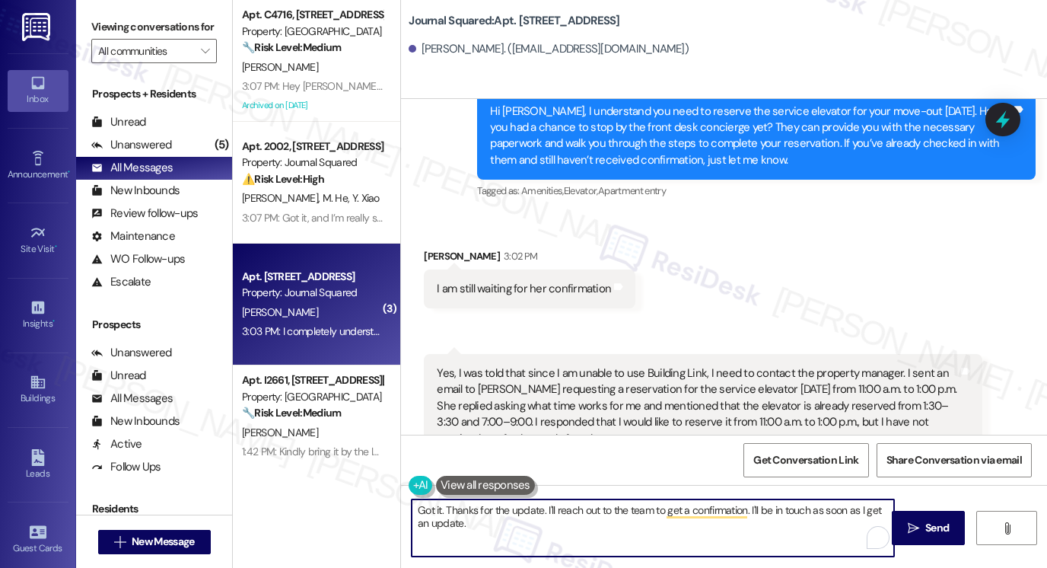
click at [651, 520] on textarea "Got it. Thanks for the update. I'll reach out to the team to get a confirmation…" at bounding box center [653, 527] width 482 height 57
click at [497, 523] on textarea "Got it. Thanks for the update. I'll reach out to the team to get a confirmation…" at bounding box center [653, 527] width 482 height 57
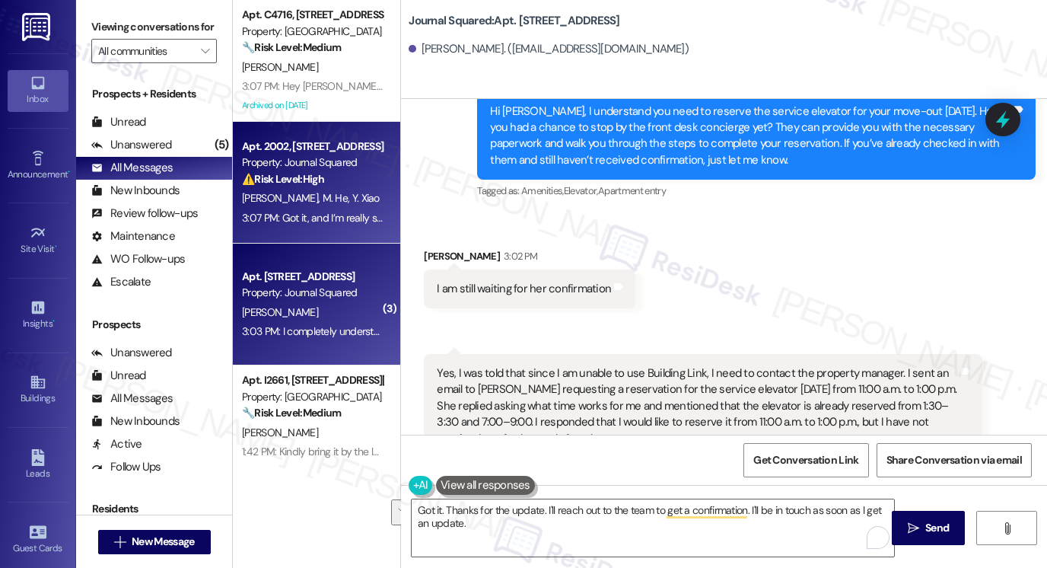
drag, startPoint x: 110, startPoint y: 17, endPoint x: 280, endPoint y: 194, distance: 244.8
click at [110, 17] on label "Viewing conversations for" at bounding box center [154, 27] width 126 height 24
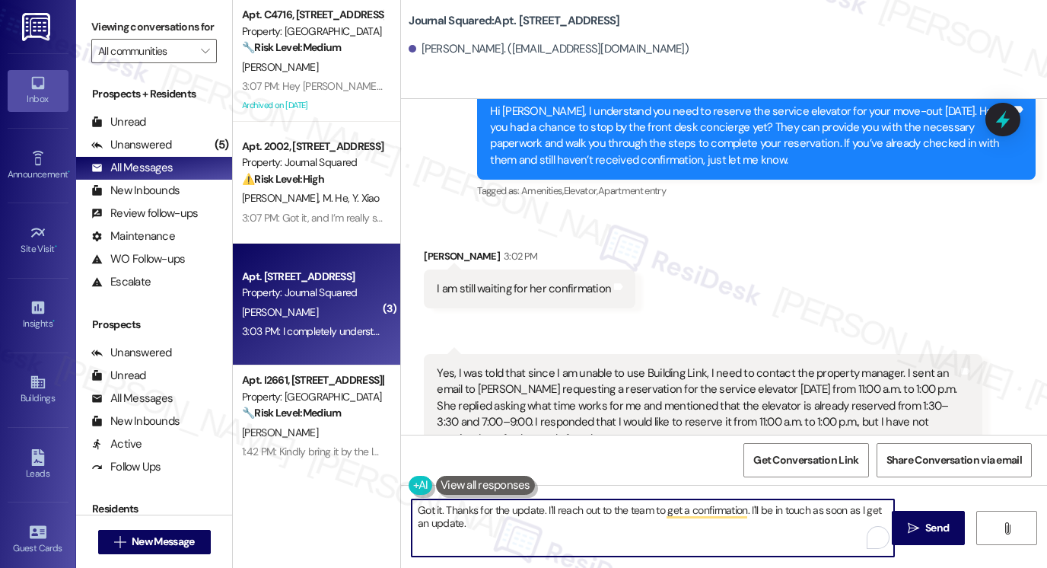
click at [466, 514] on textarea "Got it. Thanks for the update. I'll reach out to the team to get a confirmation…" at bounding box center [653, 527] width 482 height 57
paste textarea ", thanks for the update! I’ll check in with the team for confirmation and will …"
type textarea "Got it, thanks for the update! I’ll check in with the team for confirmation and…"
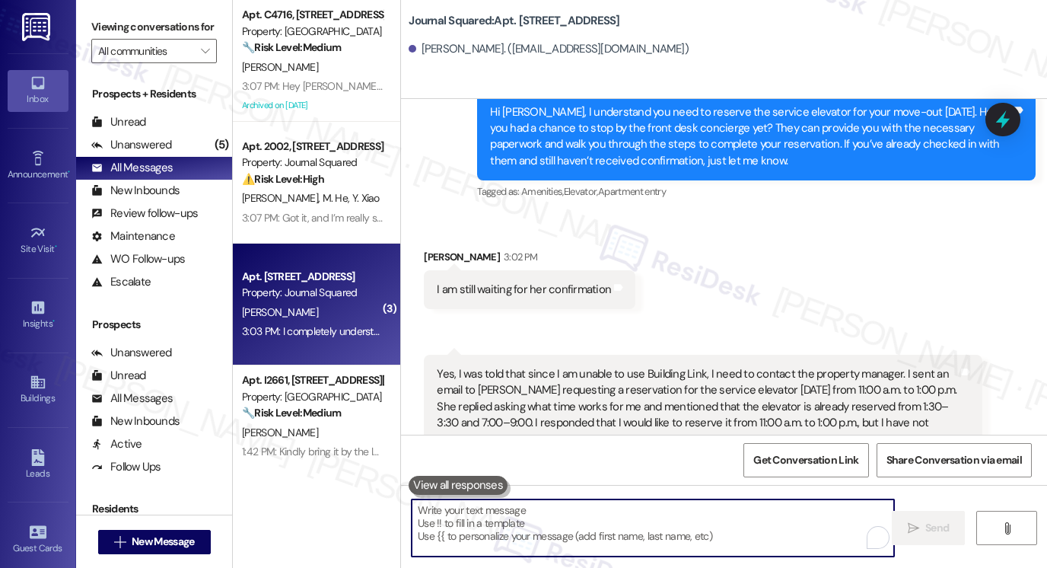
scroll to position [14520, 0]
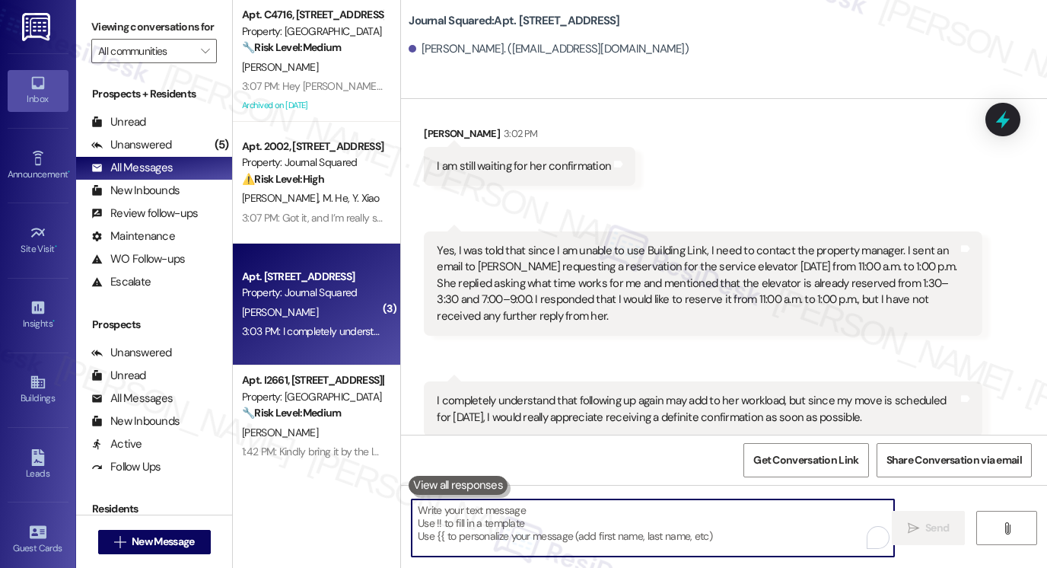
click at [670, 393] on div "I completely understand that following up again may add to her workload, but si…" at bounding box center [697, 409] width 521 height 33
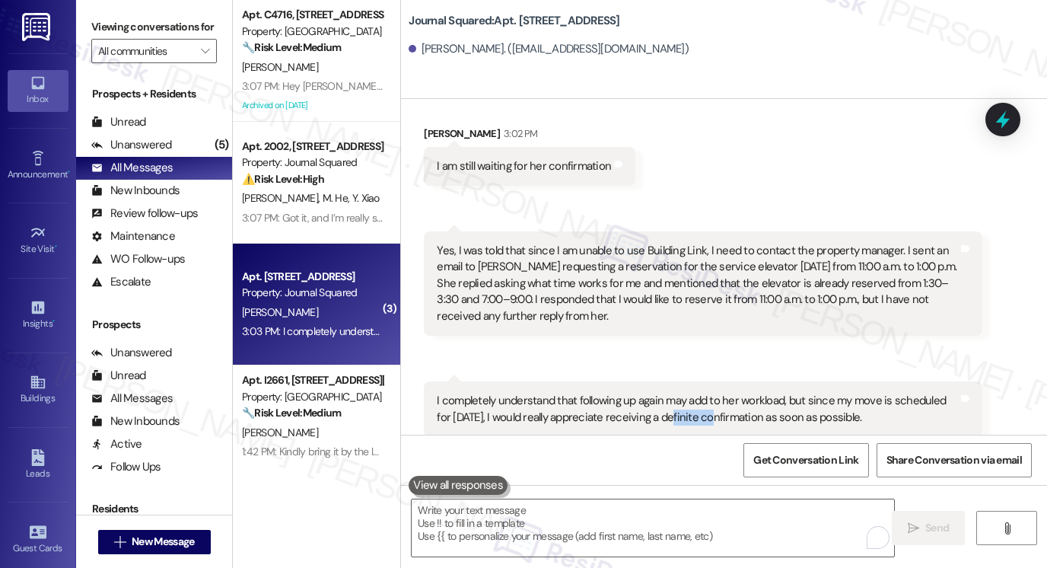
click at [670, 393] on div "I completely understand that following up again may add to her workload, but si…" at bounding box center [697, 409] width 521 height 33
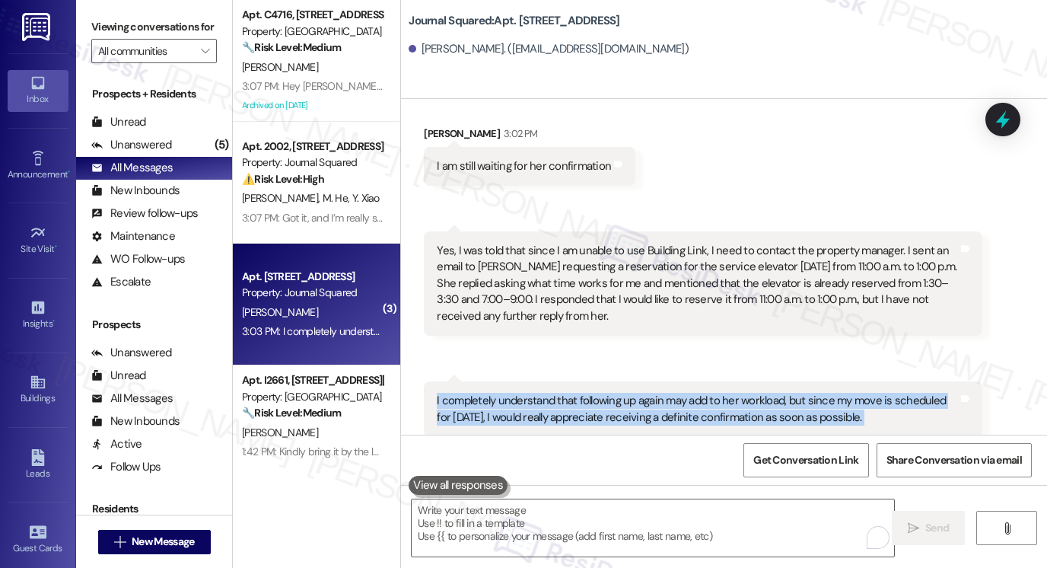
click at [670, 393] on div "I completely understand that following up again may add to her workload, but si…" at bounding box center [697, 409] width 521 height 33
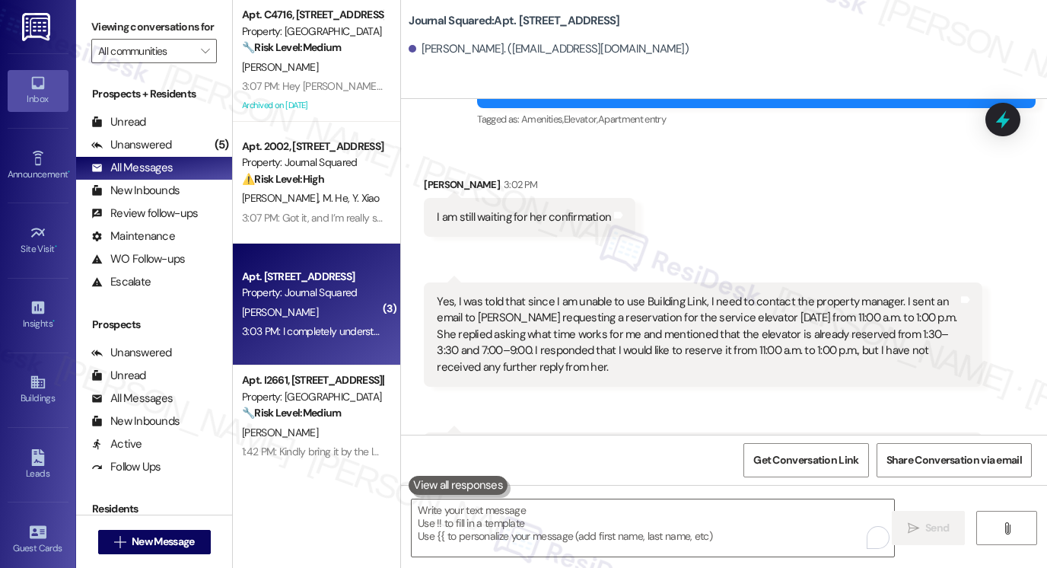
scroll to position [14444, 0]
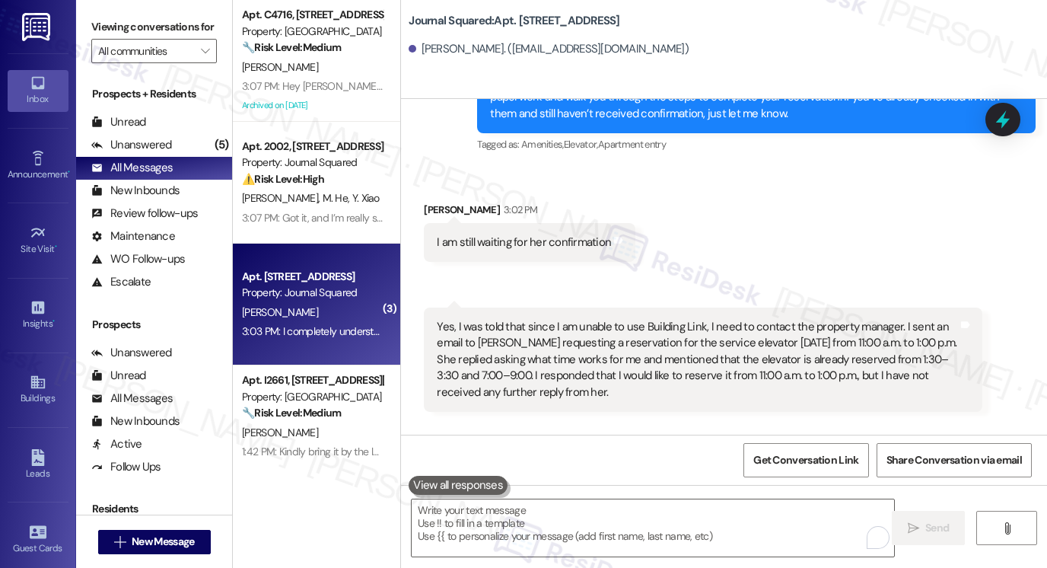
click at [851, 319] on div "Yes, I was told that since I am unable to use Building Link, I need to contact …" at bounding box center [697, 359] width 521 height 81
click at [989, 111] on div at bounding box center [1003, 118] width 46 height 43
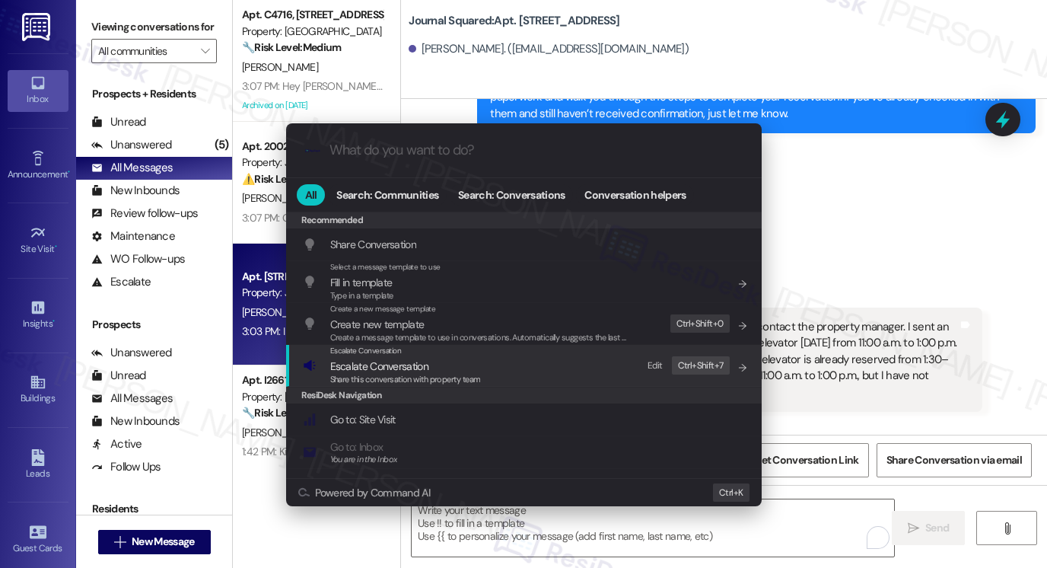
click at [452, 361] on span "Escalate Conversation" at bounding box center [405, 366] width 151 height 17
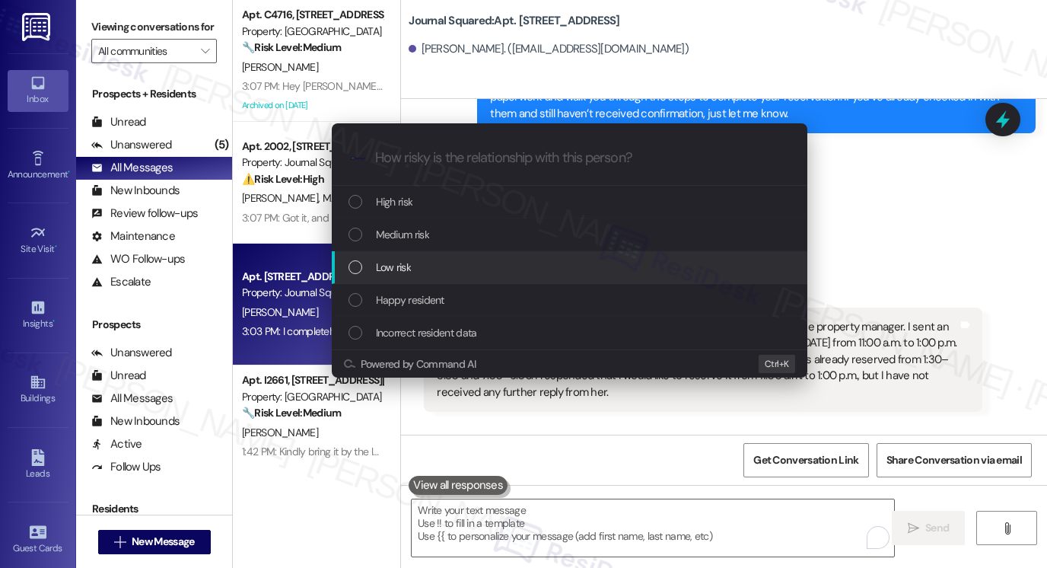
click at [427, 260] on div "Low risk" at bounding box center [570, 267] width 445 height 17
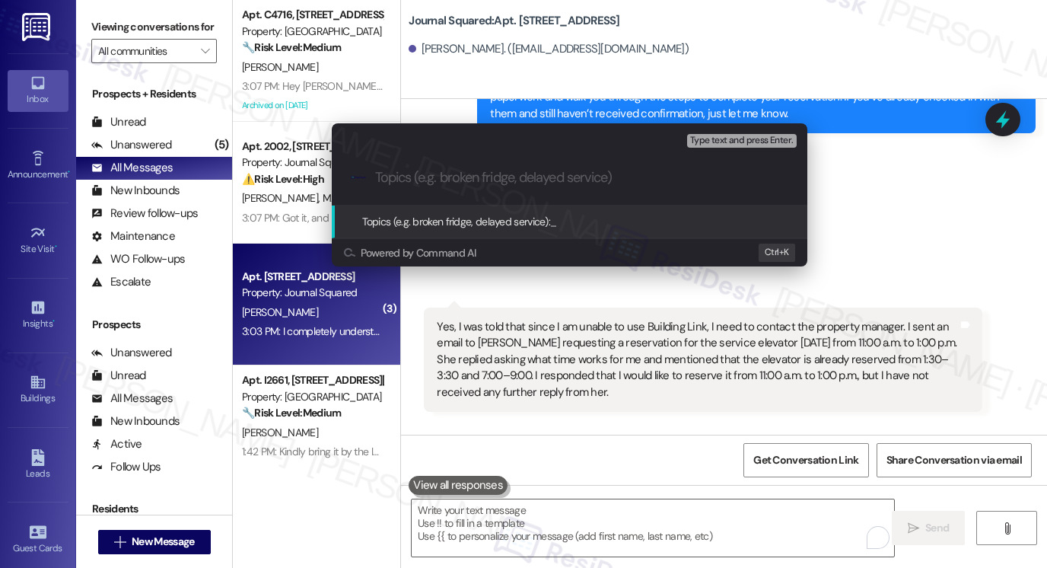
click at [943, 186] on div "Escalate Conversation Low risk Topics (e.g. broken fridge, delayed service) Any…" at bounding box center [523, 284] width 1047 height 568
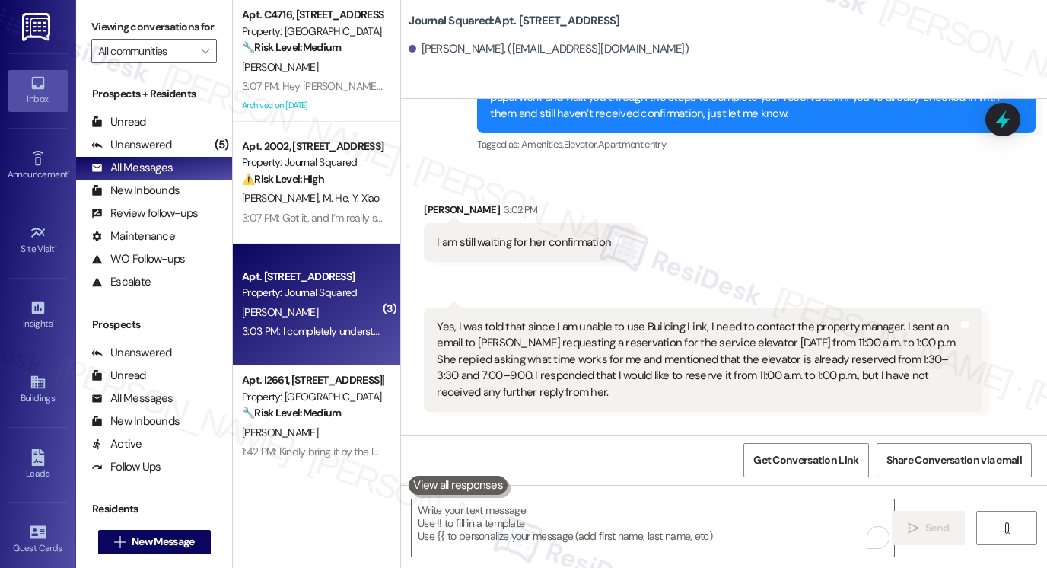
click at [985, 118] on div at bounding box center [1002, 119] width 35 height 33
click at [989, 119] on div at bounding box center [1003, 118] width 46 height 43
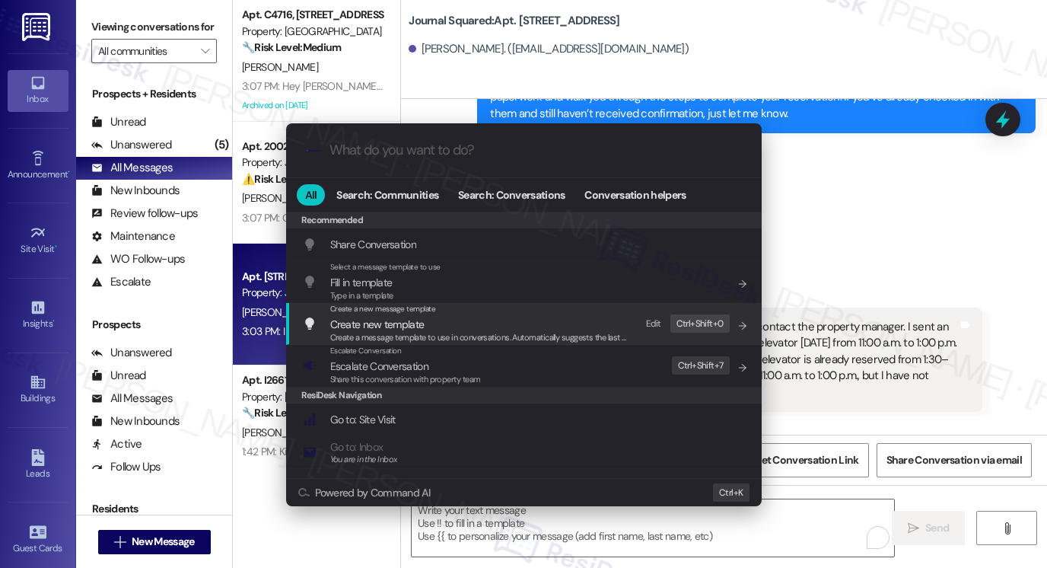
click at [414, 325] on span "Create new template" at bounding box center [377, 324] width 94 height 14
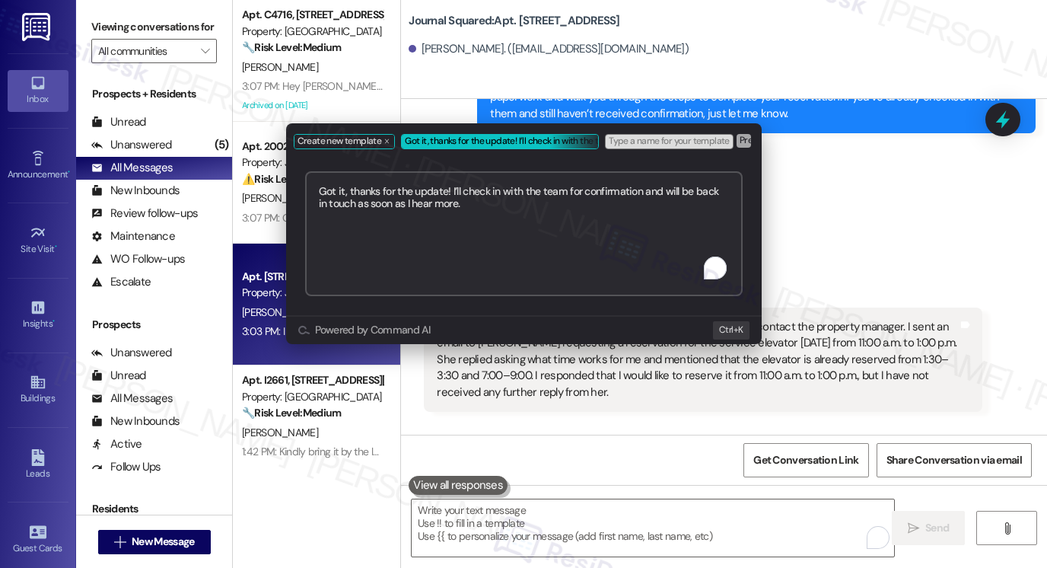
click at [886, 173] on div "Create new template Got it, thanks for the update! I’ll check in with the team …" at bounding box center [523, 284] width 1047 height 568
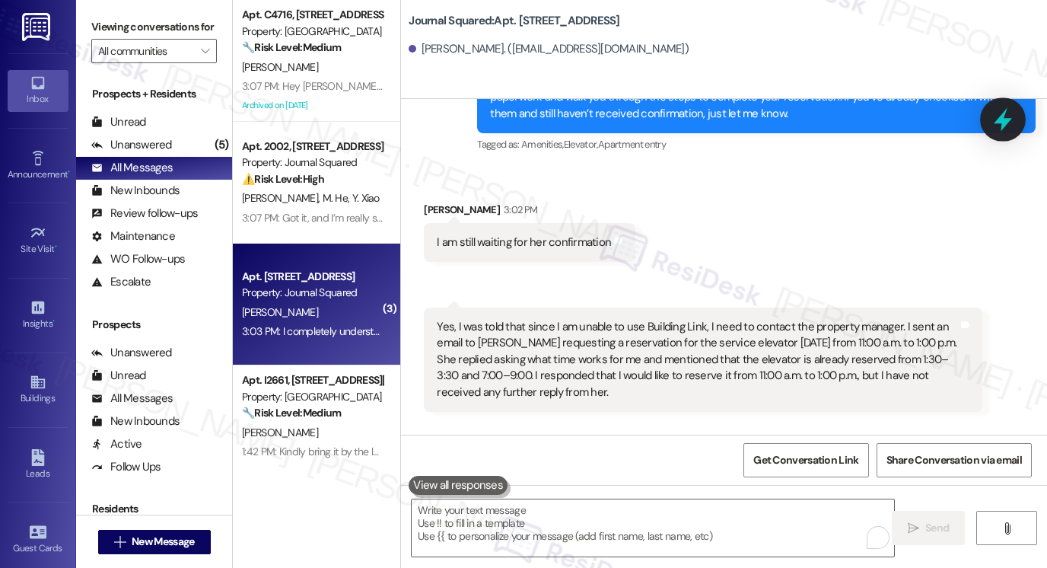
click at [1010, 111] on icon at bounding box center [1003, 120] width 26 height 26
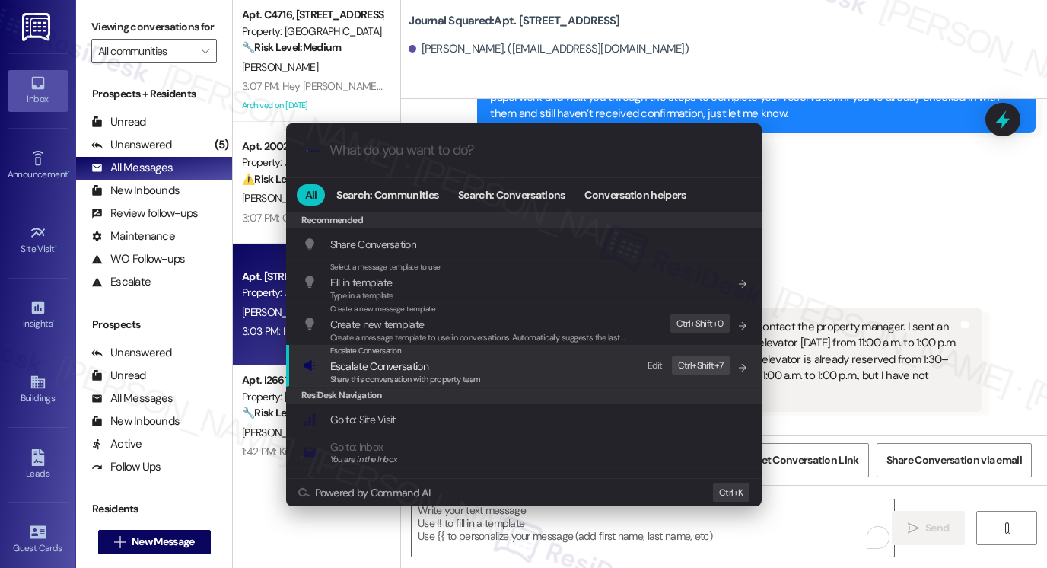
click at [401, 374] on span "Share this conversation with property team" at bounding box center [405, 379] width 151 height 11
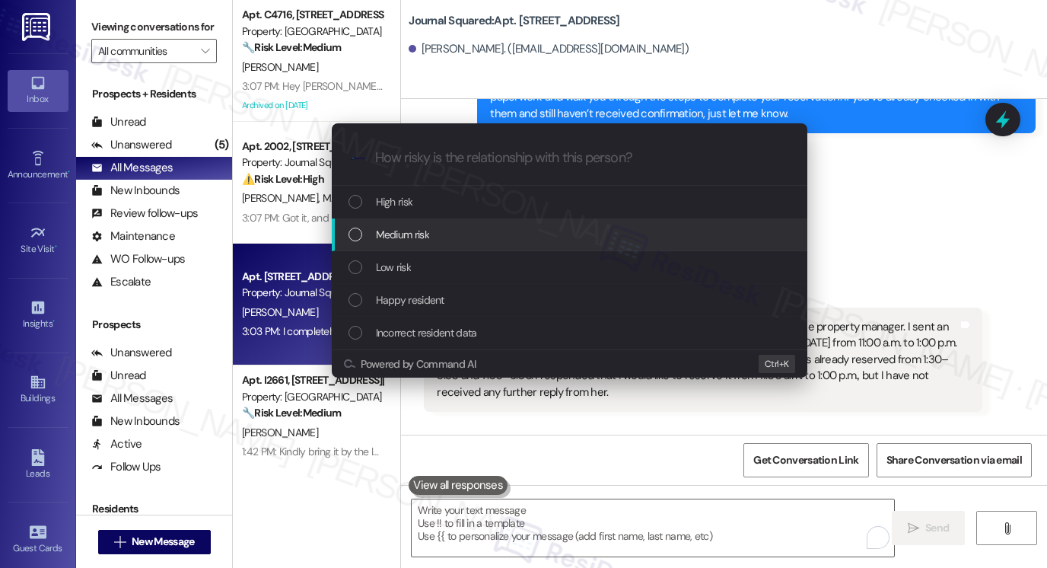
click at [448, 237] on div "Medium risk" at bounding box center [570, 234] width 445 height 17
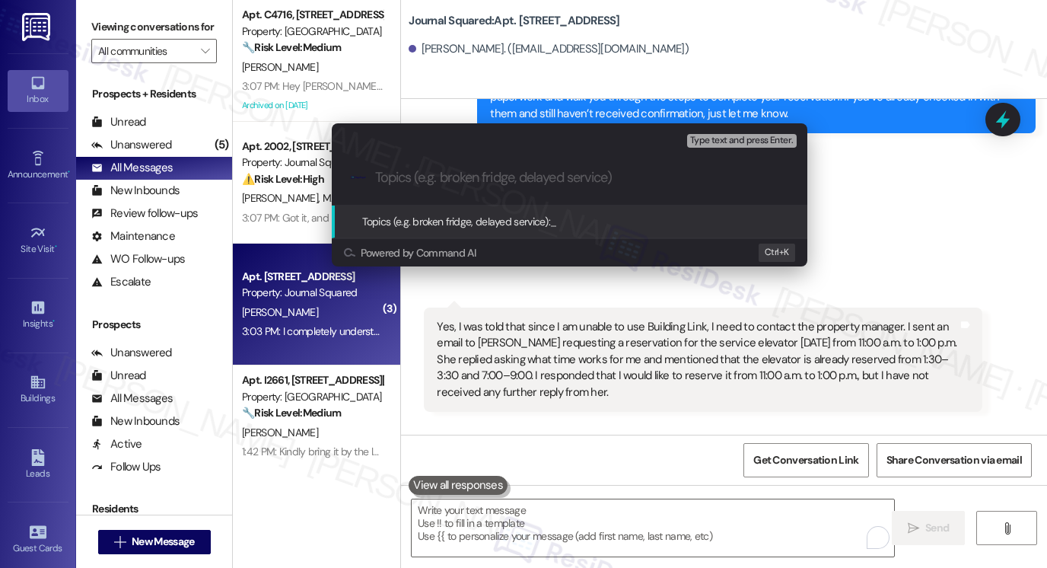
type input "C"
type input "S"
click at [409, 170] on input "Confirmation for service elevator 8/26 at 11 am to 1 pm" at bounding box center [575, 178] width 401 height 16
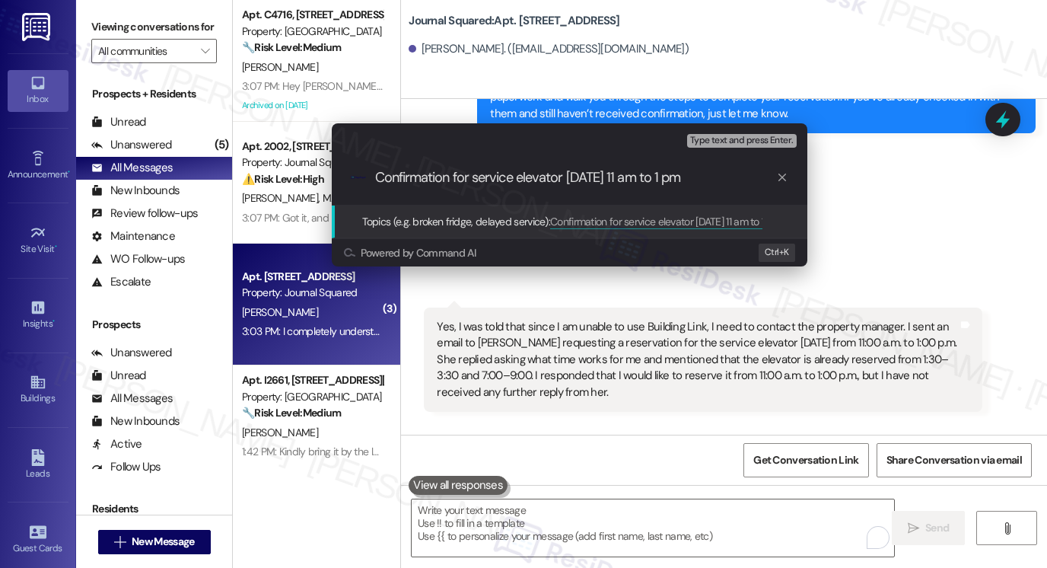
click at [554, 181] on input "Confirmation for service elevator 8/26 at 11 am to 1 pm" at bounding box center [575, 178] width 401 height 16
click at [565, 176] on input "Confirmation for service elevator 8/26 at 11 am to 1 pm" at bounding box center [575, 178] width 401 height 16
type input "Confirmation for service elevator tomorrow 8/26 at 11 am to 1 pm"
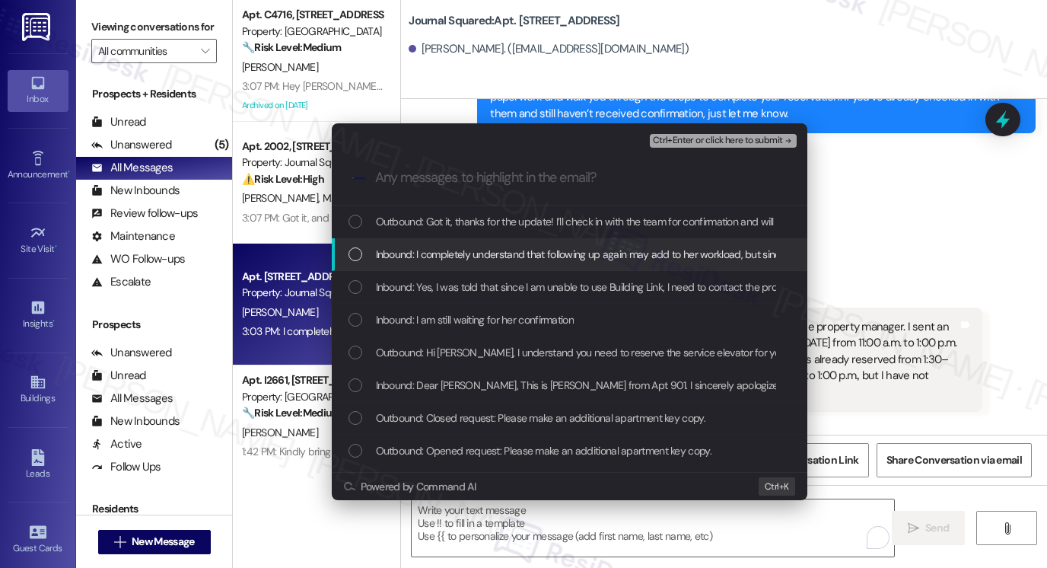
click at [553, 252] on span "Inbound: I completely understand that following up again may add to her workloa…" at bounding box center [828, 254] width 905 height 17
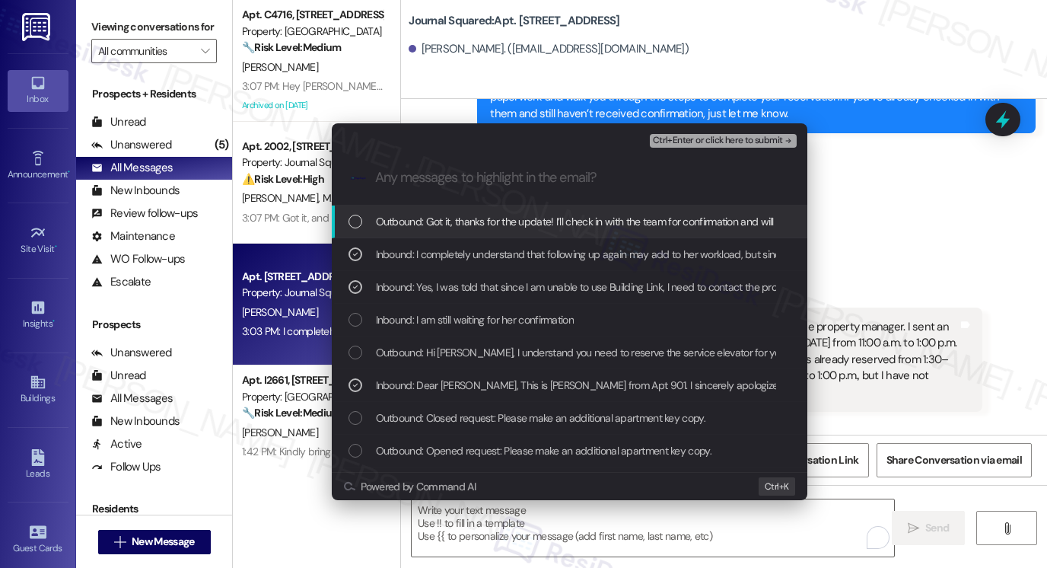
click at [695, 141] on span "Ctrl+Enter or click here to submit" at bounding box center [718, 140] width 130 height 11
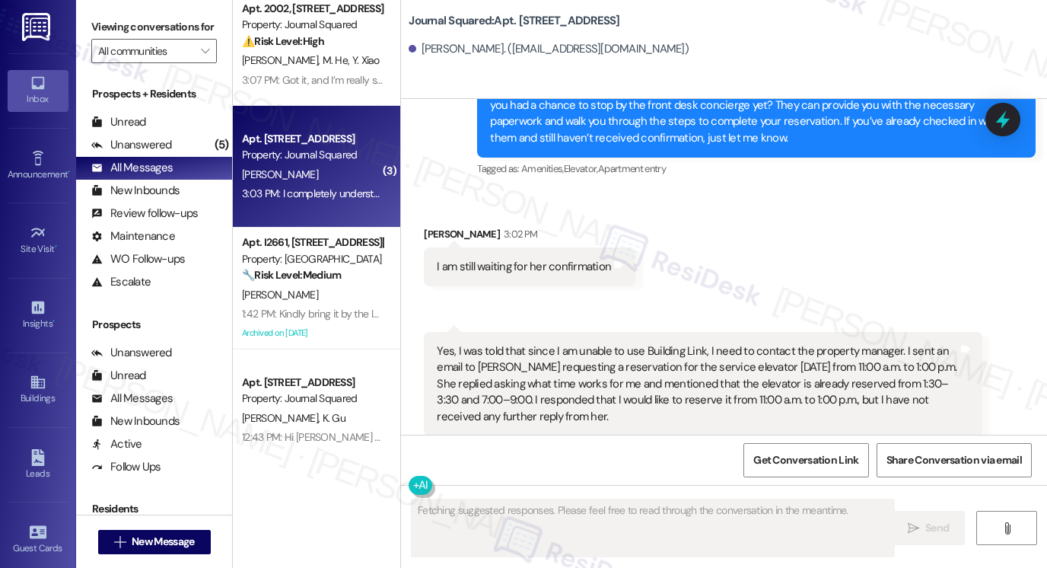
scroll to position [0, 0]
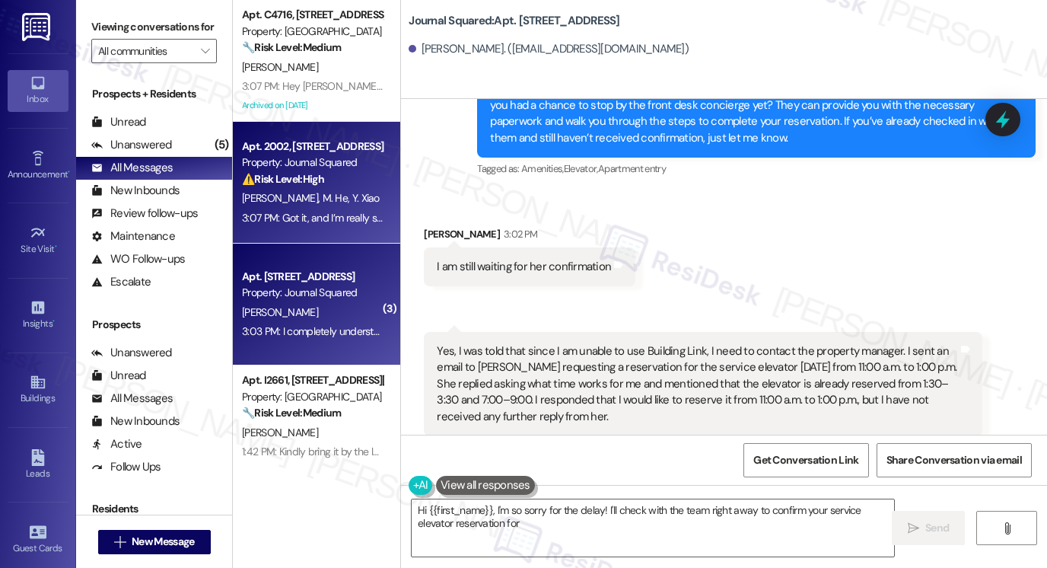
type textarea "Hi {{first_name}}, I'm so sorry for the delay! I'll check with the team right a…"
click at [323, 200] on div "[PERSON_NAME] He [PERSON_NAME]" at bounding box center [312, 198] width 144 height 19
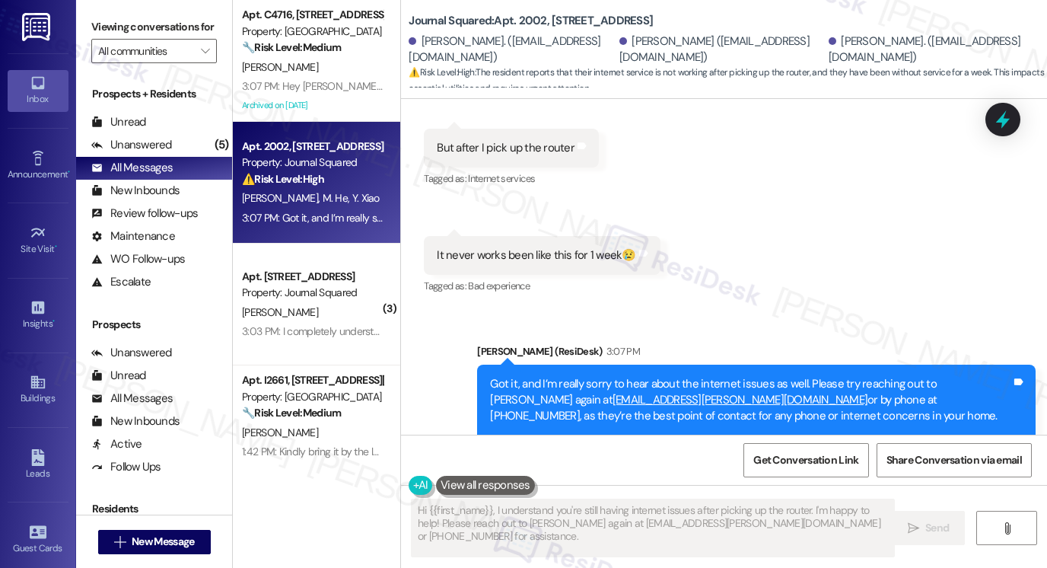
scroll to position [1734, 0]
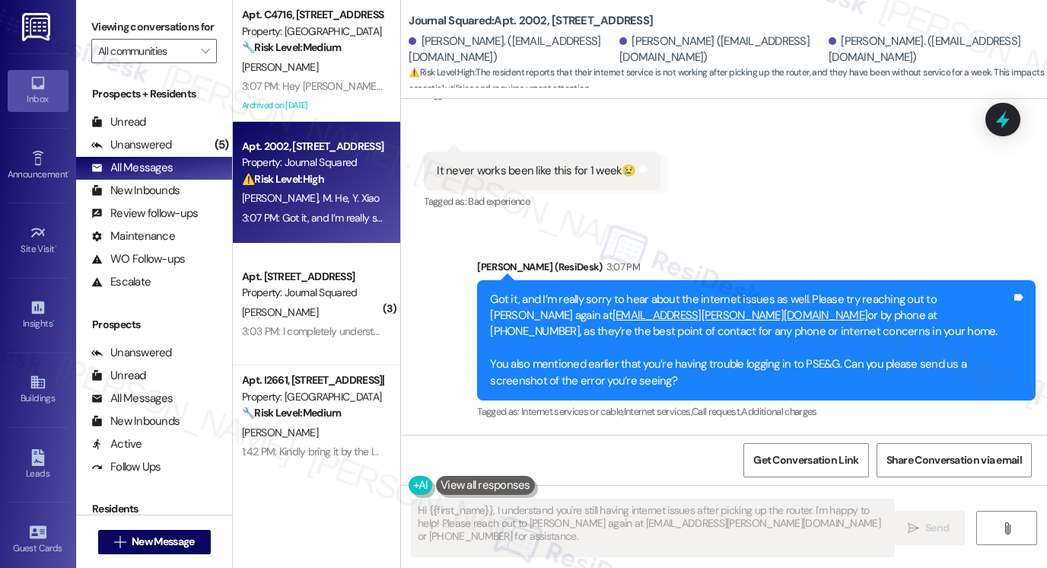
drag, startPoint x: 762, startPoint y: 304, endPoint x: 843, endPoint y: 335, distance: 86.5
click at [843, 335] on div "Got it, and I’m really sorry to hear about the internet issues as well. Please …" at bounding box center [750, 340] width 521 height 98
click at [841, 297] on div "Got it, and I’m really sorry to hear about the internet issues as well. Please …" at bounding box center [750, 340] width 521 height 98
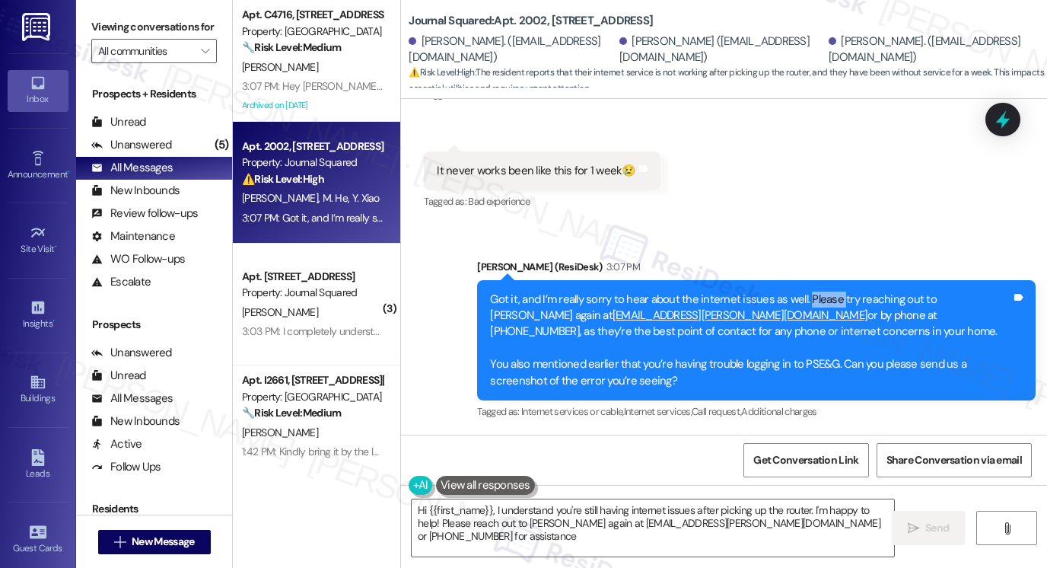
type textarea "Hi {{first_name}}, I understand you're still having internet issues after picki…"
drag, startPoint x: 800, startPoint y: 285, endPoint x: 848, endPoint y: 332, distance: 66.7
click at [848, 332] on div "Got it, and I’m really sorry to hear about the internet issues as well. Please …" at bounding box center [756, 340] width 558 height 121
click at [819, 326] on div "Got it, and I’m really sorry to hear about the internet issues as well. Please …" at bounding box center [750, 340] width 521 height 98
drag, startPoint x: 700, startPoint y: 339, endPoint x: 641, endPoint y: 291, distance: 75.2
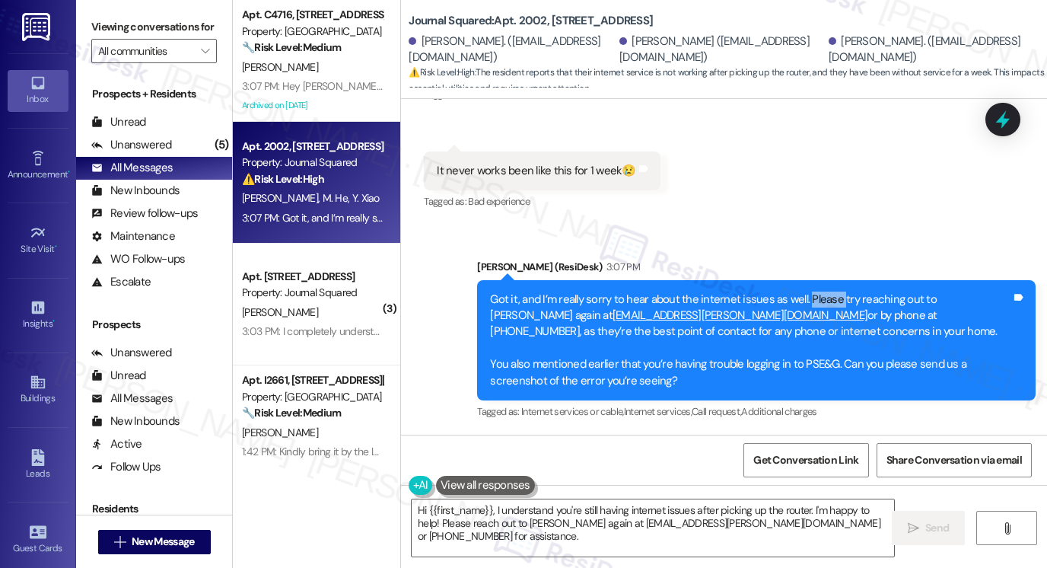
click at [641, 291] on div "Got it, and I’m really sorry to hear about the internet issues as well. Please …" at bounding box center [750, 340] width 521 height 98
click at [778, 296] on div "Got it, and I’m really sorry to hear about the internet issues as well. Please …" at bounding box center [750, 340] width 521 height 98
click at [779, 296] on div "Got it, and I’m really sorry to hear about the internet issues as well. Please …" at bounding box center [750, 340] width 521 height 98
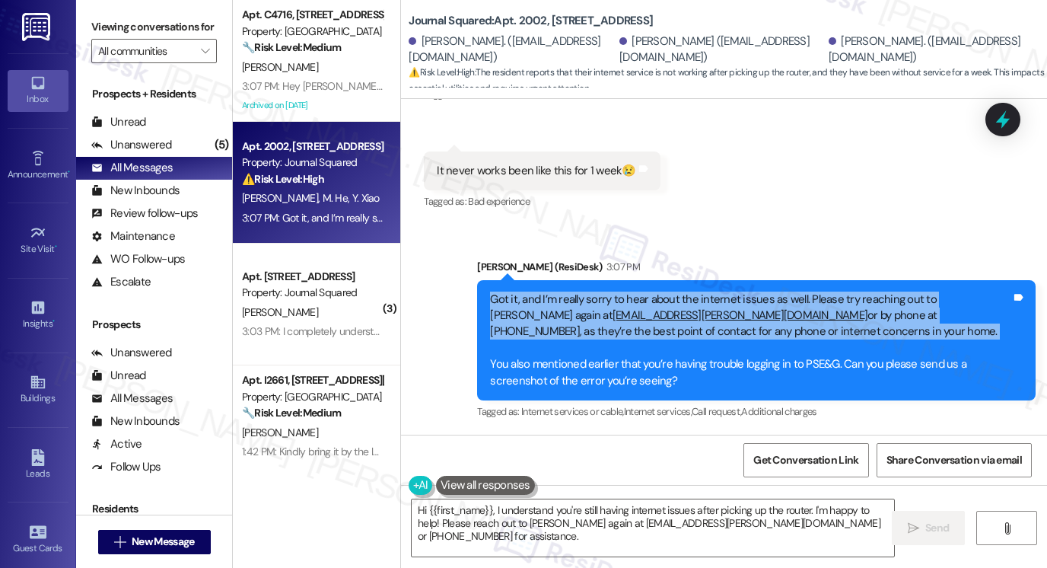
click at [779, 296] on div "Got it, and I’m really sorry to hear about the internet issues as well. Please …" at bounding box center [750, 340] width 521 height 98
click at [771, 319] on div "Got it, and I’m really sorry to hear about the internet issues as well. Please …" at bounding box center [750, 340] width 521 height 98
drag, startPoint x: 743, startPoint y: 334, endPoint x: 740, endPoint y: 303, distance: 31.3
click at [740, 303] on div "Got it, and I’m really sorry to hear about the internet issues as well. Please …" at bounding box center [750, 340] width 521 height 98
click at [744, 324] on div "Got it, and I’m really sorry to hear about the internet issues as well. Please …" at bounding box center [750, 340] width 521 height 98
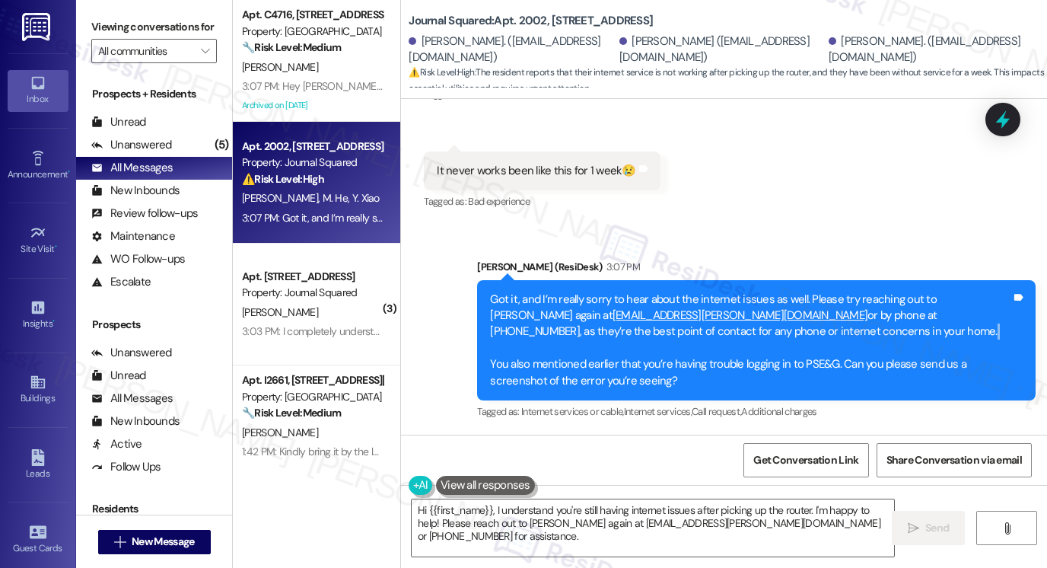
click at [744, 324] on div "Got it, and I’m really sorry to hear about the internet issues as well. Please …" at bounding box center [750, 340] width 521 height 98
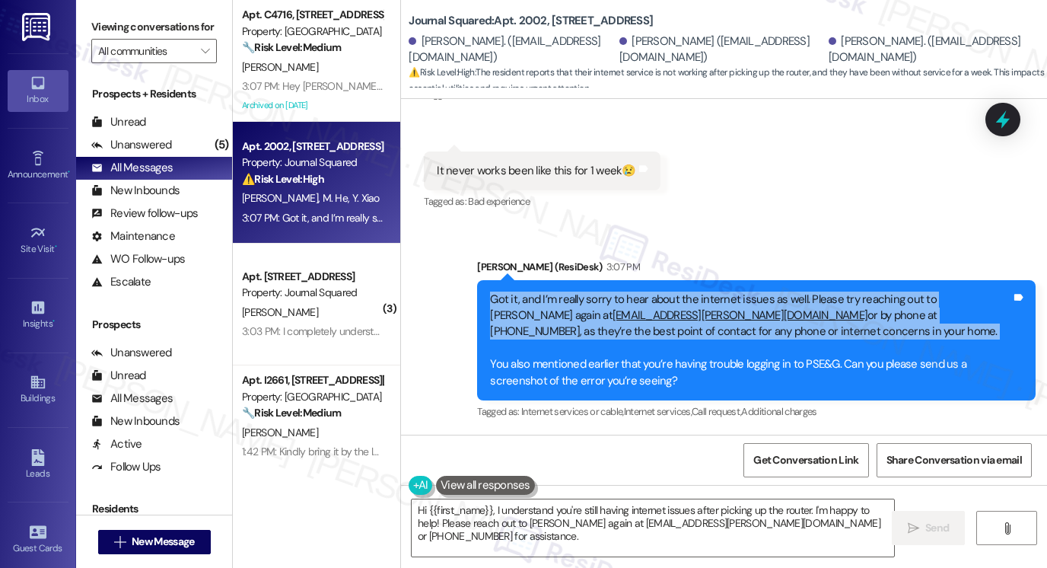
click at [744, 324] on div "Got it, and I’m really sorry to hear about the internet issues as well. Please …" at bounding box center [750, 340] width 521 height 98
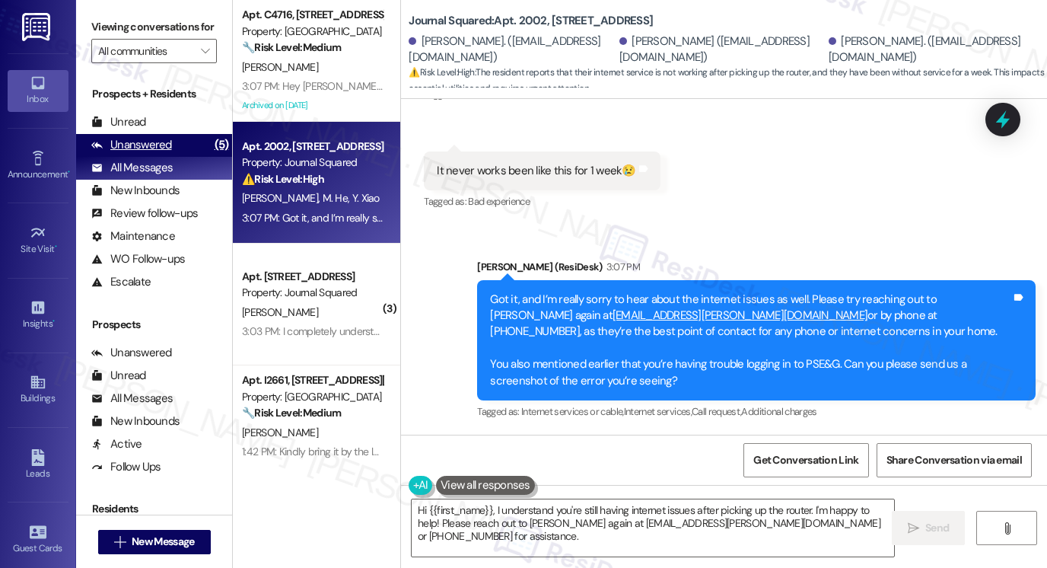
click at [190, 157] on div "Unanswered (5)" at bounding box center [154, 145] width 156 height 23
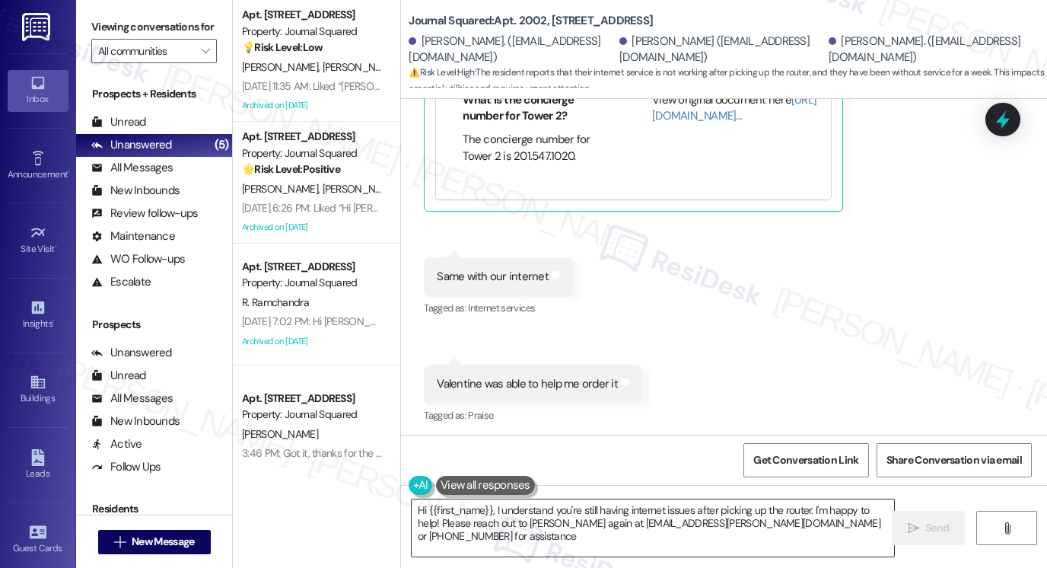
type textarea "Hi {{first_name}}, I understand you're still having internet issues after picki…"
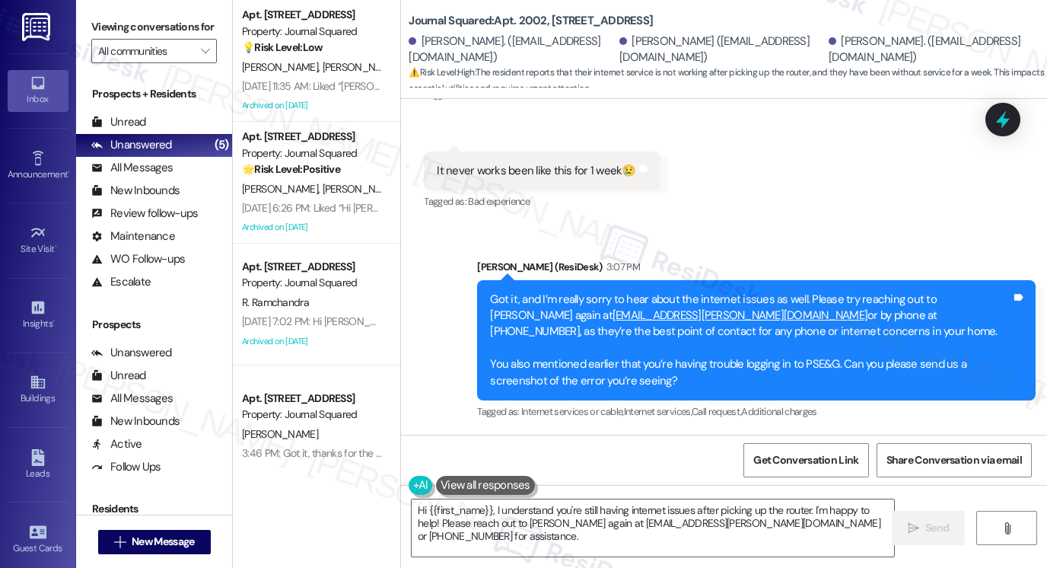
click at [675, 361] on div "Got it, and I’m really sorry to hear about the internet issues as well. Please …" at bounding box center [750, 340] width 521 height 98
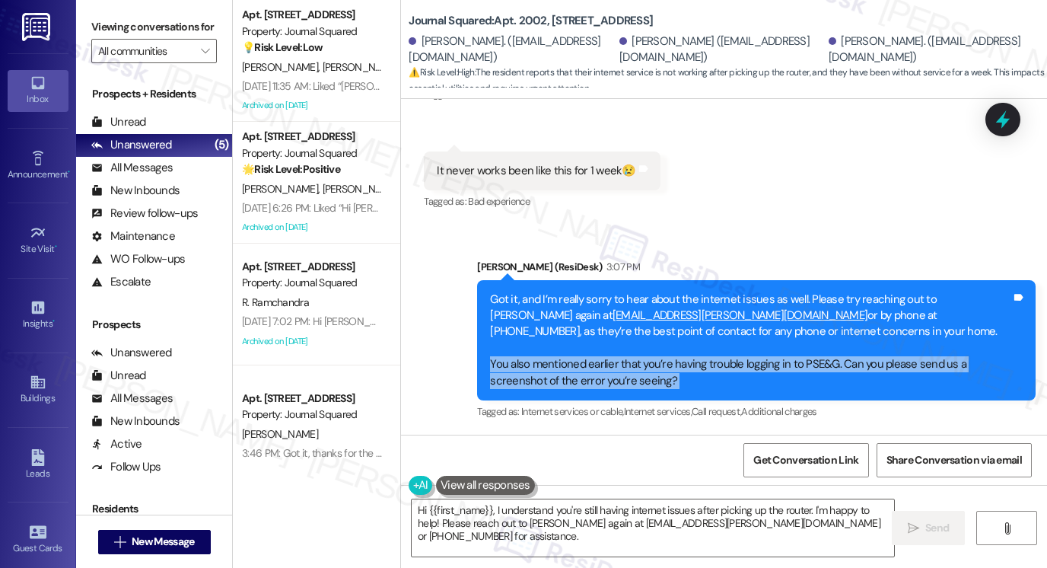
click at [675, 361] on div "Got it, and I’m really sorry to hear about the internet issues as well. Please …" at bounding box center [750, 340] width 521 height 98
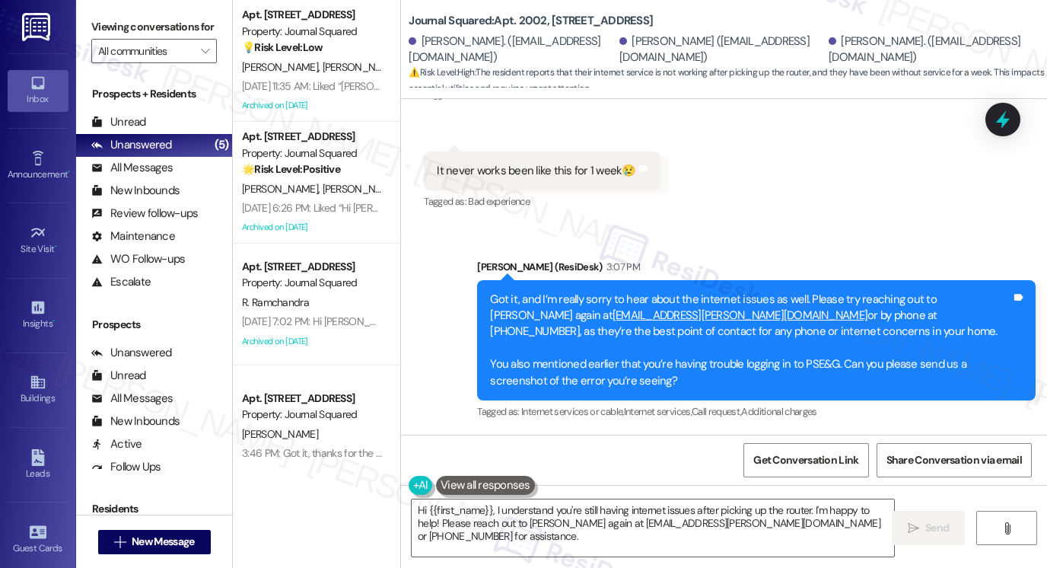
click at [116, 23] on label "Viewing conversations for" at bounding box center [154, 27] width 126 height 24
